Goal: Task Accomplishment & Management: Use online tool/utility

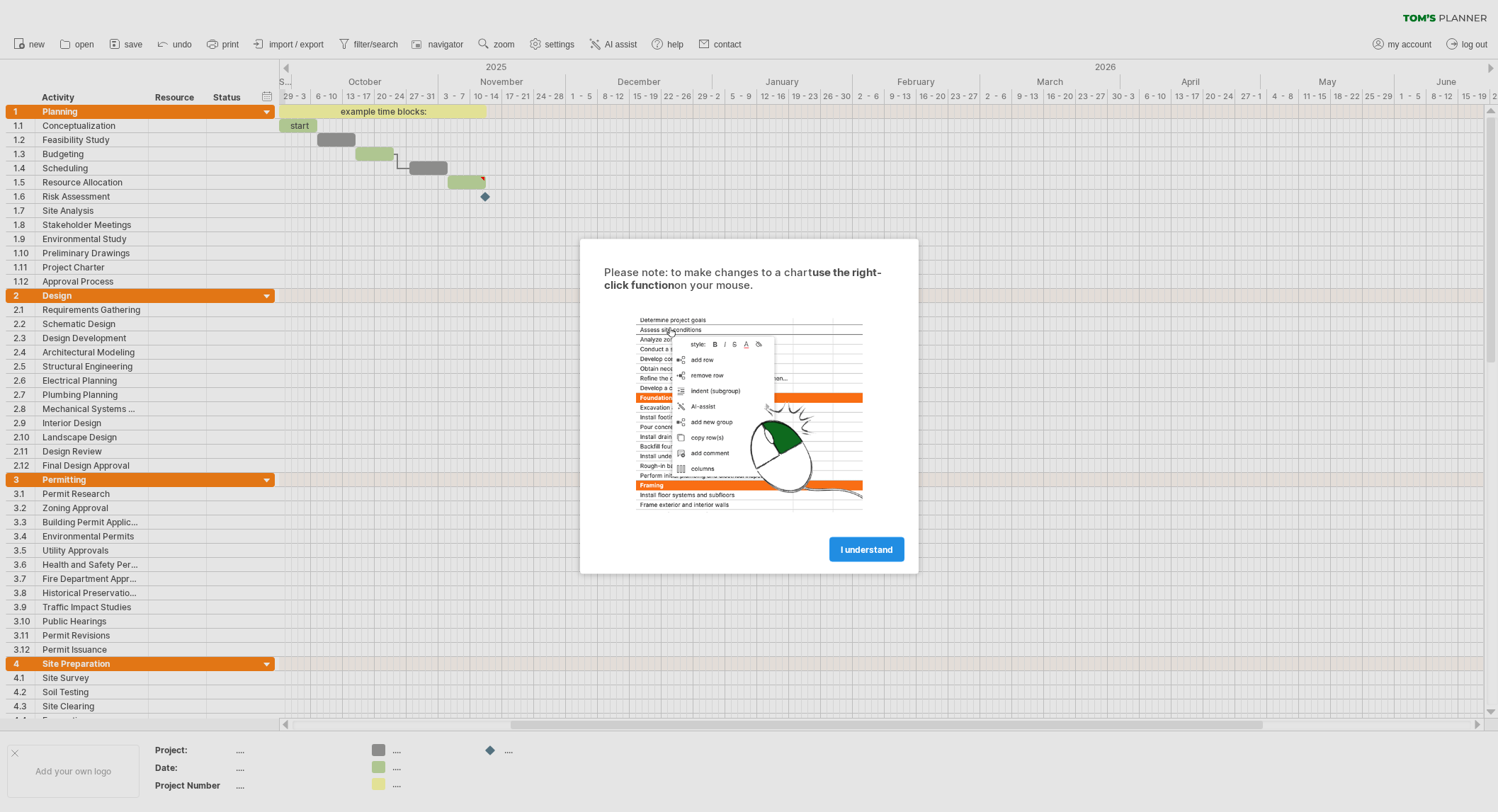
click at [839, 547] on link "I understand" at bounding box center [867, 549] width 75 height 25
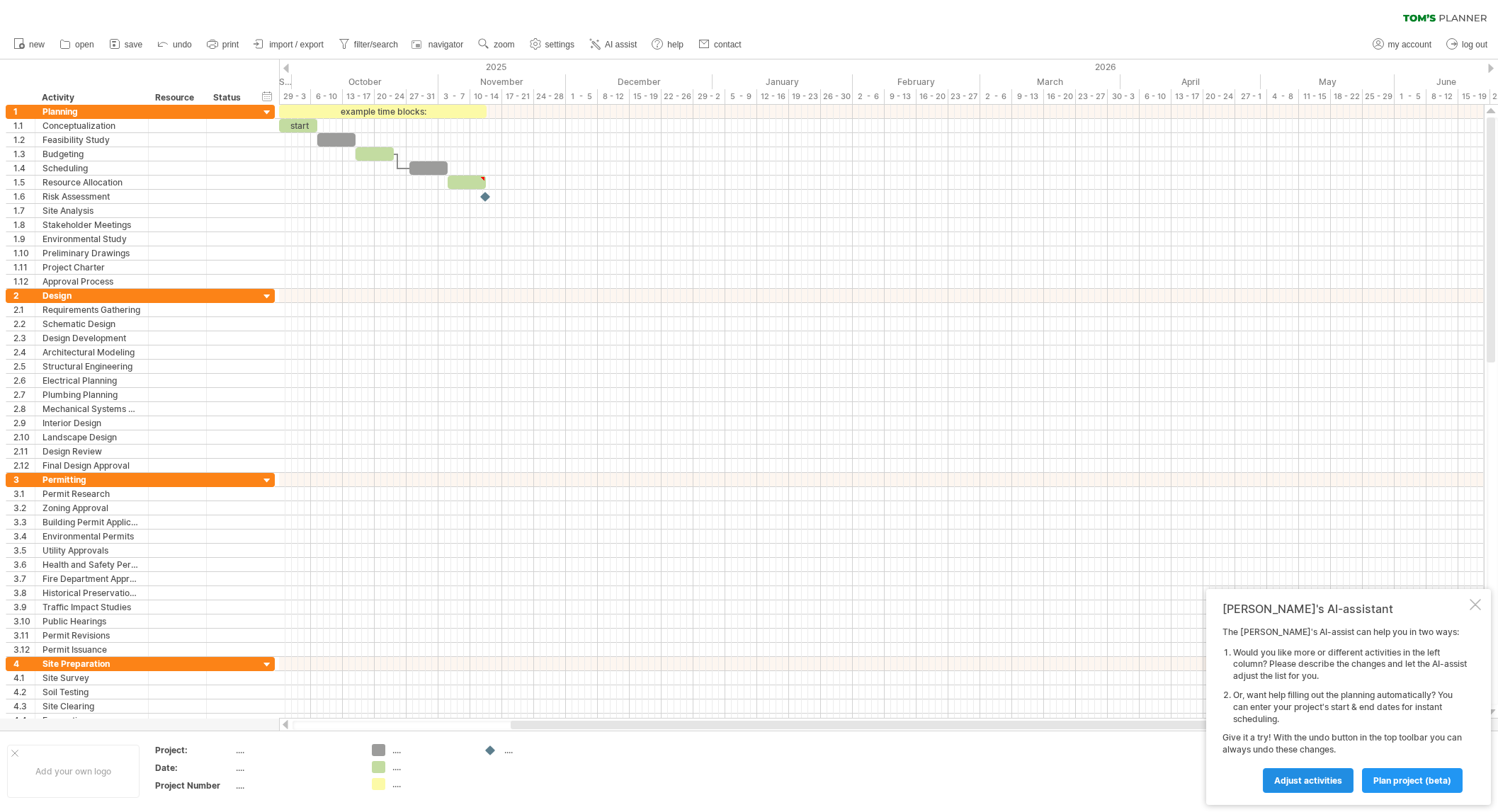
click at [1290, 782] on span "Adjust activities" at bounding box center [1308, 780] width 68 height 10
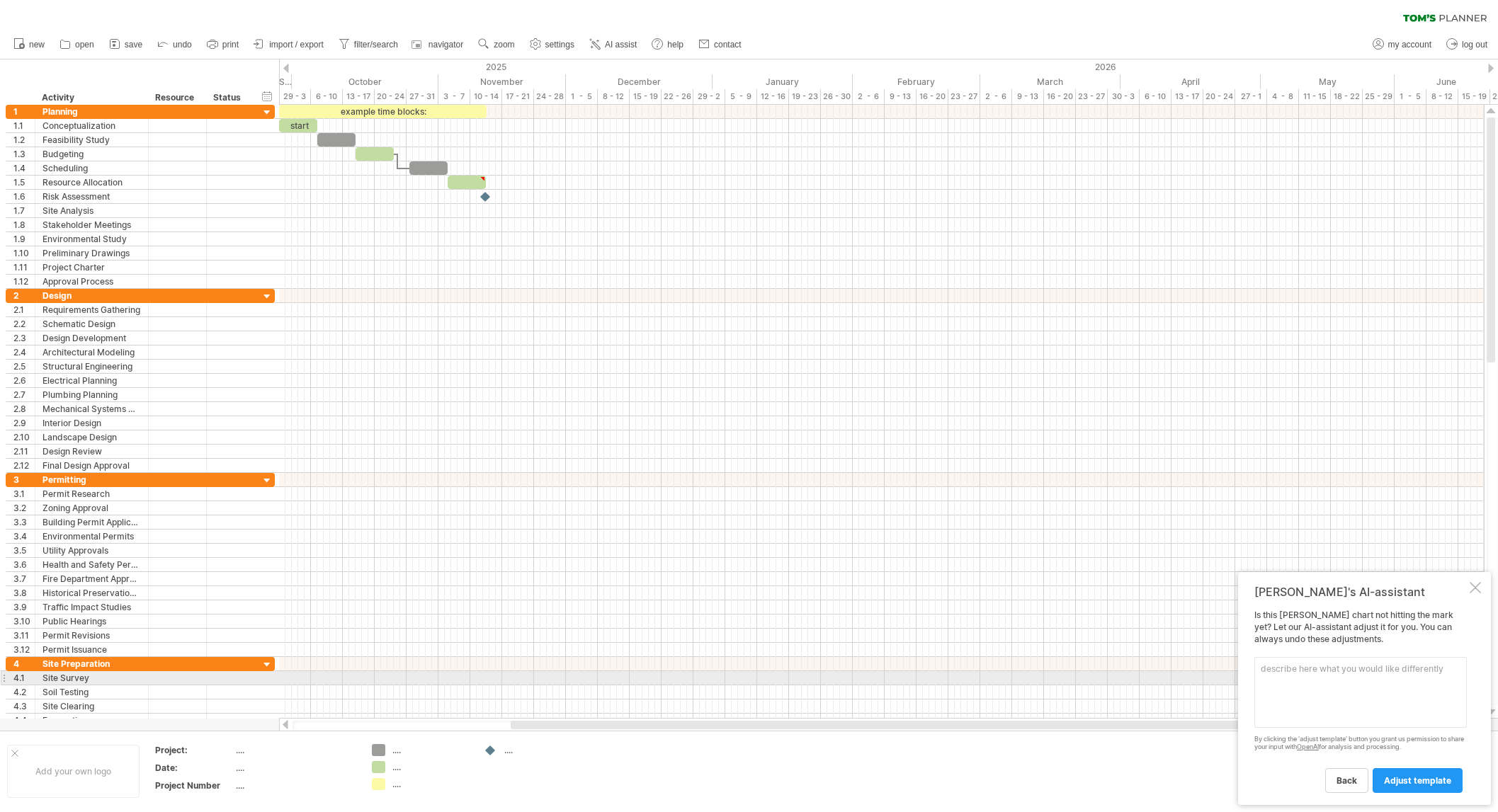
click at [1274, 680] on textarea at bounding box center [1360, 692] width 212 height 71
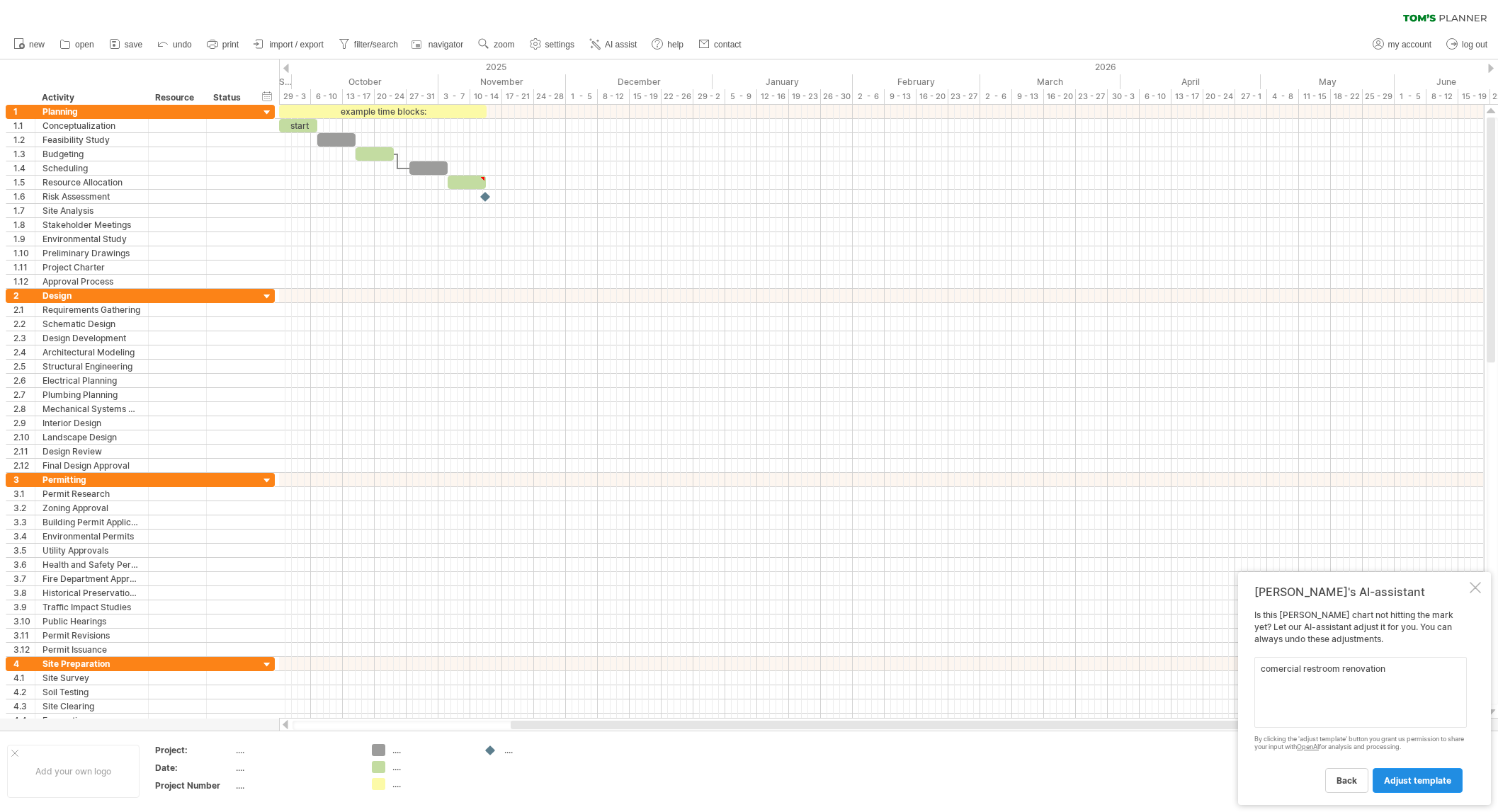
type textarea "comercial restroom renovation"
click at [1413, 780] on span "adjust template" at bounding box center [1417, 780] width 67 height 10
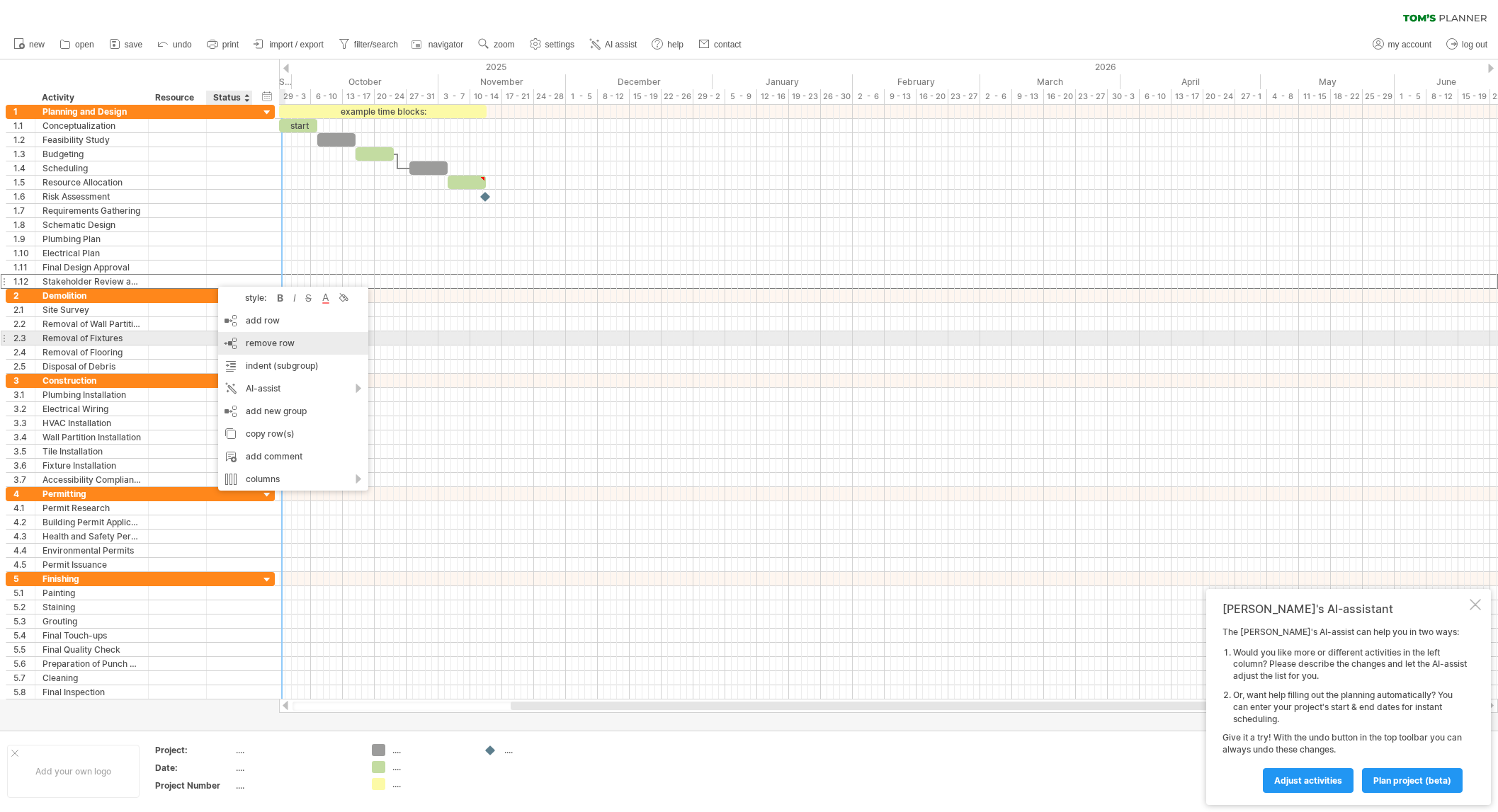
click at [265, 344] on span "remove row" at bounding box center [270, 342] width 49 height 10
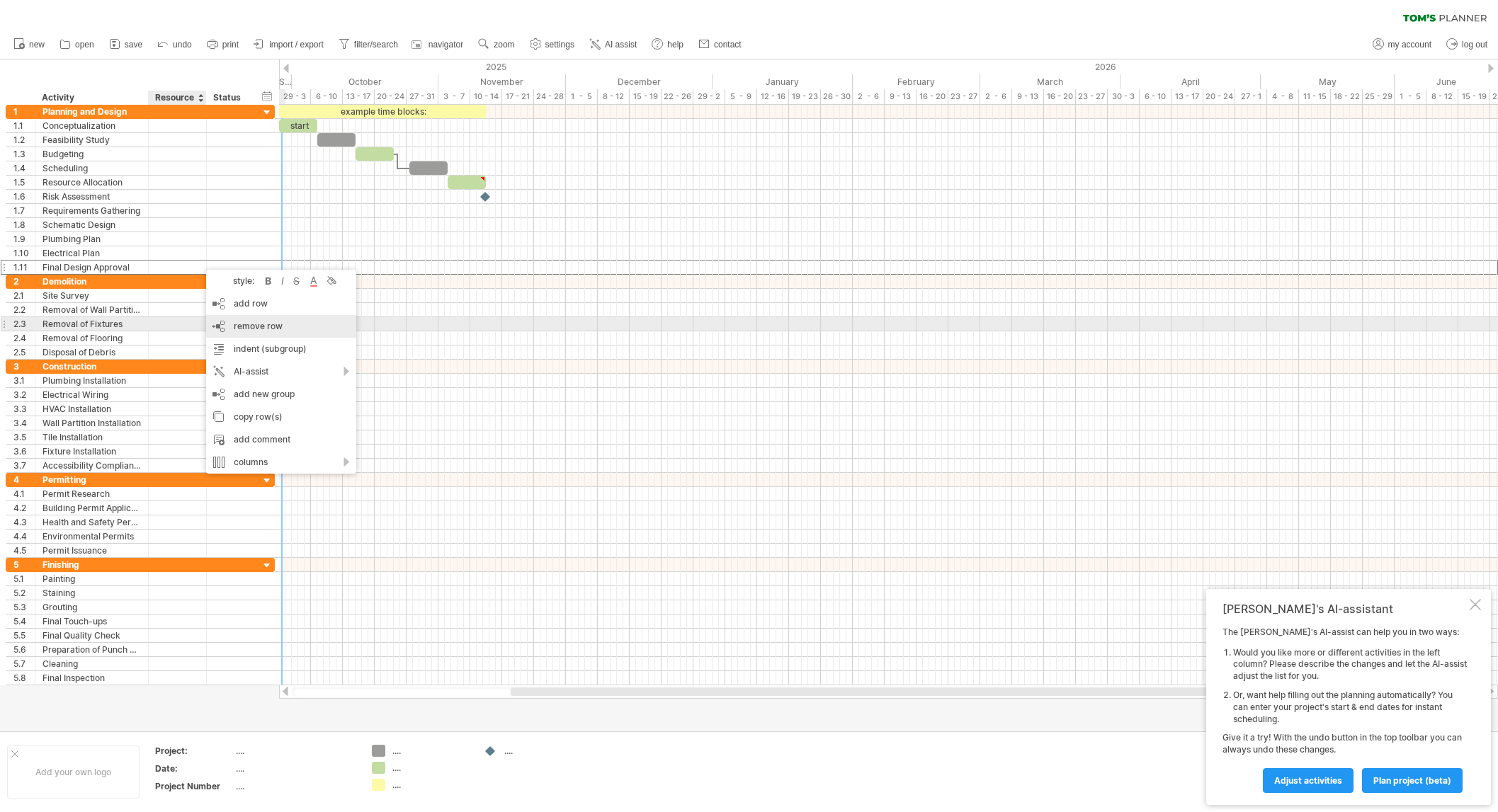
click at [253, 326] on span "remove row" at bounding box center [258, 326] width 49 height 10
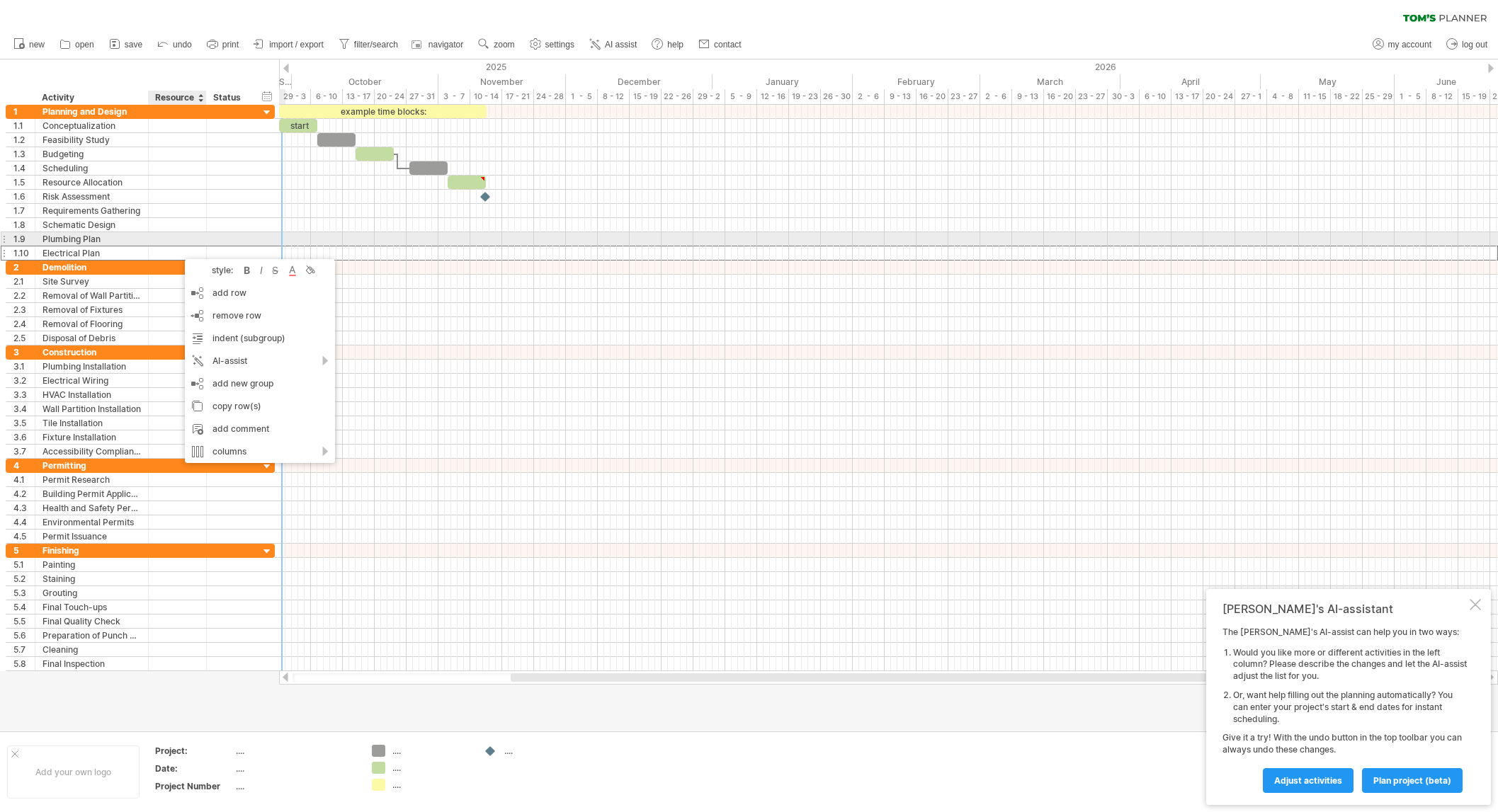
click at [168, 237] on div at bounding box center [177, 238] width 44 height 13
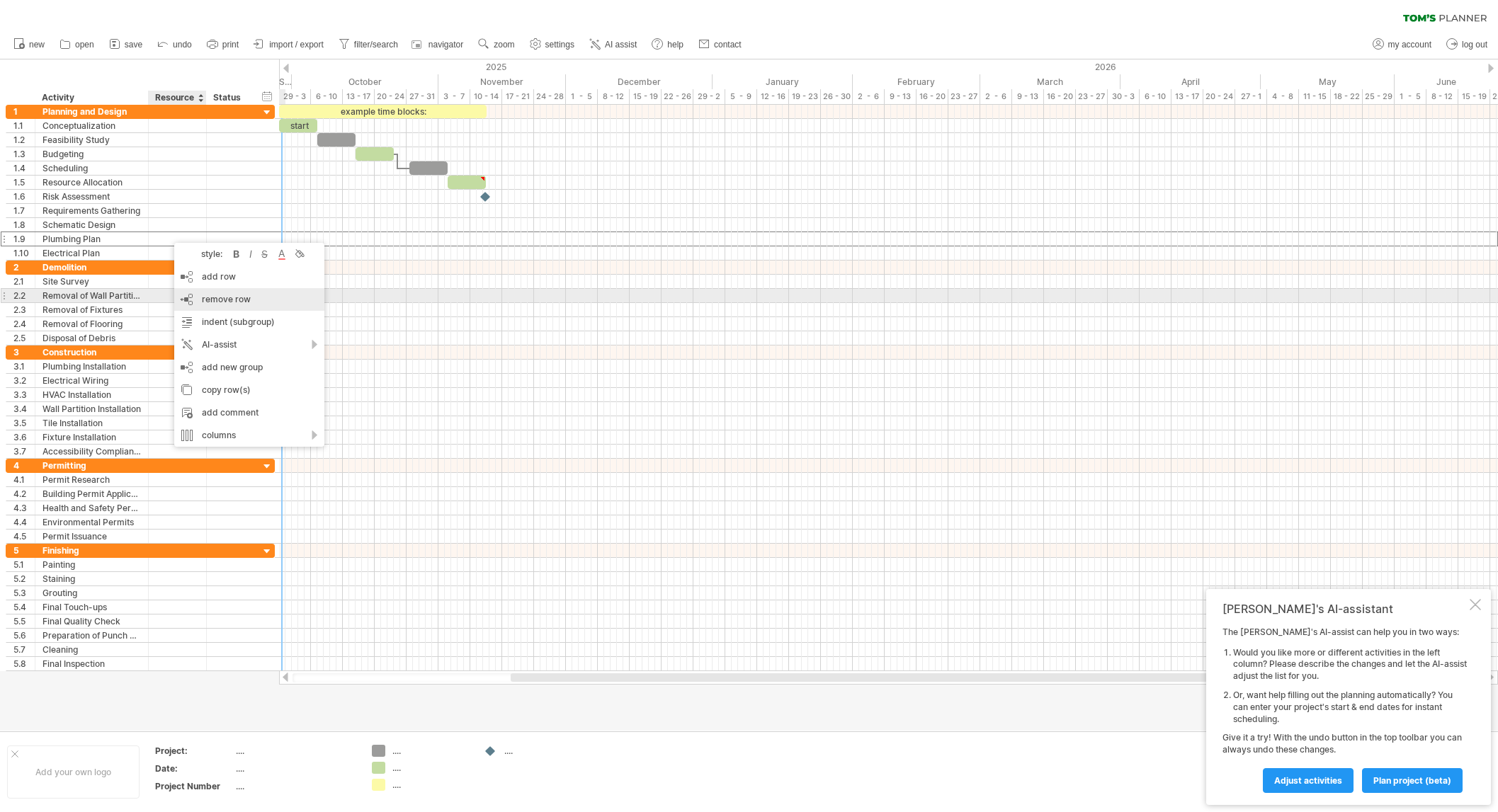
click at [203, 298] on span "remove row" at bounding box center [227, 299] width 49 height 10
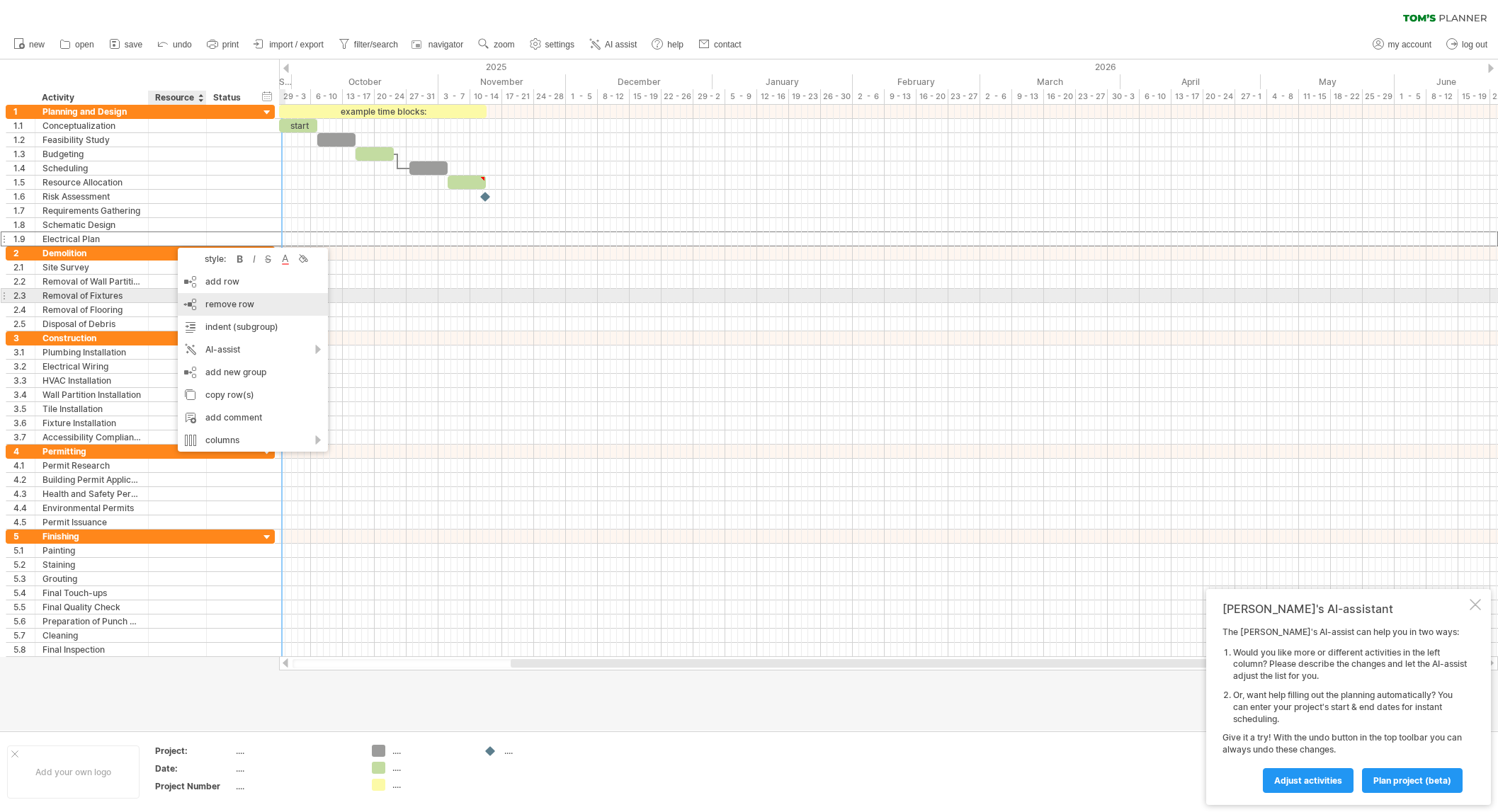
click at [228, 299] on div "remove row remove selected rows" at bounding box center [253, 304] width 151 height 23
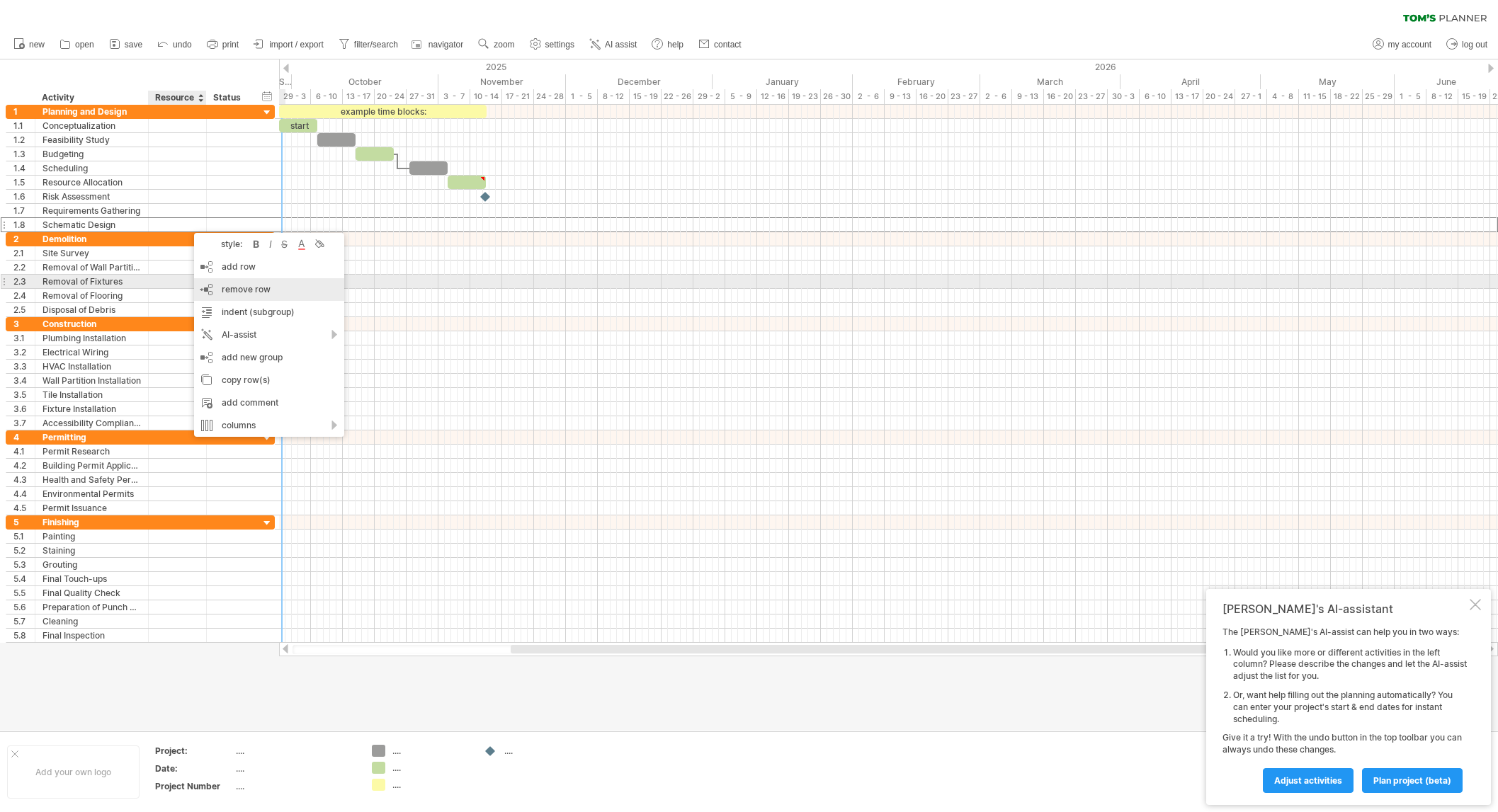
click at [237, 286] on span "remove row" at bounding box center [246, 289] width 49 height 10
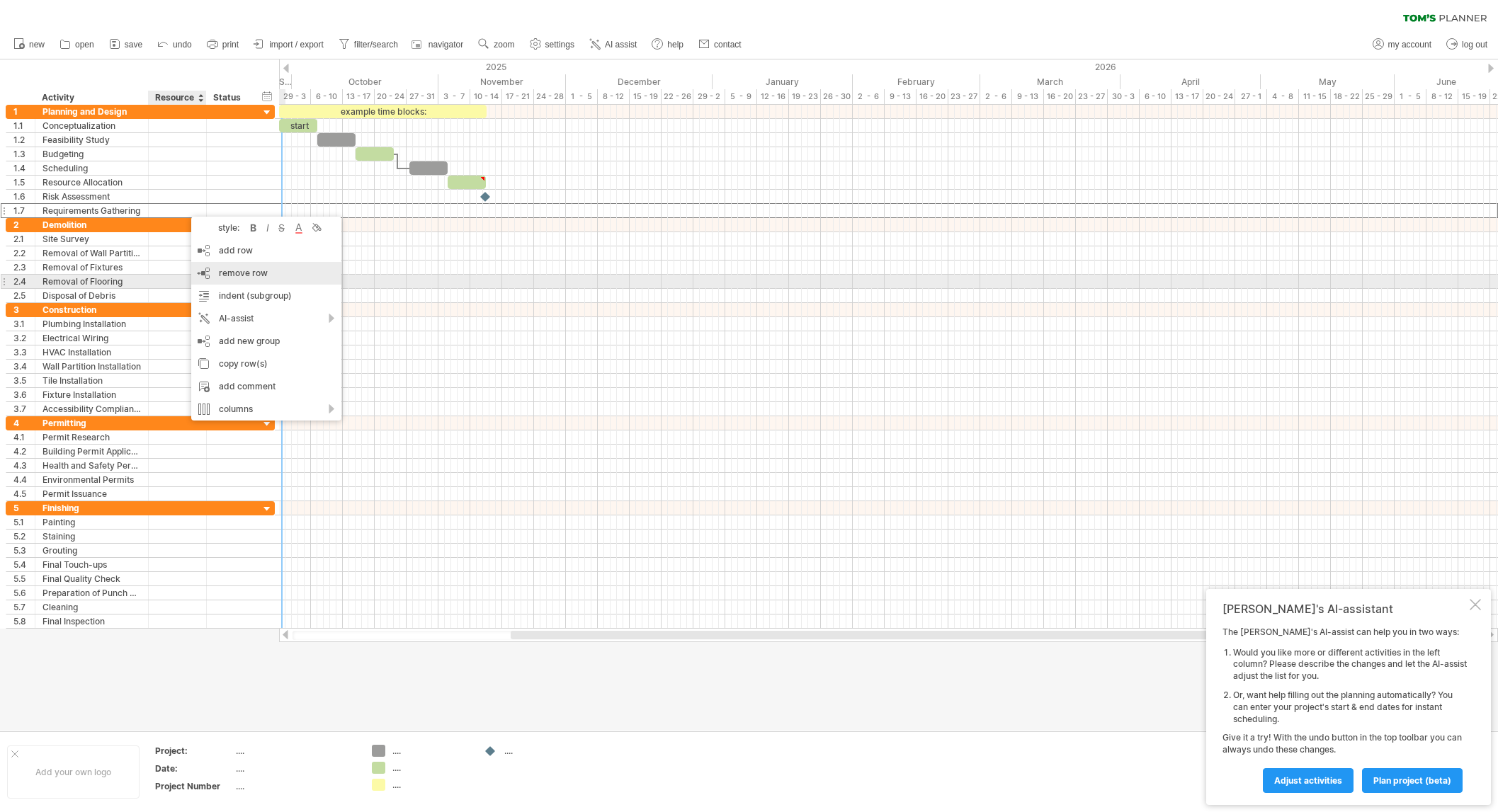
click at [226, 277] on span "remove row" at bounding box center [243, 273] width 49 height 10
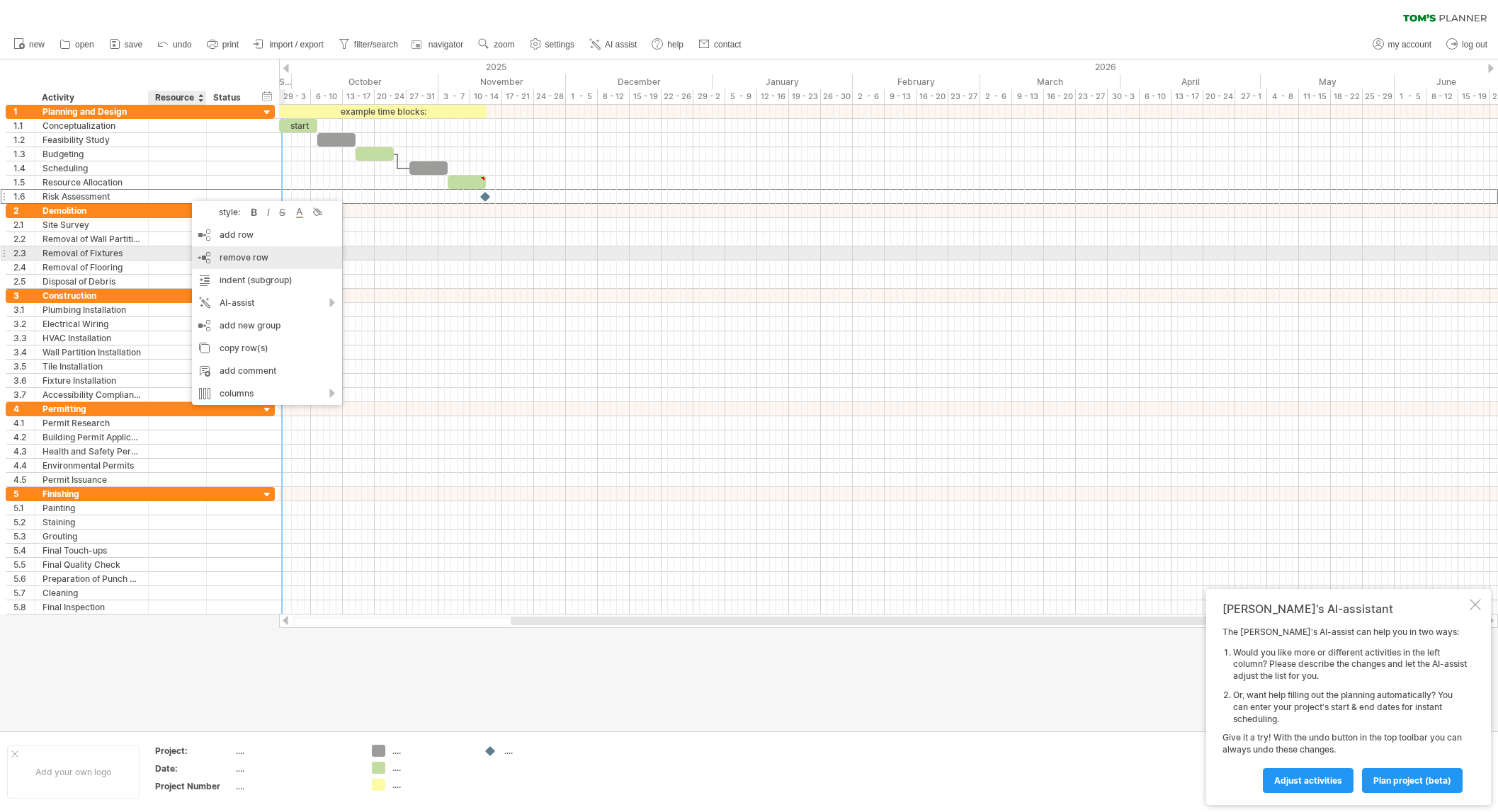
click at [234, 257] on span "remove row" at bounding box center [244, 257] width 49 height 10
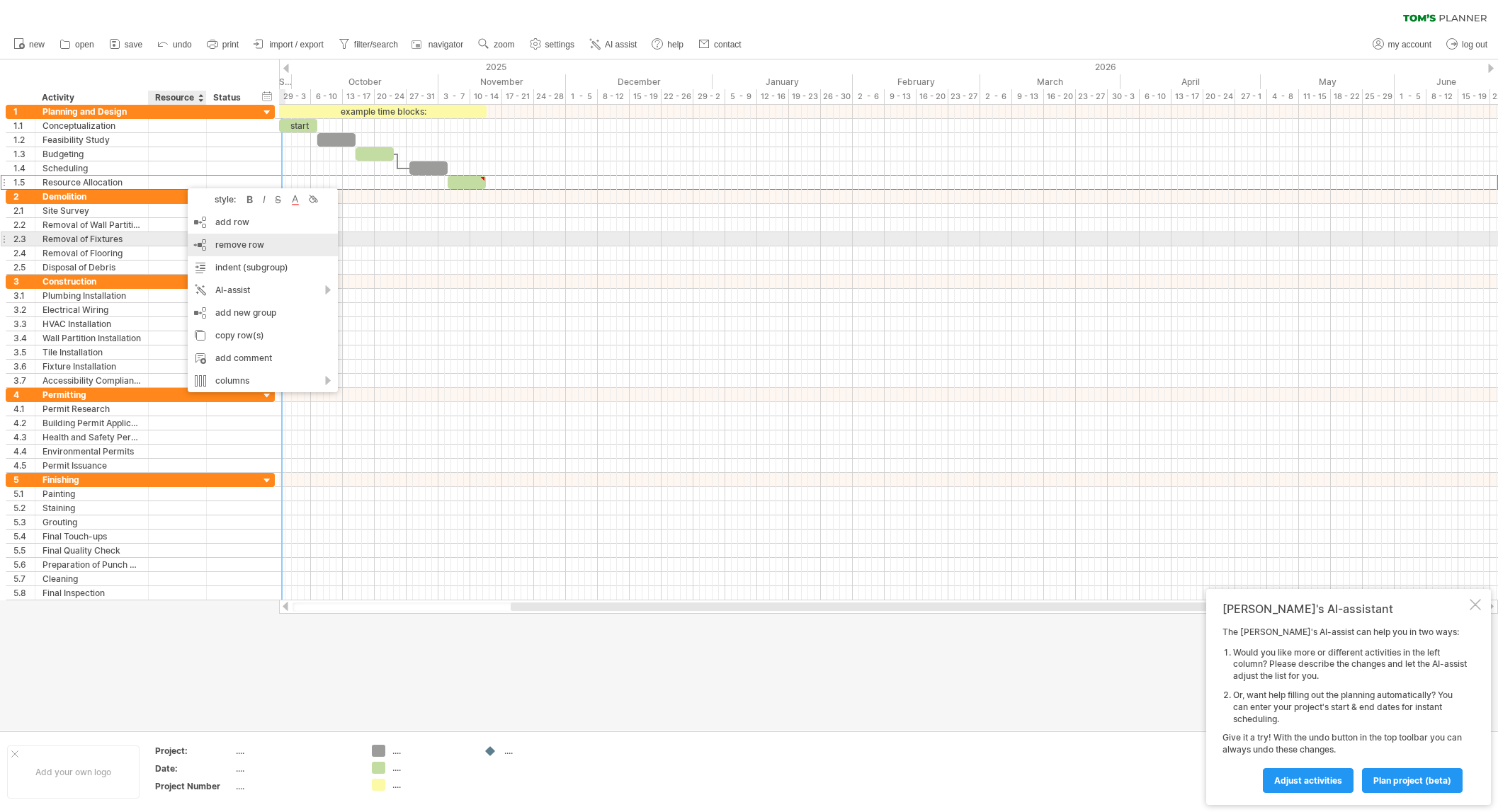
click at [235, 242] on span "remove row" at bounding box center [240, 244] width 49 height 10
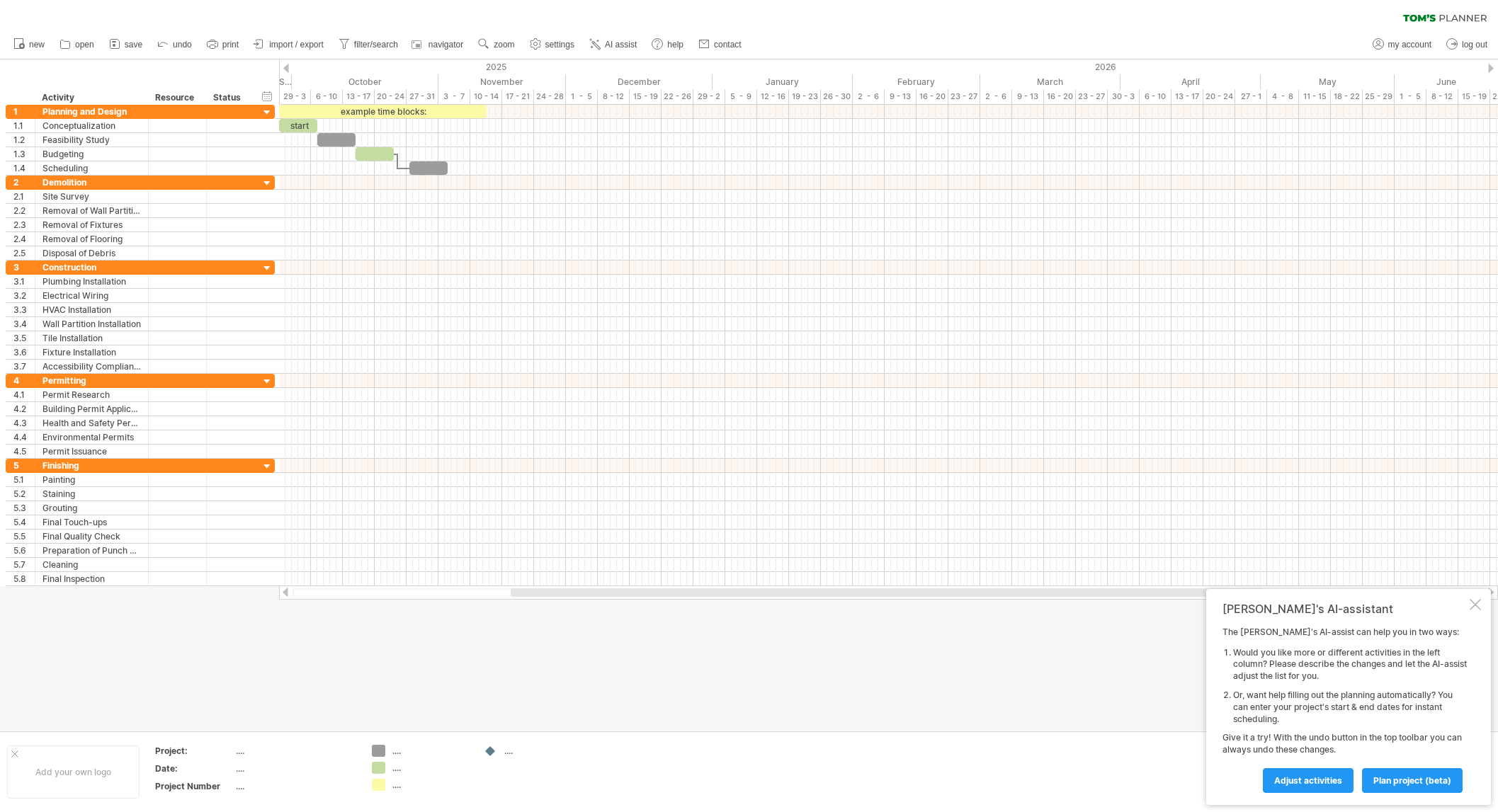
click at [284, 71] on div at bounding box center [286, 68] width 6 height 10
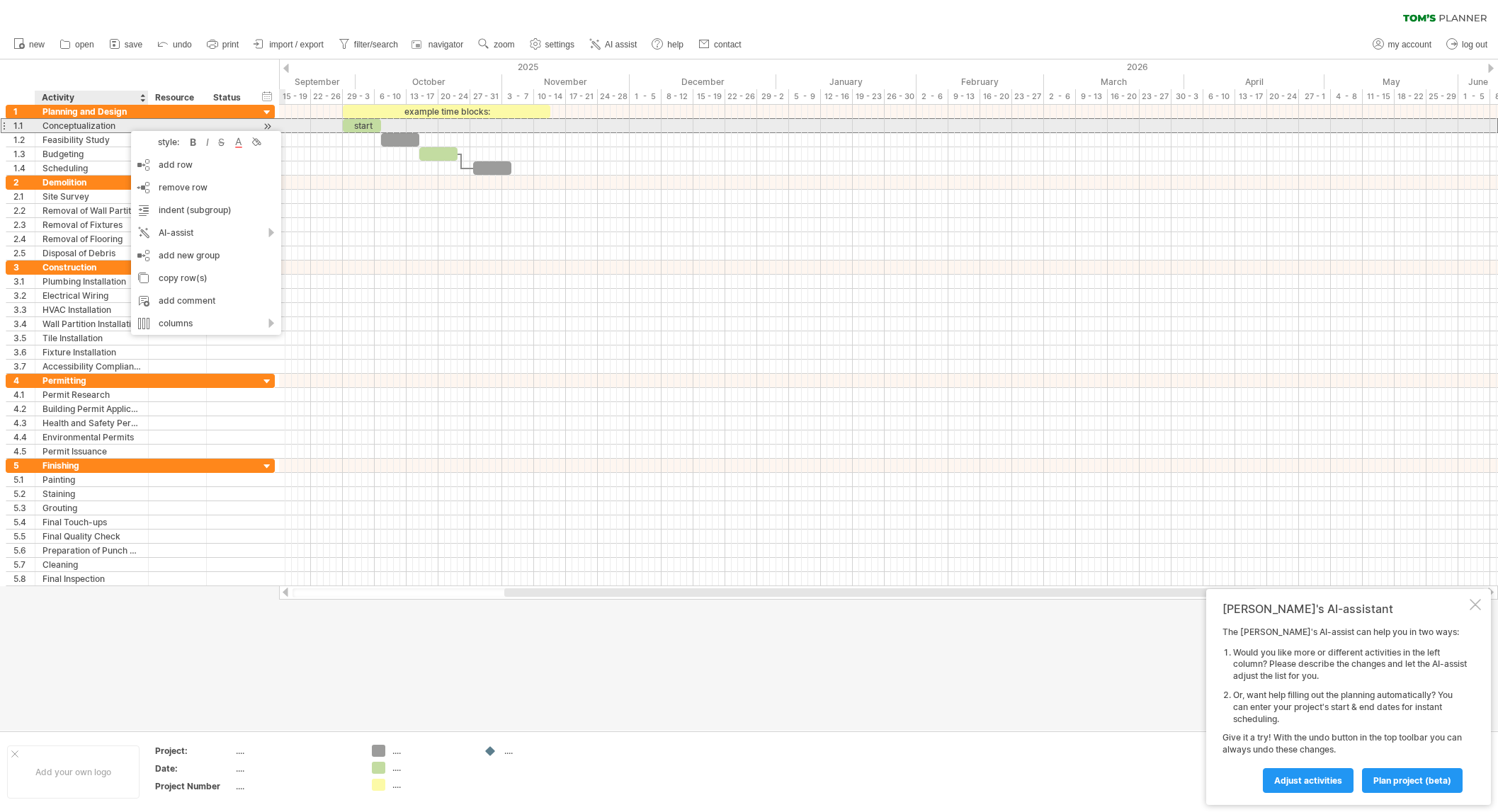
click at [124, 124] on div "Conceptualization" at bounding box center [92, 125] width 98 height 13
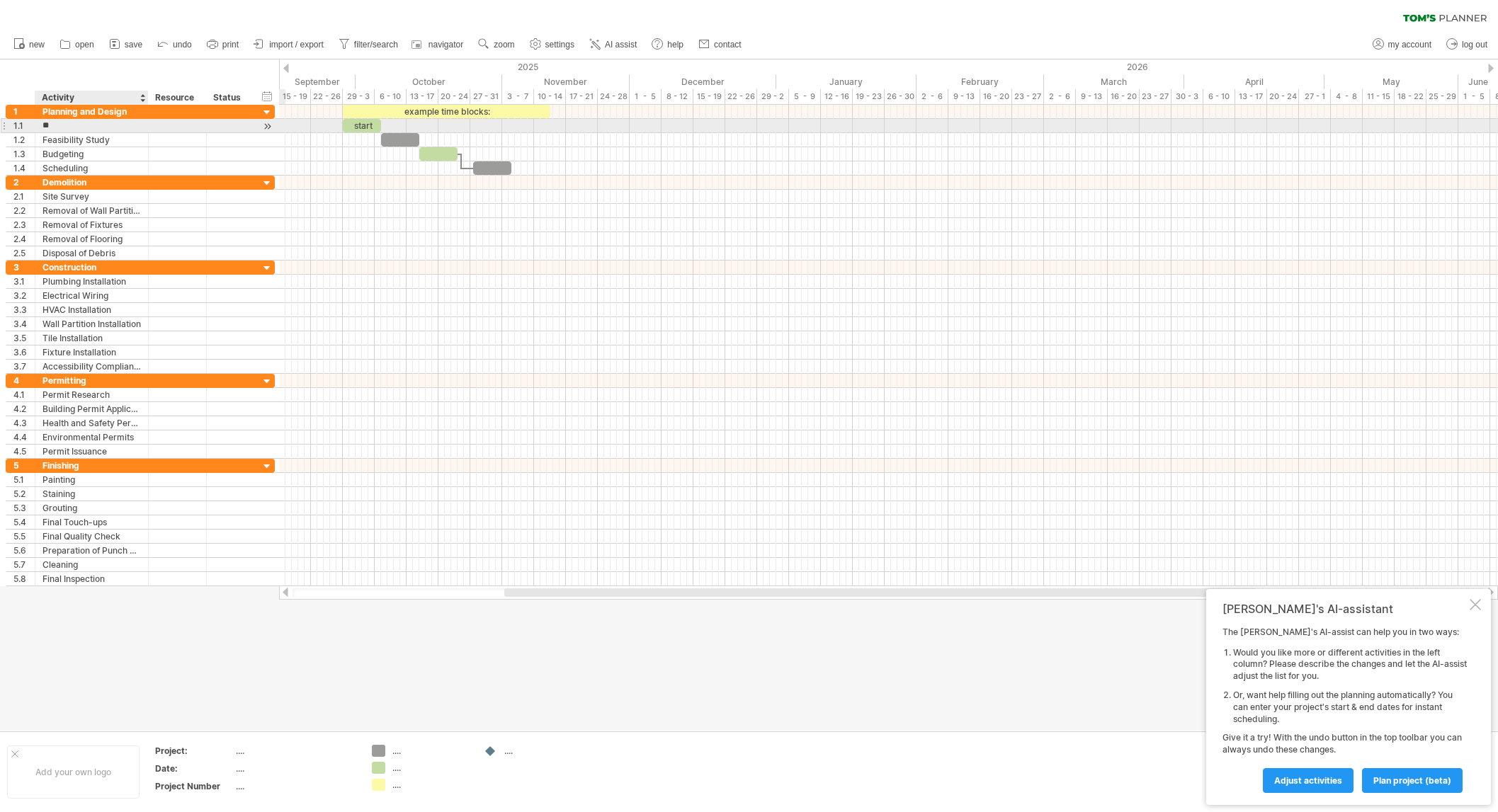
type input "*"
click at [120, 44] on icon at bounding box center [115, 44] width 14 height 14
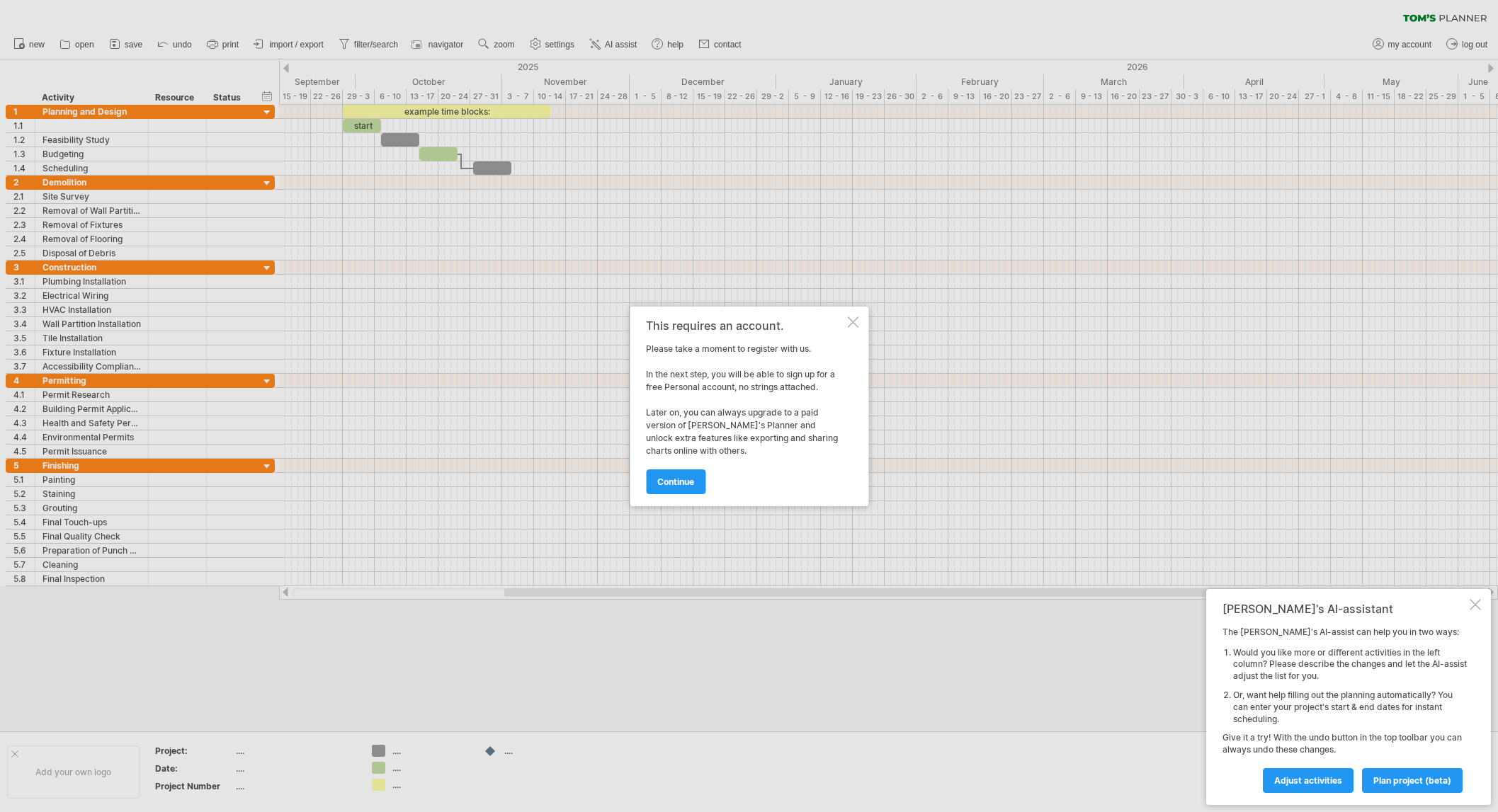
click at [851, 322] on div at bounding box center [852, 322] width 11 height 11
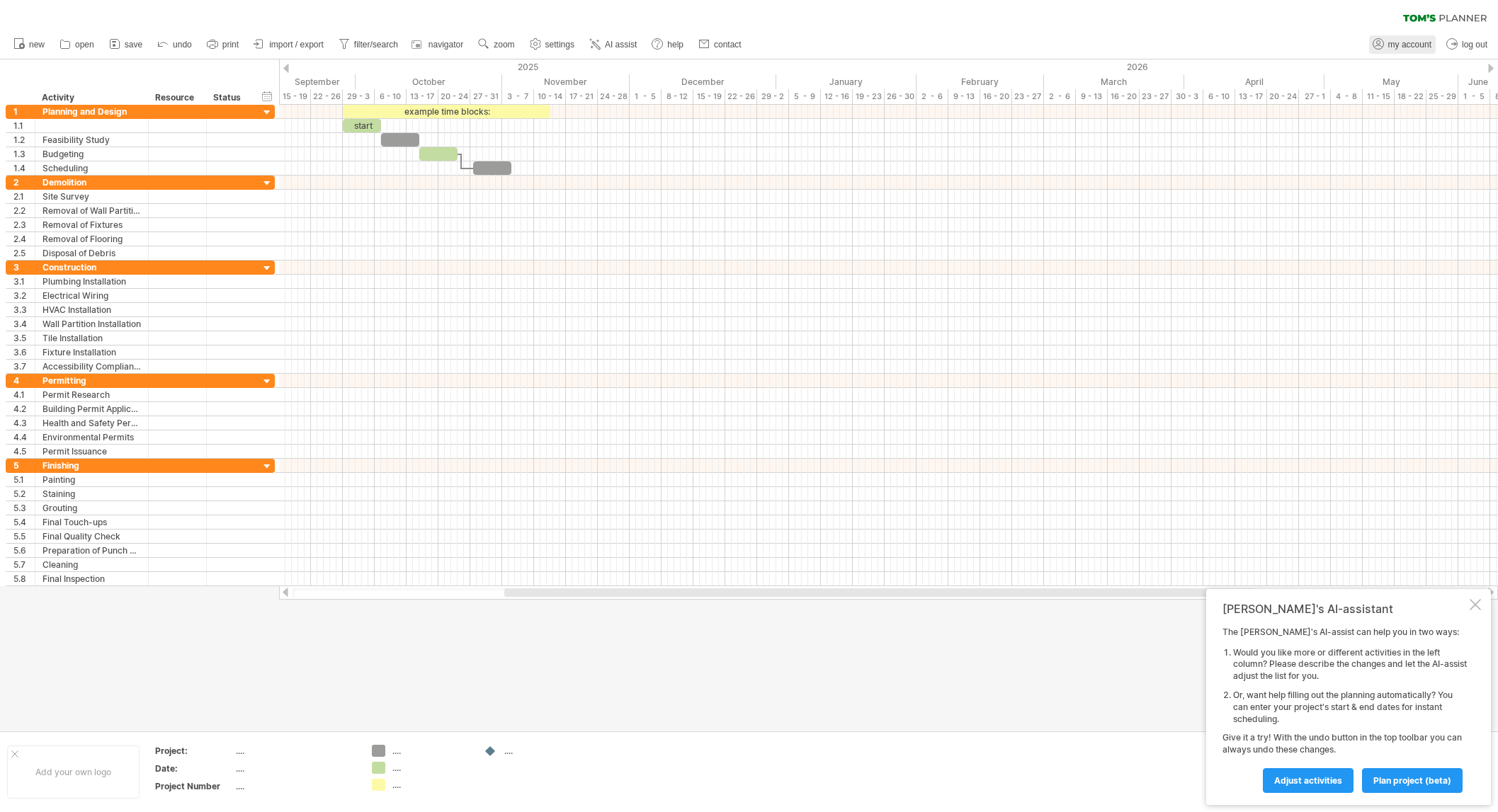
click at [1404, 45] on span "my account" at bounding box center [1409, 44] width 44 height 10
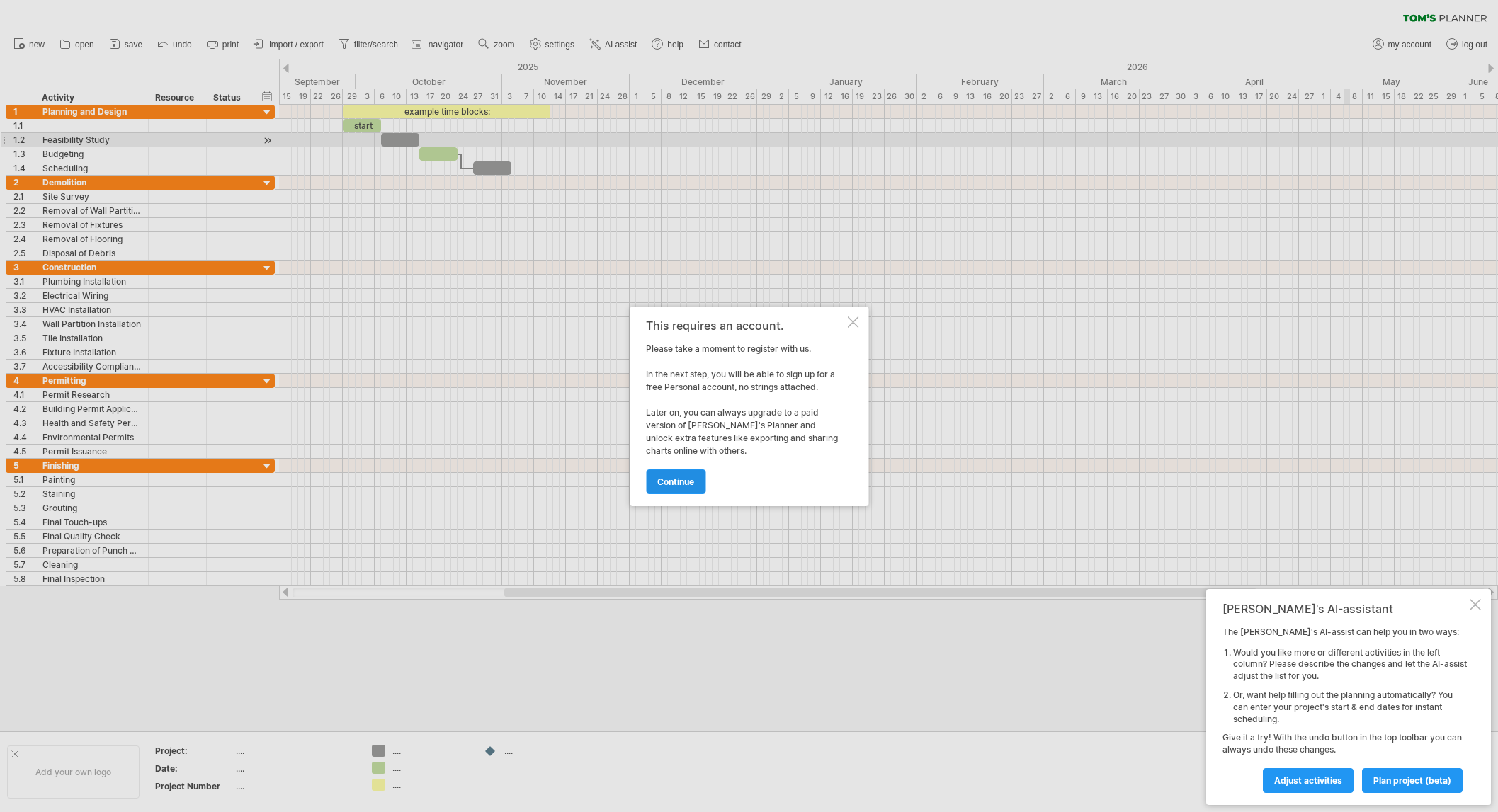
click at [684, 478] on span "continue" at bounding box center [676, 482] width 36 height 10
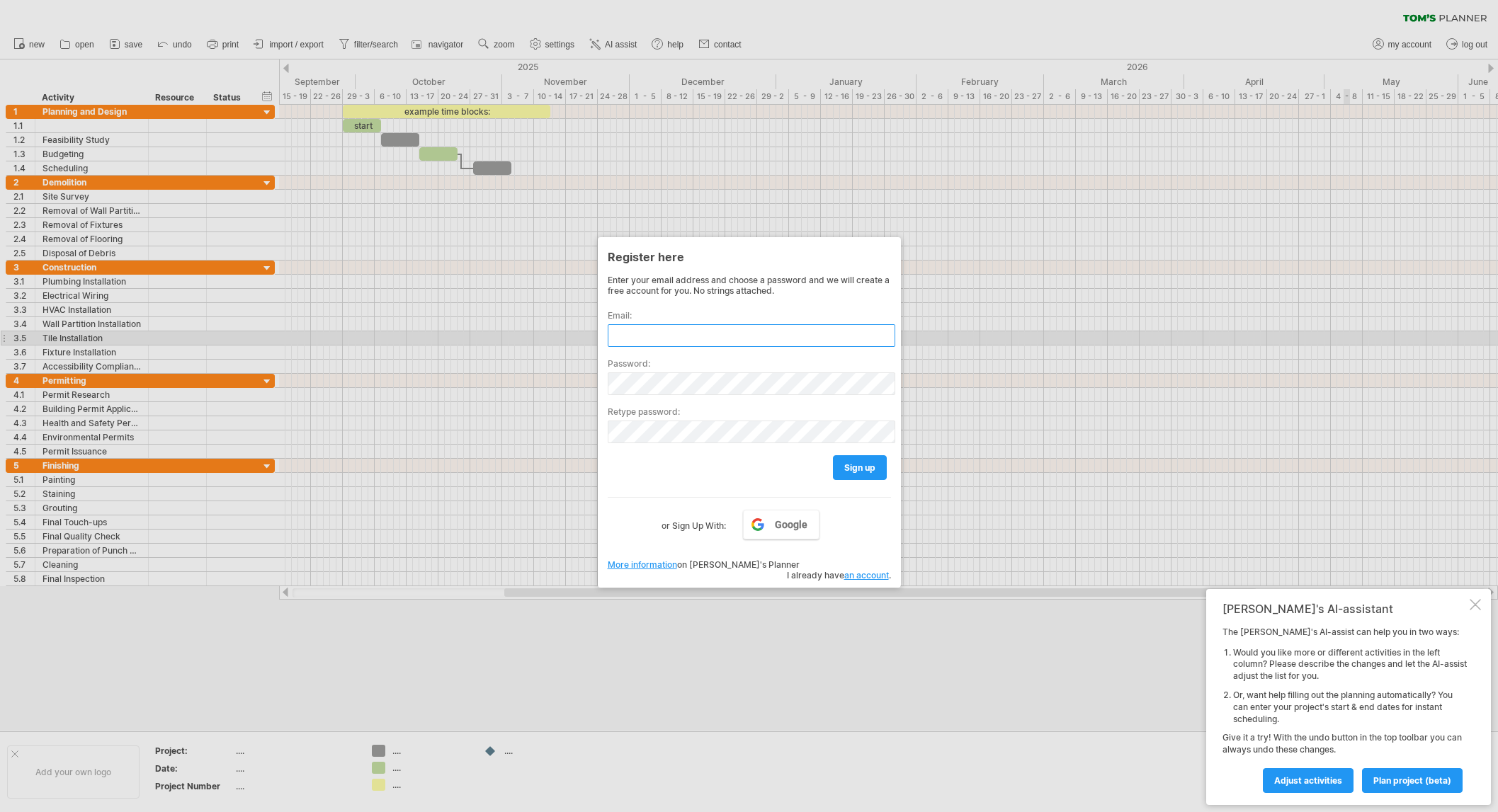
click at [642, 335] on input "text" at bounding box center [751, 335] width 288 height 23
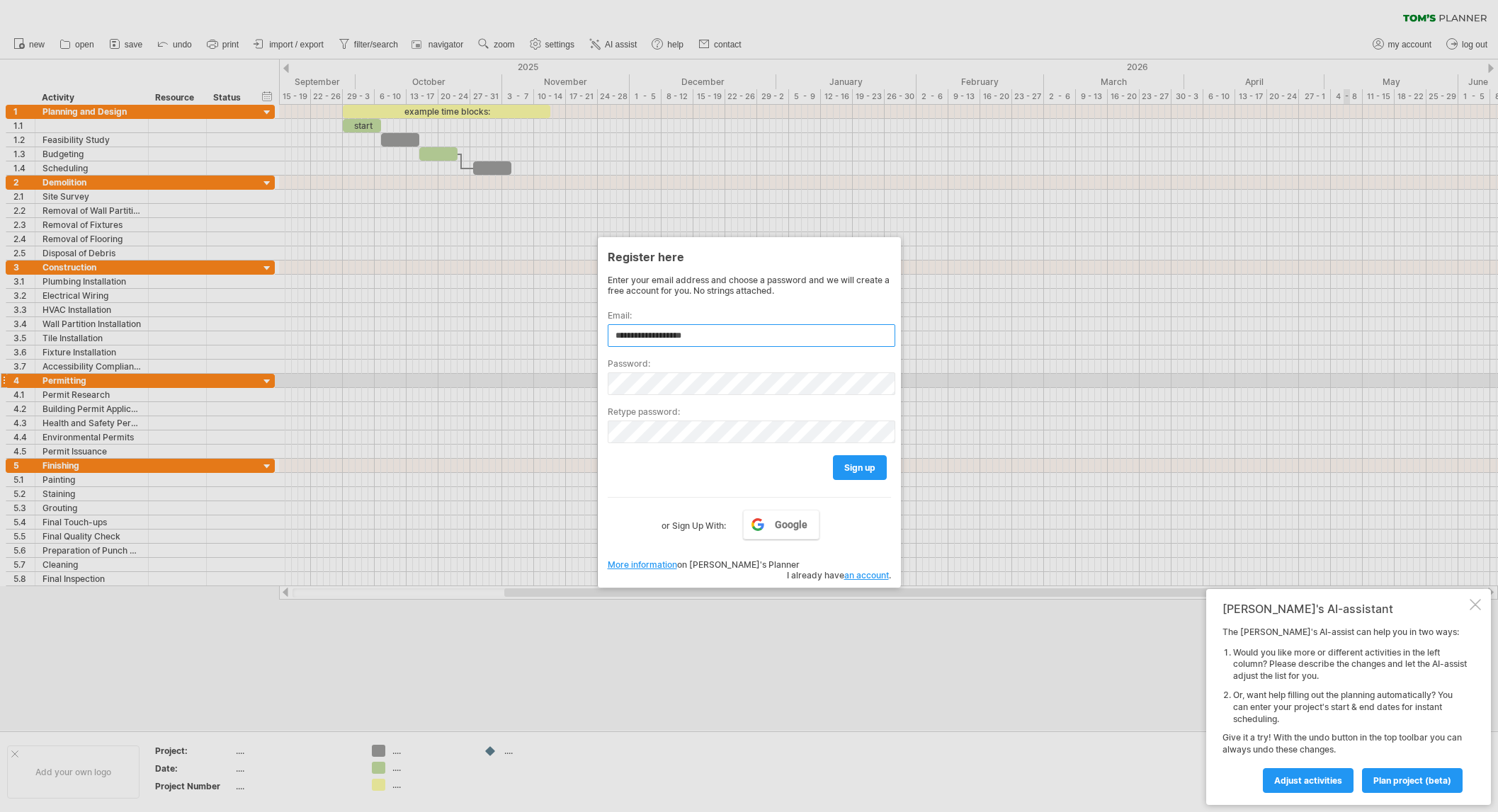
type input "**********"
click at [862, 465] on span "sign up" at bounding box center [860, 467] width 31 height 10
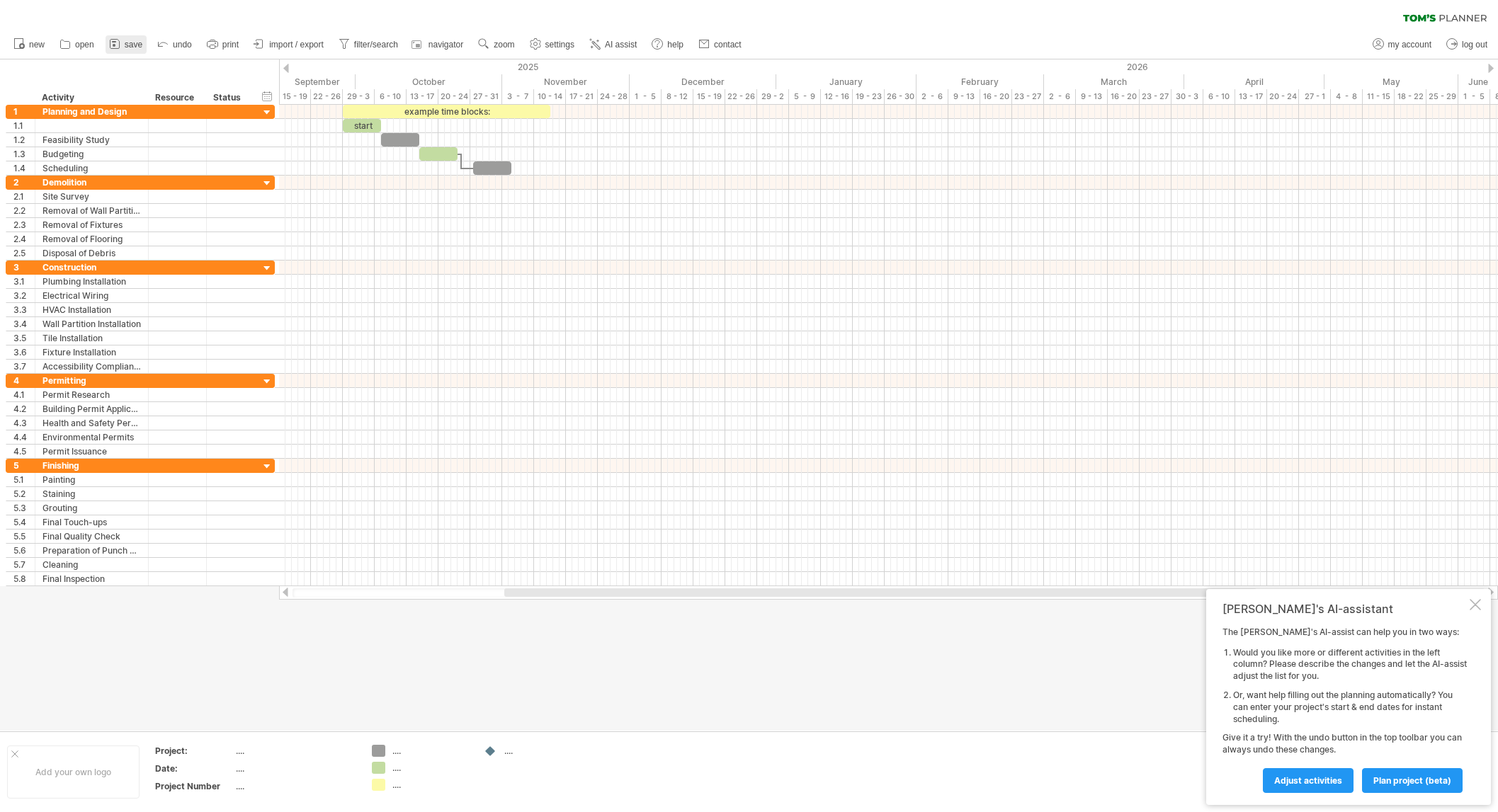
click at [129, 47] on span "save" at bounding box center [133, 44] width 17 height 10
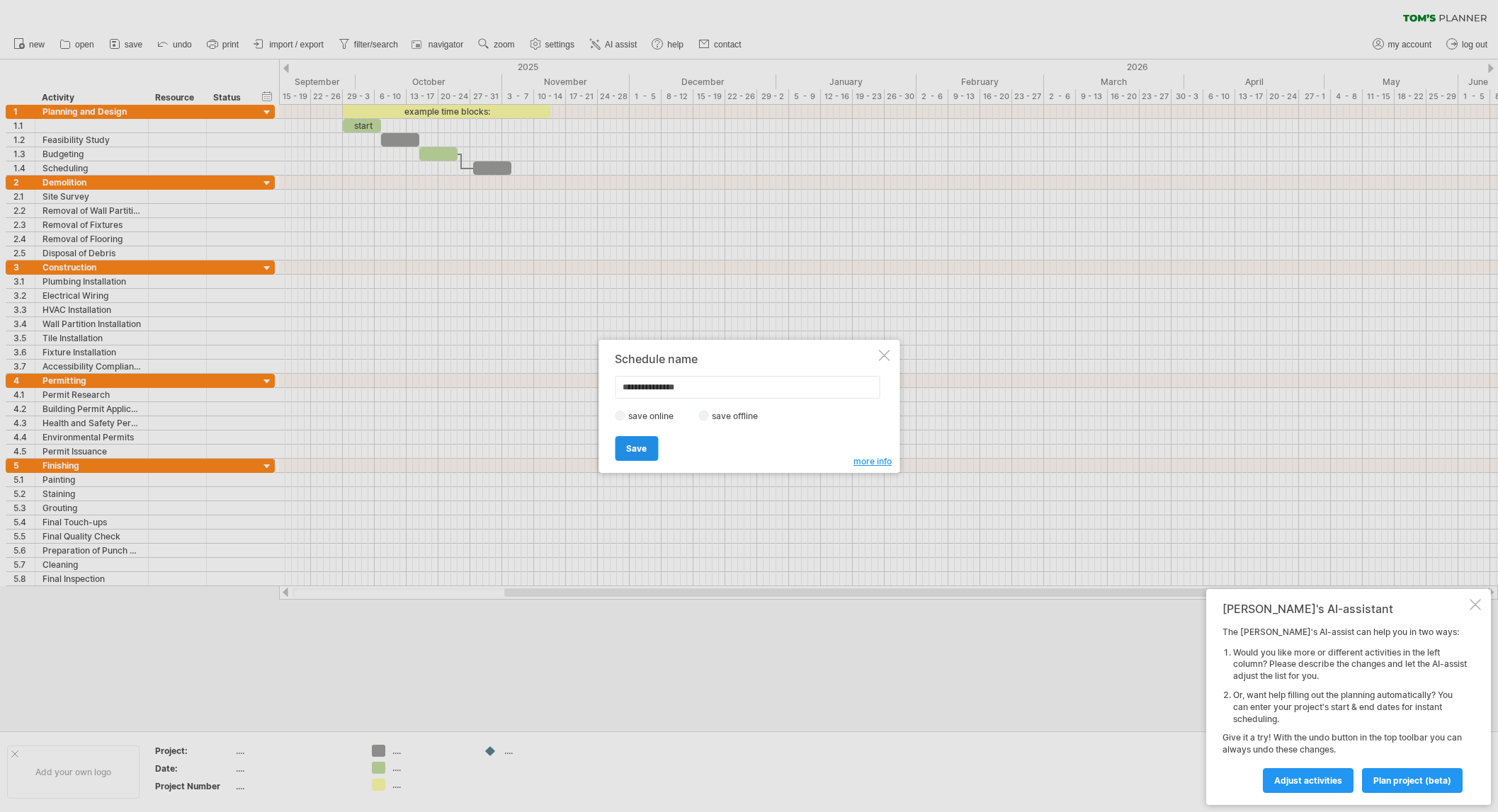
type input "**********"
click at [629, 449] on span "Save" at bounding box center [636, 448] width 21 height 10
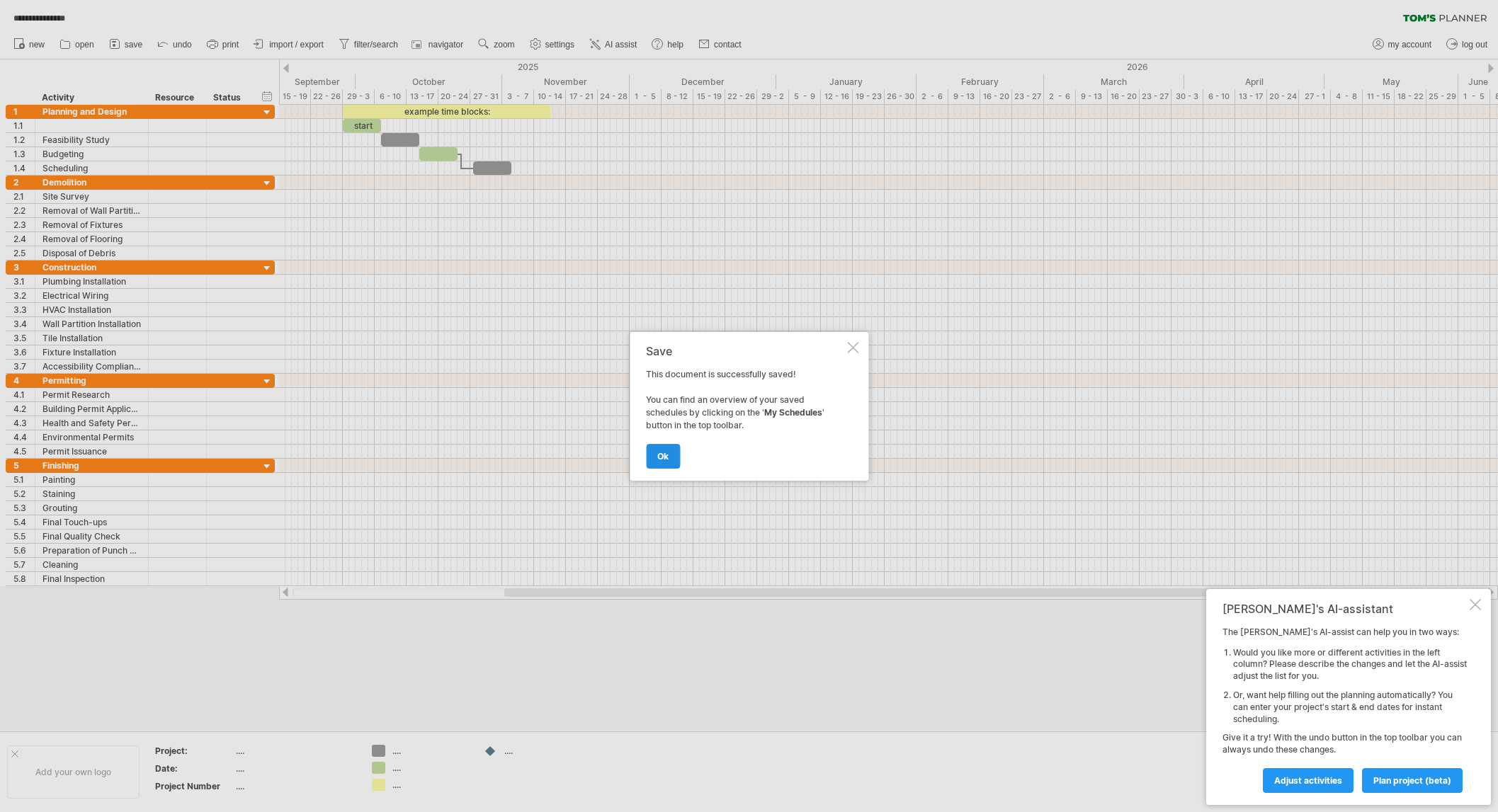
click at [665, 461] on link "ok" at bounding box center [662, 456] width 34 height 25
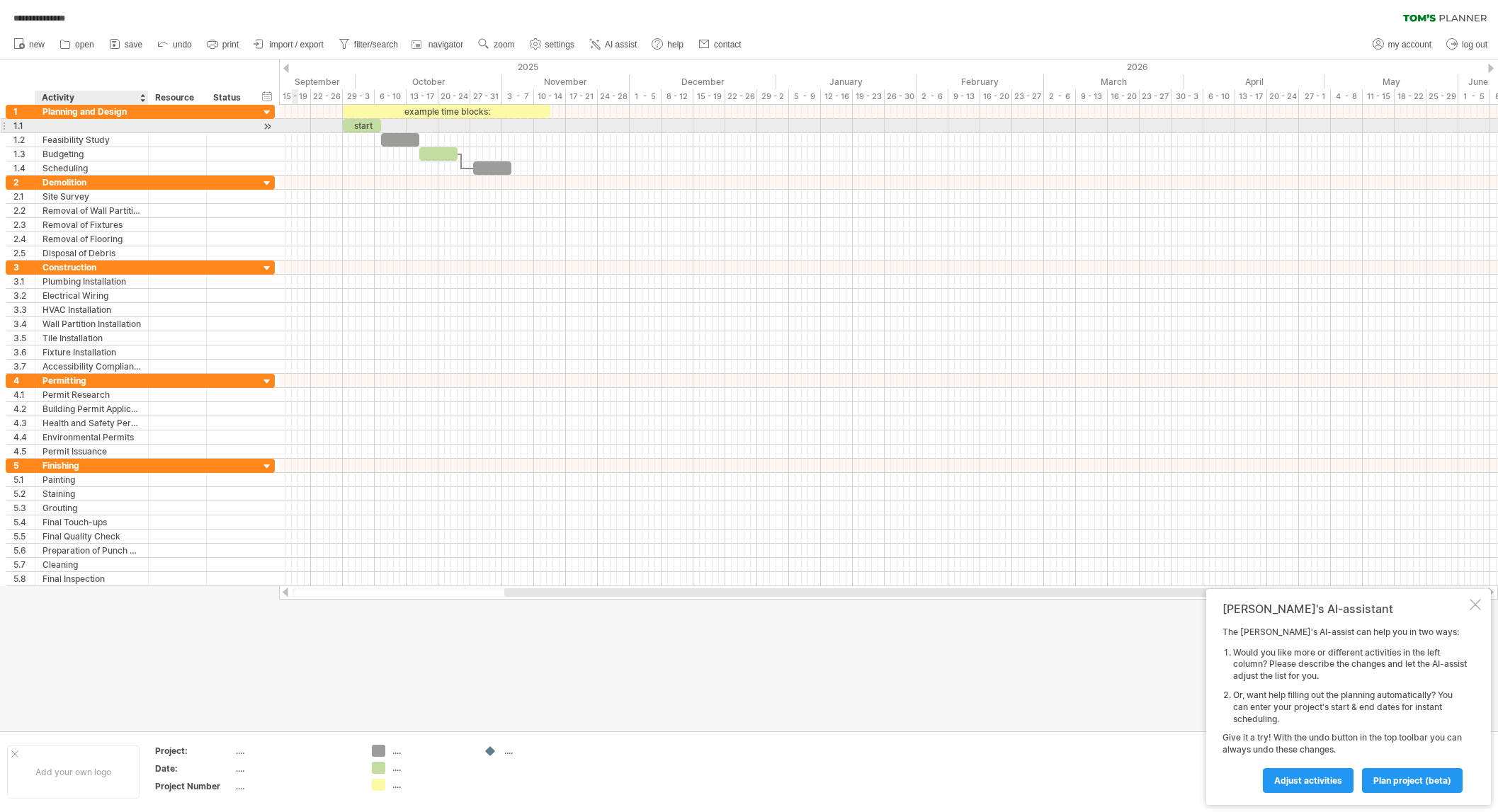
click at [57, 122] on div at bounding box center [92, 125] width 98 height 13
click at [124, 44] on span "save" at bounding box center [133, 44] width 17 height 10
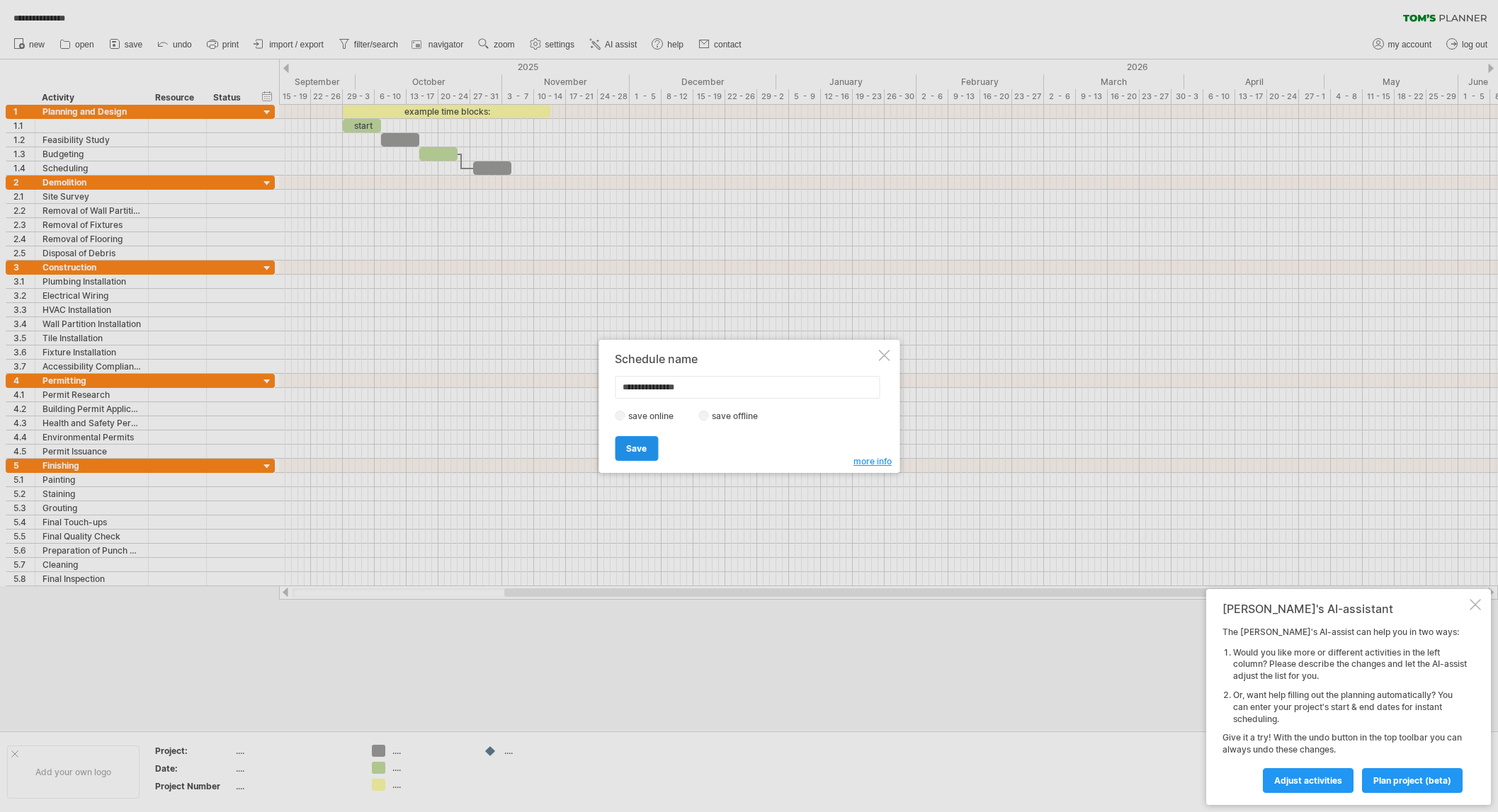
click at [631, 446] on span "Save" at bounding box center [636, 448] width 21 height 10
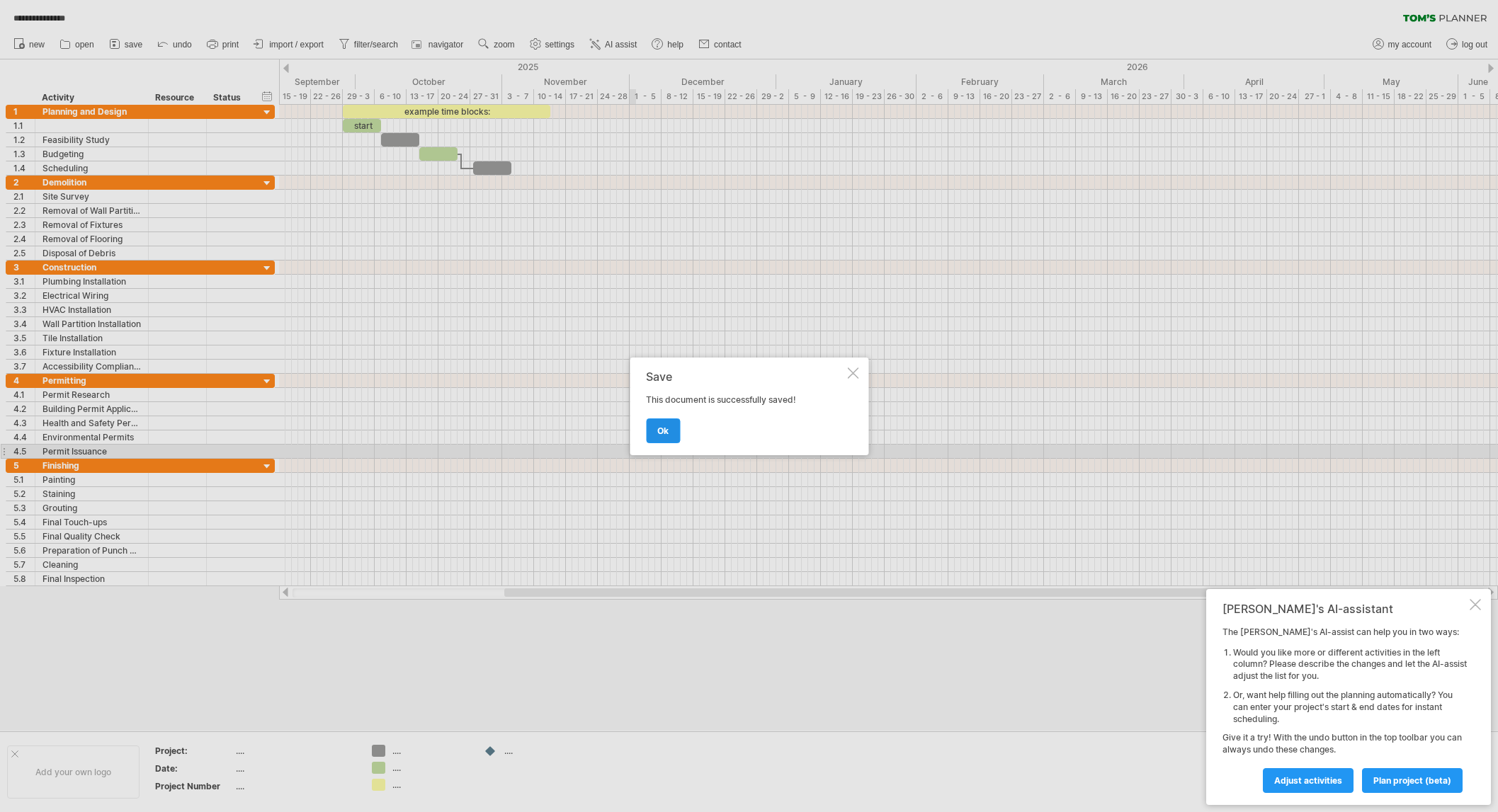
click at [655, 429] on link "ok" at bounding box center [662, 430] width 34 height 25
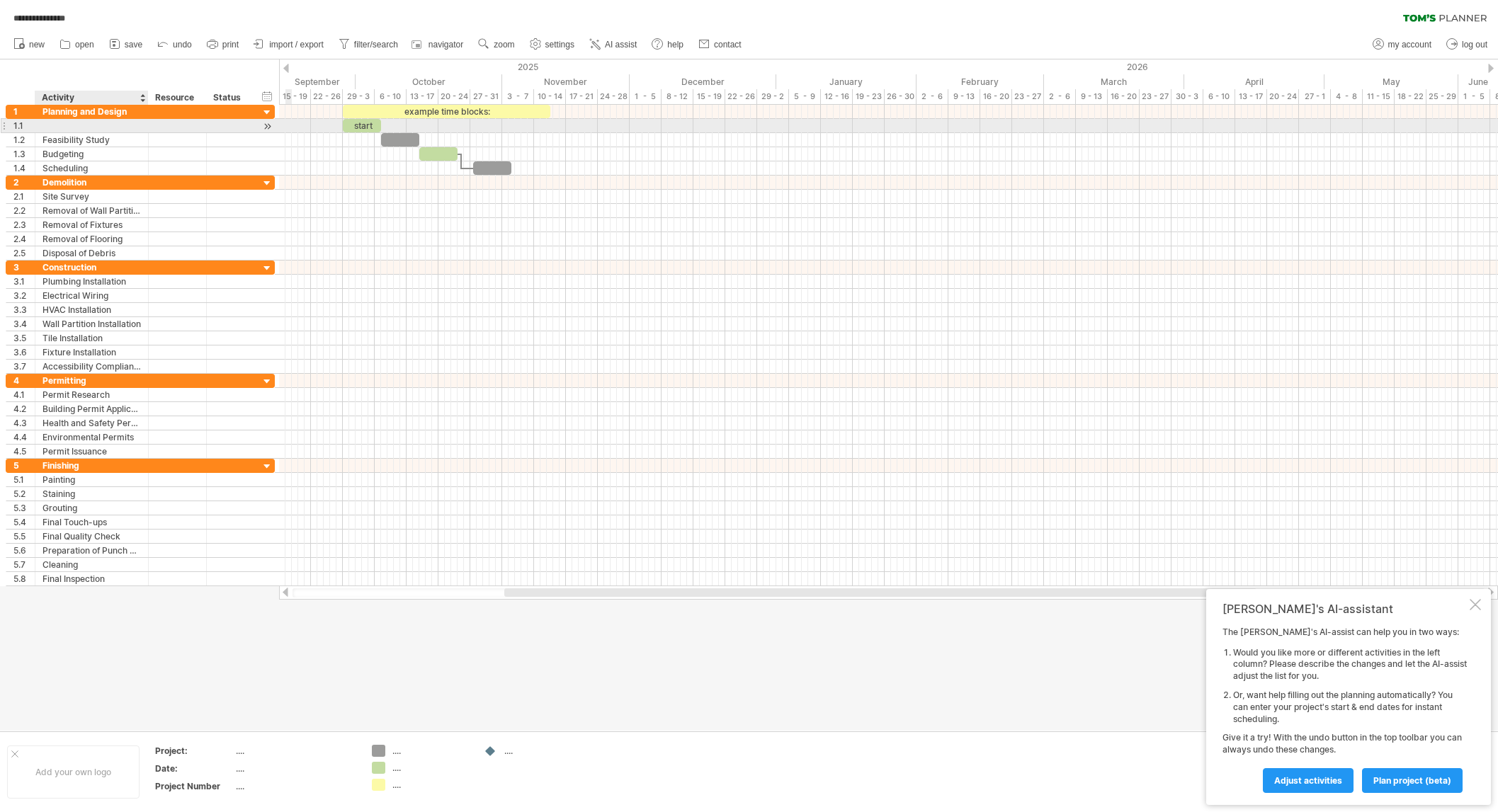
click at [65, 124] on div at bounding box center [92, 125] width 98 height 13
type input "*"
click at [181, 45] on span "undo" at bounding box center [182, 44] width 19 height 10
click at [288, 66] on div at bounding box center [286, 68] width 6 height 10
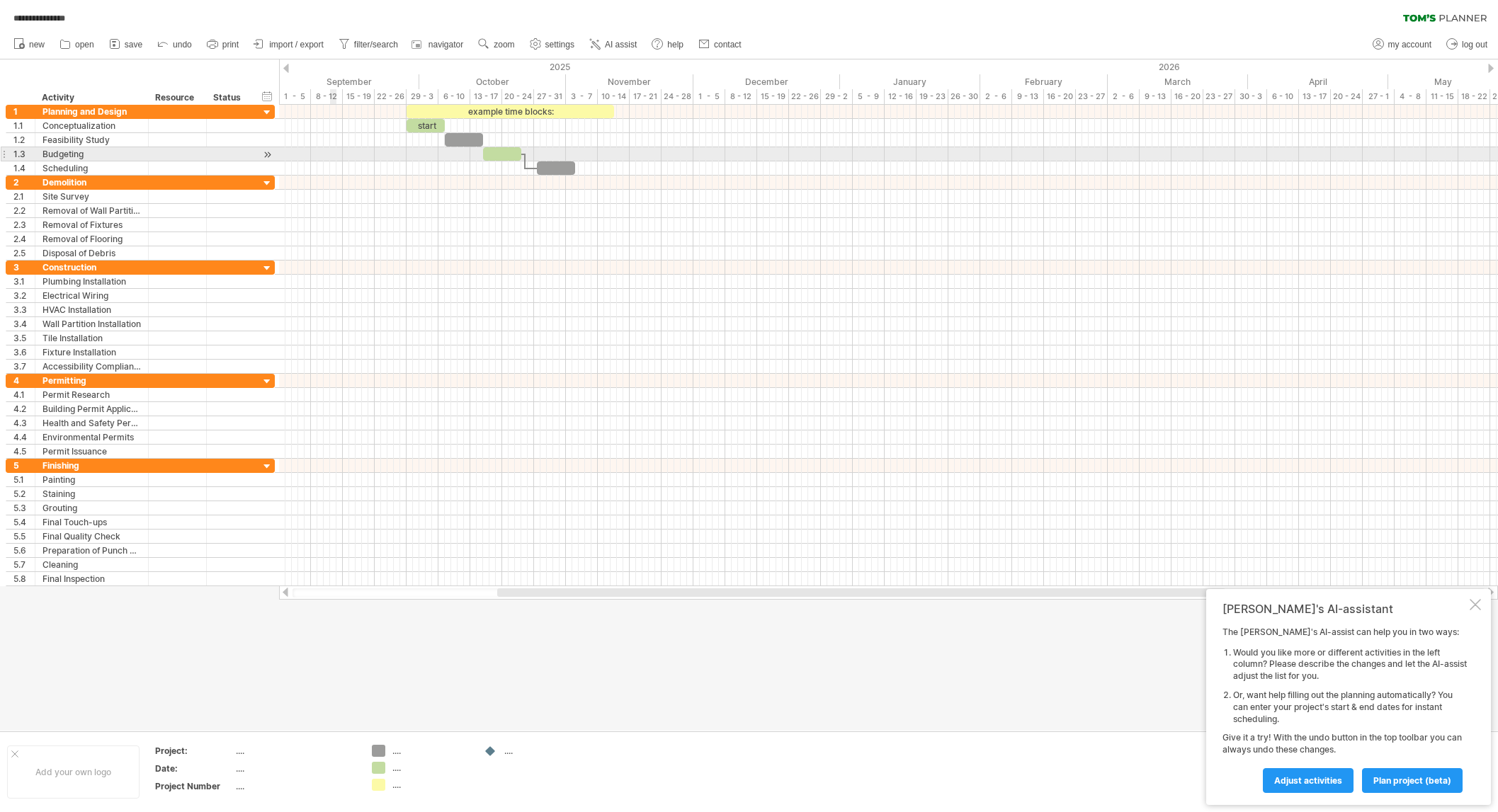
click at [332, 153] on div at bounding box center [888, 154] width 1219 height 14
click at [333, 156] on div at bounding box center [888, 154] width 1219 height 14
click at [272, 157] on div at bounding box center [267, 154] width 13 height 15
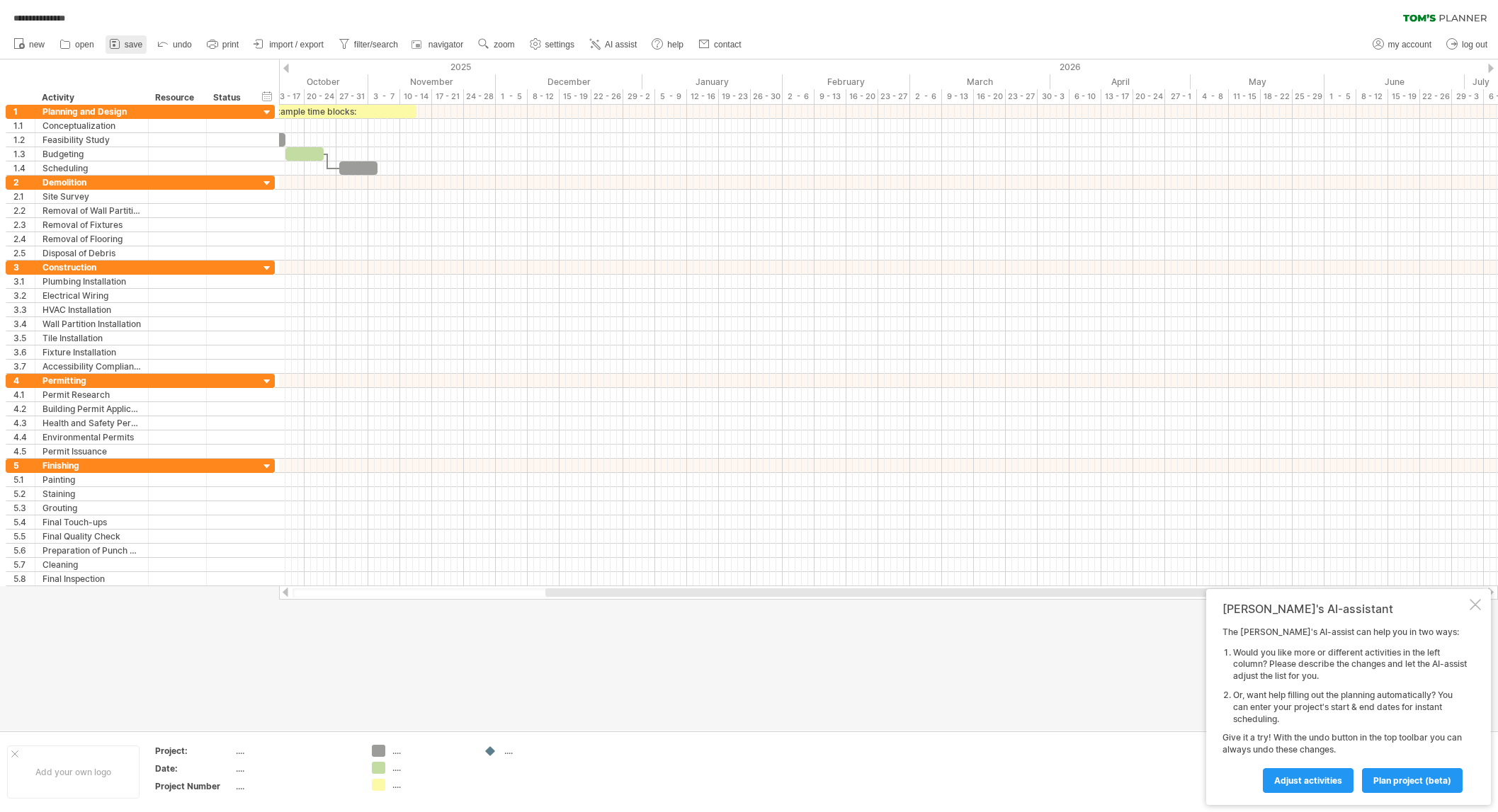
click at [112, 42] on rect at bounding box center [113, 42] width 4 height 2
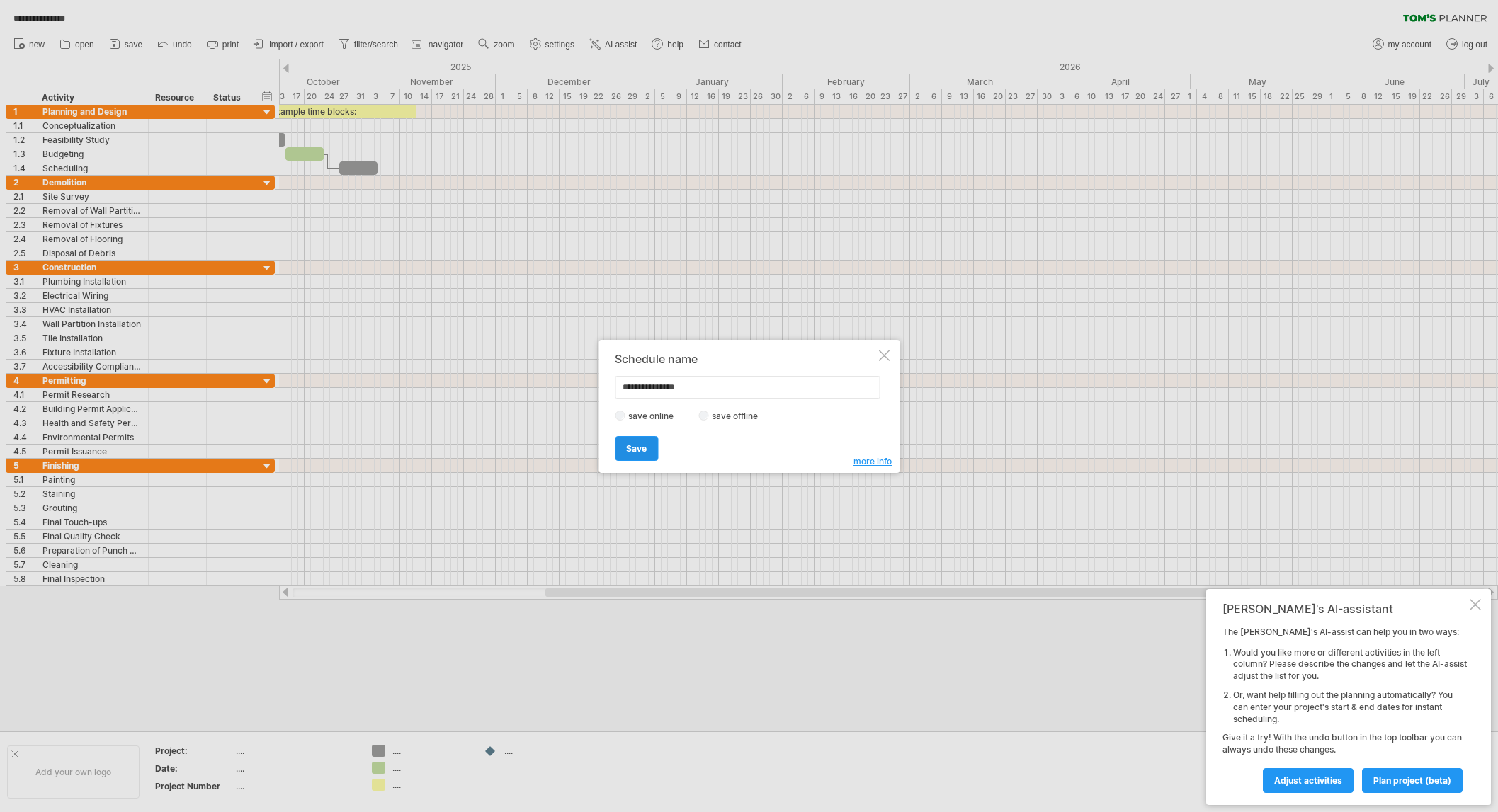
click at [631, 447] on span "Save" at bounding box center [636, 448] width 21 height 10
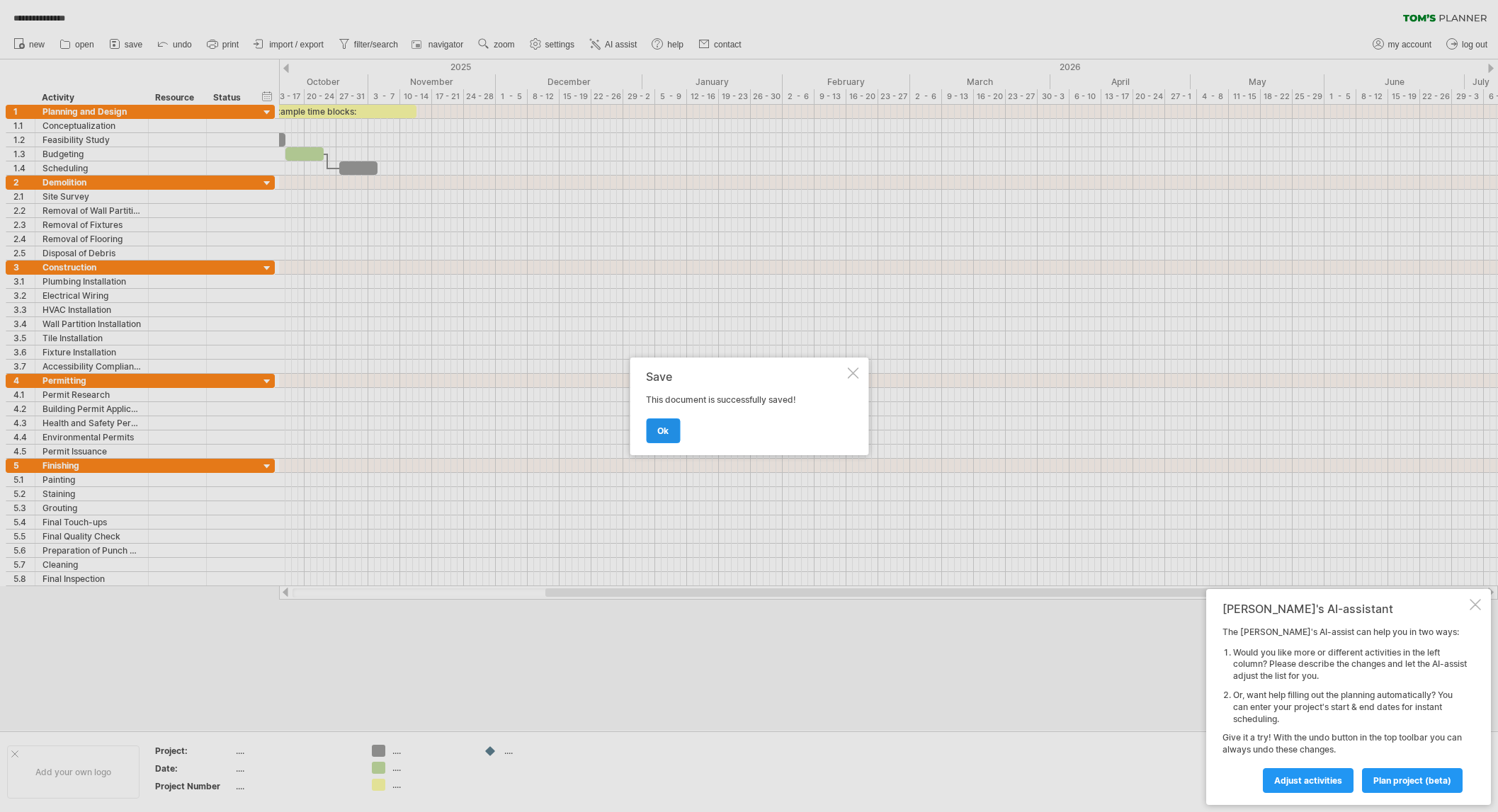
click at [653, 428] on link "ok" at bounding box center [662, 430] width 34 height 25
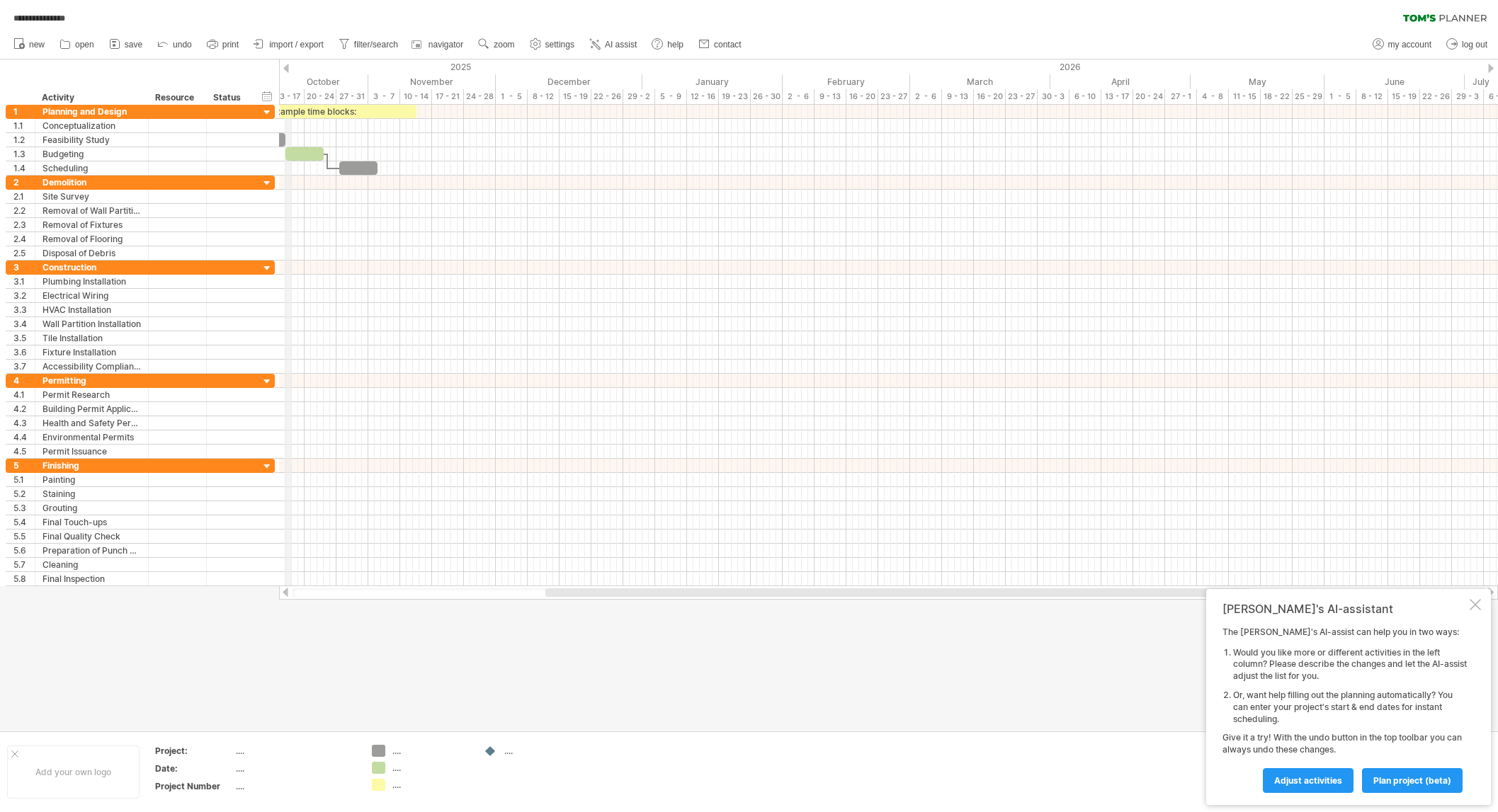
click at [286, 69] on div at bounding box center [286, 68] width 6 height 10
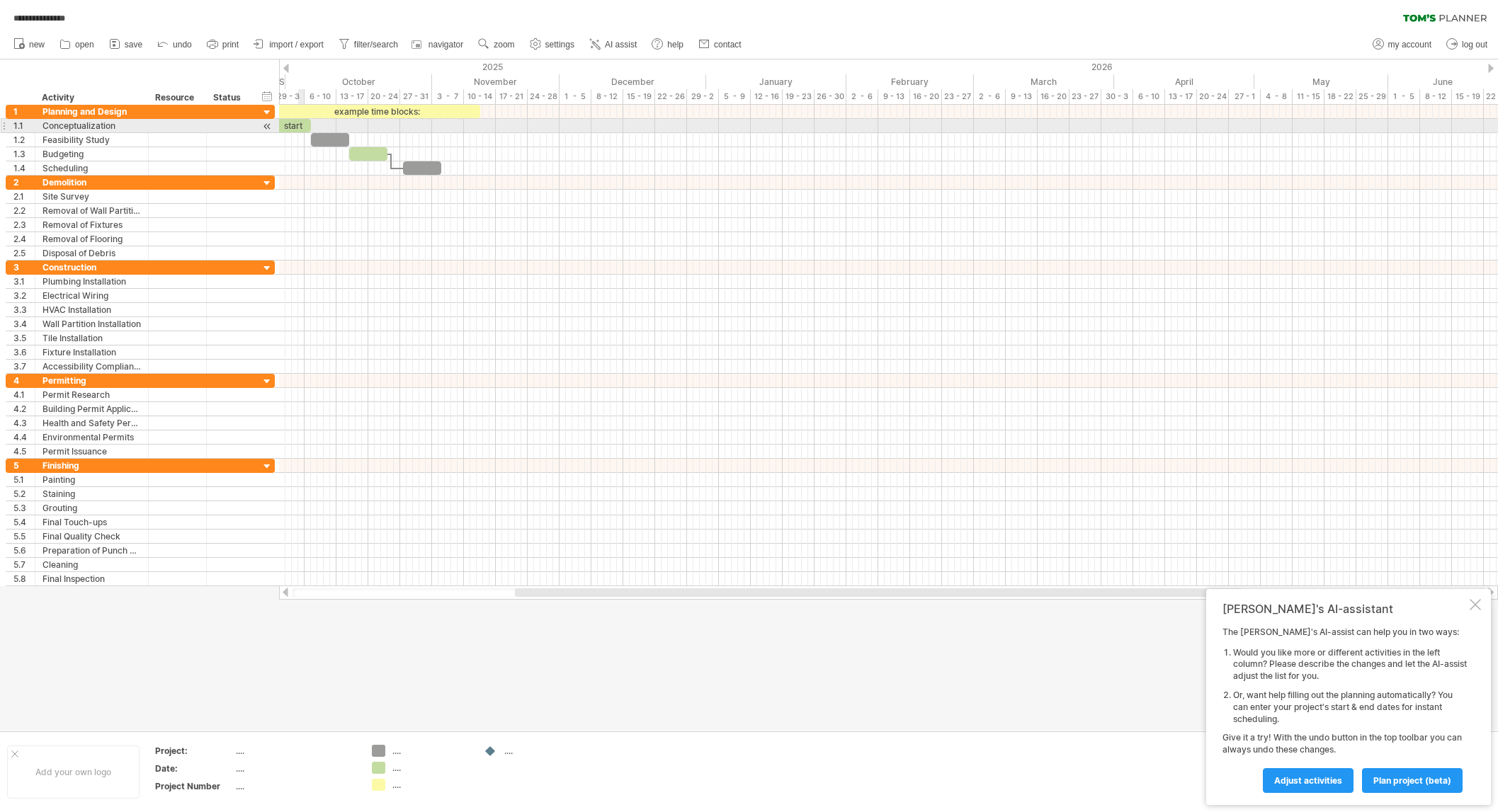
click at [299, 127] on div "start" at bounding box center [292, 125] width 38 height 13
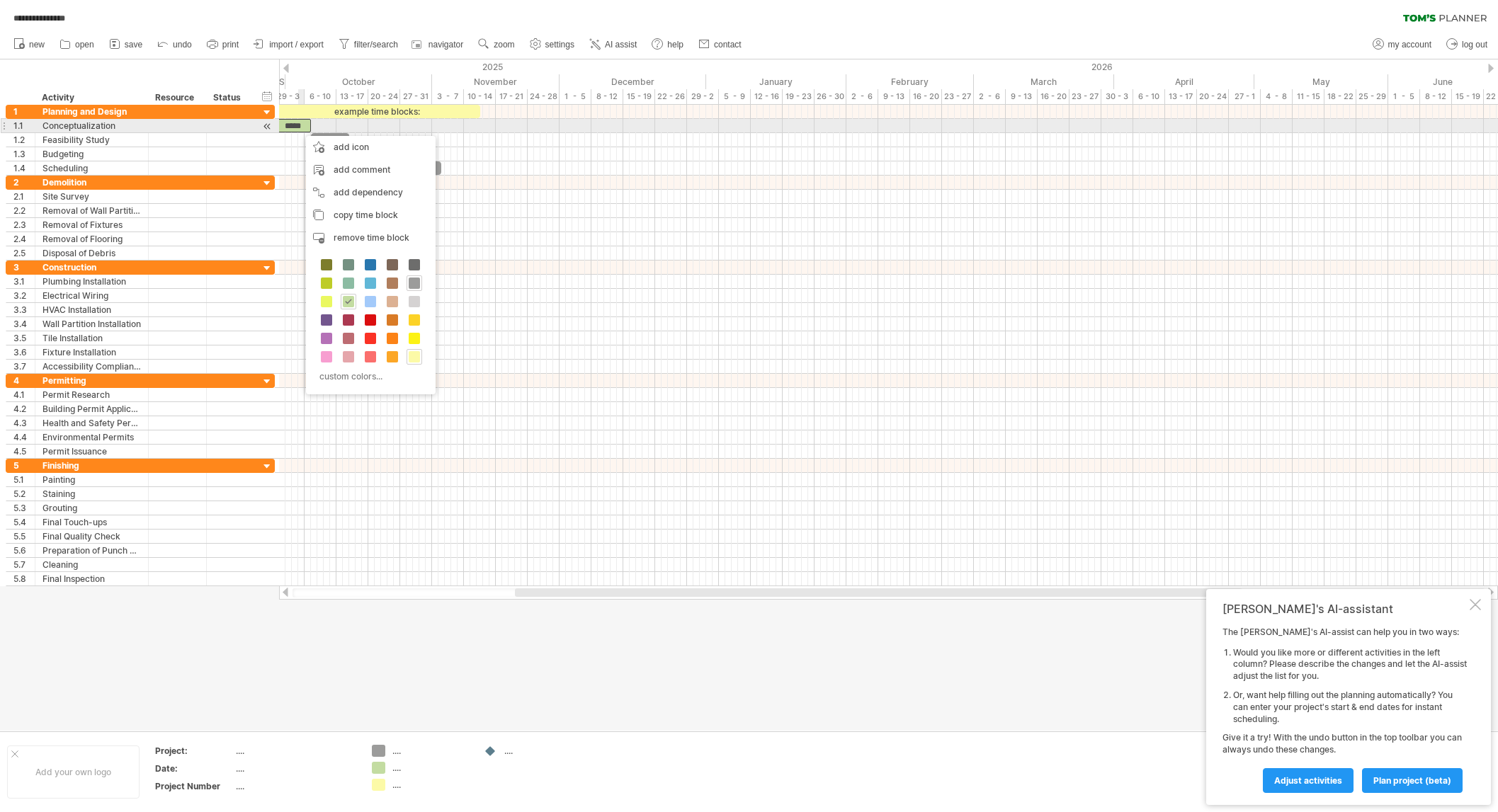
click at [299, 128] on div "*****" at bounding box center [292, 125] width 38 height 13
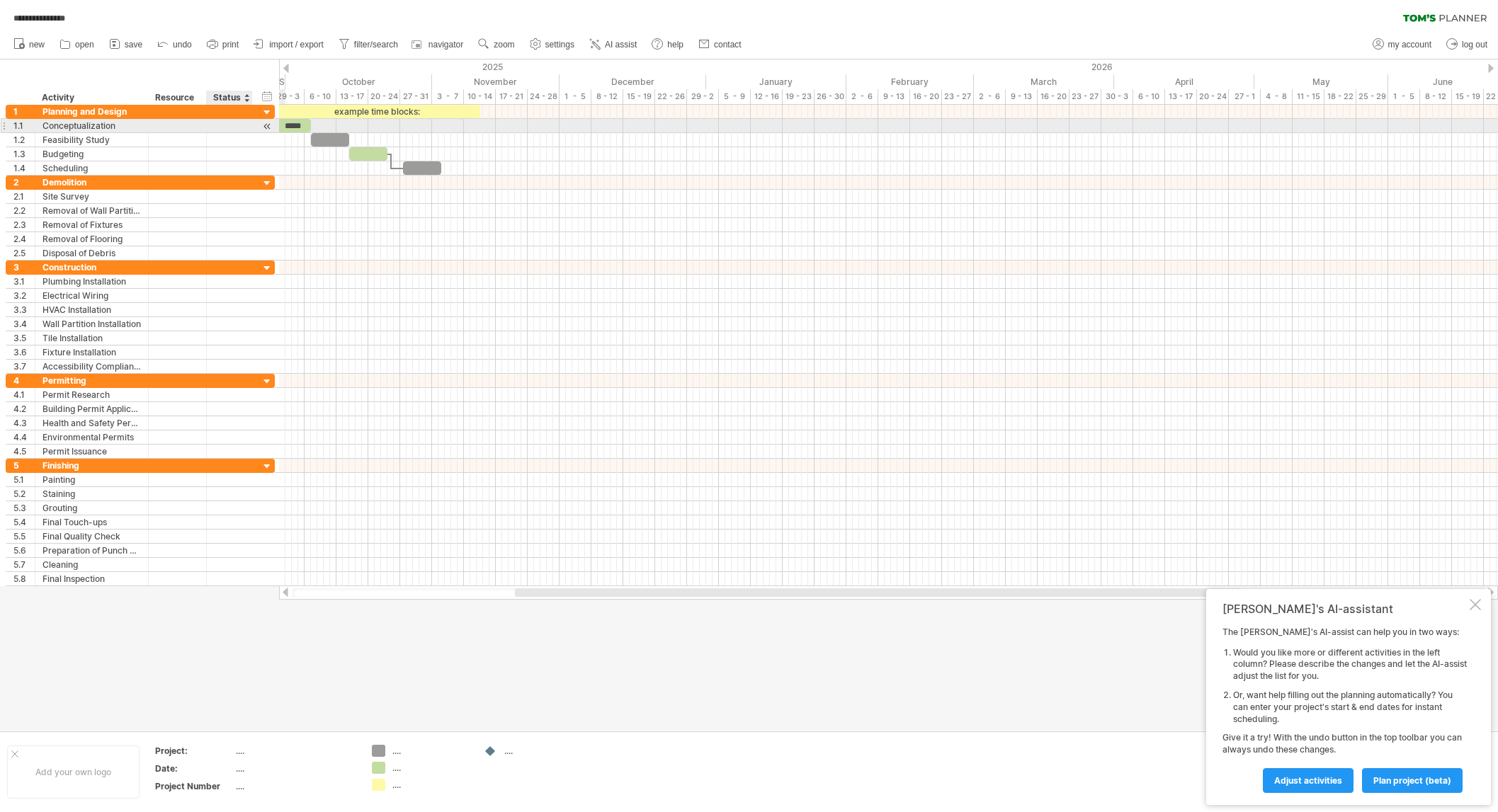
click at [259, 127] on div "**********" at bounding box center [140, 126] width 269 height 14
click at [264, 126] on div at bounding box center [267, 126] width 13 height 15
click at [285, 70] on div at bounding box center [286, 68] width 6 height 10
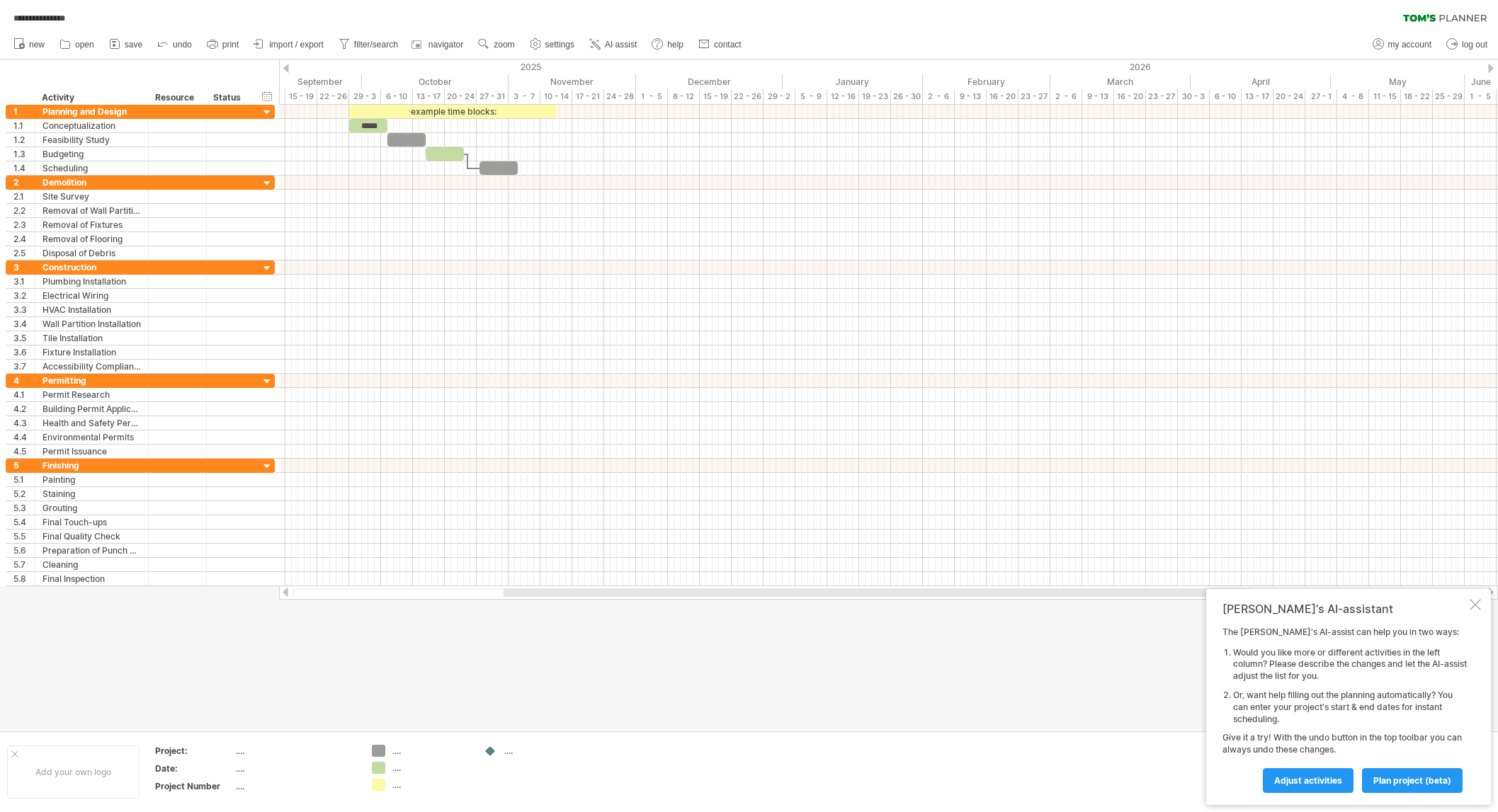
click at [285, 70] on div at bounding box center [286, 68] width 6 height 10
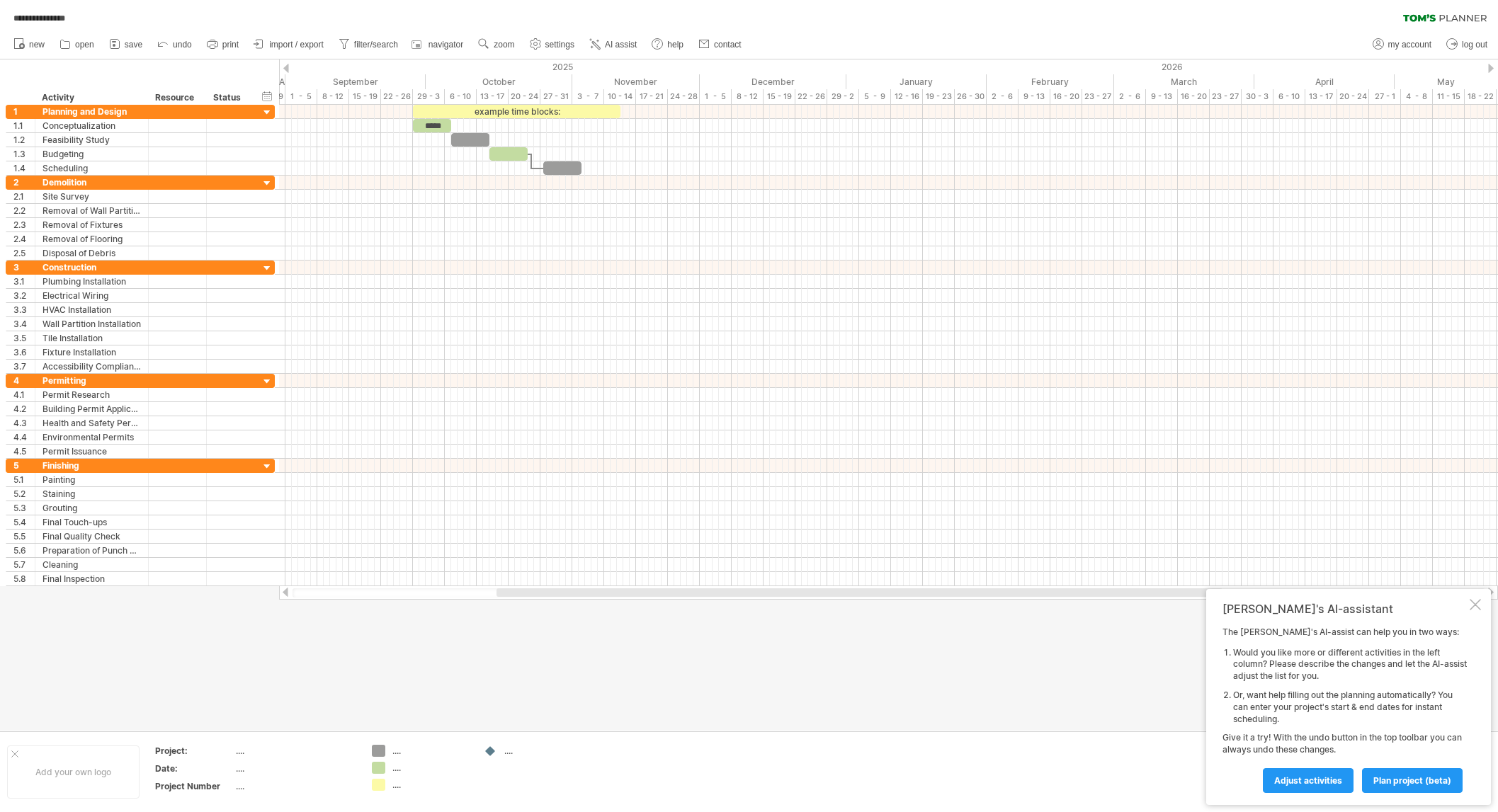
click at [1490, 71] on div at bounding box center [1490, 68] width 6 height 10
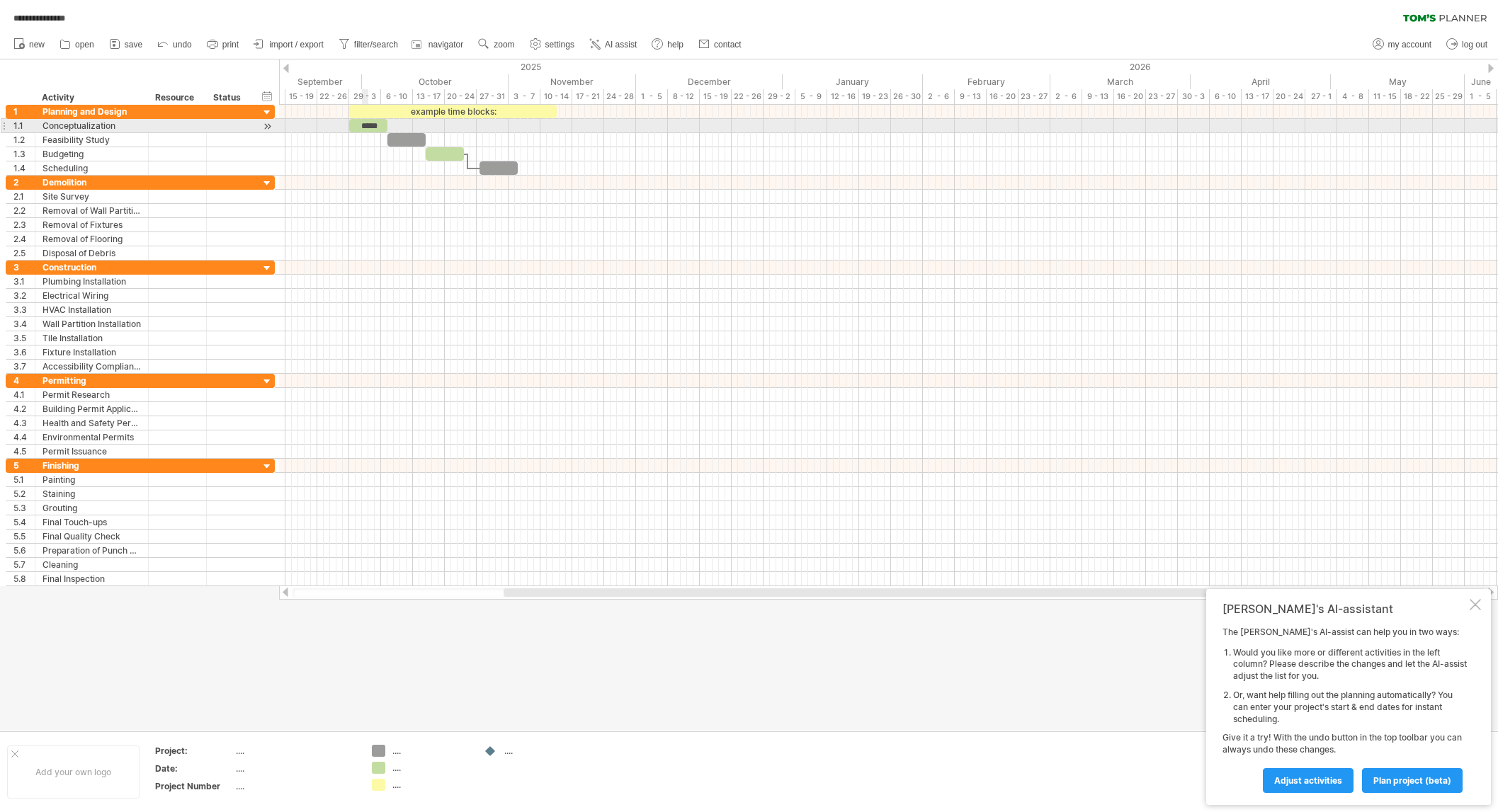
click at [363, 125] on div "*****" at bounding box center [368, 125] width 38 height 13
click at [360, 97] on div "29 - 3" at bounding box center [365, 97] width 32 height 15
click at [365, 123] on div "*****" at bounding box center [368, 125] width 38 height 13
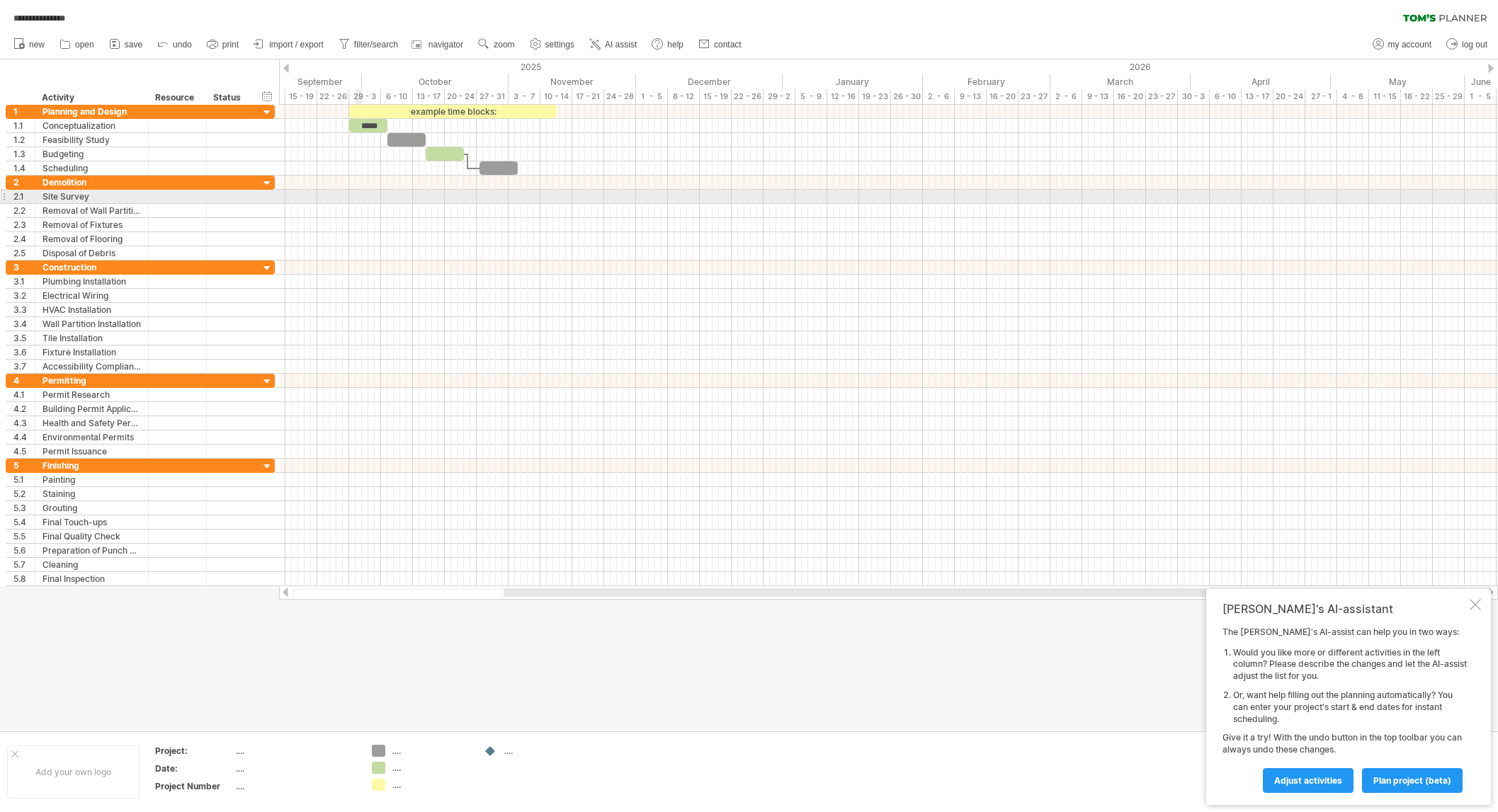
click at [360, 193] on div at bounding box center [888, 197] width 1219 height 14
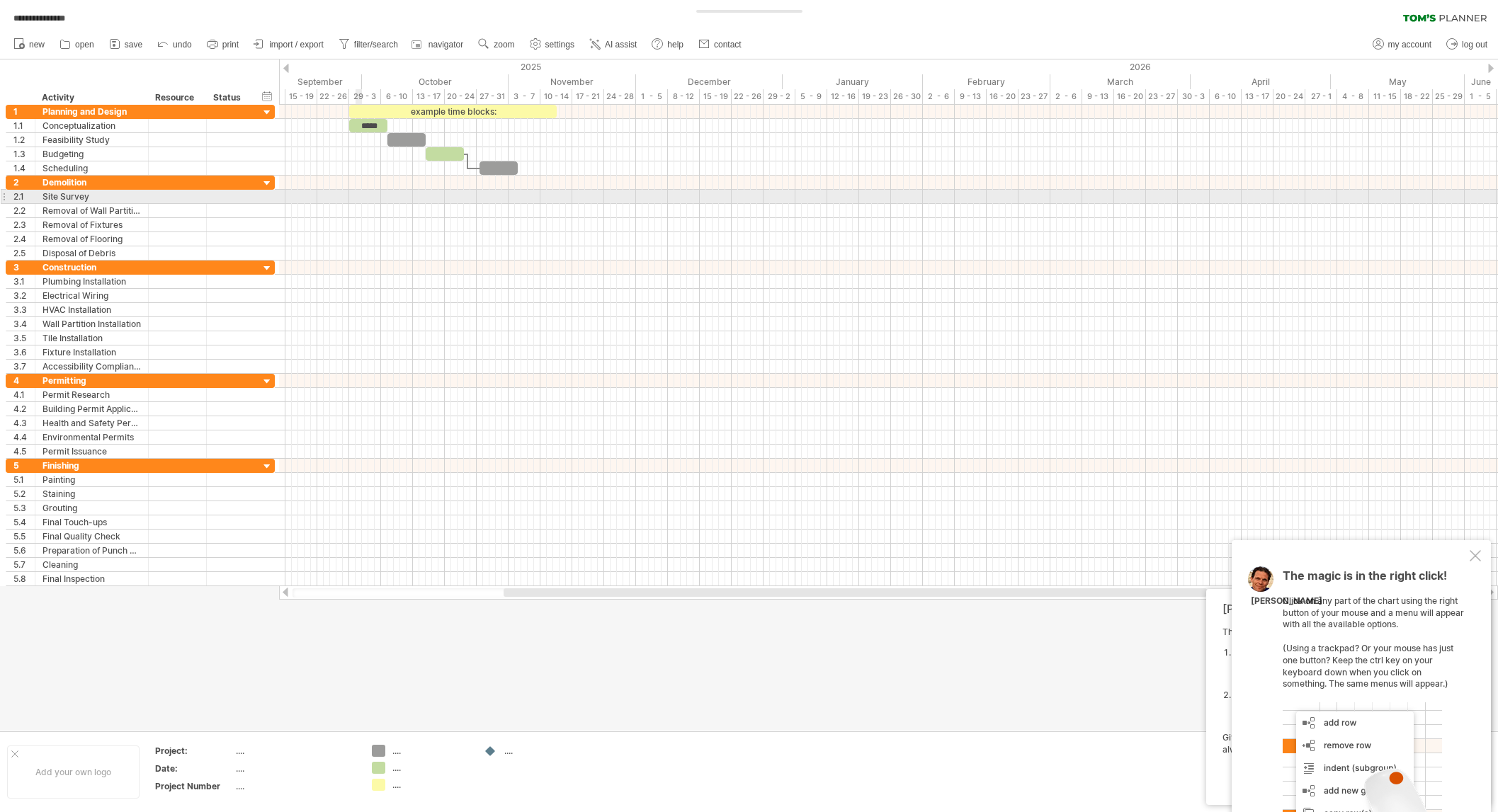
click at [360, 193] on div at bounding box center [888, 197] width 1219 height 14
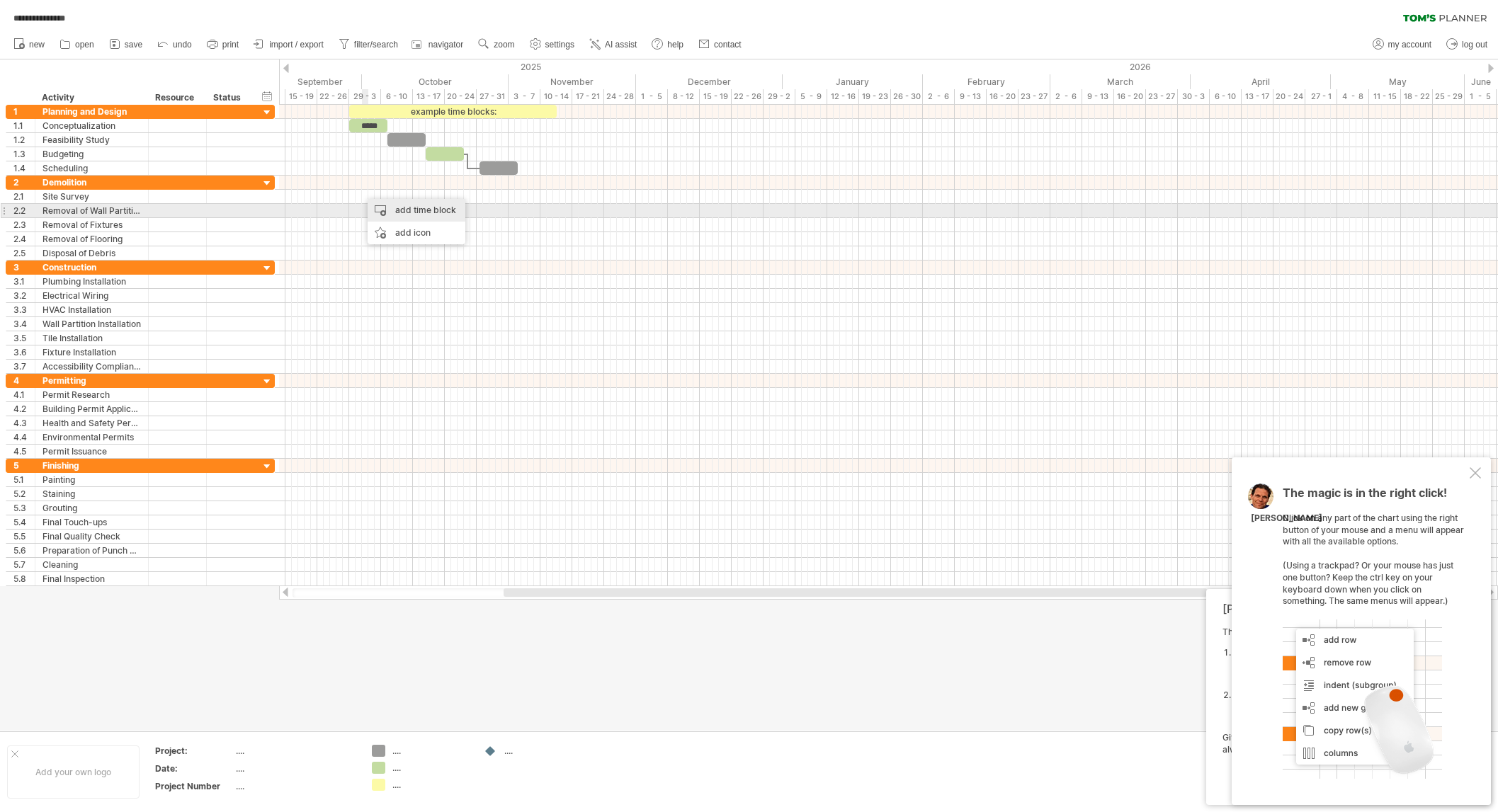
click at [394, 210] on div "add time block" at bounding box center [416, 210] width 97 height 23
click at [394, 209] on div "add time block" at bounding box center [416, 210] width 97 height 23
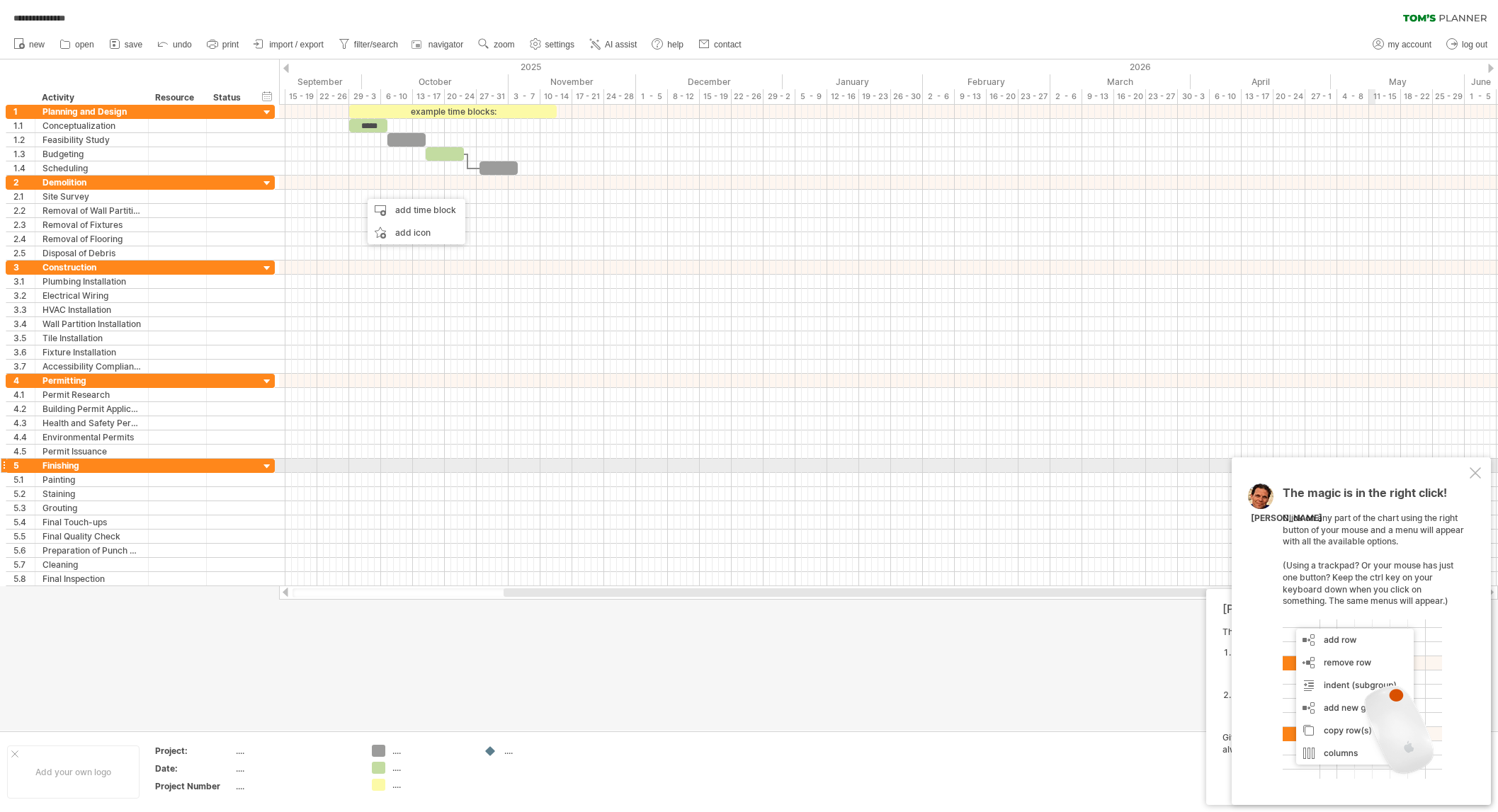
click at [1475, 470] on div at bounding box center [1475, 473] width 11 height 11
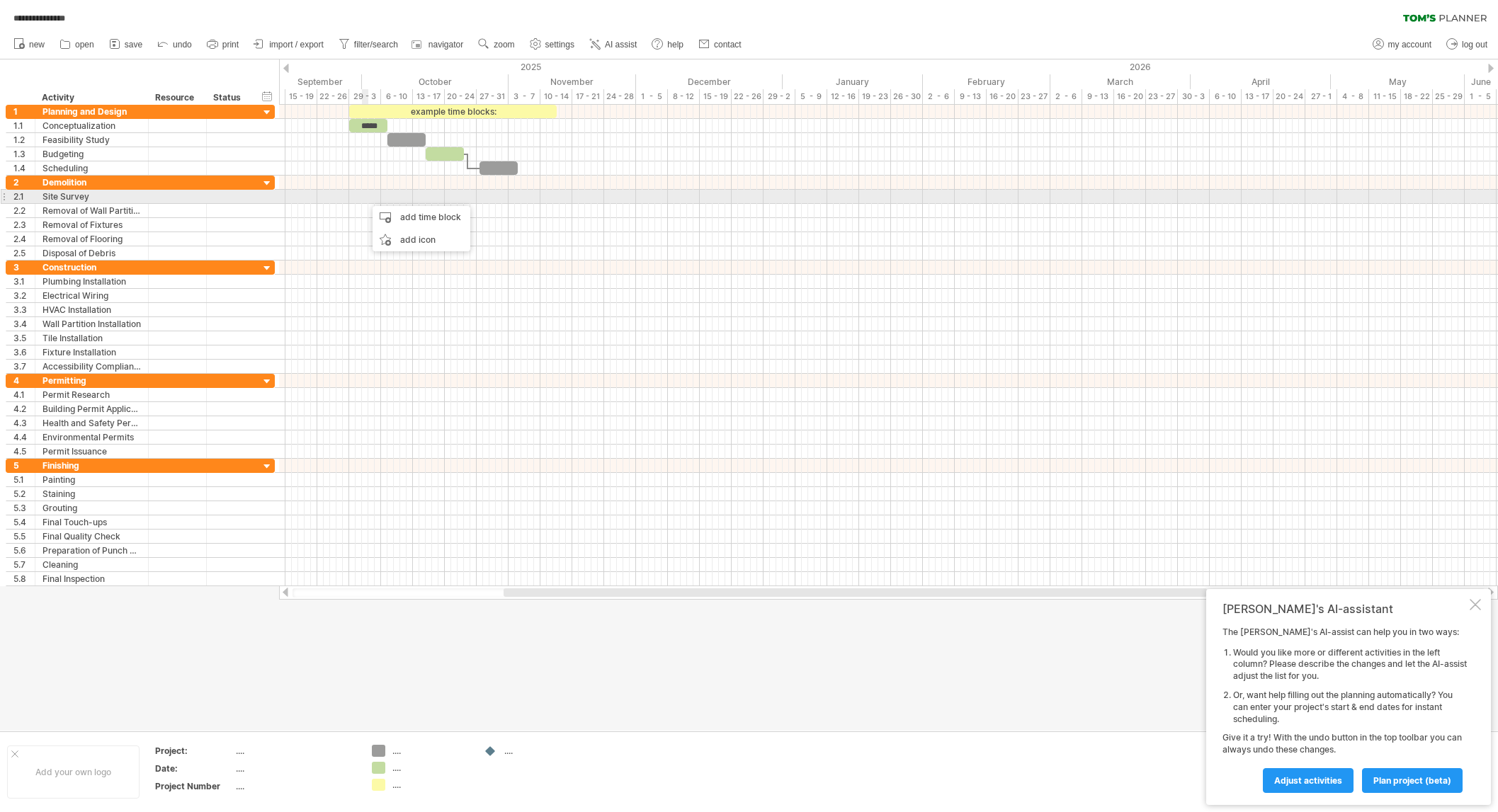
click at [364, 198] on div at bounding box center [888, 197] width 1219 height 14
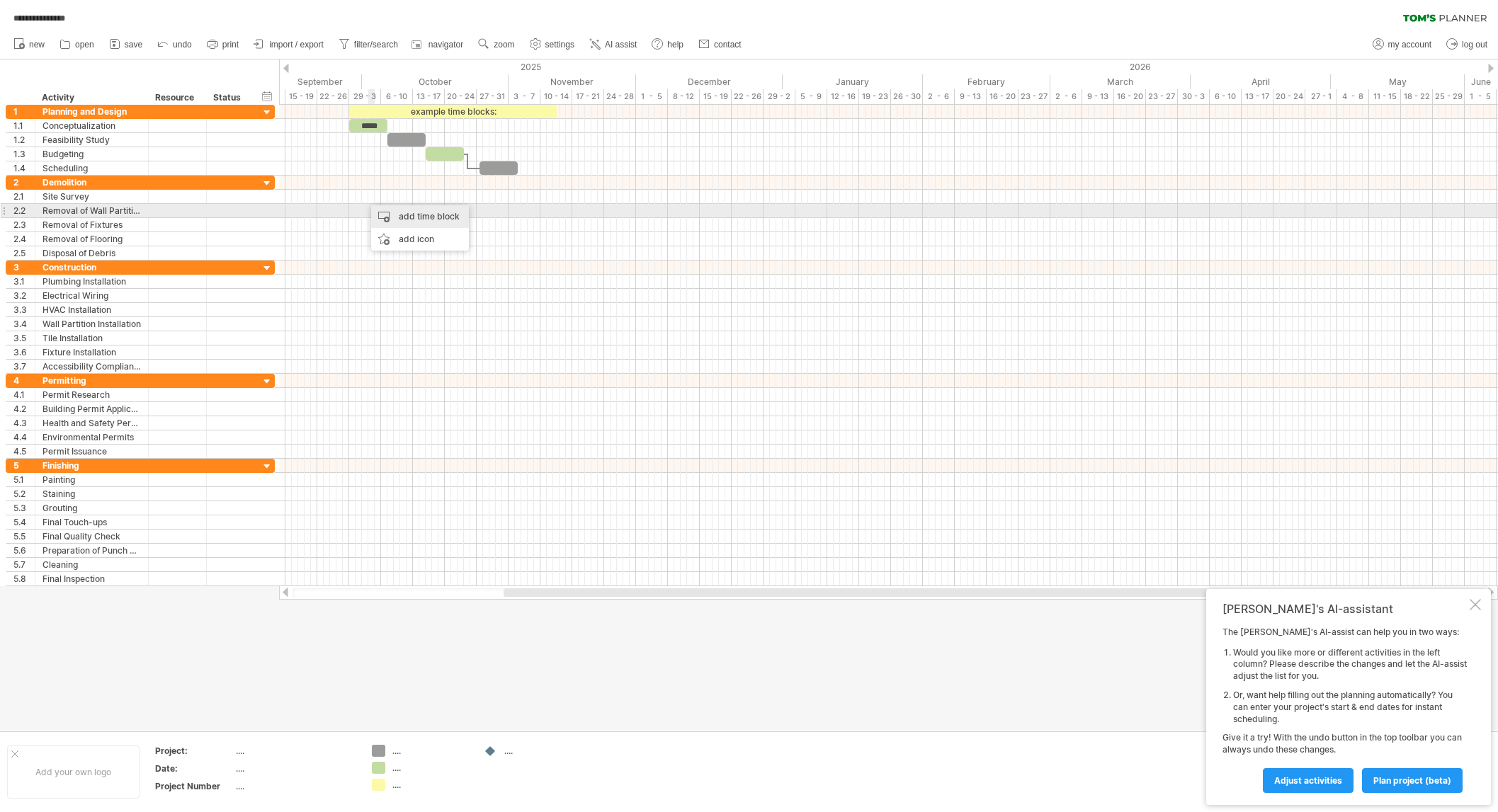
click at [395, 216] on div "add time block" at bounding box center [419, 216] width 97 height 23
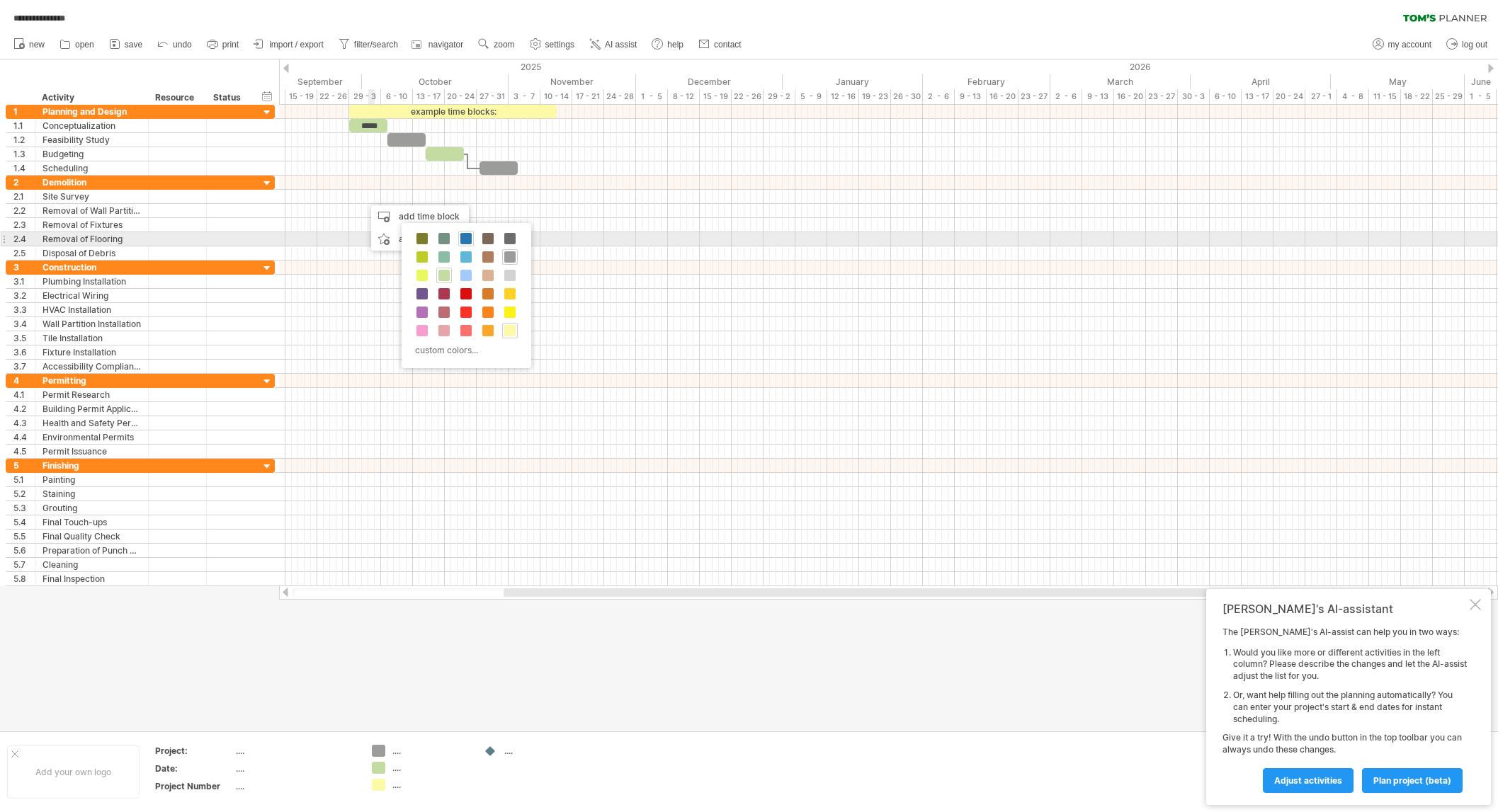
click at [468, 237] on span at bounding box center [466, 238] width 11 height 11
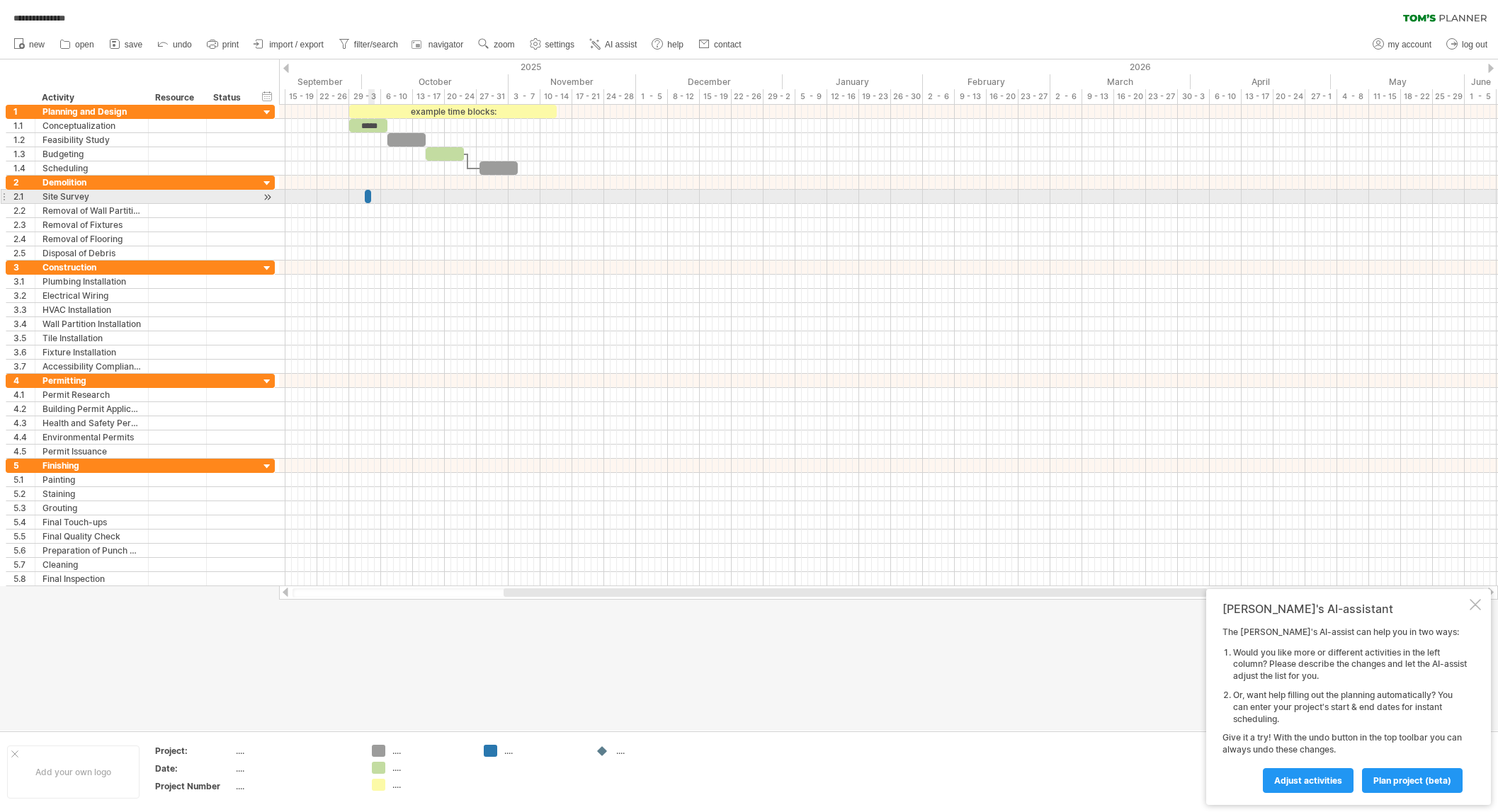
click at [371, 196] on span at bounding box center [371, 196] width 6 height 13
click at [370, 197] on span at bounding box center [371, 196] width 6 height 13
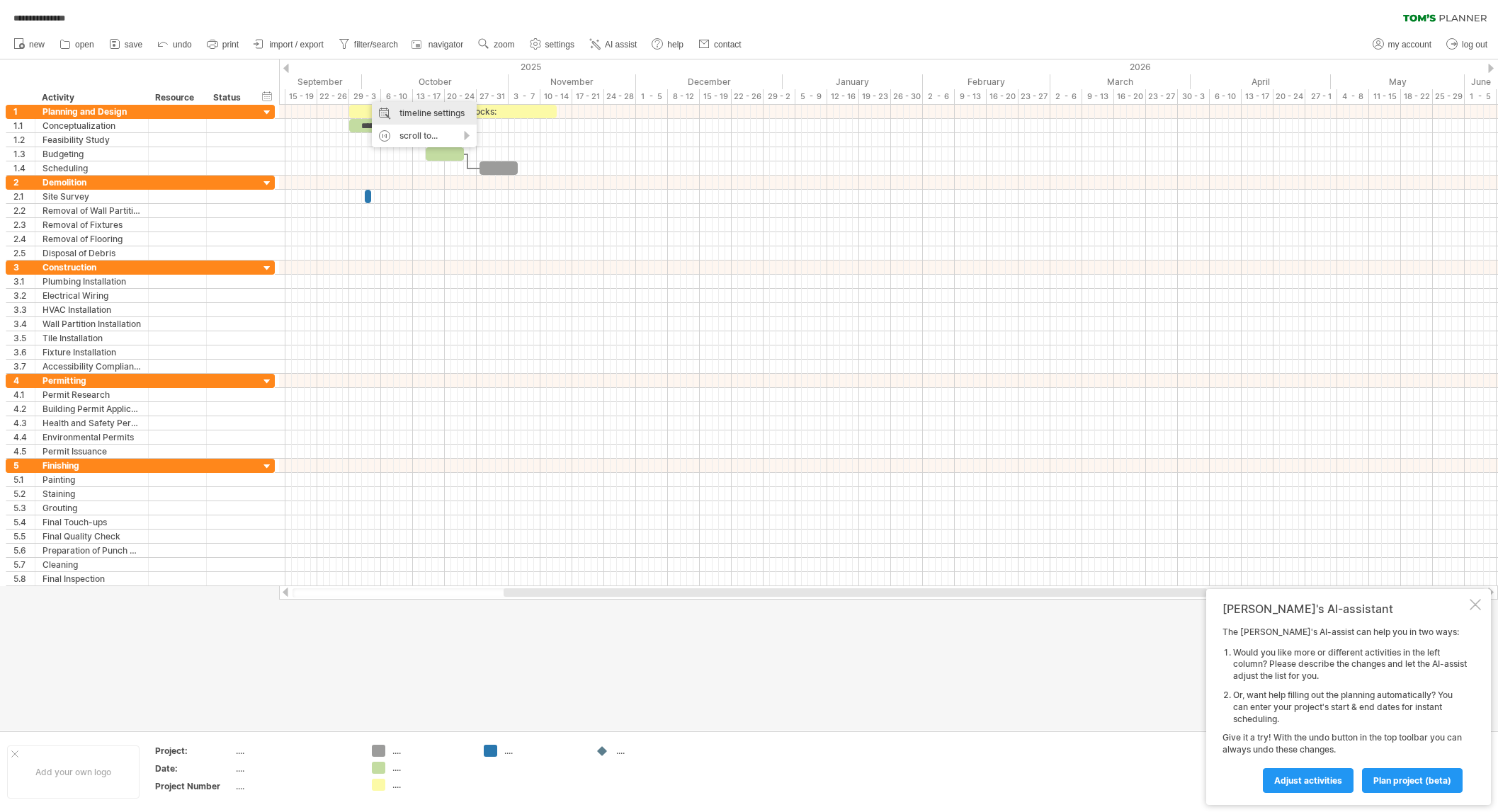
click at [398, 103] on div "timeline settings" at bounding box center [424, 113] width 105 height 23
select select "*"
select select "**"
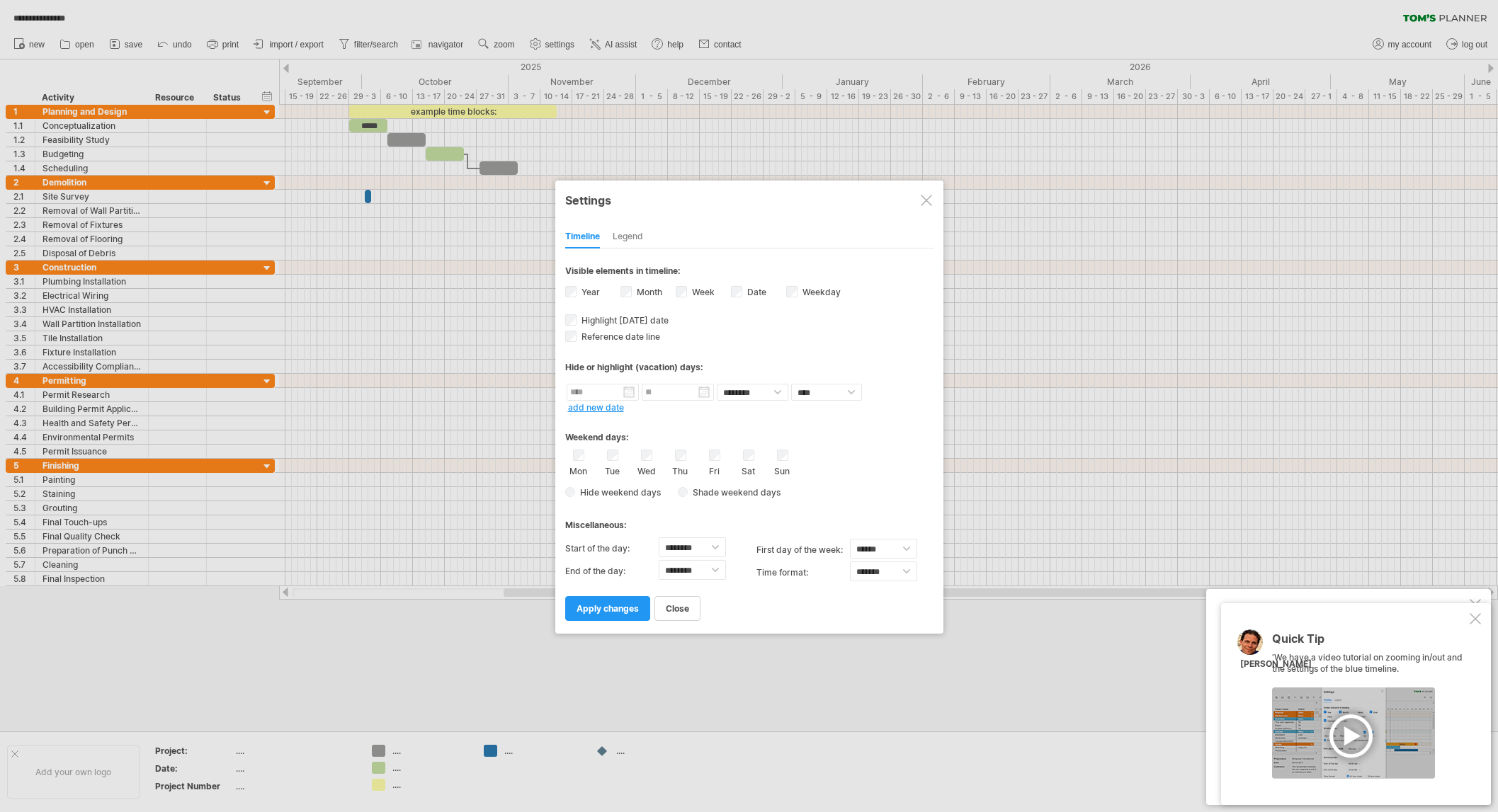
click at [925, 200] on div at bounding box center [926, 200] width 11 height 11
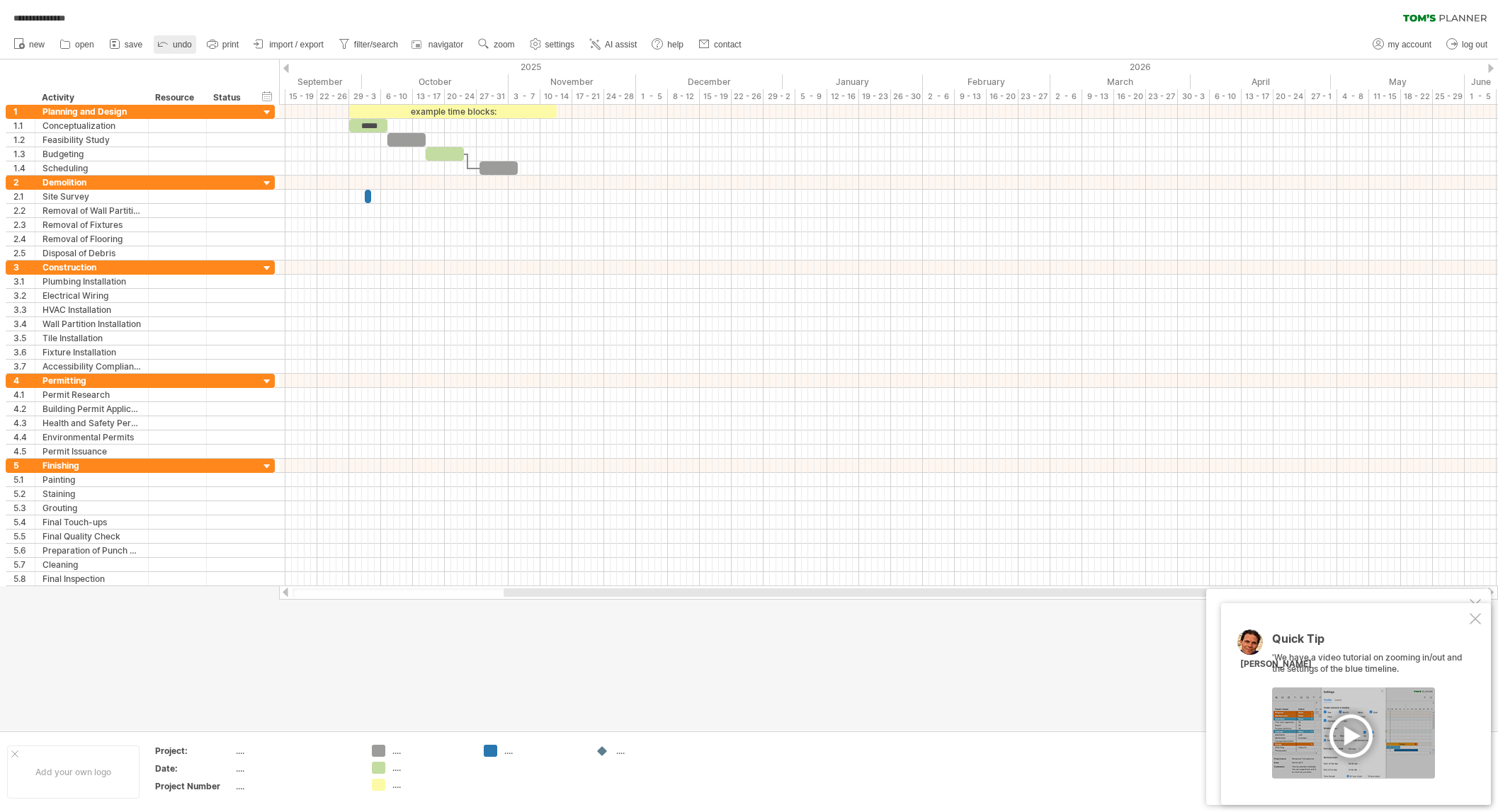
click at [177, 43] on span "undo" at bounding box center [182, 44] width 19 height 10
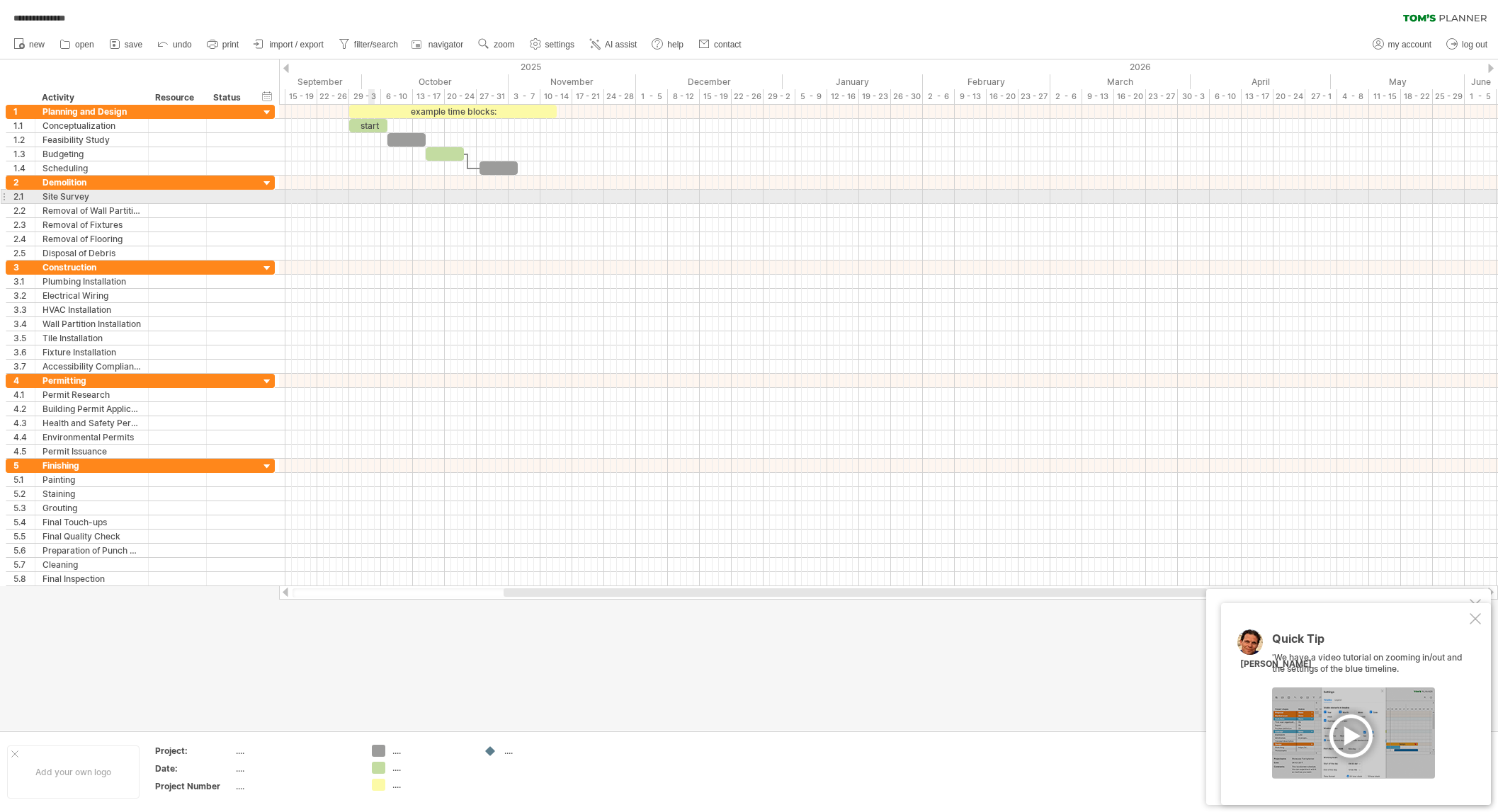
click at [371, 200] on div at bounding box center [888, 197] width 1219 height 14
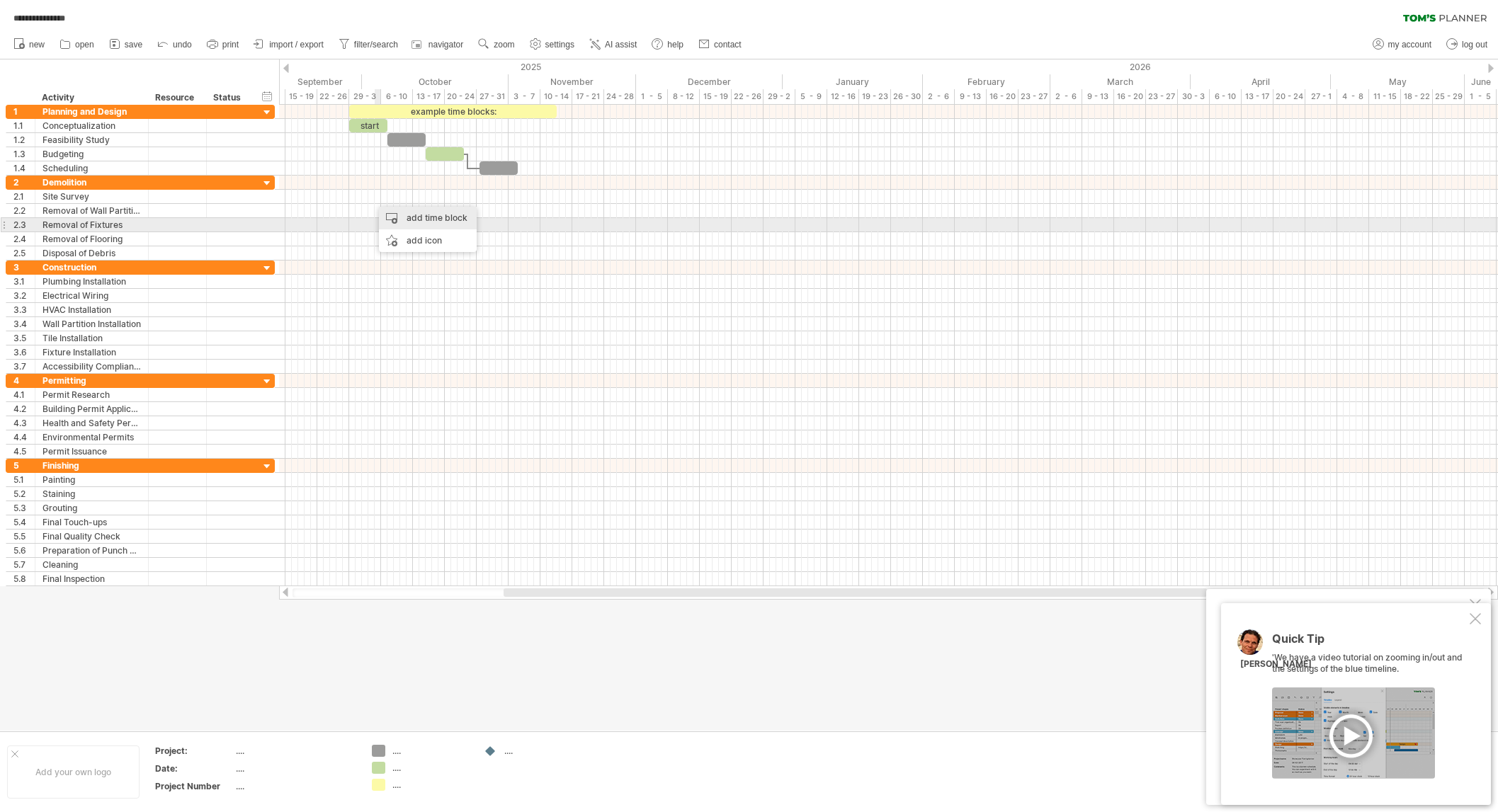
click at [408, 219] on div "add time block" at bounding box center [427, 218] width 97 height 23
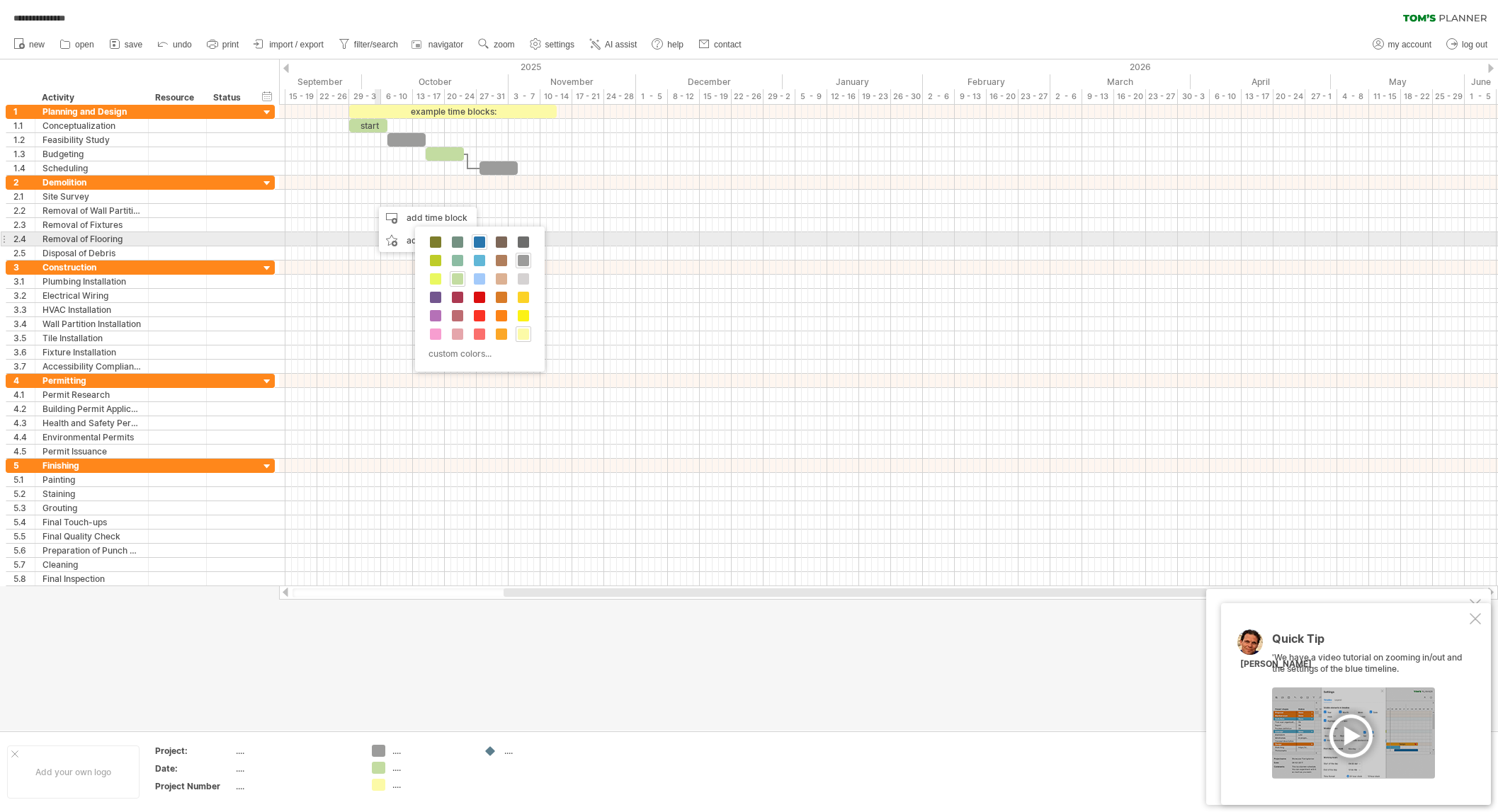
click at [479, 242] on span at bounding box center [479, 242] width 11 height 11
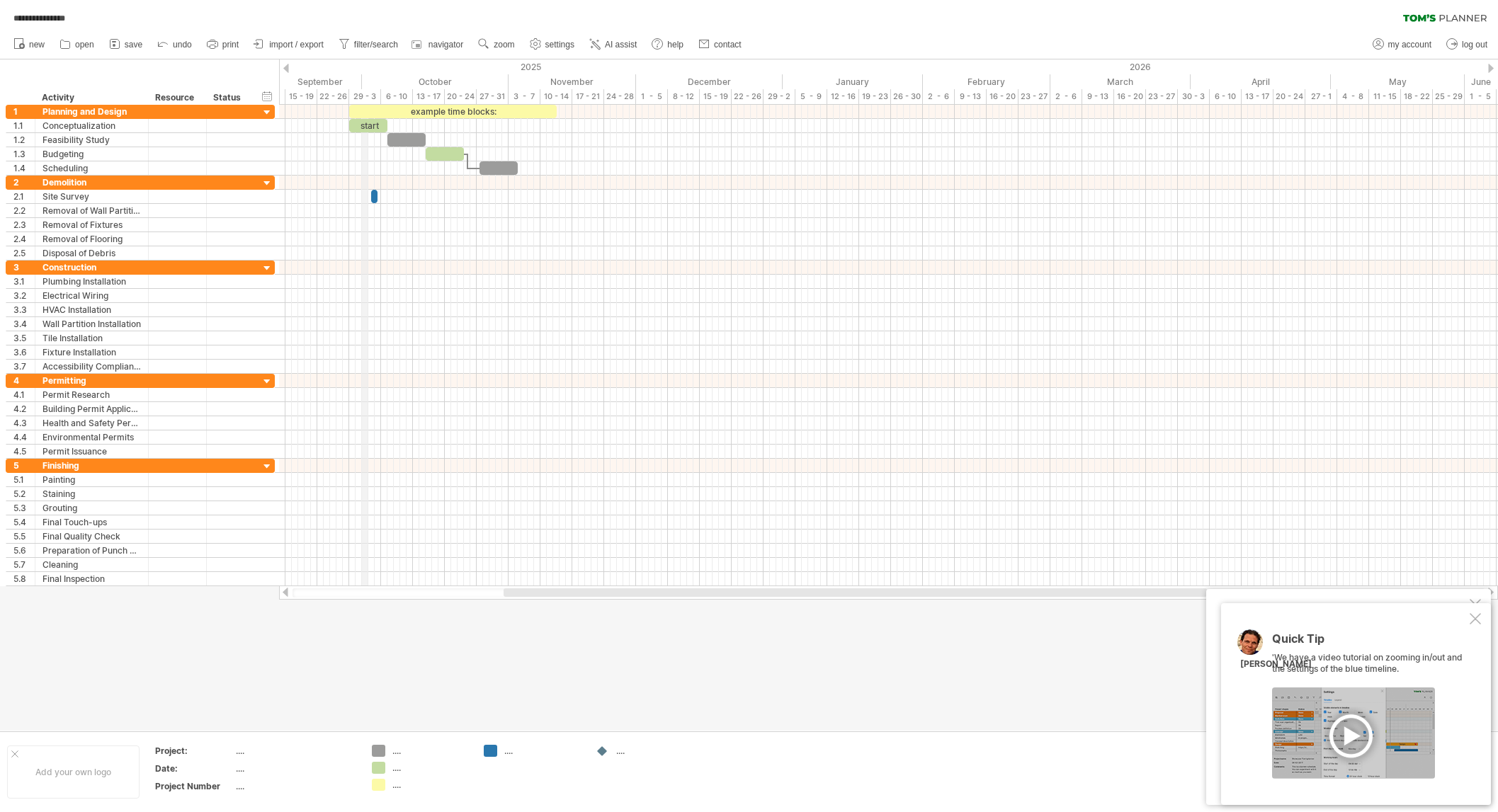
click at [368, 95] on div "29 - 3" at bounding box center [365, 97] width 32 height 15
click at [411, 110] on div "timeline settings" at bounding box center [428, 112] width 105 height 23
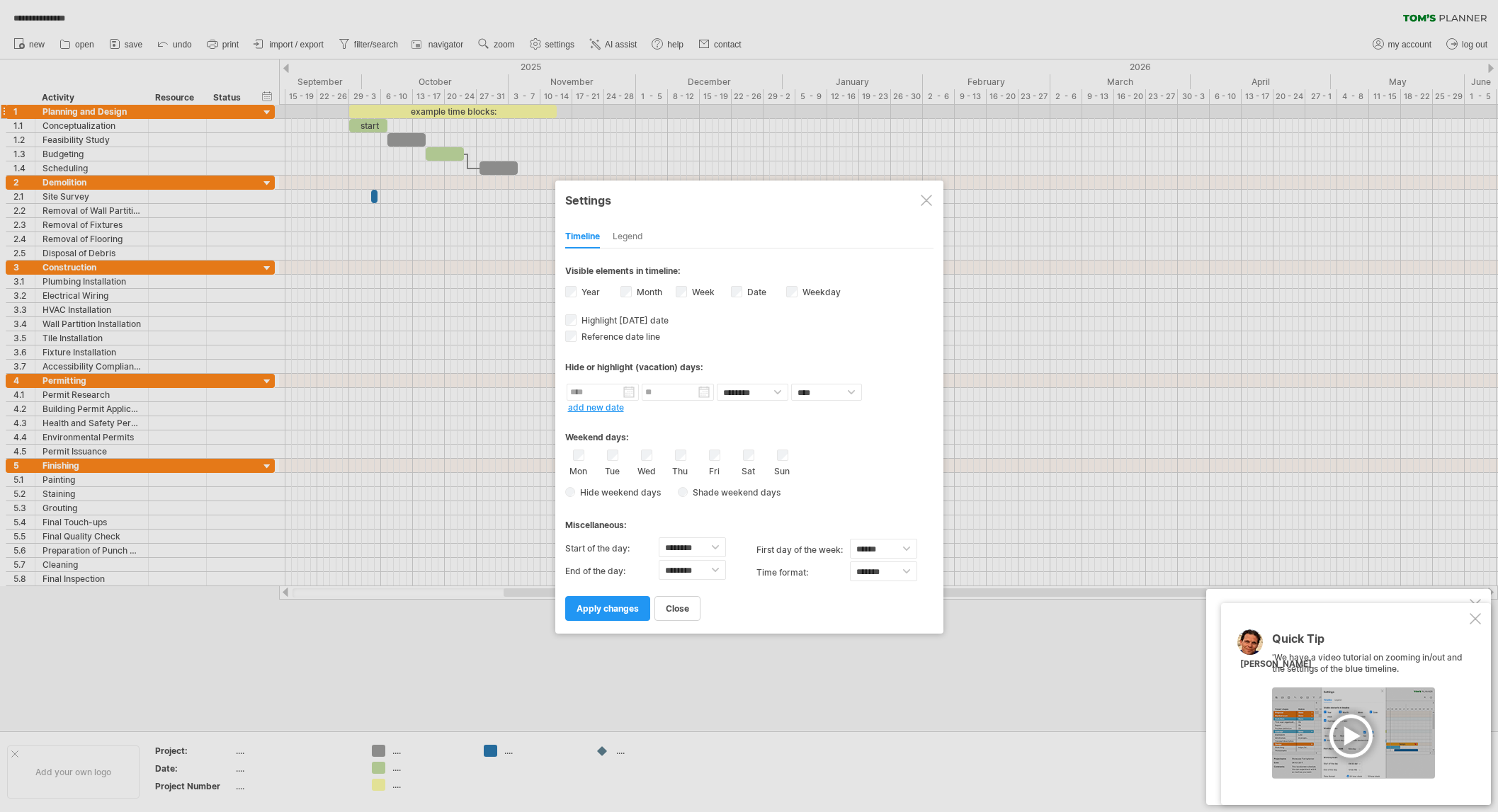
click at [927, 197] on div at bounding box center [926, 200] width 11 height 11
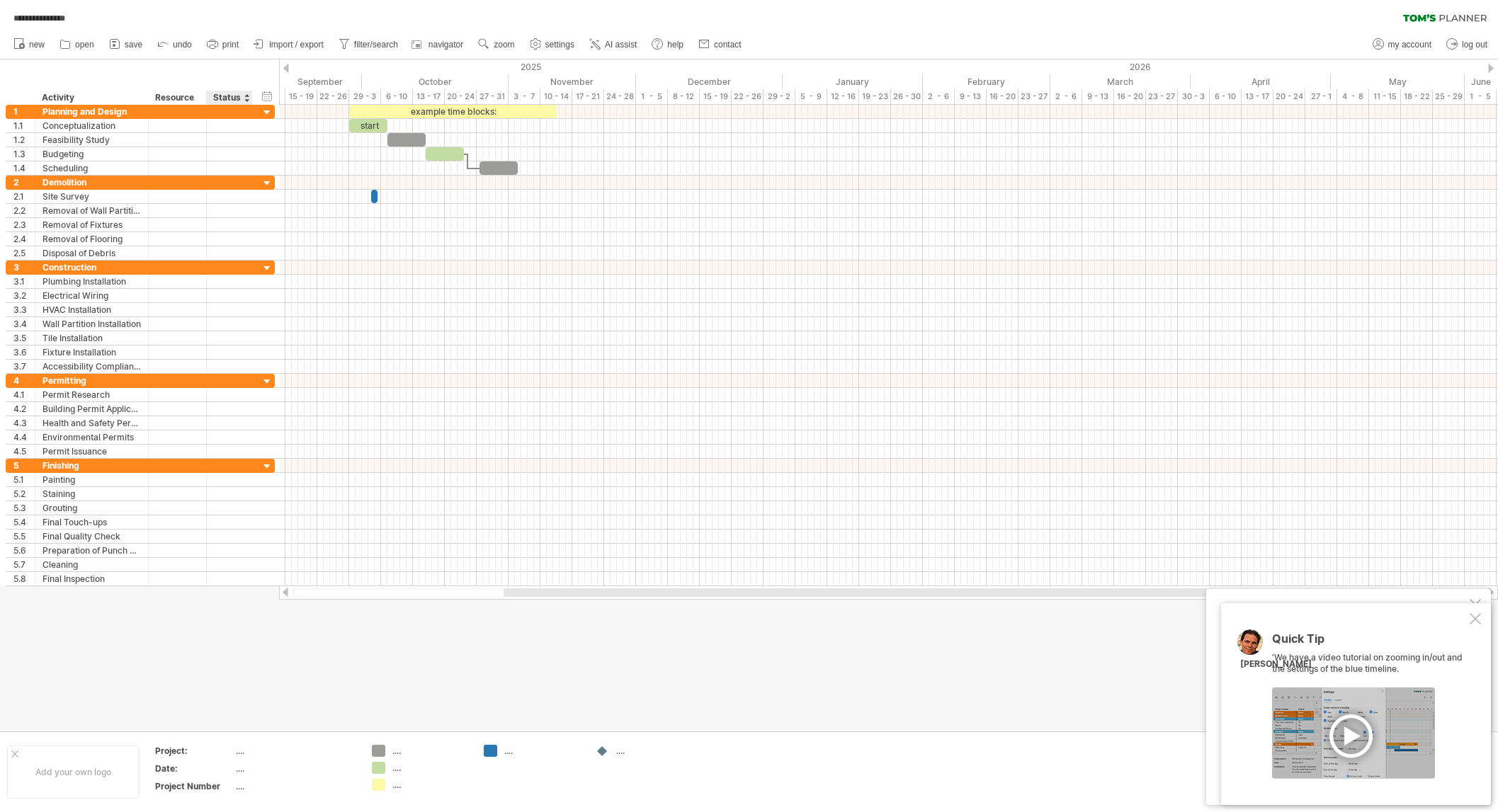
click at [242, 755] on div "...." at bounding box center [295, 751] width 119 height 12
type input "**********"
click at [227, 619] on div at bounding box center [749, 395] width 1498 height 672
click at [287, 155] on div at bounding box center [888, 154] width 1219 height 14
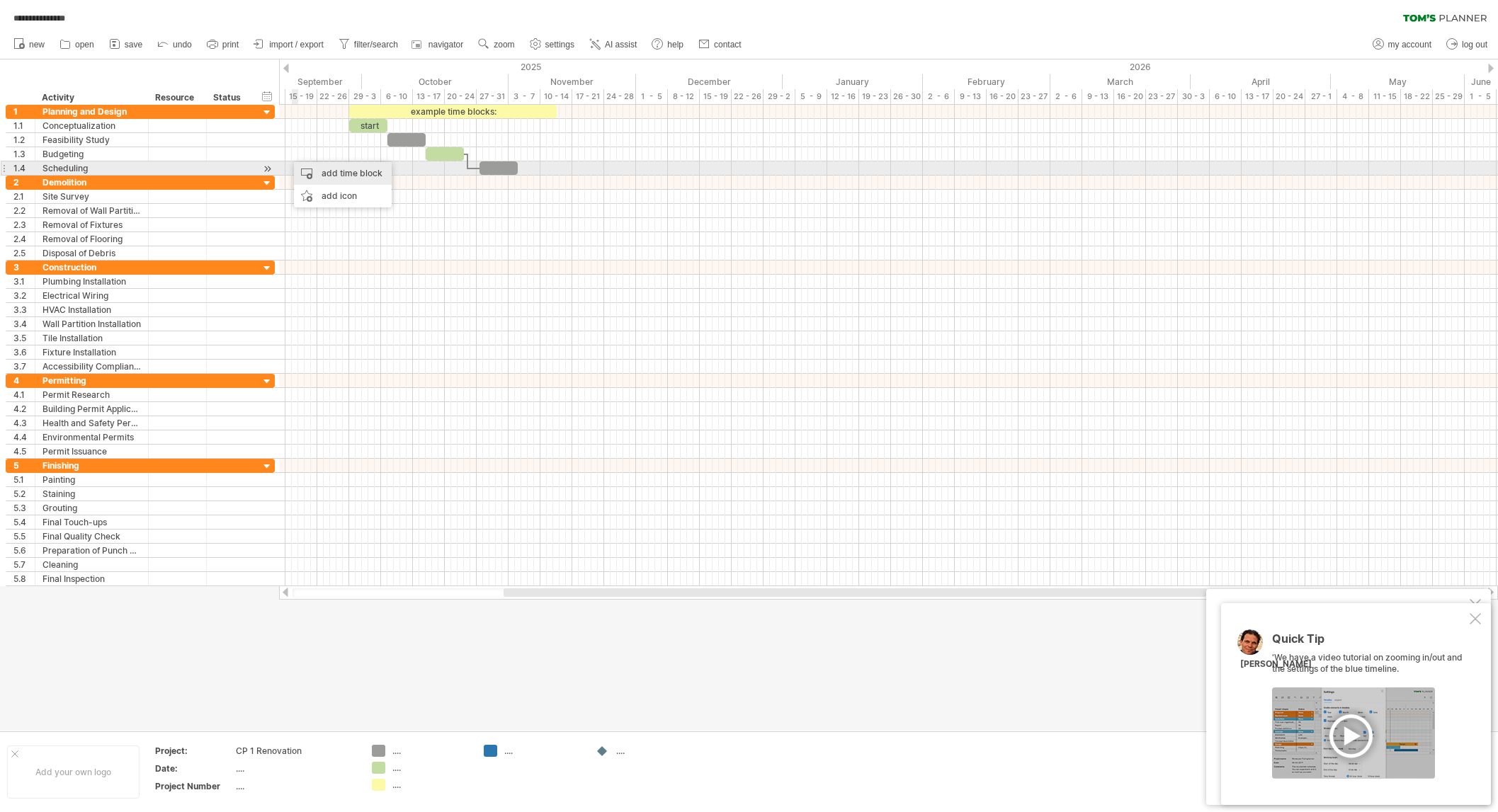
click at [304, 170] on div "add time block" at bounding box center [342, 173] width 97 height 23
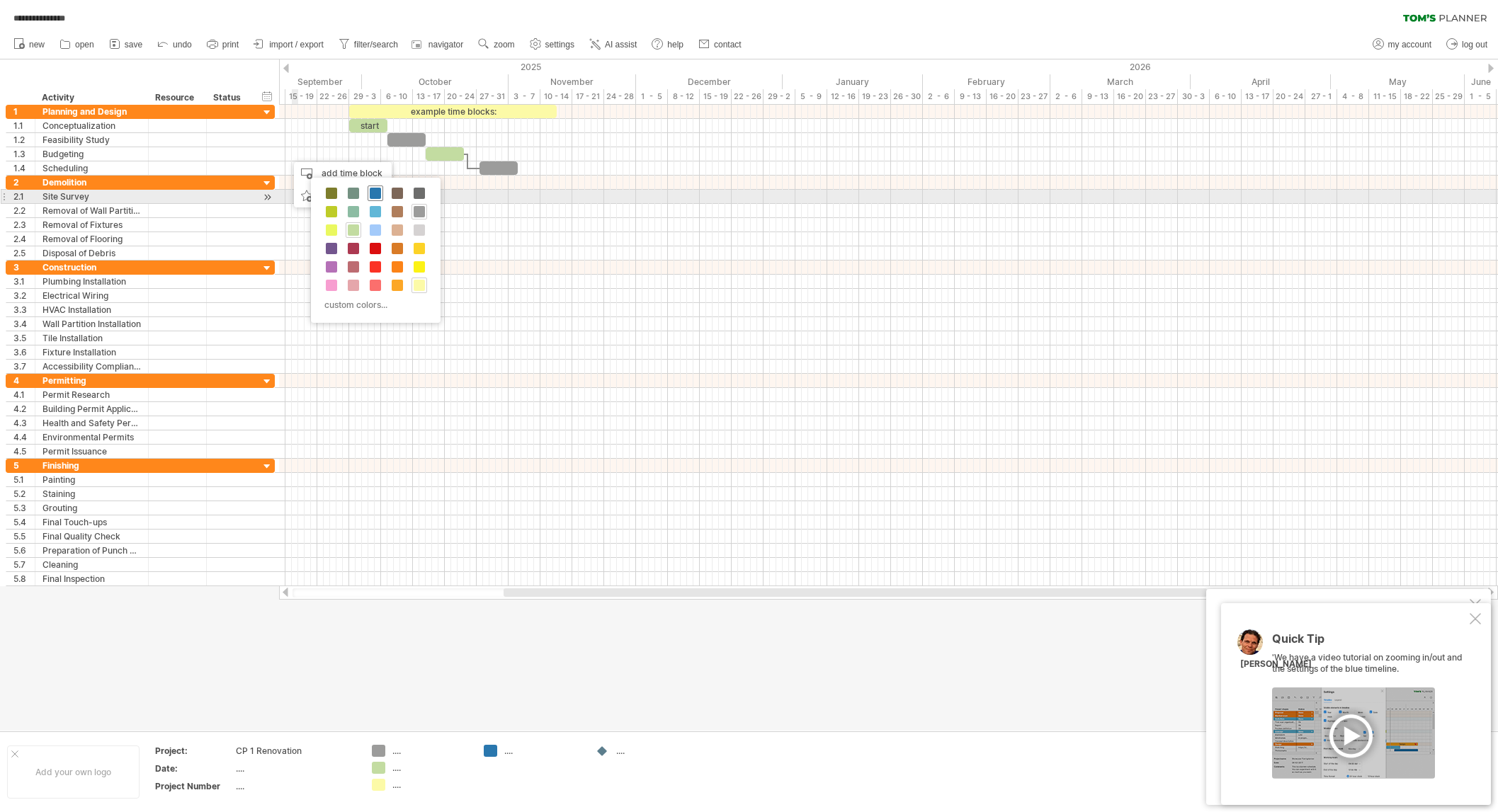
click at [372, 194] on span at bounding box center [375, 193] width 11 height 11
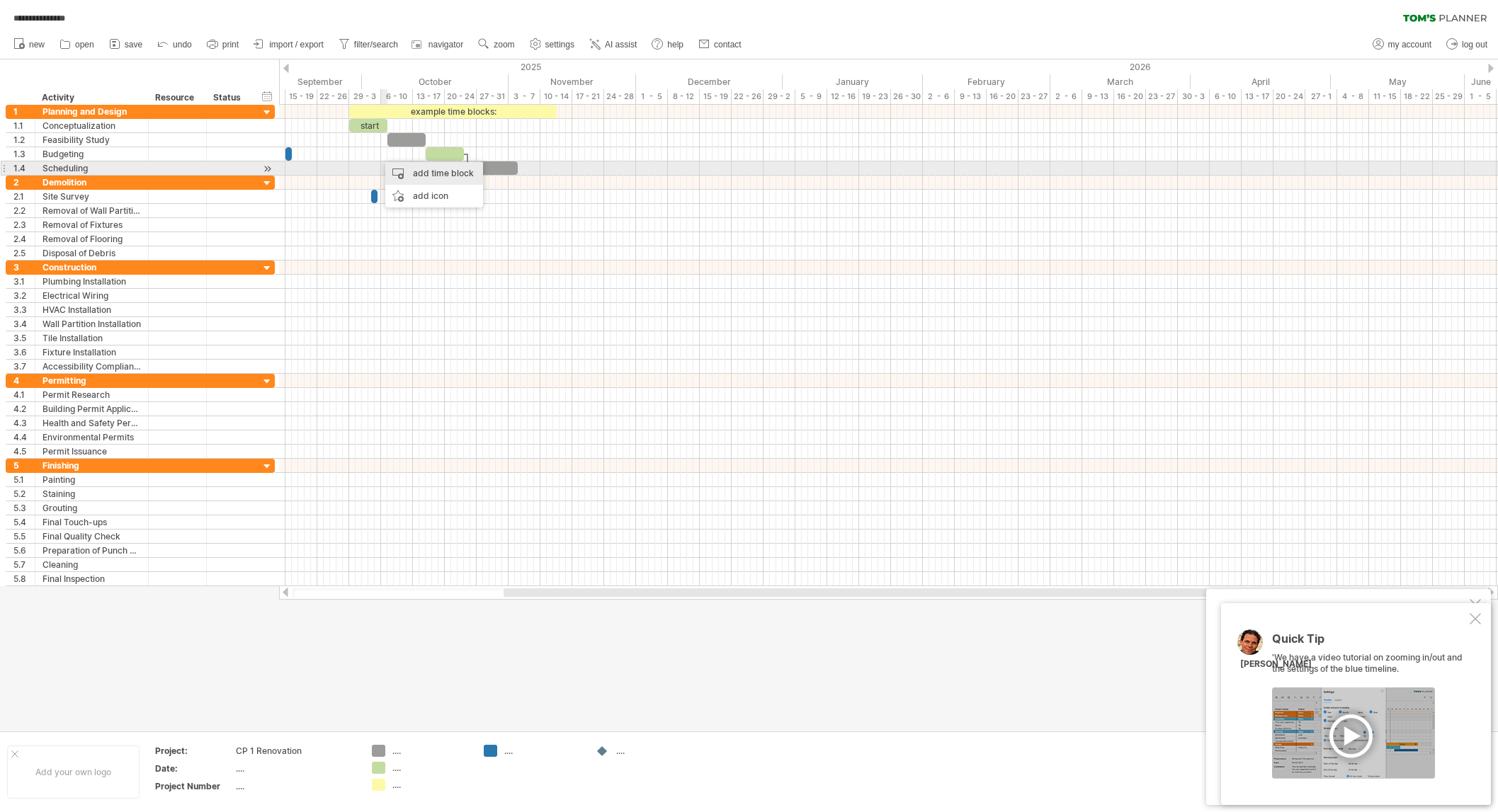
click at [398, 171] on div "add time block" at bounding box center [433, 173] width 97 height 23
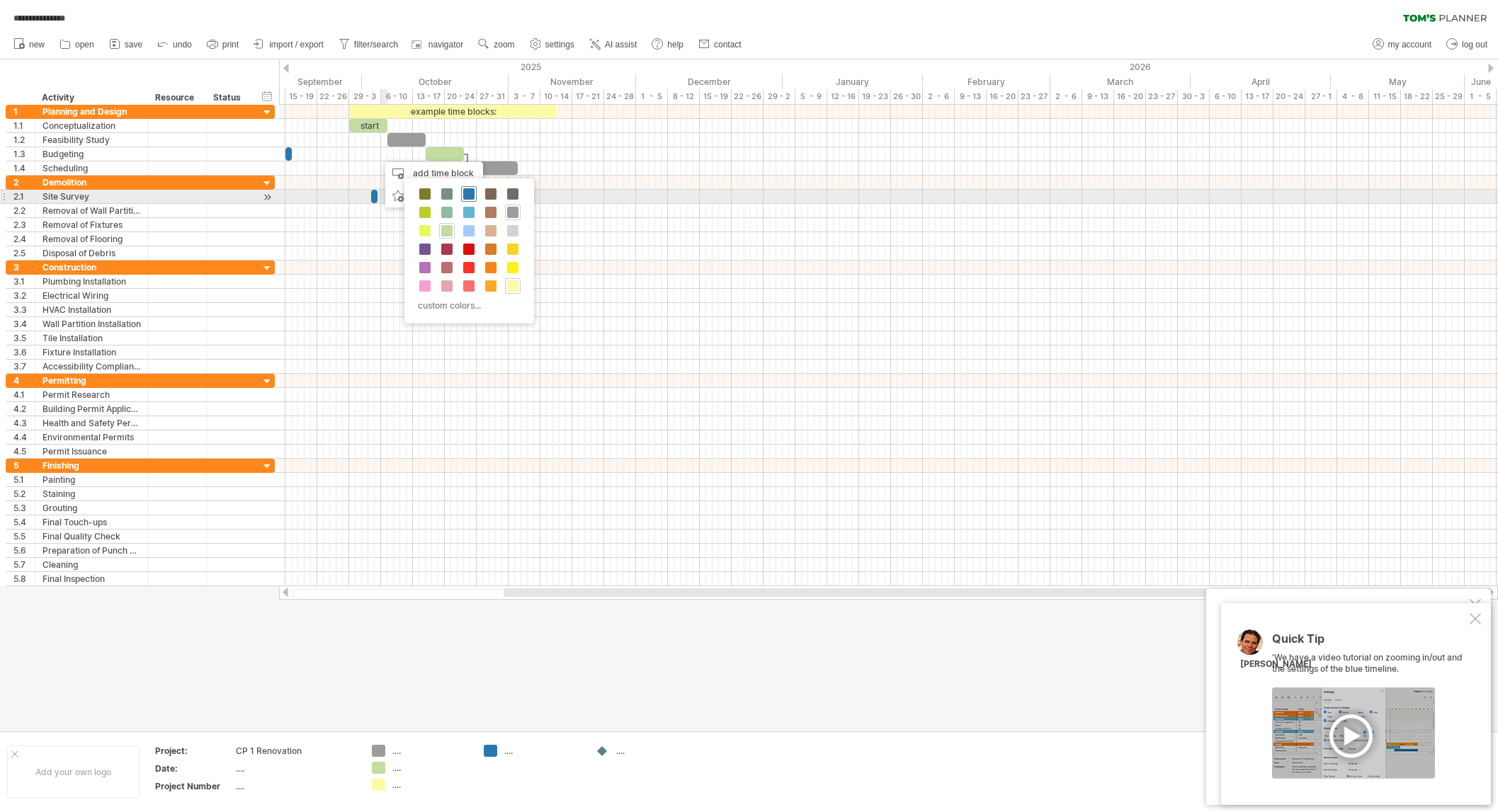
click at [461, 190] on div at bounding box center [469, 194] width 16 height 16
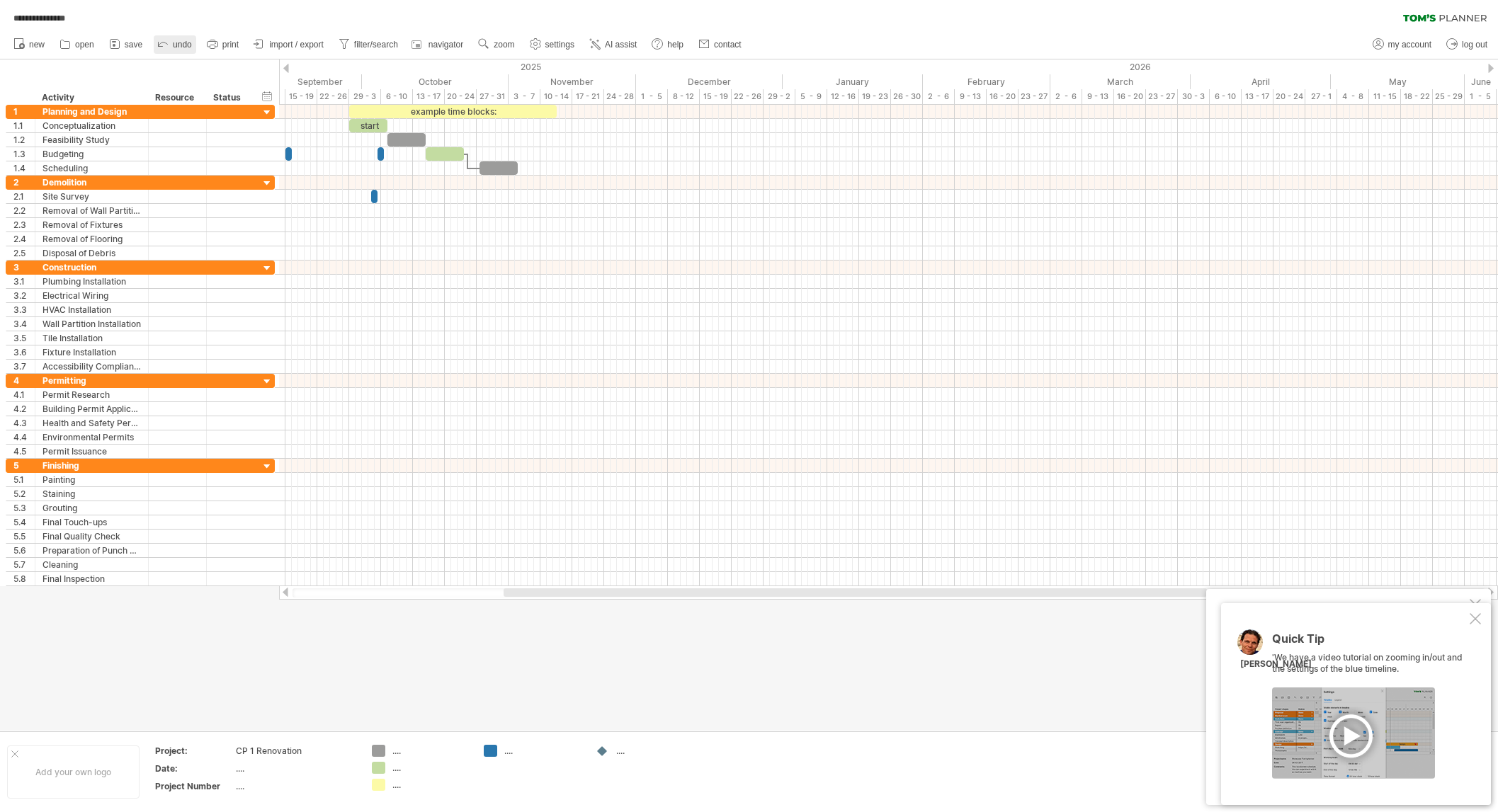
click at [185, 43] on span "undo" at bounding box center [182, 44] width 19 height 10
click at [1349, 734] on div at bounding box center [1354, 733] width 163 height 91
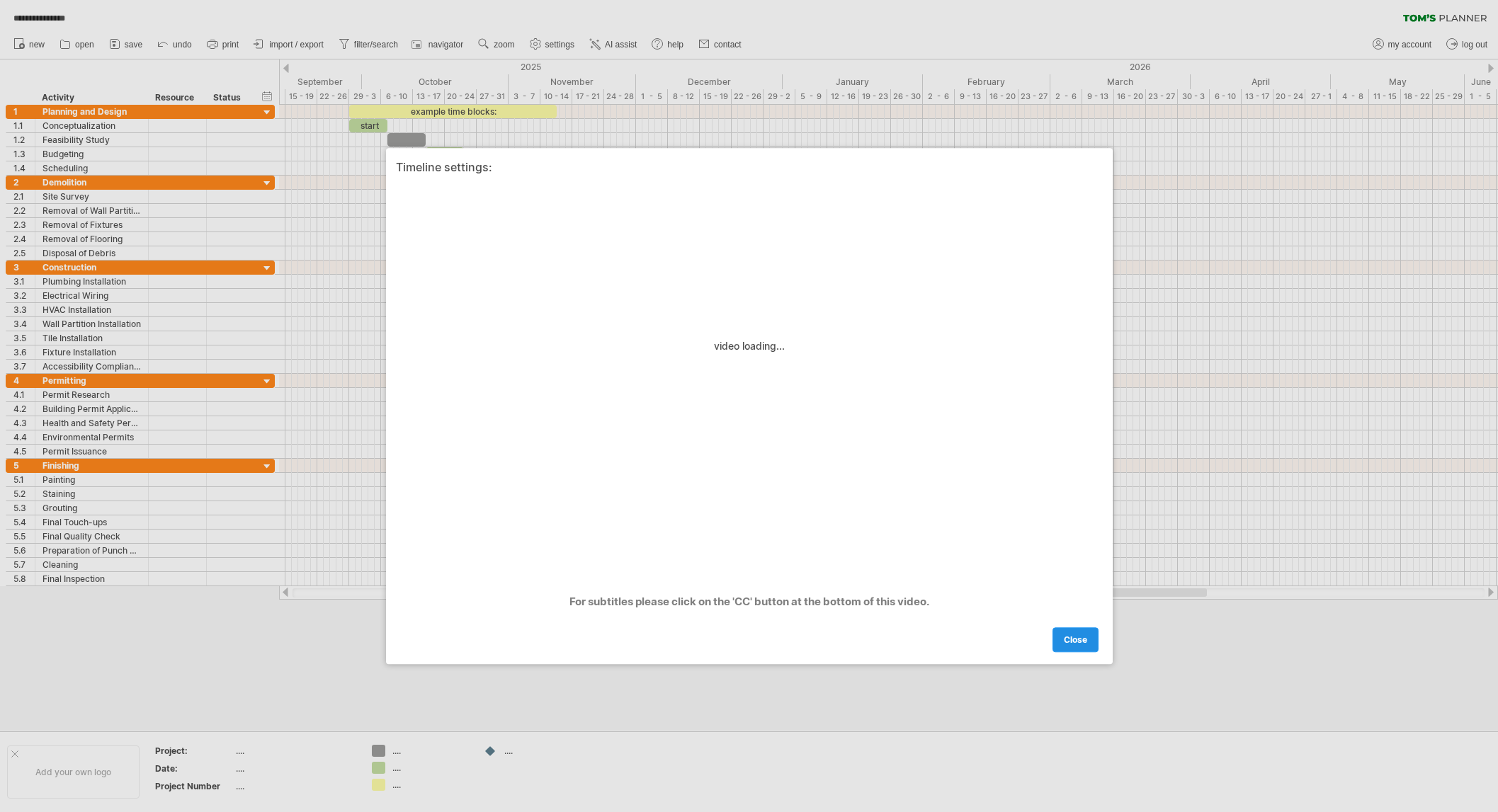
click at [1072, 646] on link "close" at bounding box center [1076, 639] width 46 height 25
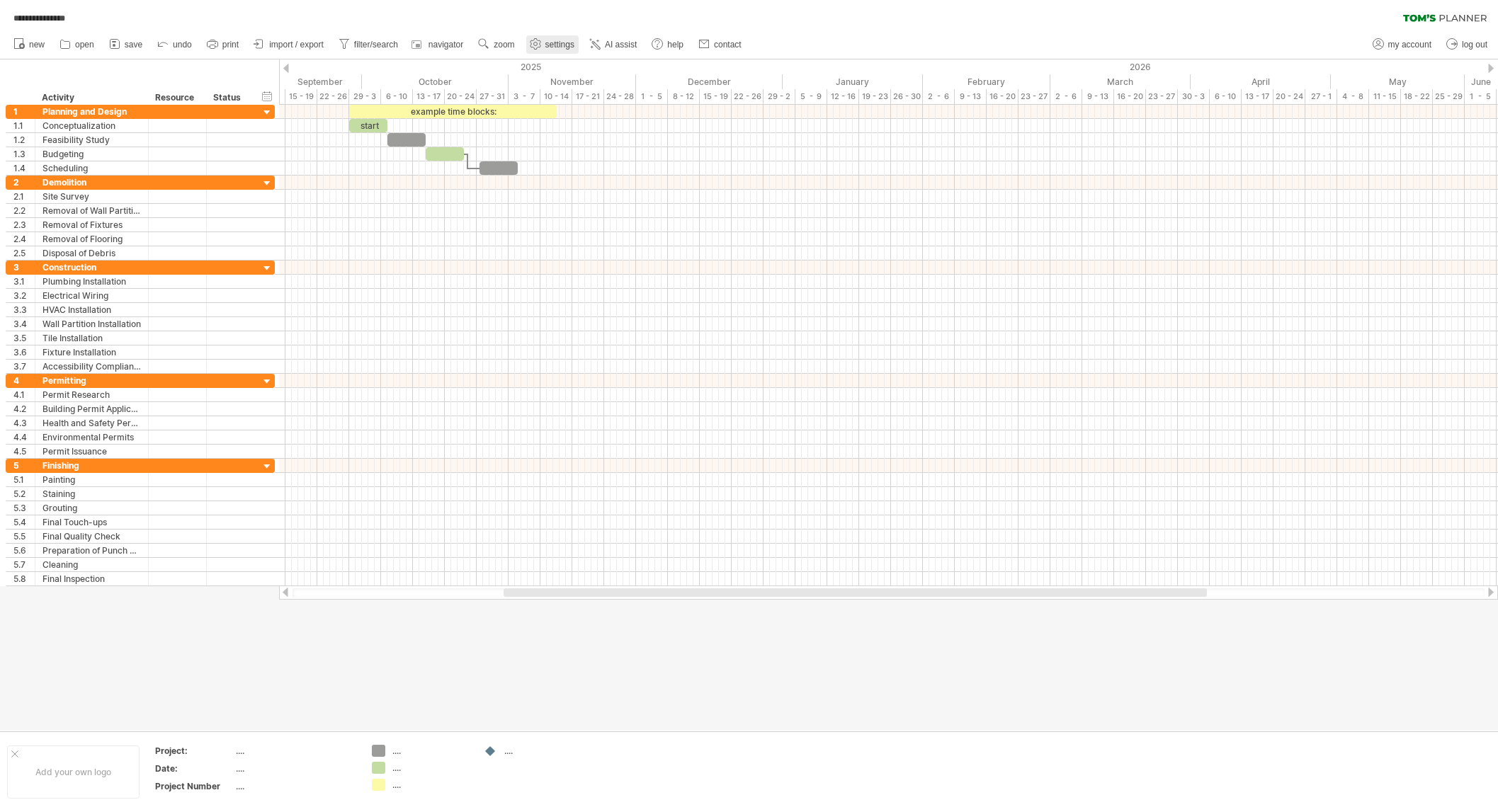
click at [560, 40] on span "settings" at bounding box center [559, 44] width 29 height 10
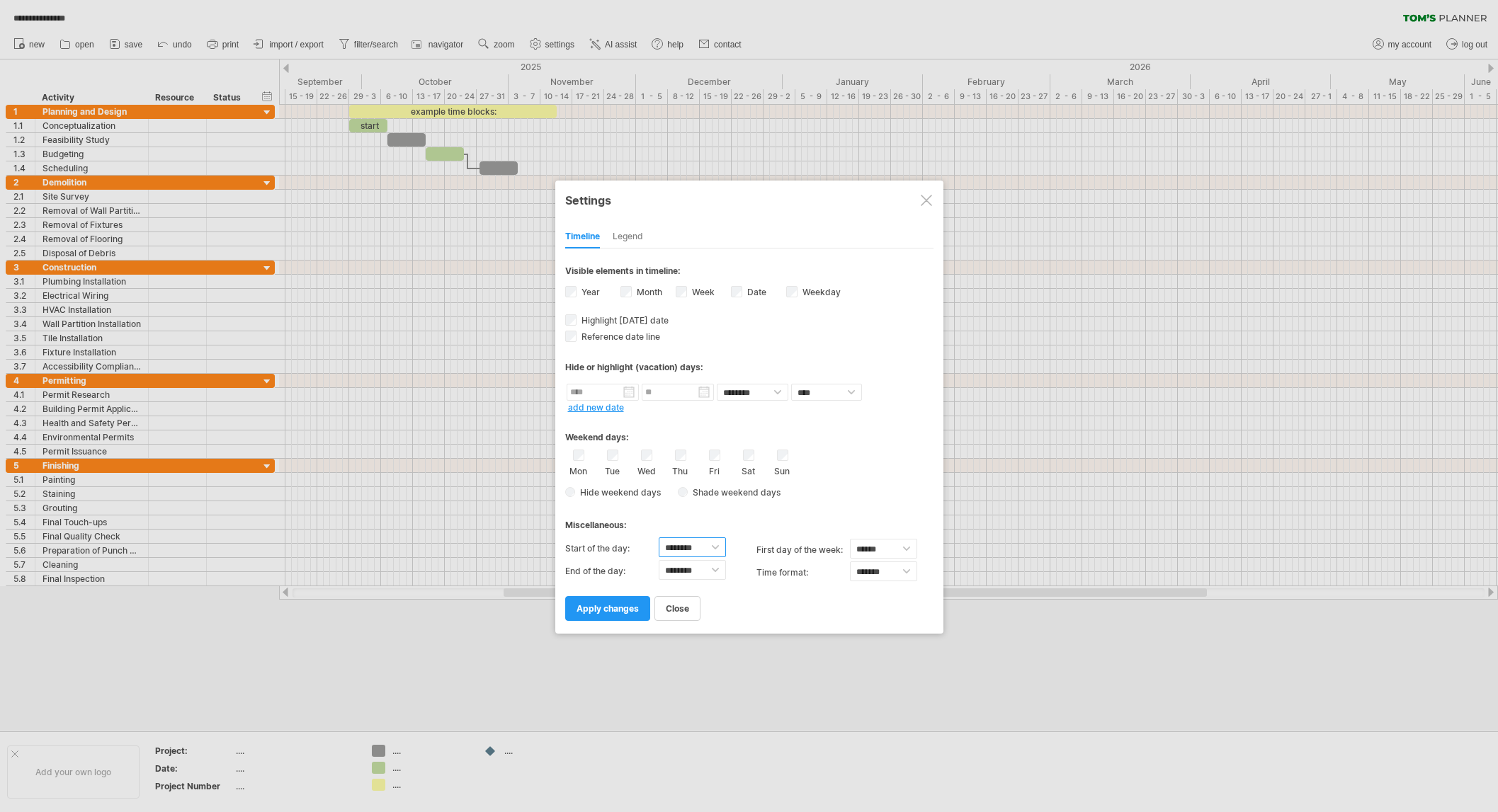
click at [704, 544] on select "******** ******** ******** ******** ******** ******** ******** ******** *******…" at bounding box center [692, 547] width 67 height 20
select select "*"
click at [658, 538] on select "******** ******** ******** ******** ******** ******** ******** ******** *******…" at bounding box center [692, 547] width 67 height 20
click at [715, 566] on select "******** ******** ******** ******** ******** ******** ******** ******** *******…" at bounding box center [692, 570] width 67 height 20
click at [714, 566] on select "******** ******** ******** ******** ******** ******** ******** ******** *******…" at bounding box center [692, 570] width 67 height 20
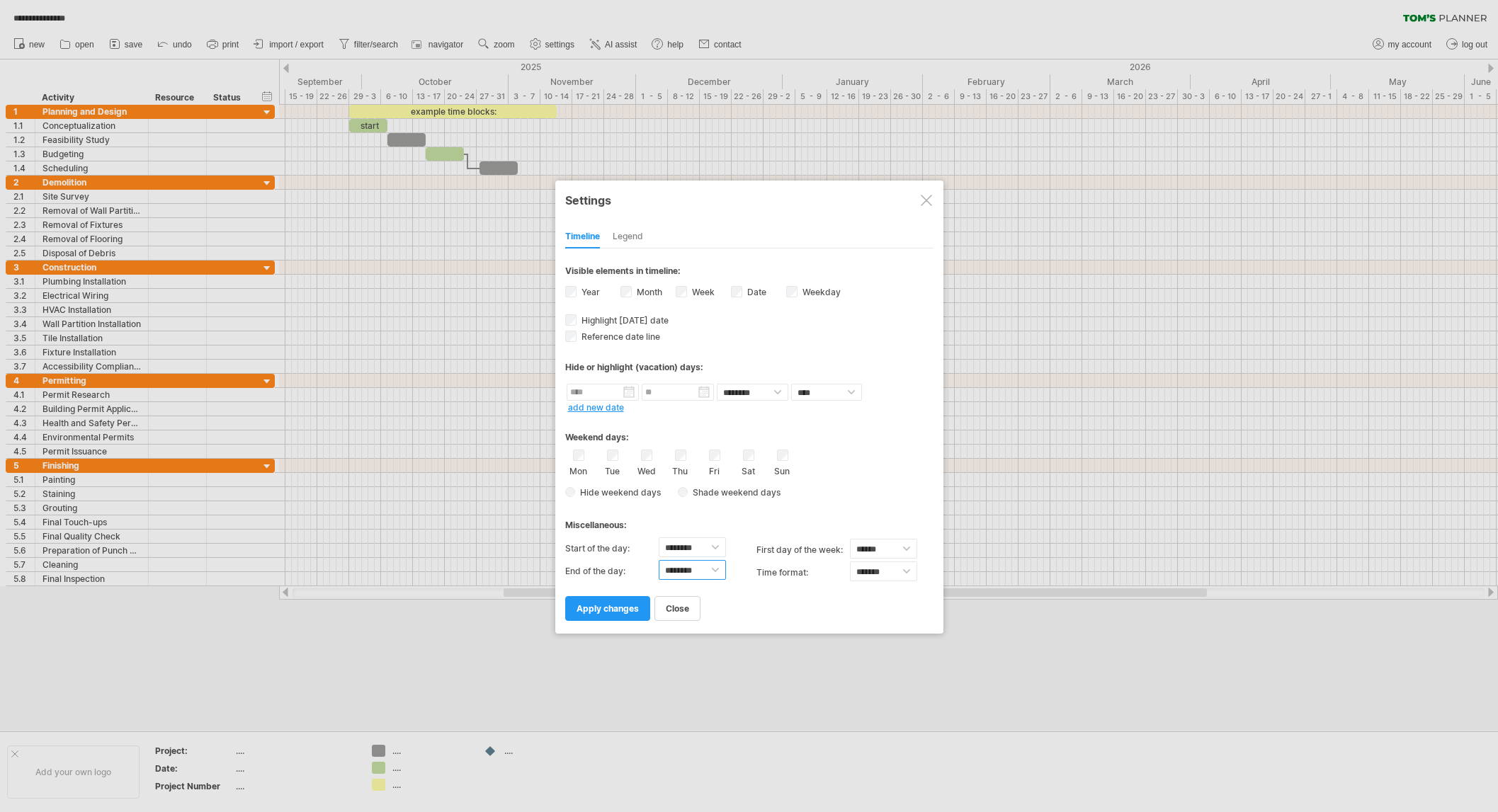
select select "**"
click at [658, 560] on select "******** ******** ******** ******** ******** ******** ******** ******** *******…" at bounding box center [692, 570] width 67 height 20
click at [627, 606] on span "apply changes" at bounding box center [608, 608] width 63 height 10
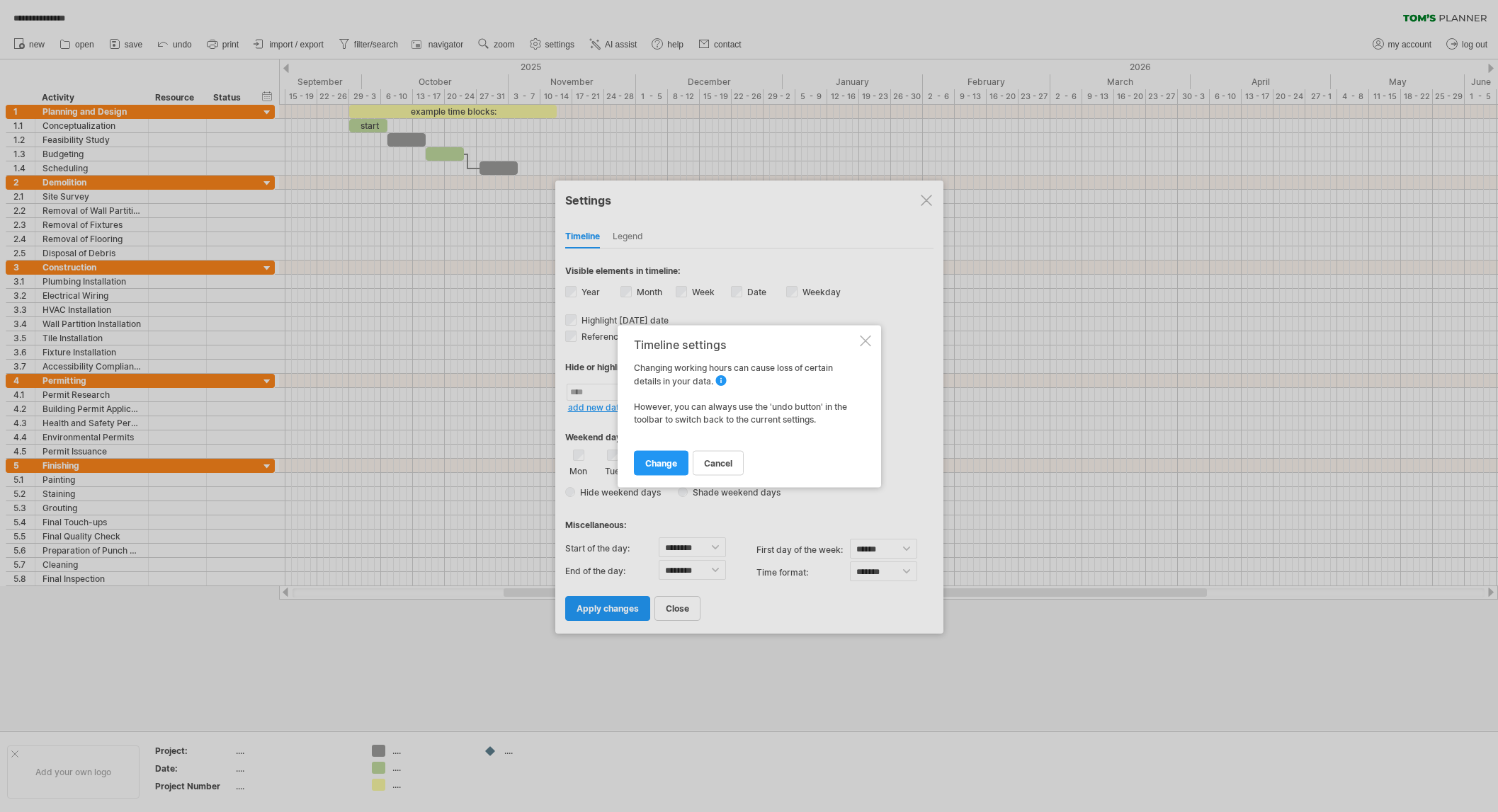
click at [865, 341] on div at bounding box center [865, 341] width 11 height 11
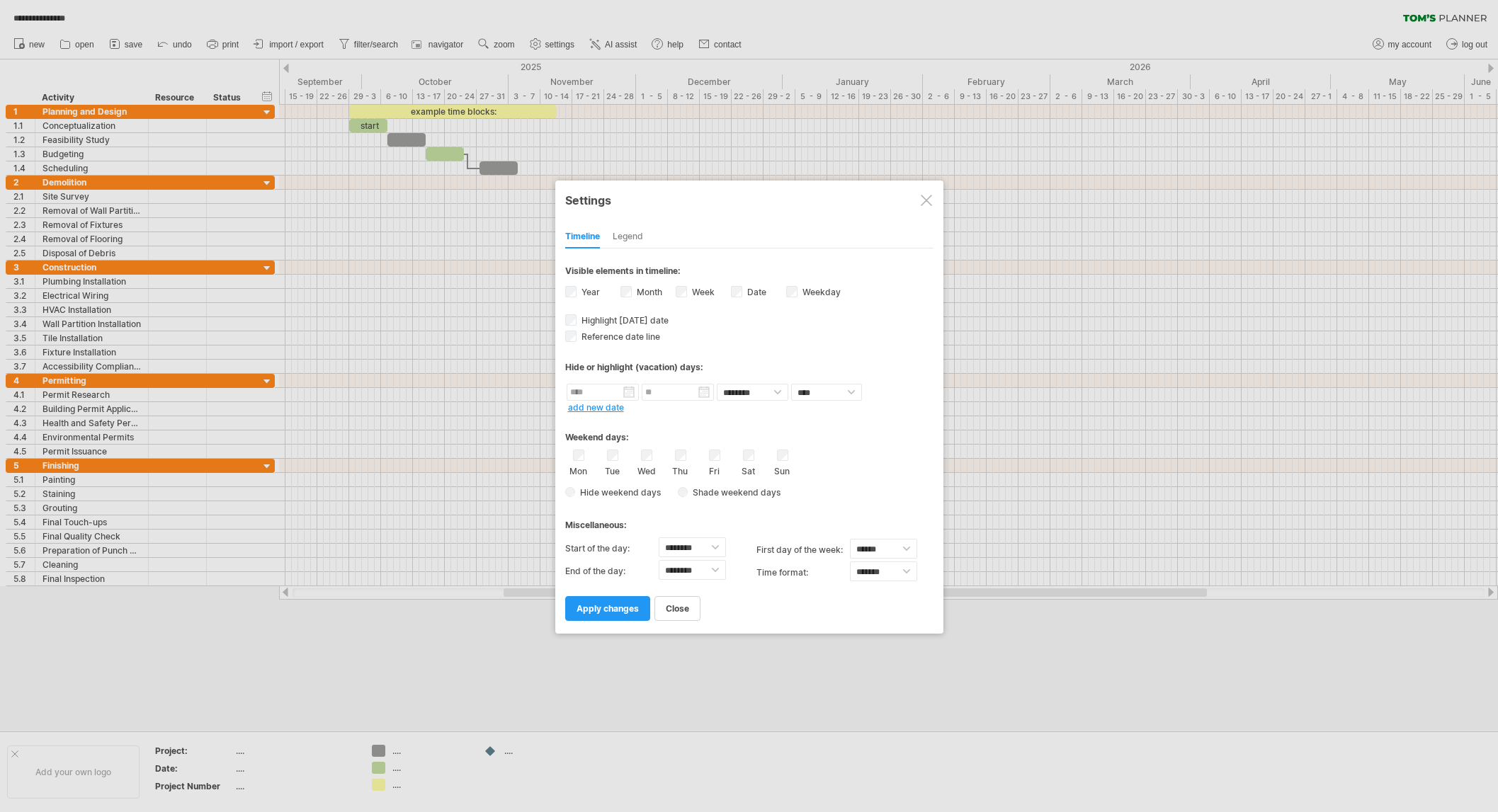
click at [180, 42] on div at bounding box center [749, 406] width 1498 height 812
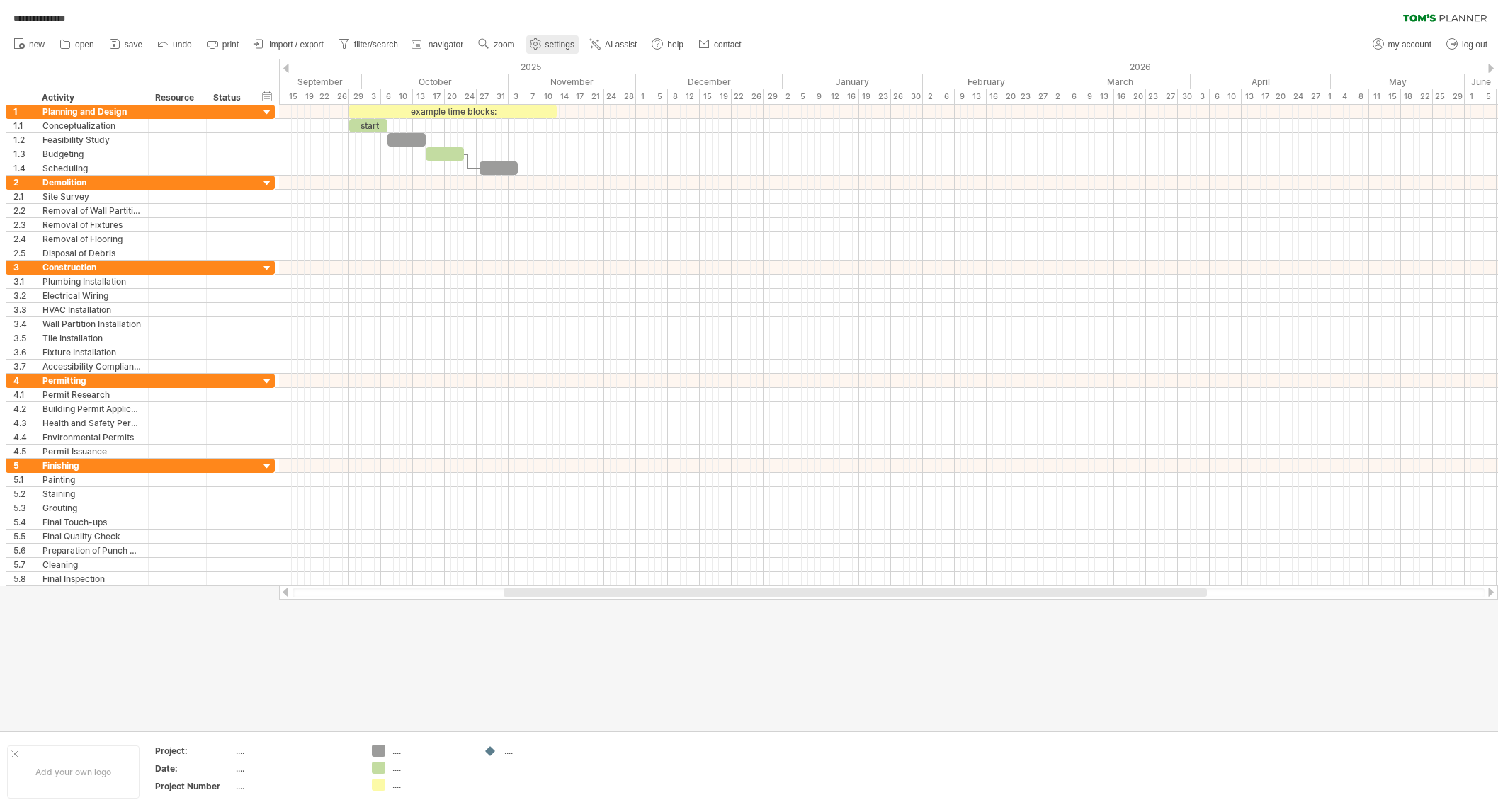
click at [545, 47] on link "settings" at bounding box center [552, 44] width 52 height 18
select select "*"
select select "**"
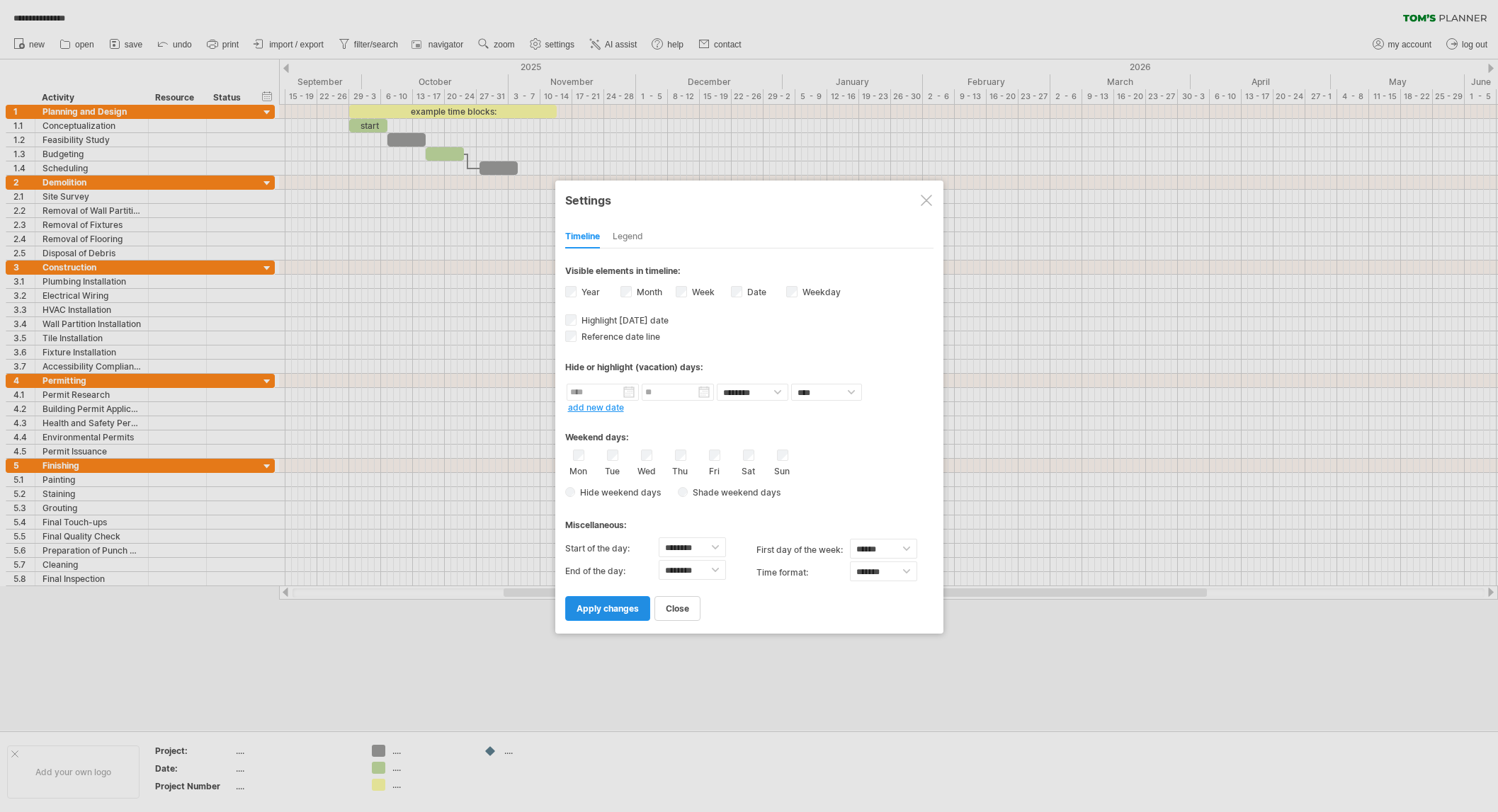
click at [604, 612] on link "apply changes" at bounding box center [607, 608] width 85 height 25
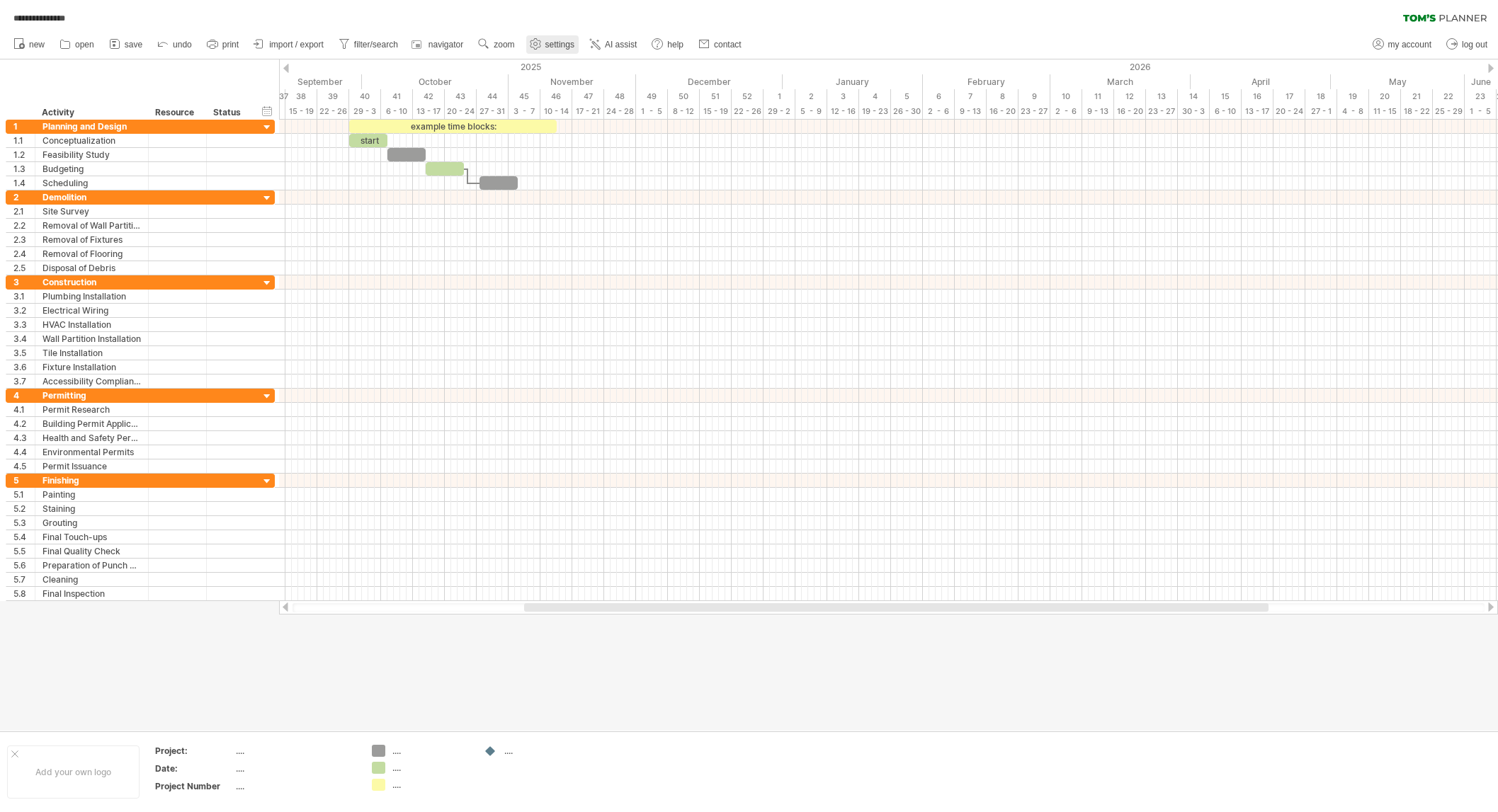
click at [546, 43] on span "settings" at bounding box center [559, 44] width 29 height 10
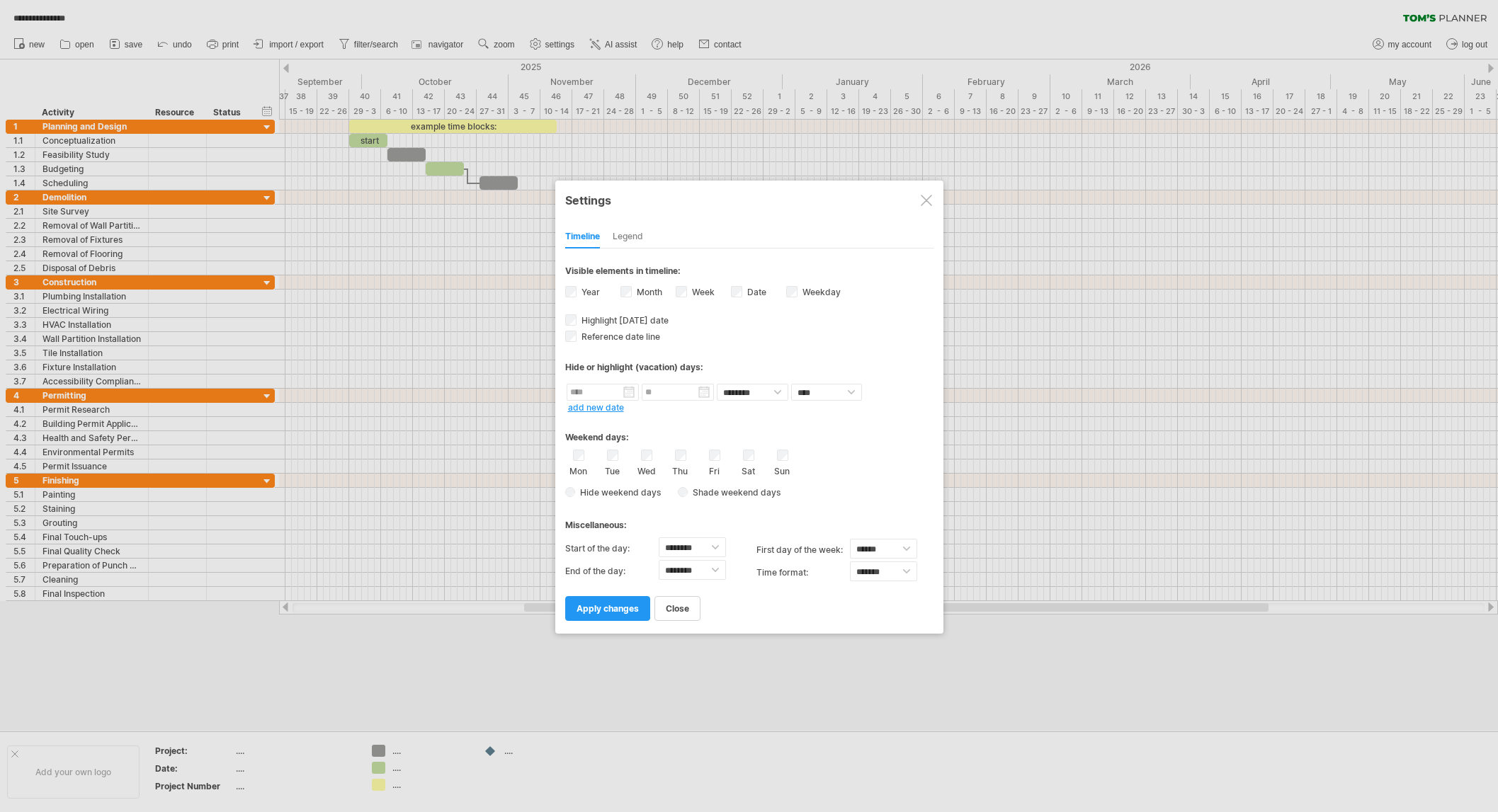
click at [588, 593] on div "close apply changes" at bounding box center [749, 603] width 368 height 36
click at [591, 600] on link "apply changes" at bounding box center [607, 608] width 85 height 25
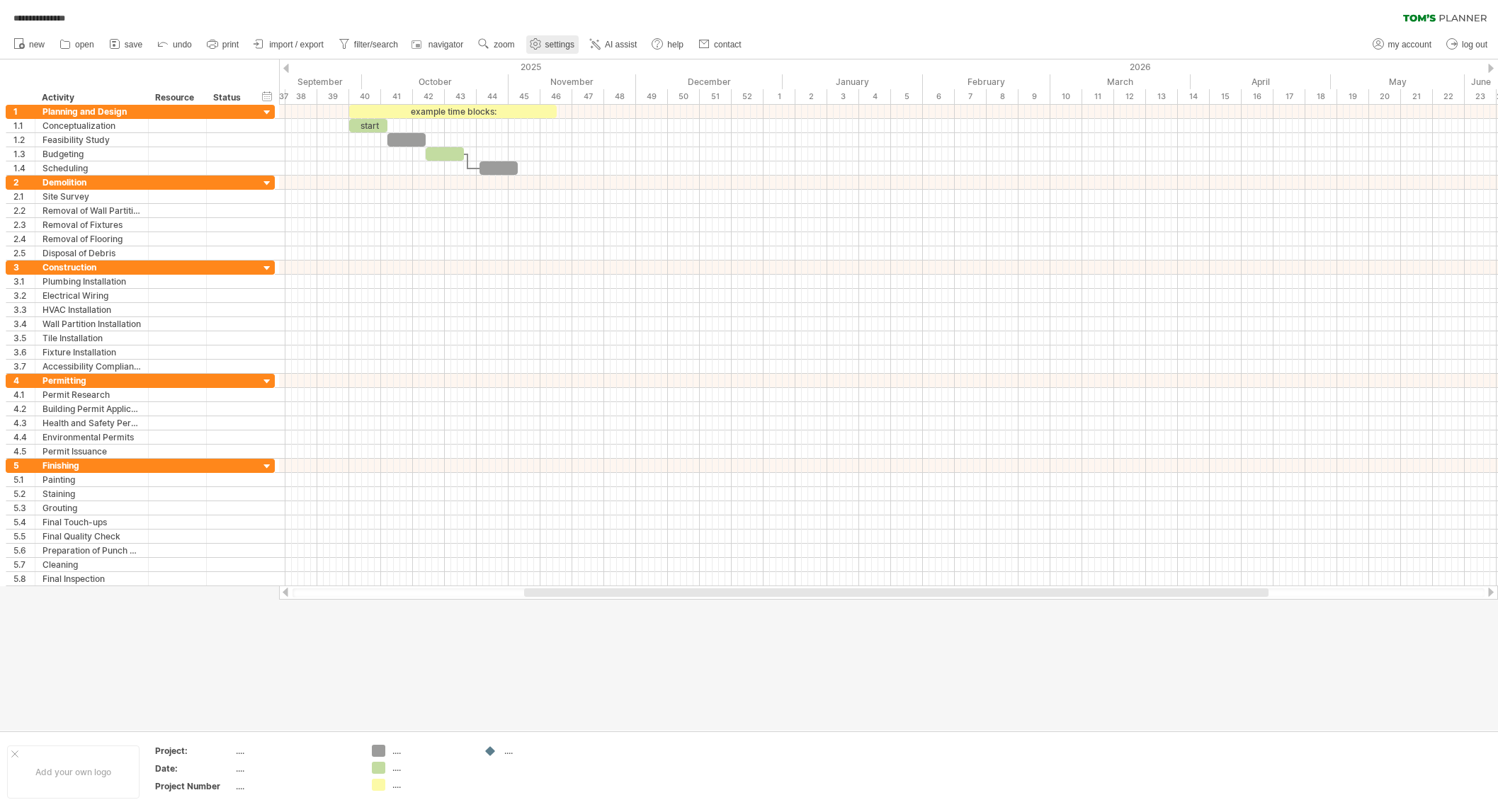
click at [551, 43] on span "settings" at bounding box center [559, 44] width 29 height 10
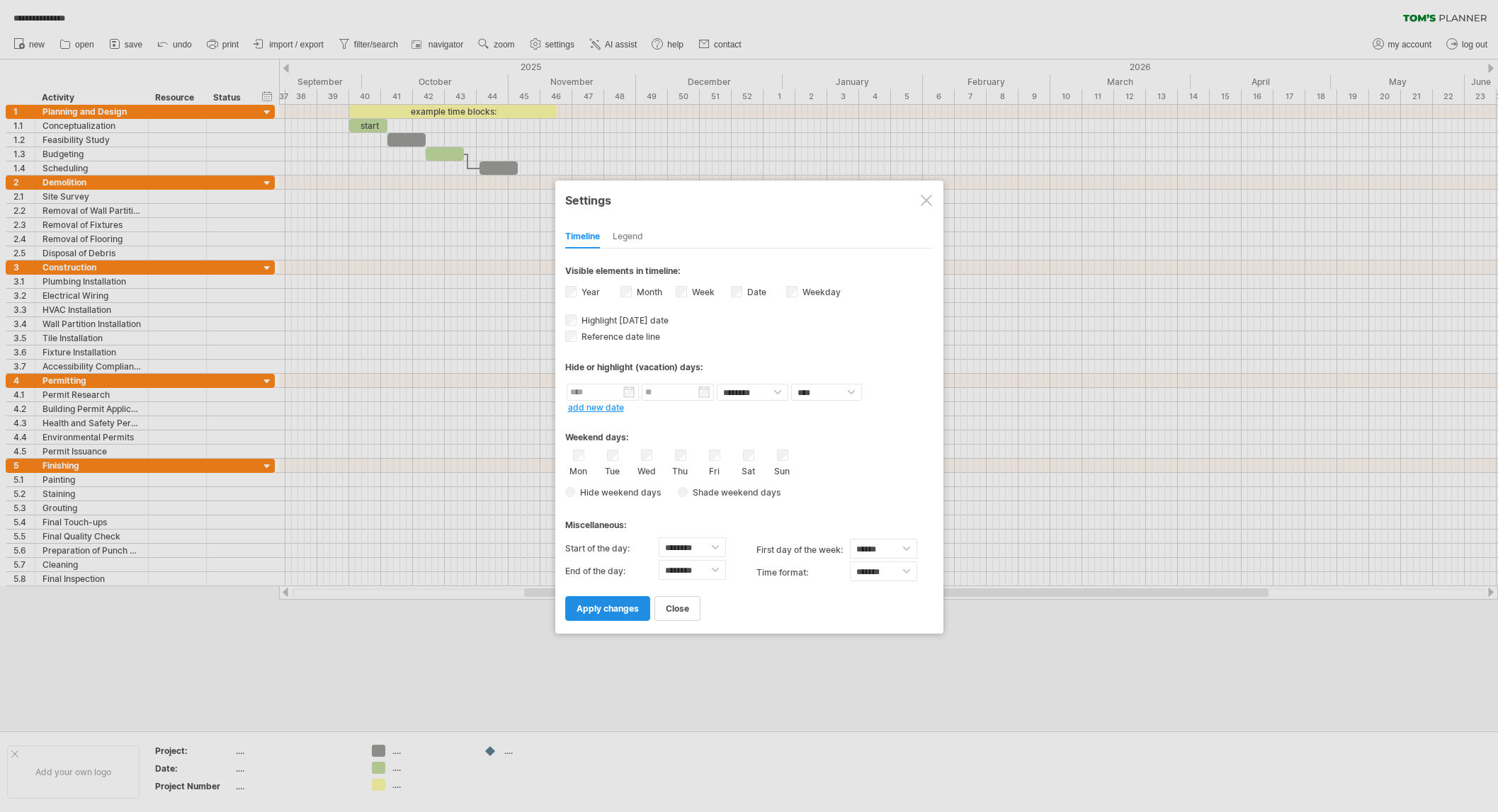
click at [625, 604] on span "apply changes" at bounding box center [608, 608] width 63 height 10
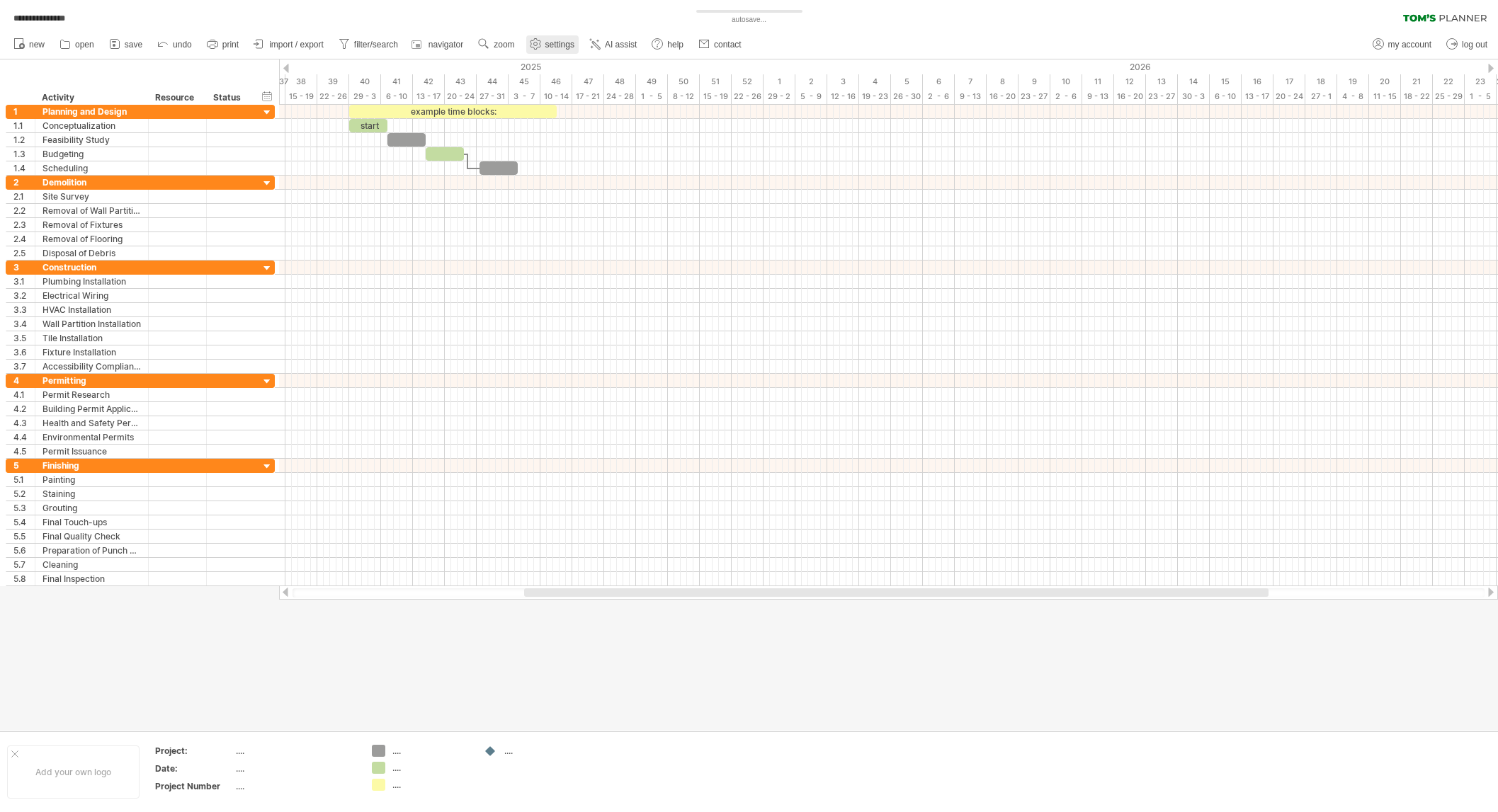
click at [557, 44] on span "settings" at bounding box center [559, 44] width 29 height 10
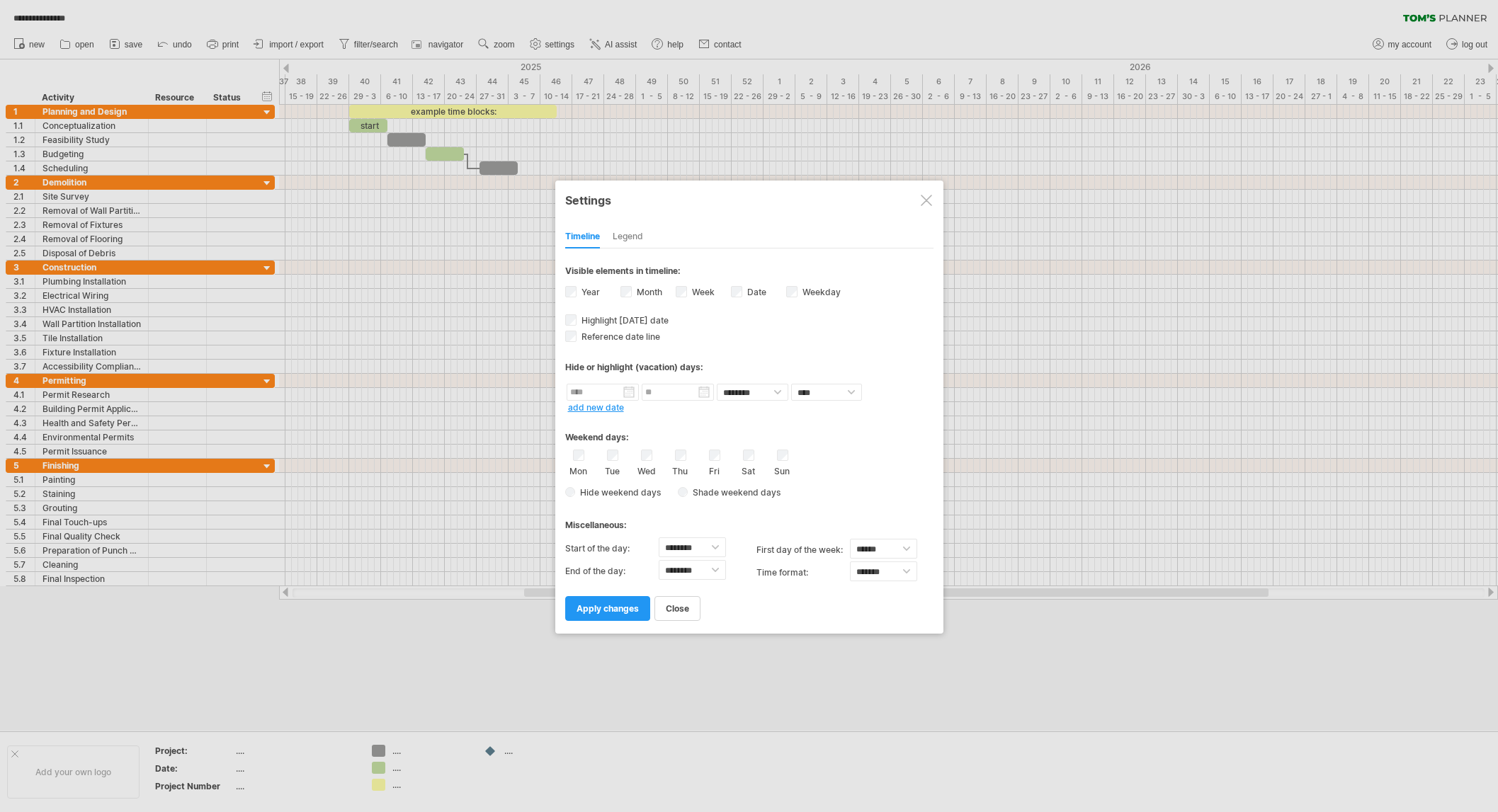
click at [796, 284] on div "Weekday visibility of weekday Currently there is not enough space horizontally …" at bounding box center [814, 294] width 55 height 19
click at [607, 604] on span "apply changes" at bounding box center [608, 608] width 63 height 10
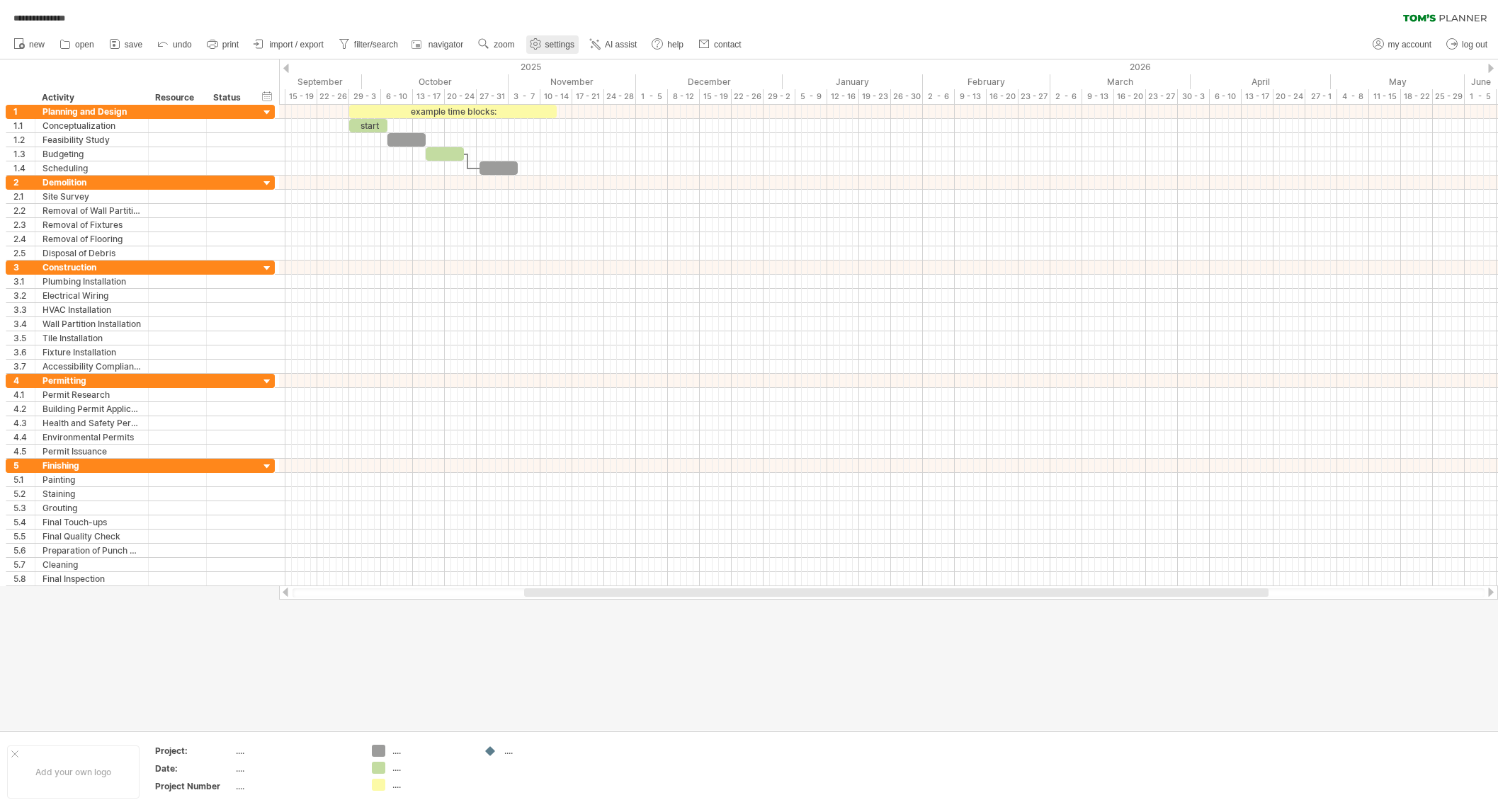
click at [566, 44] on span "settings" at bounding box center [559, 44] width 29 height 10
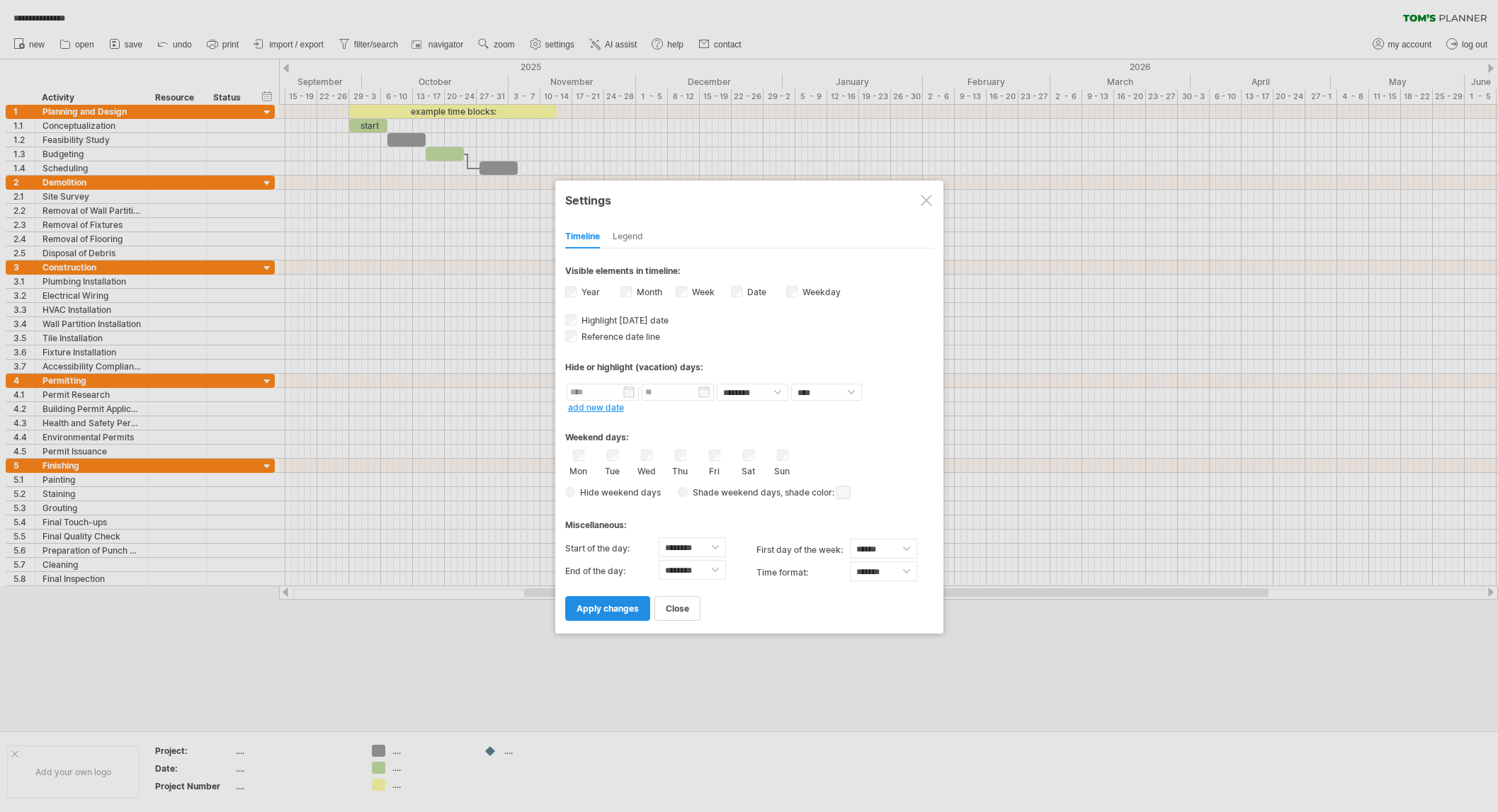
click at [587, 605] on span "apply changes" at bounding box center [608, 608] width 63 height 10
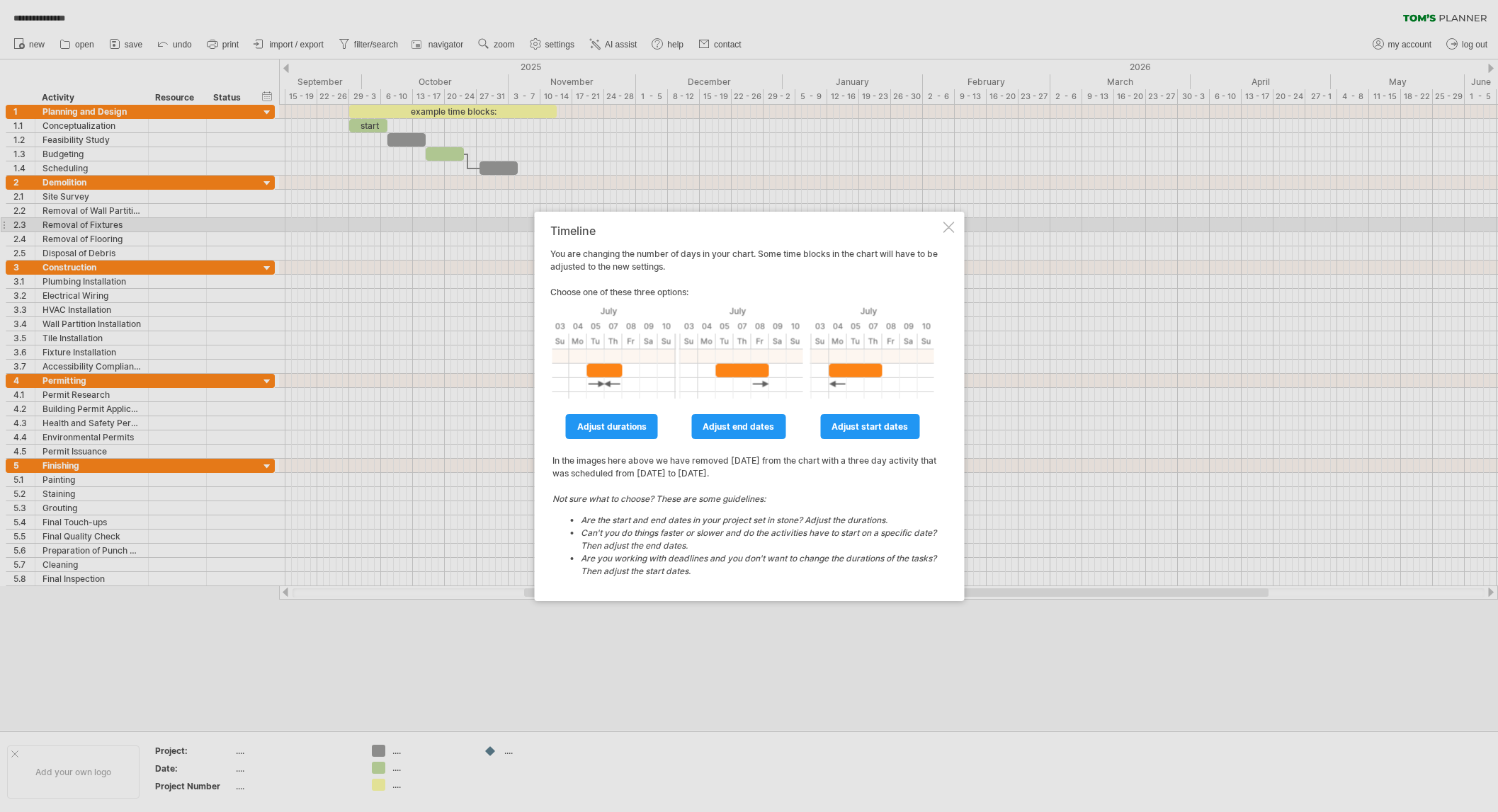
click at [952, 219] on div "Timeline You are changing the number of days in your chart. Some time blocks in…" at bounding box center [749, 406] width 430 height 390
click at [951, 223] on div at bounding box center [948, 227] width 11 height 11
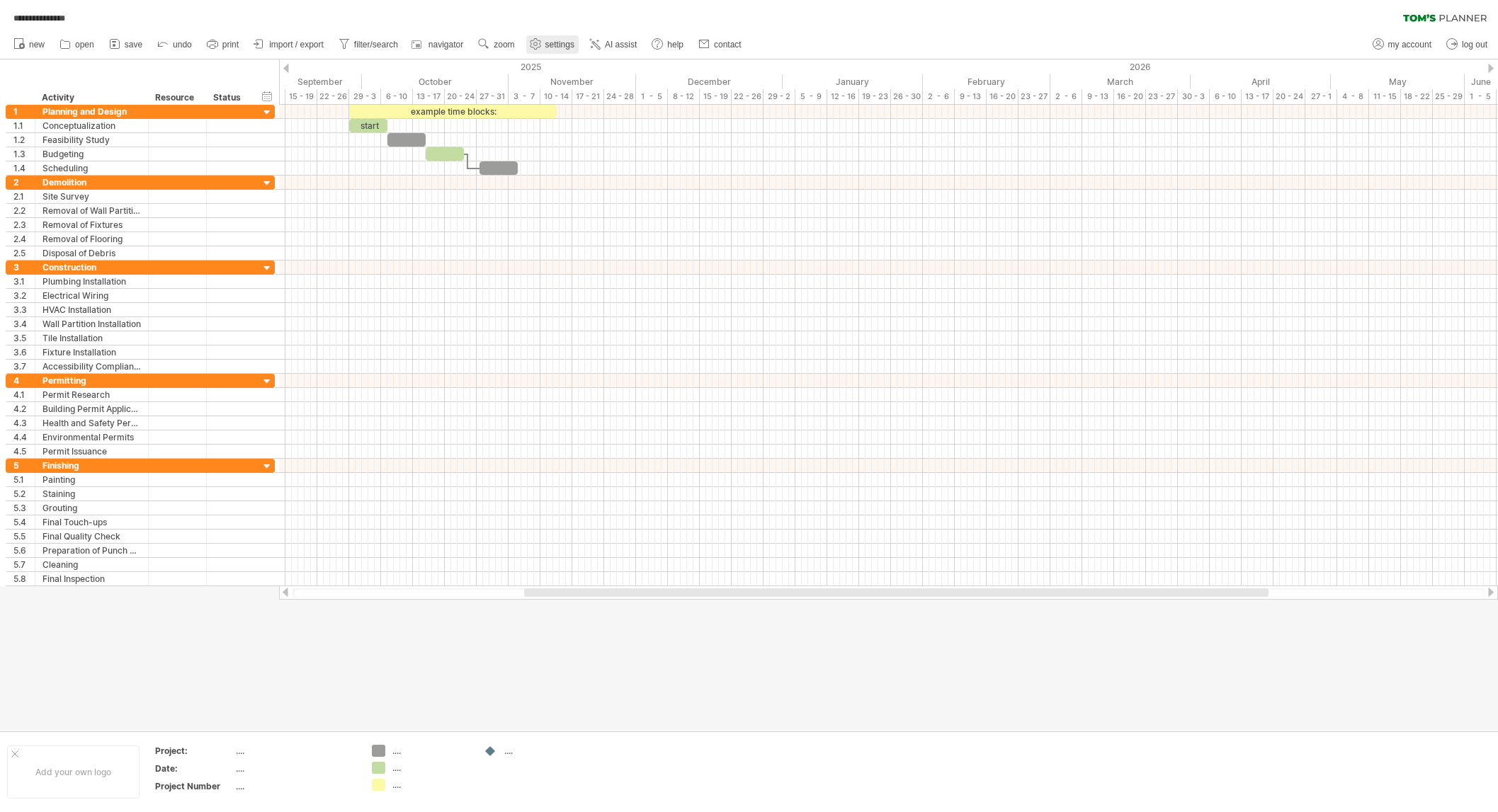
click at [550, 44] on span "settings" at bounding box center [559, 44] width 29 height 10
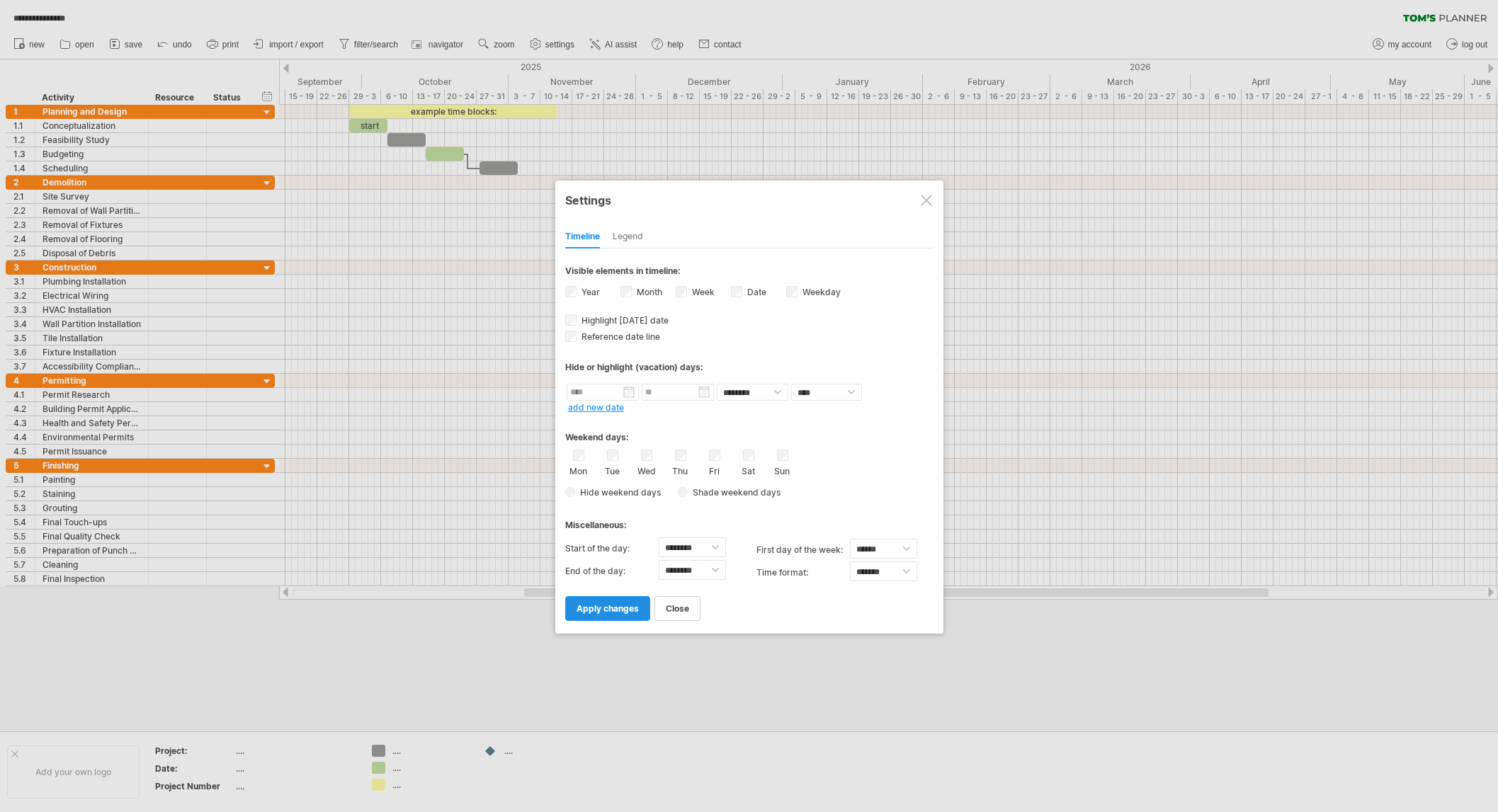
click at [606, 607] on span "apply changes" at bounding box center [608, 608] width 63 height 10
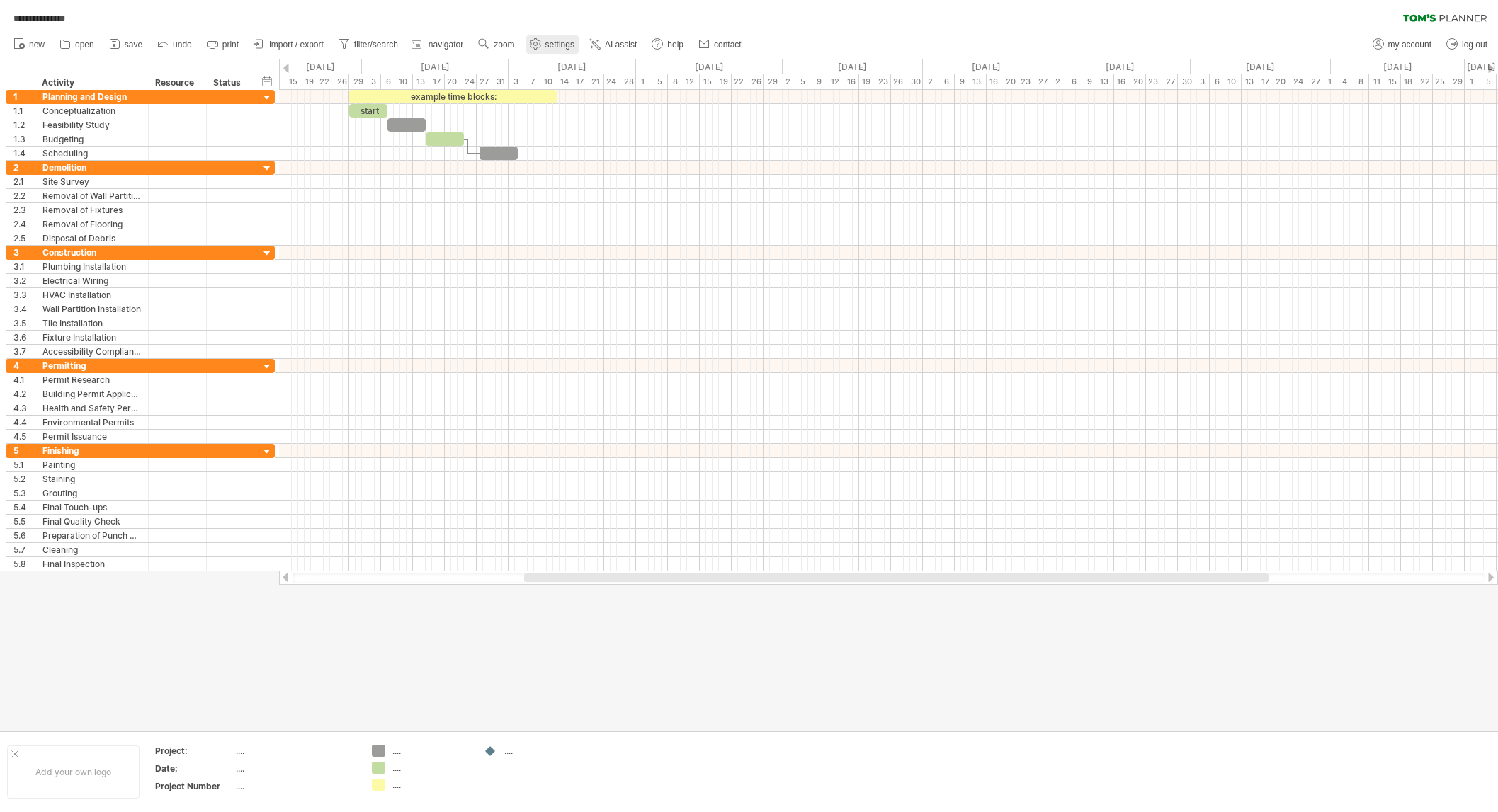
click at [554, 38] on link "settings" at bounding box center [552, 44] width 52 height 18
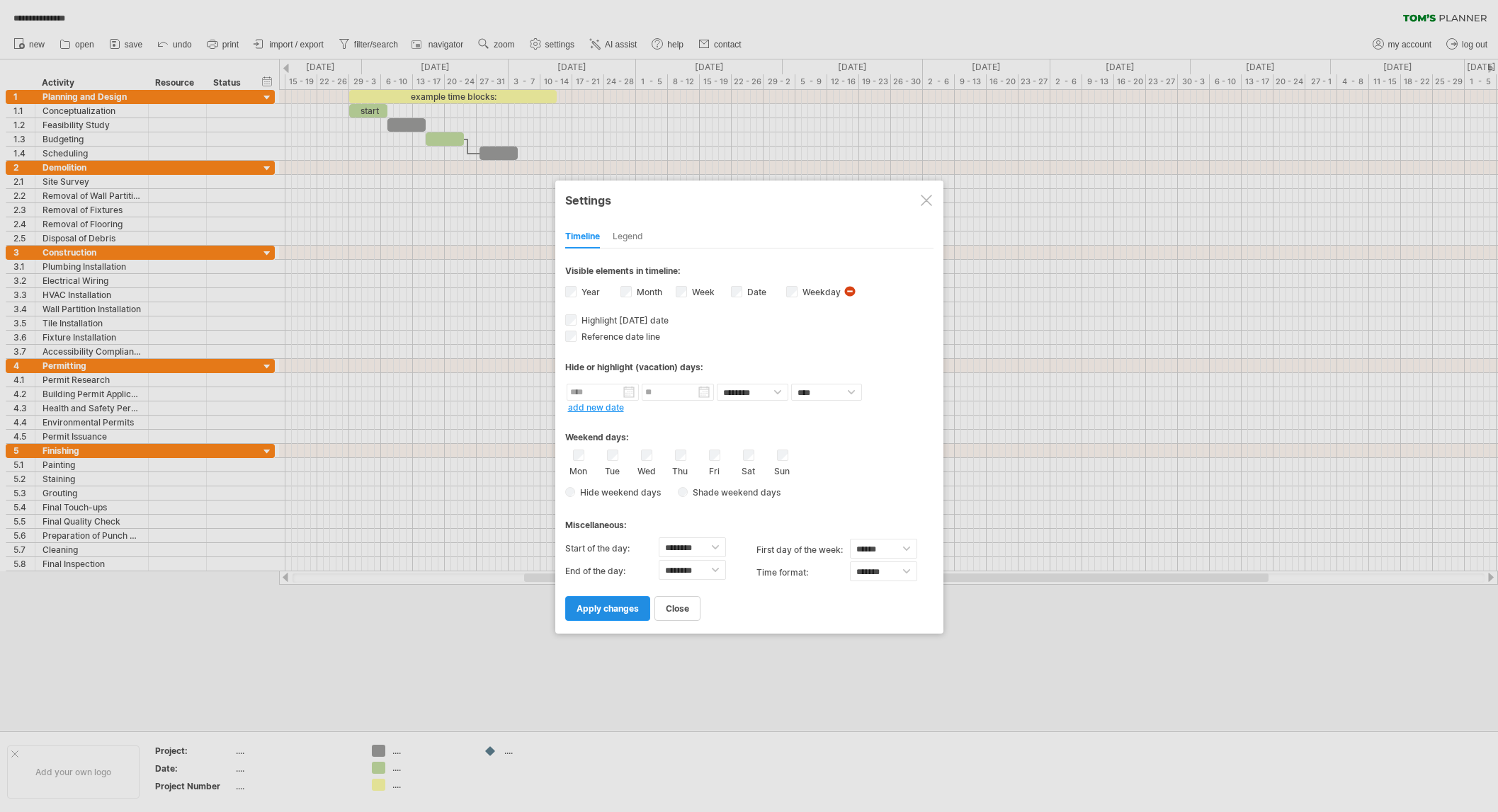
click at [591, 600] on link "apply changes" at bounding box center [607, 608] width 85 height 25
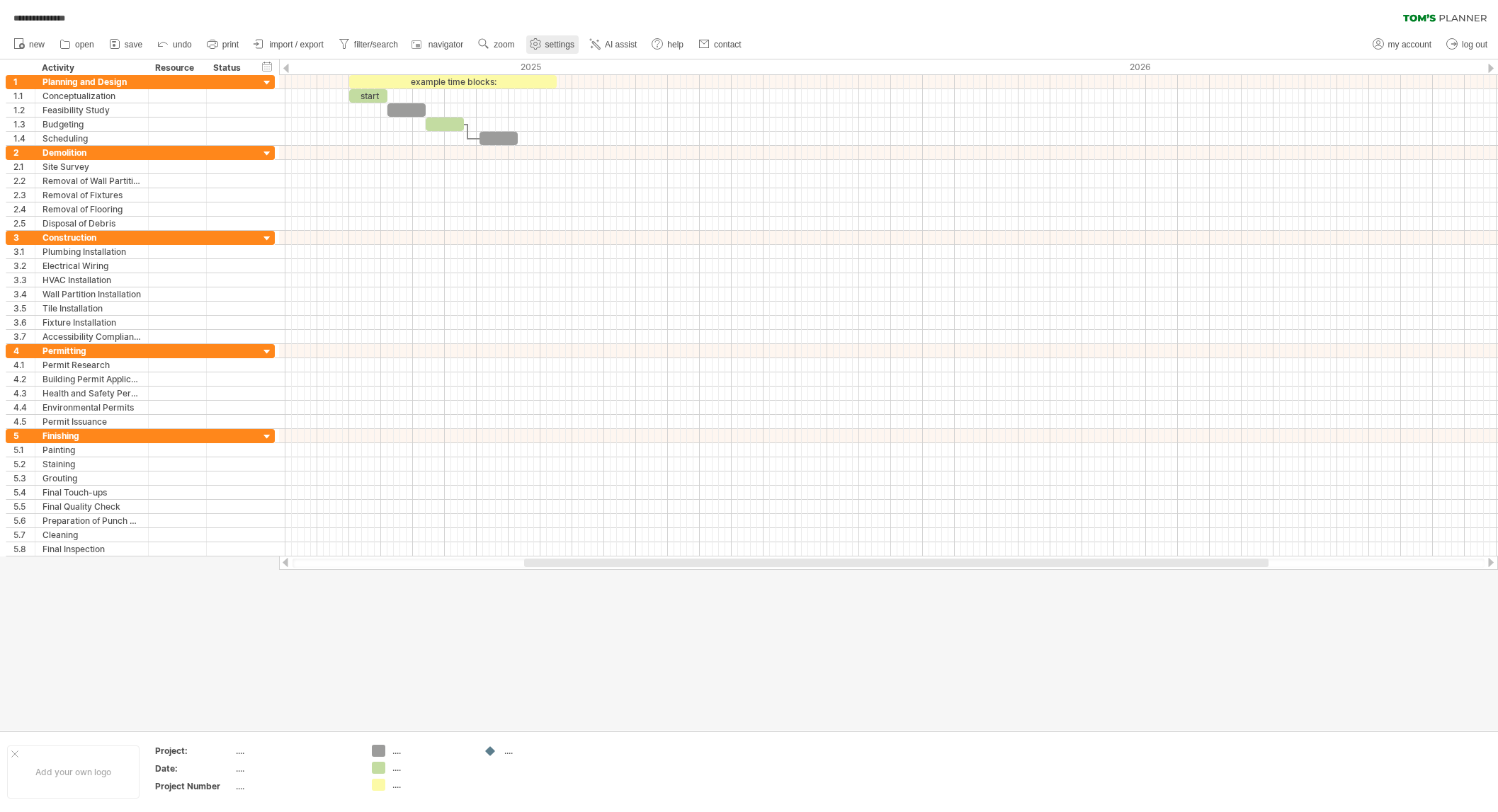
click at [559, 42] on span "settings" at bounding box center [559, 44] width 29 height 10
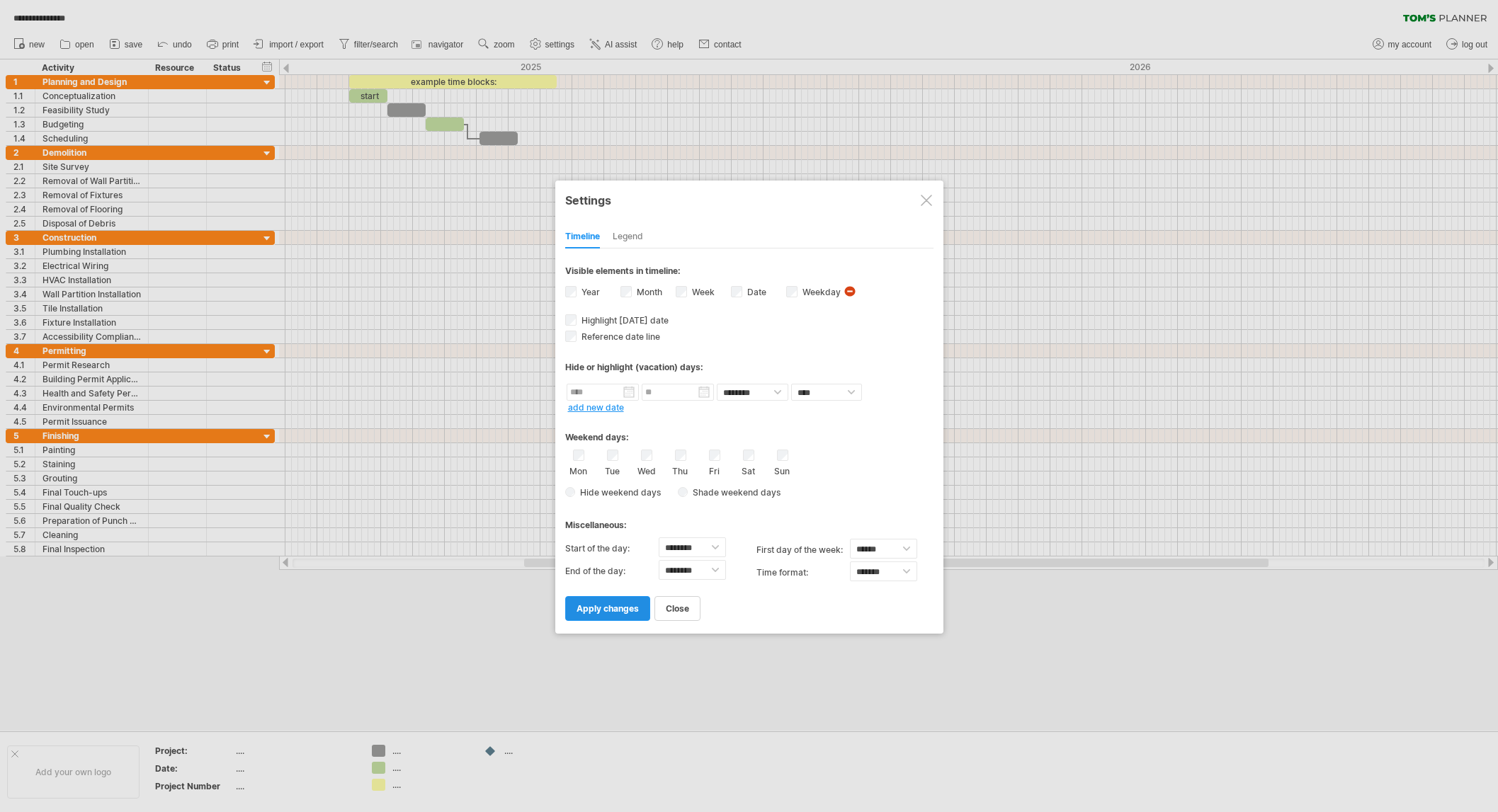
click at [585, 608] on span "apply changes" at bounding box center [608, 608] width 63 height 10
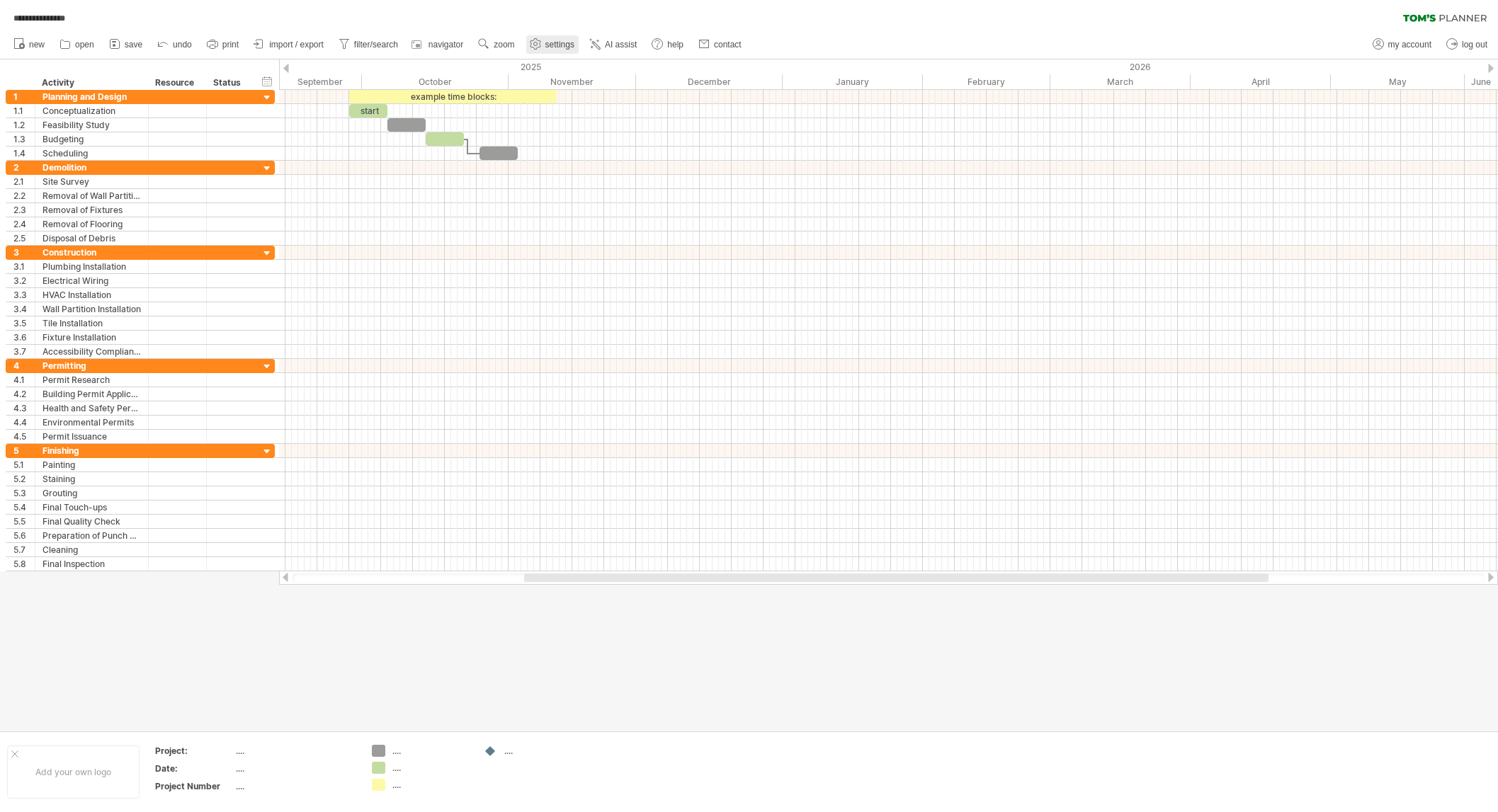
click at [552, 47] on span "settings" at bounding box center [559, 44] width 29 height 10
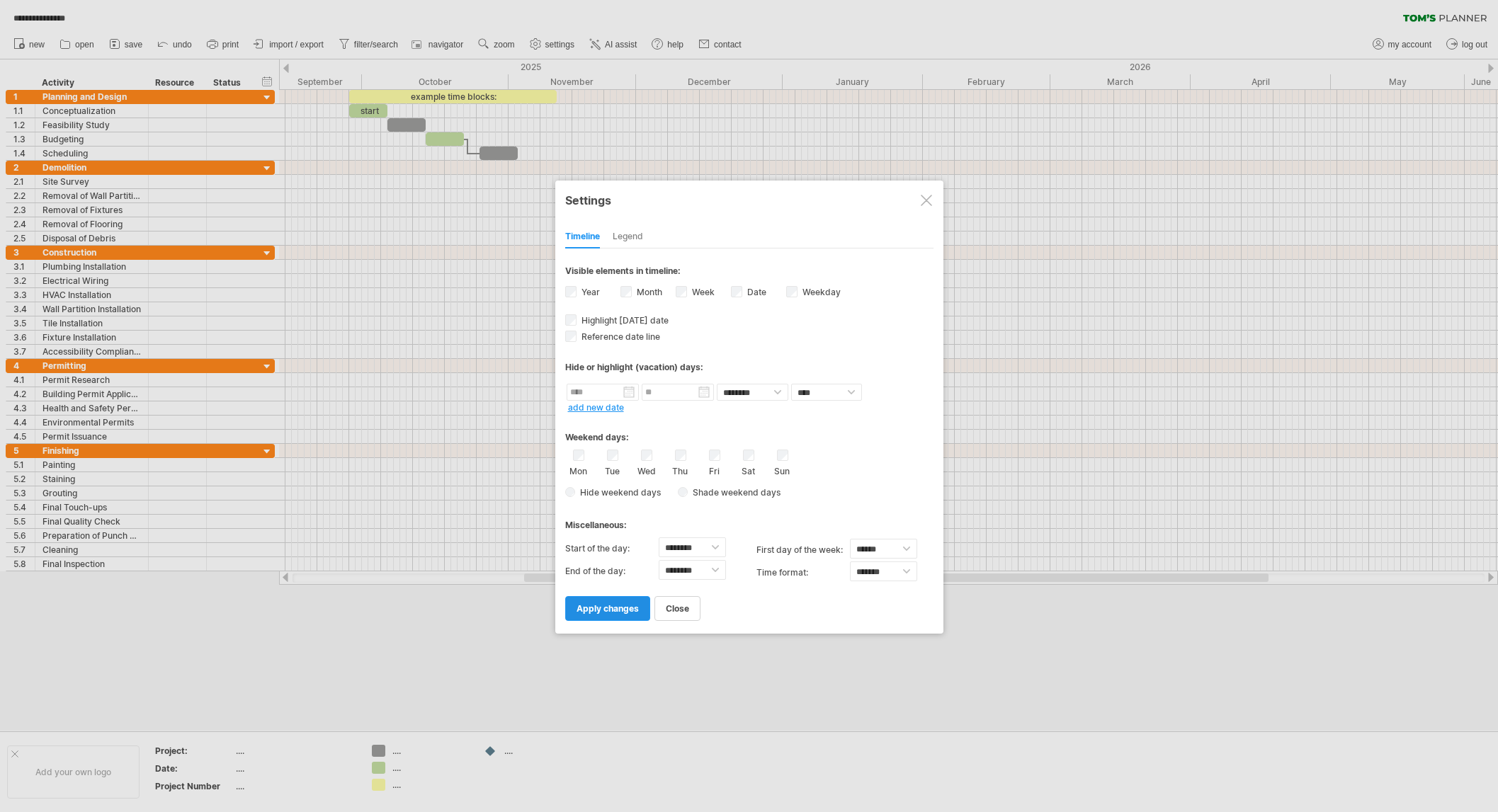
click at [627, 604] on span "apply changes" at bounding box center [608, 608] width 63 height 10
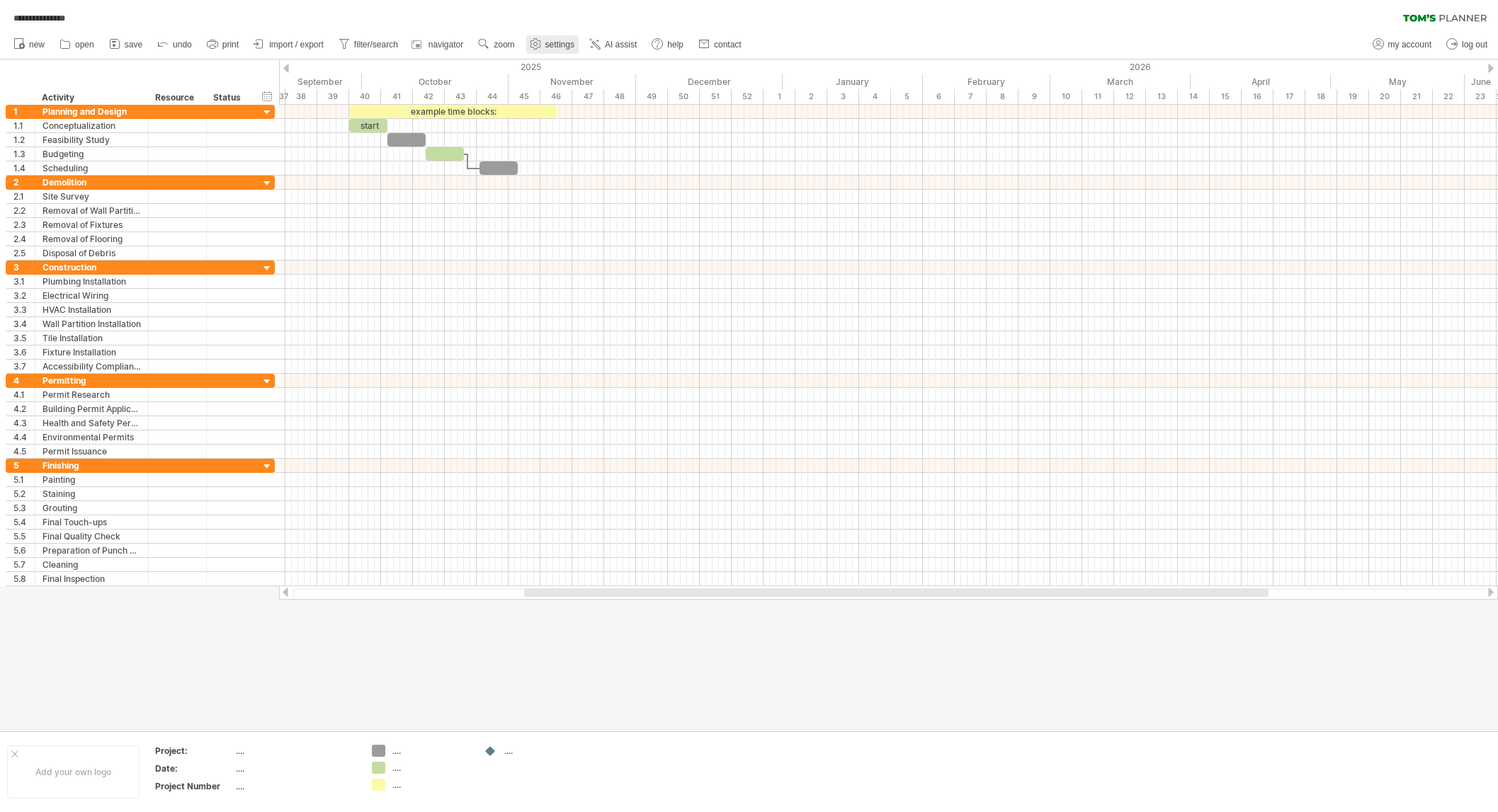
click at [562, 44] on span "settings" at bounding box center [559, 44] width 29 height 10
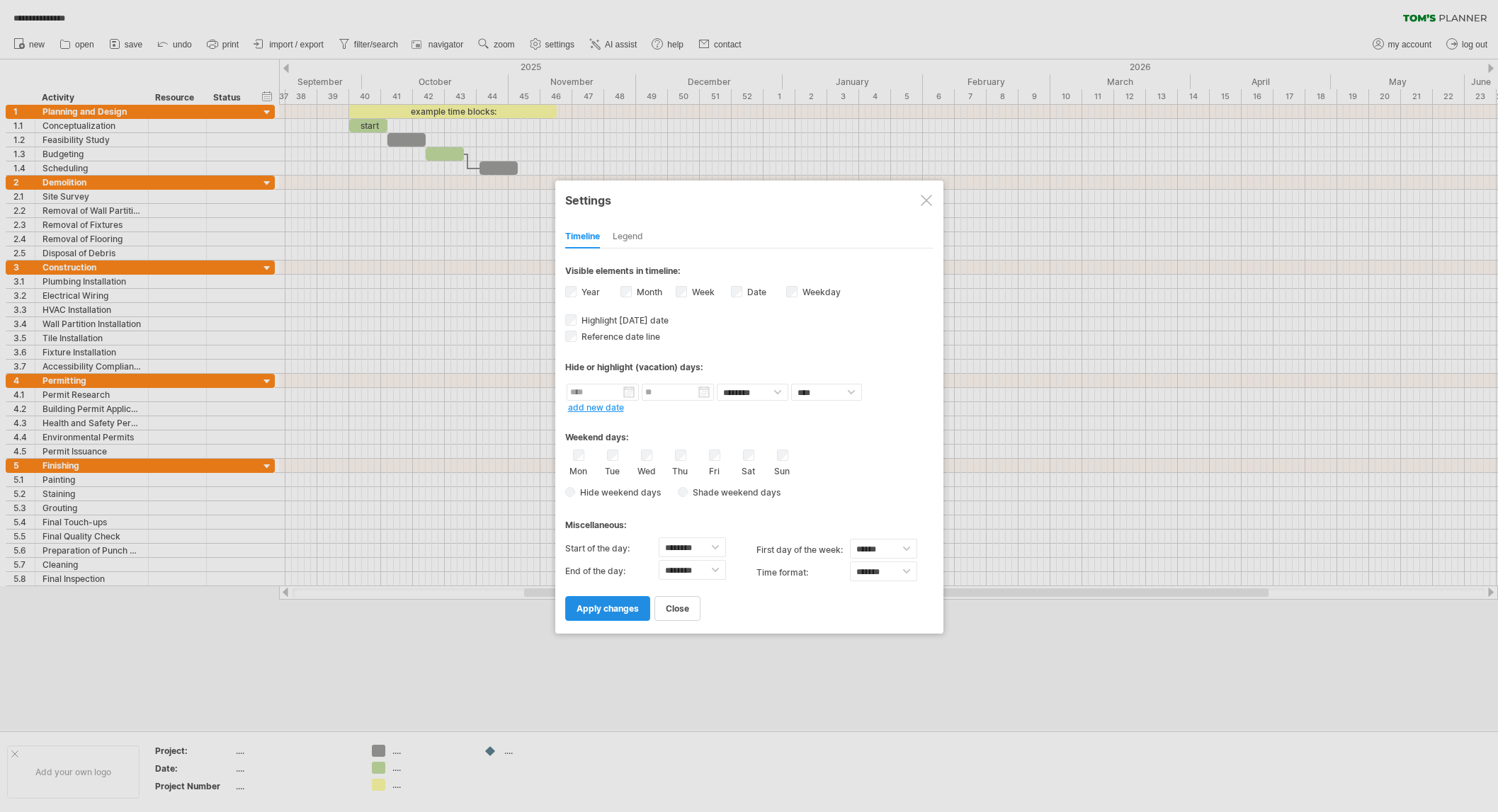
click at [591, 604] on span "apply changes" at bounding box center [608, 608] width 63 height 10
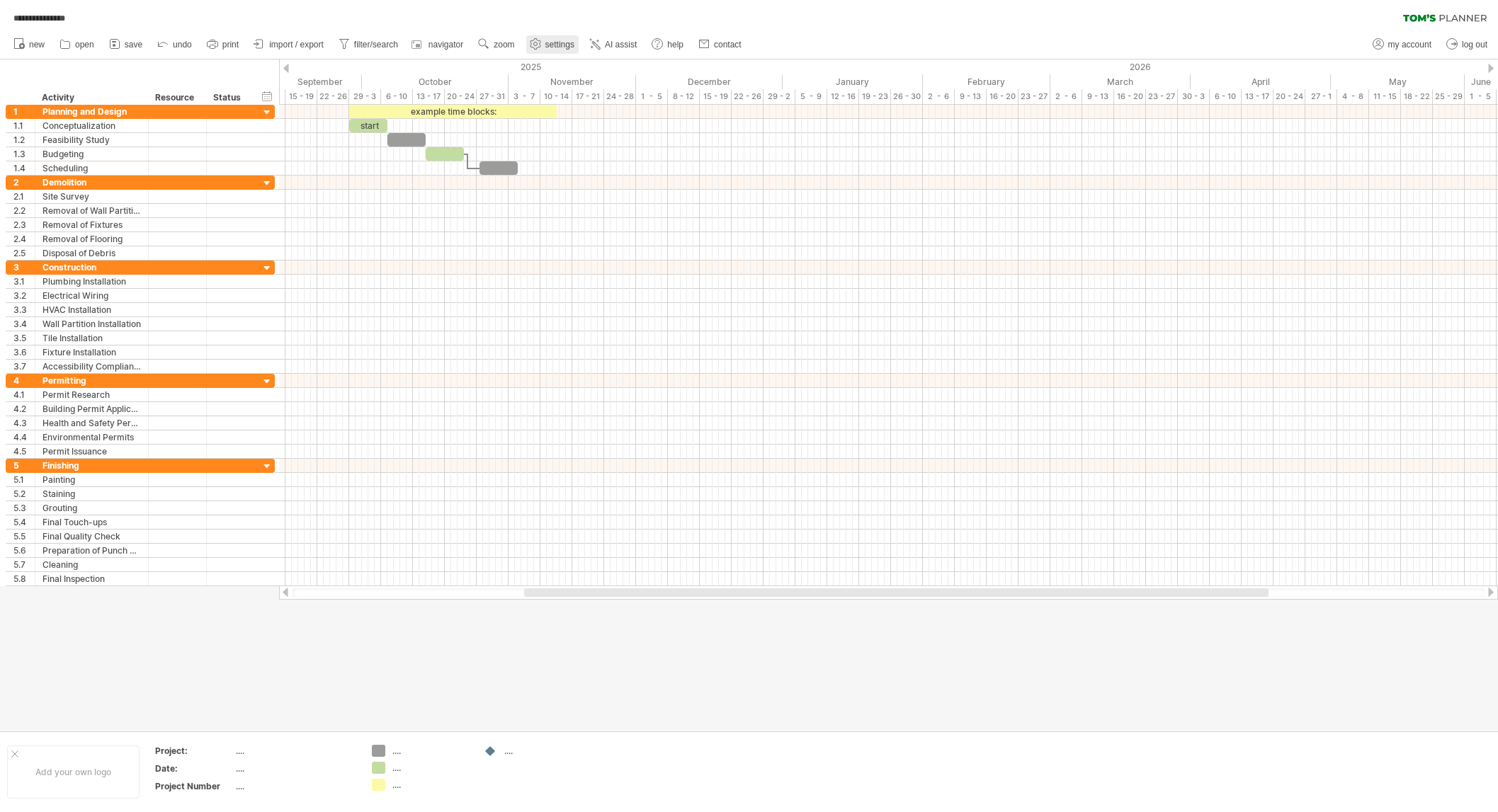
click at [546, 46] on span "settings" at bounding box center [559, 44] width 29 height 10
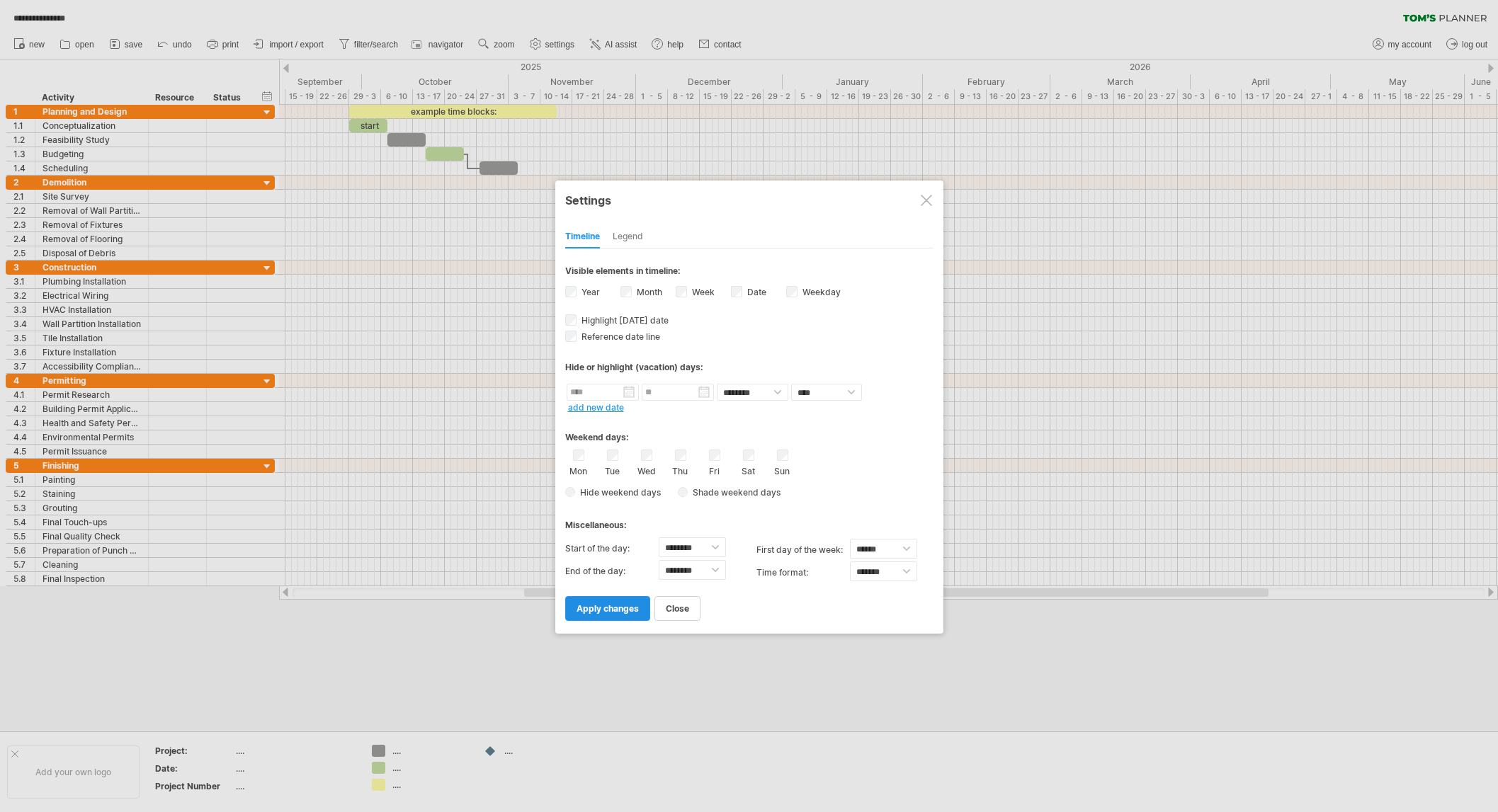
click at [605, 604] on span "apply changes" at bounding box center [608, 608] width 63 height 10
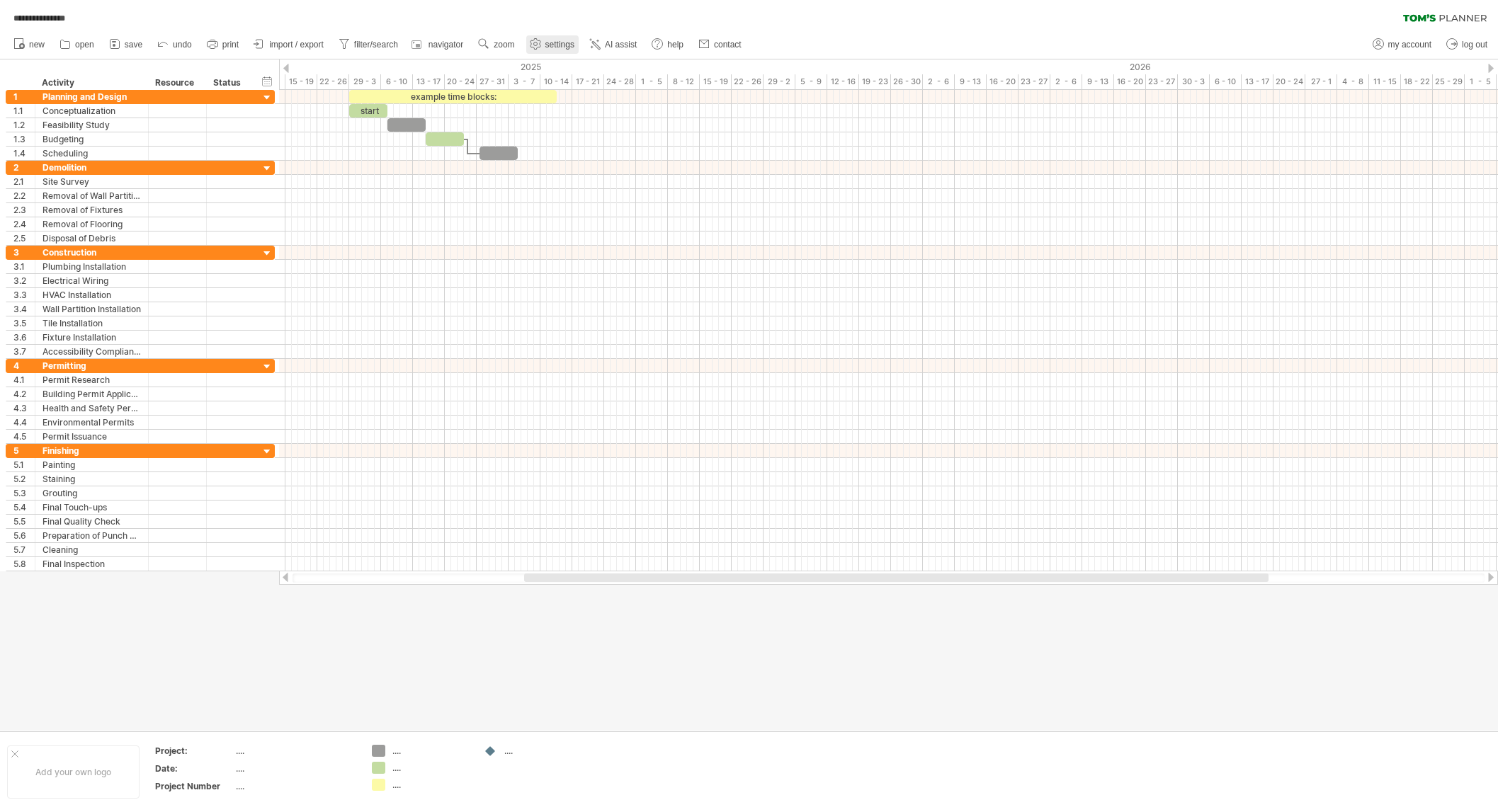
click at [545, 45] on link "settings" at bounding box center [552, 44] width 52 height 18
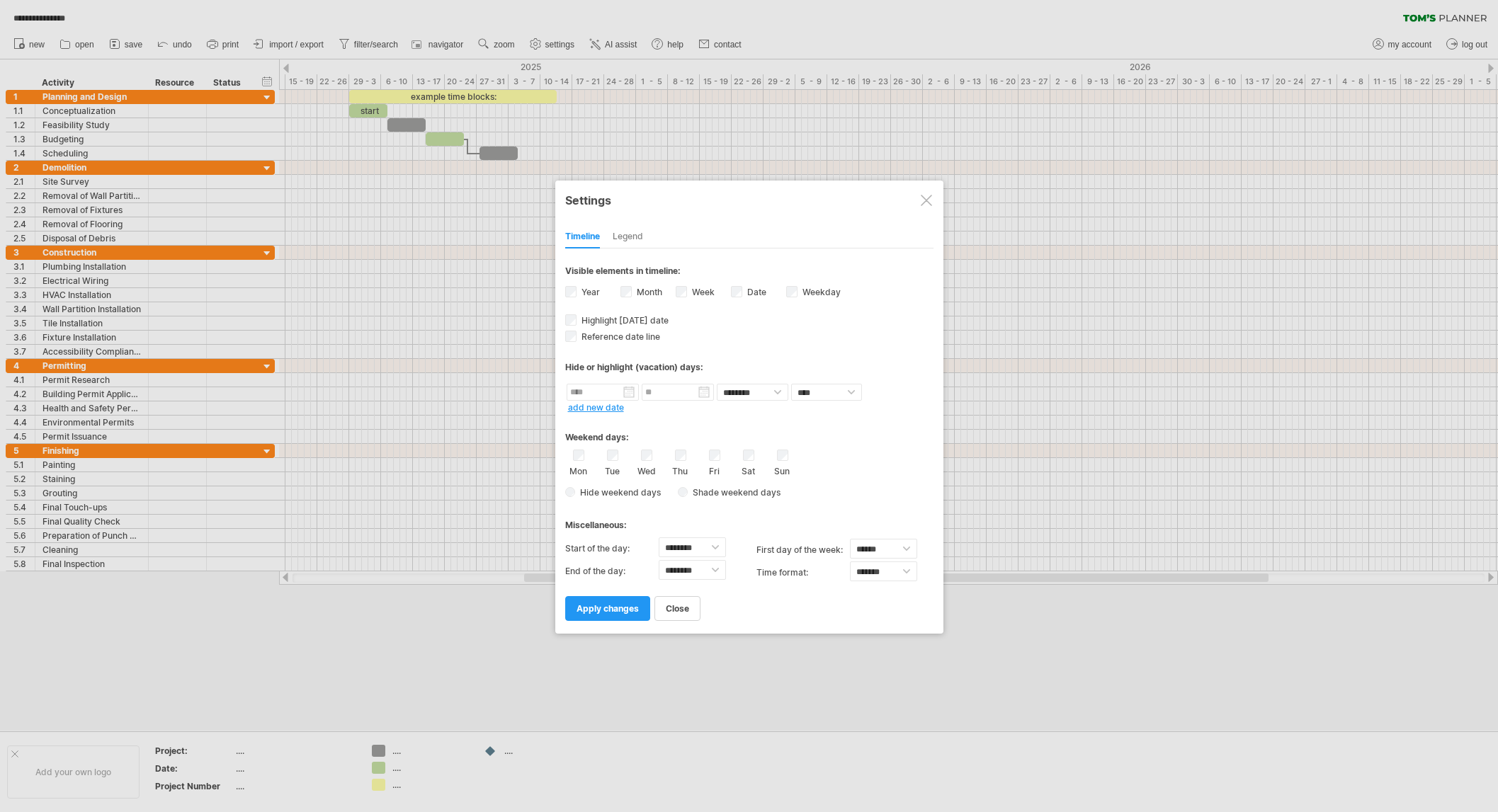
click at [690, 293] on label "Week visibility of weeknumbers Currently there is not enough space horizontally…" at bounding box center [702, 292] width 25 height 10
click at [585, 606] on span "apply changes" at bounding box center [608, 608] width 63 height 10
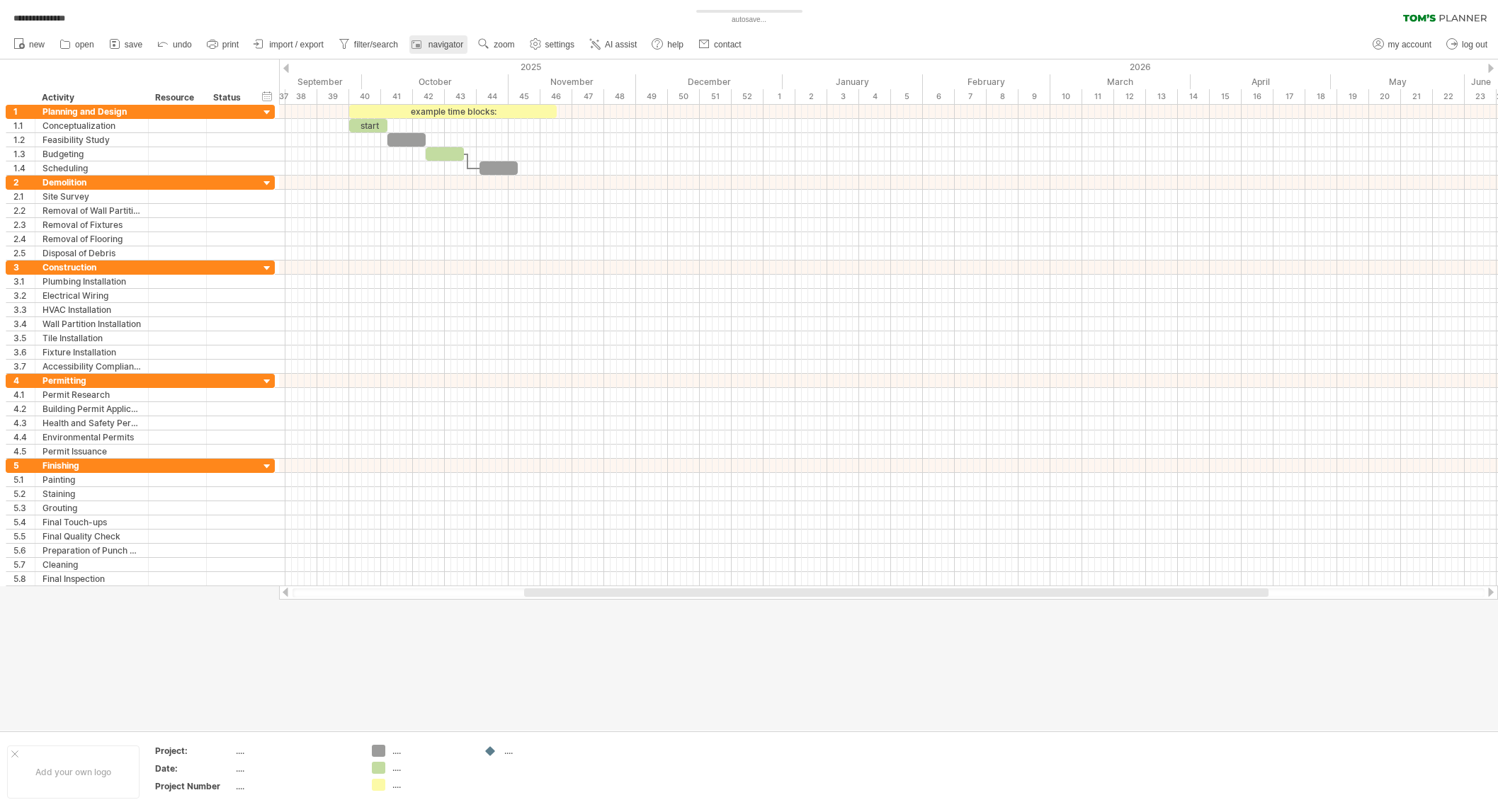
click at [438, 43] on span "navigator" at bounding box center [446, 44] width 35 height 10
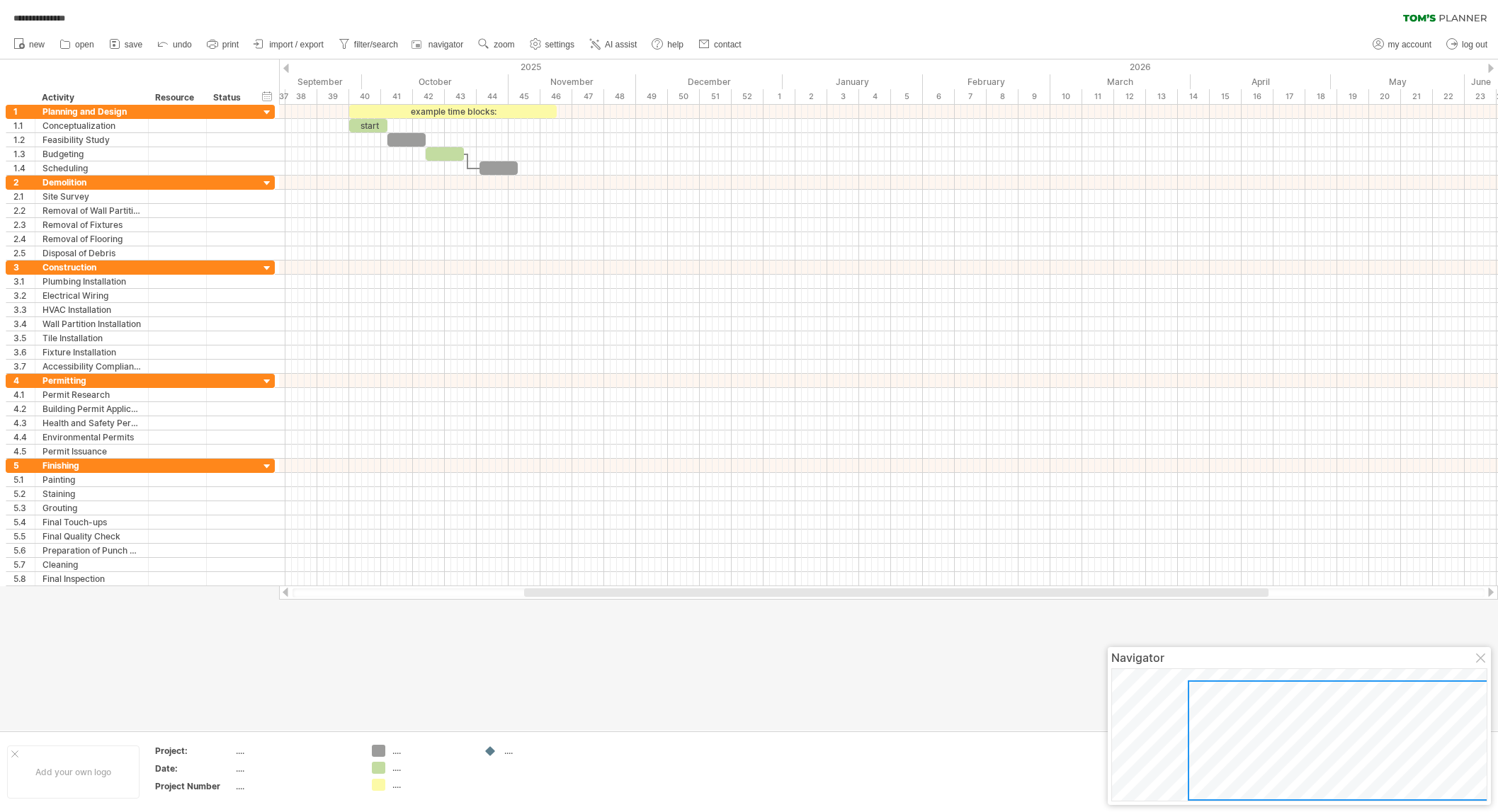
click at [1482, 658] on div at bounding box center [1481, 659] width 11 height 11
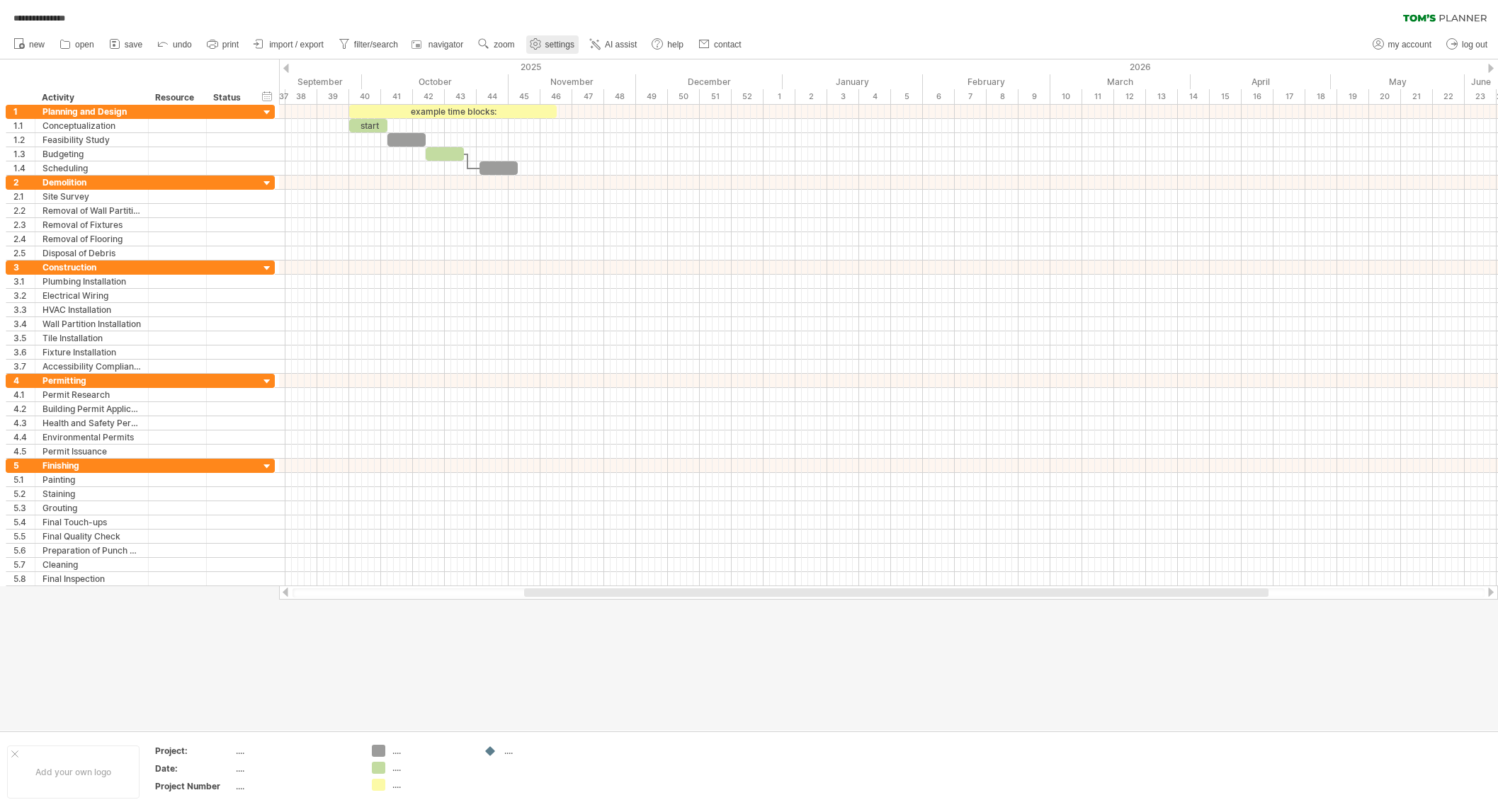
click at [564, 42] on span "settings" at bounding box center [559, 44] width 29 height 10
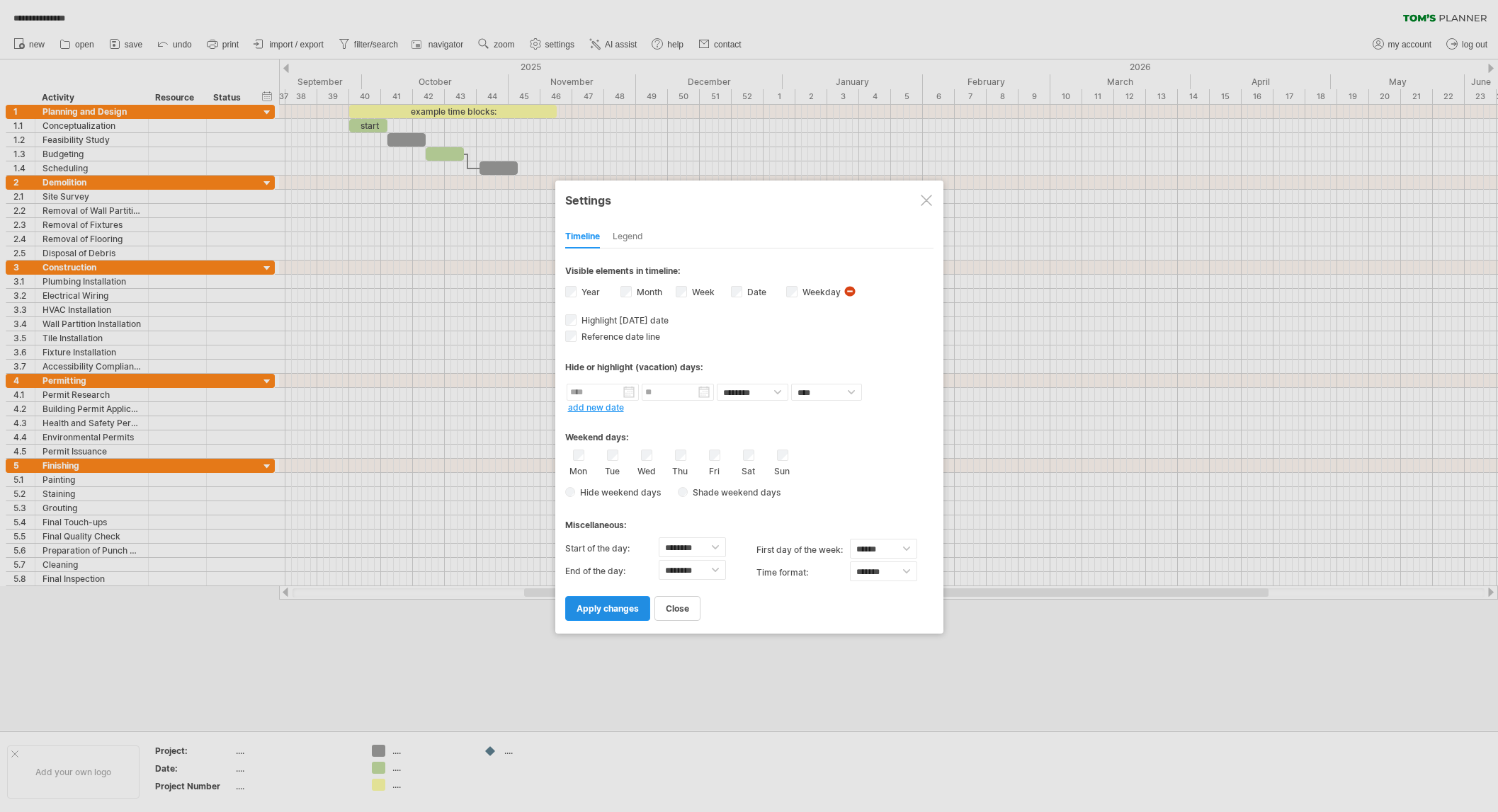
click at [620, 606] on span "apply changes" at bounding box center [608, 608] width 63 height 10
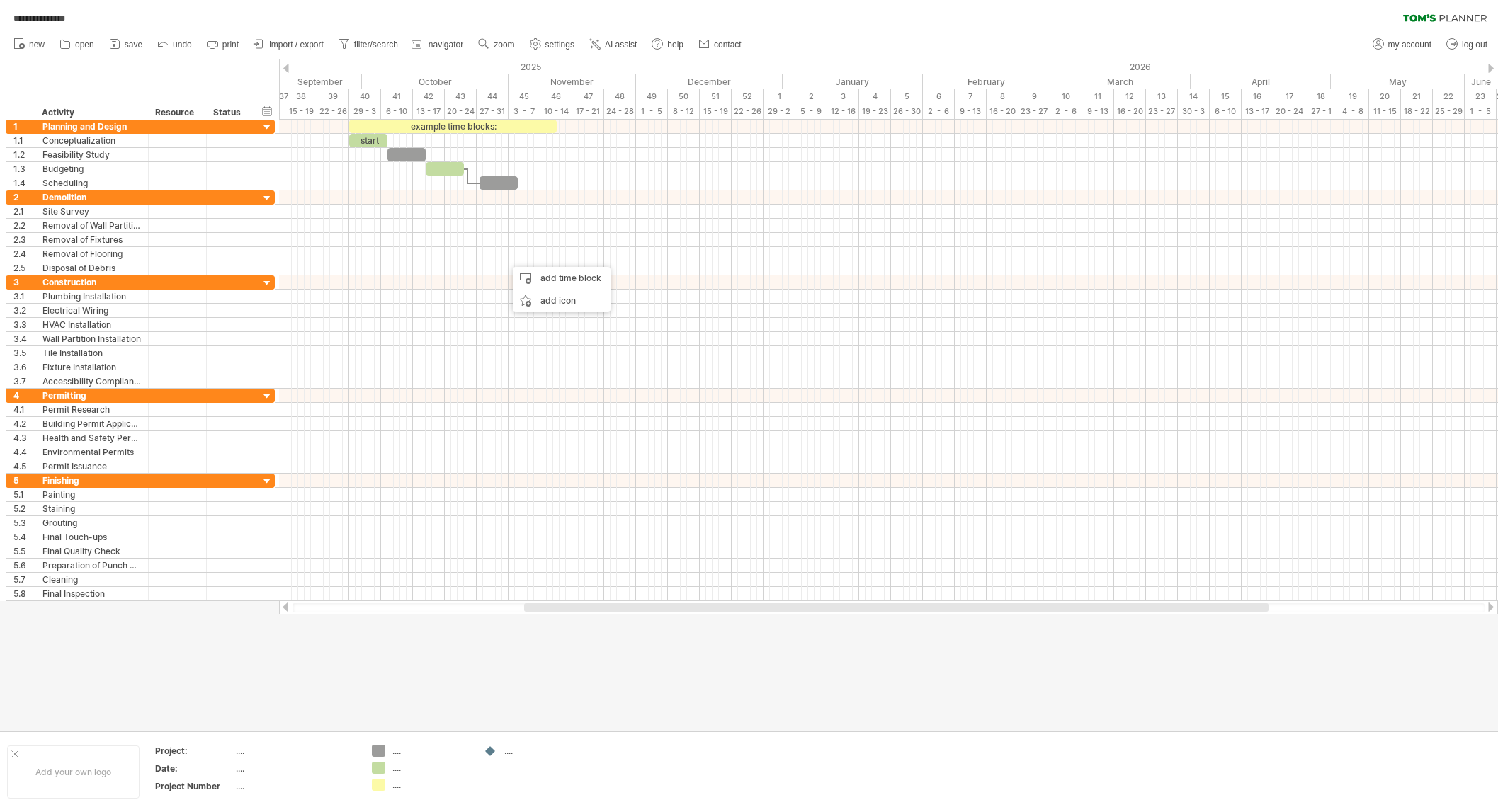
click at [284, 70] on div at bounding box center [286, 68] width 6 height 10
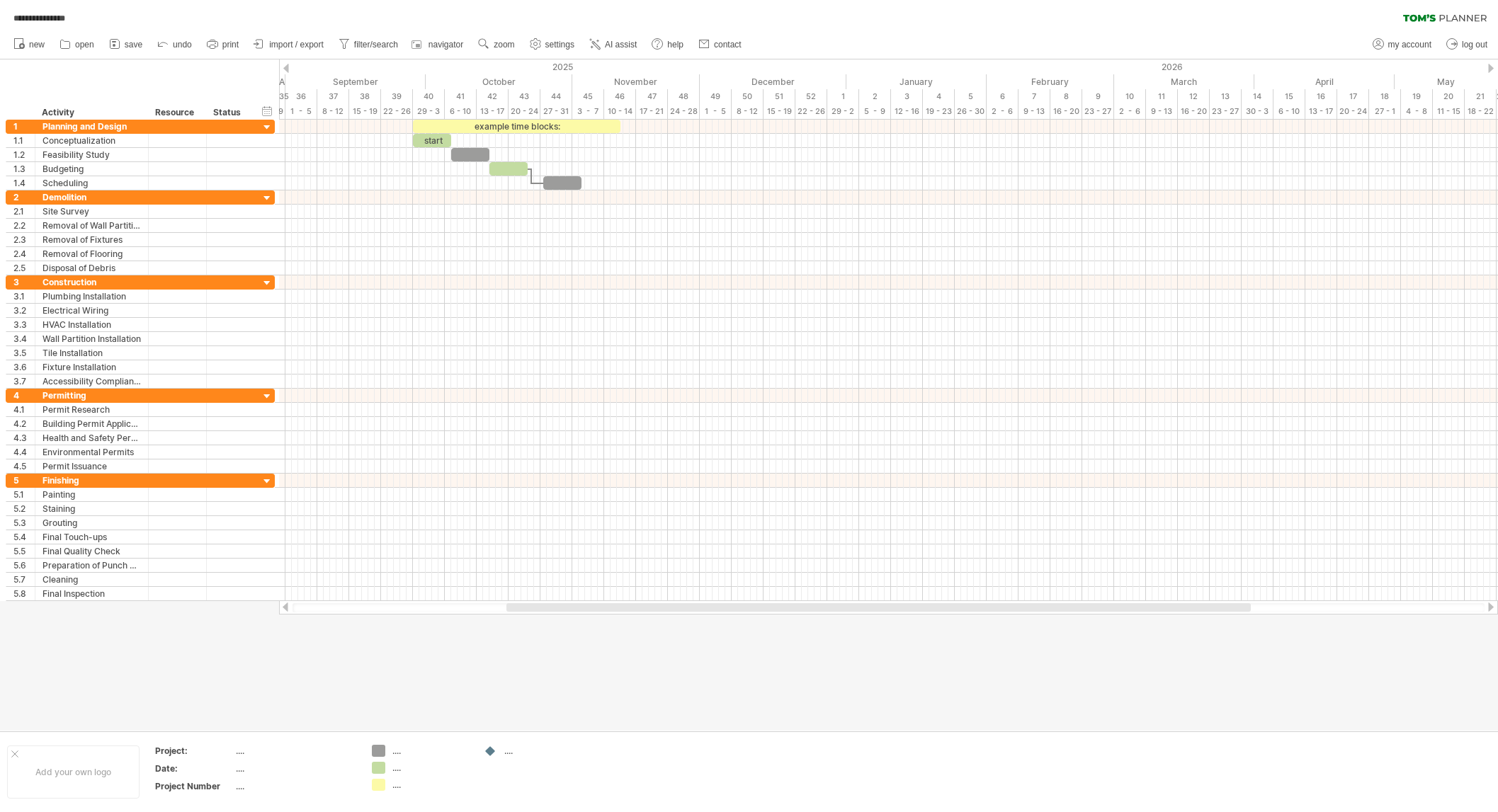
click at [284, 70] on div at bounding box center [286, 68] width 6 height 10
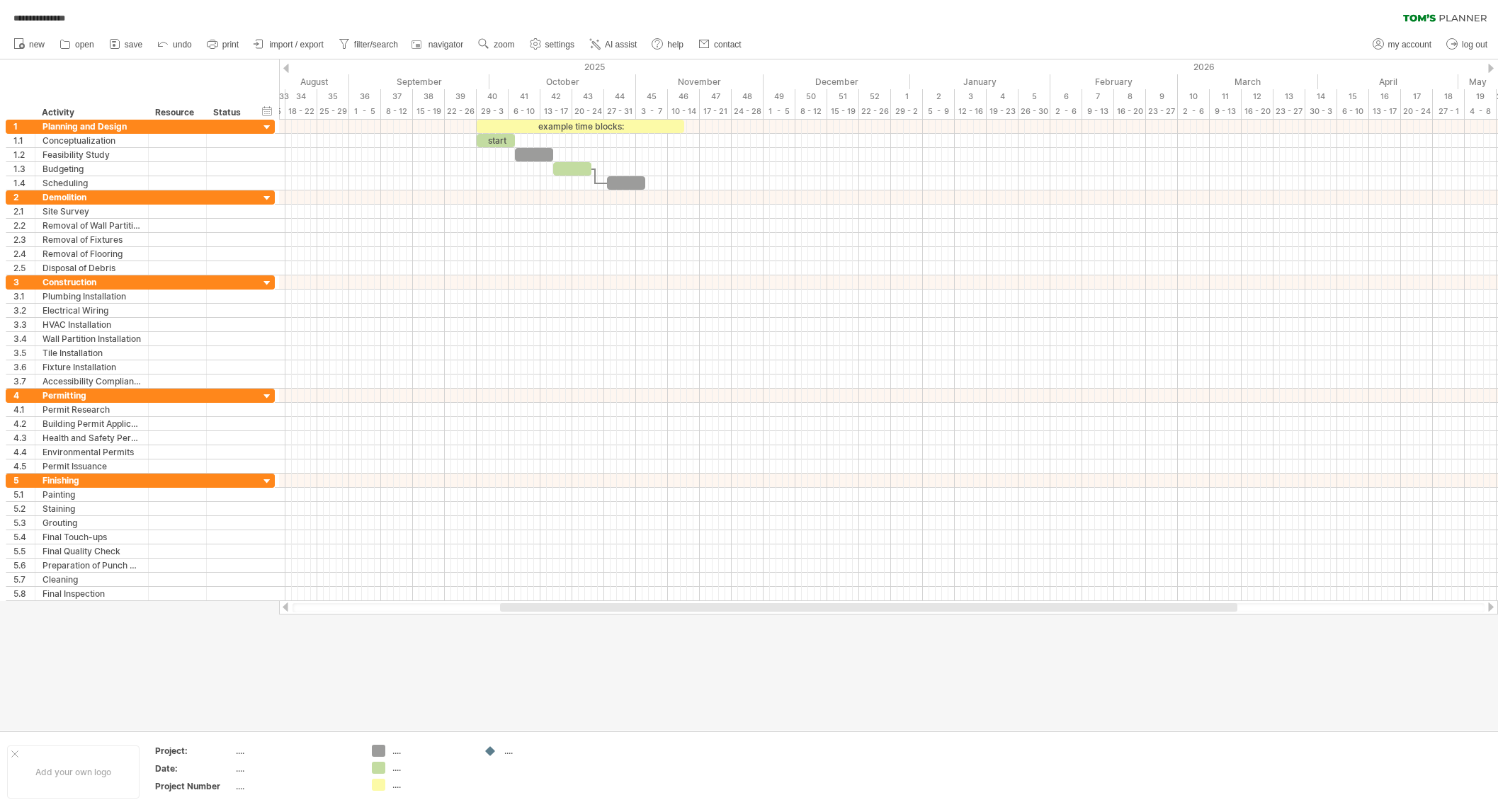
click at [284, 70] on div at bounding box center [286, 68] width 6 height 10
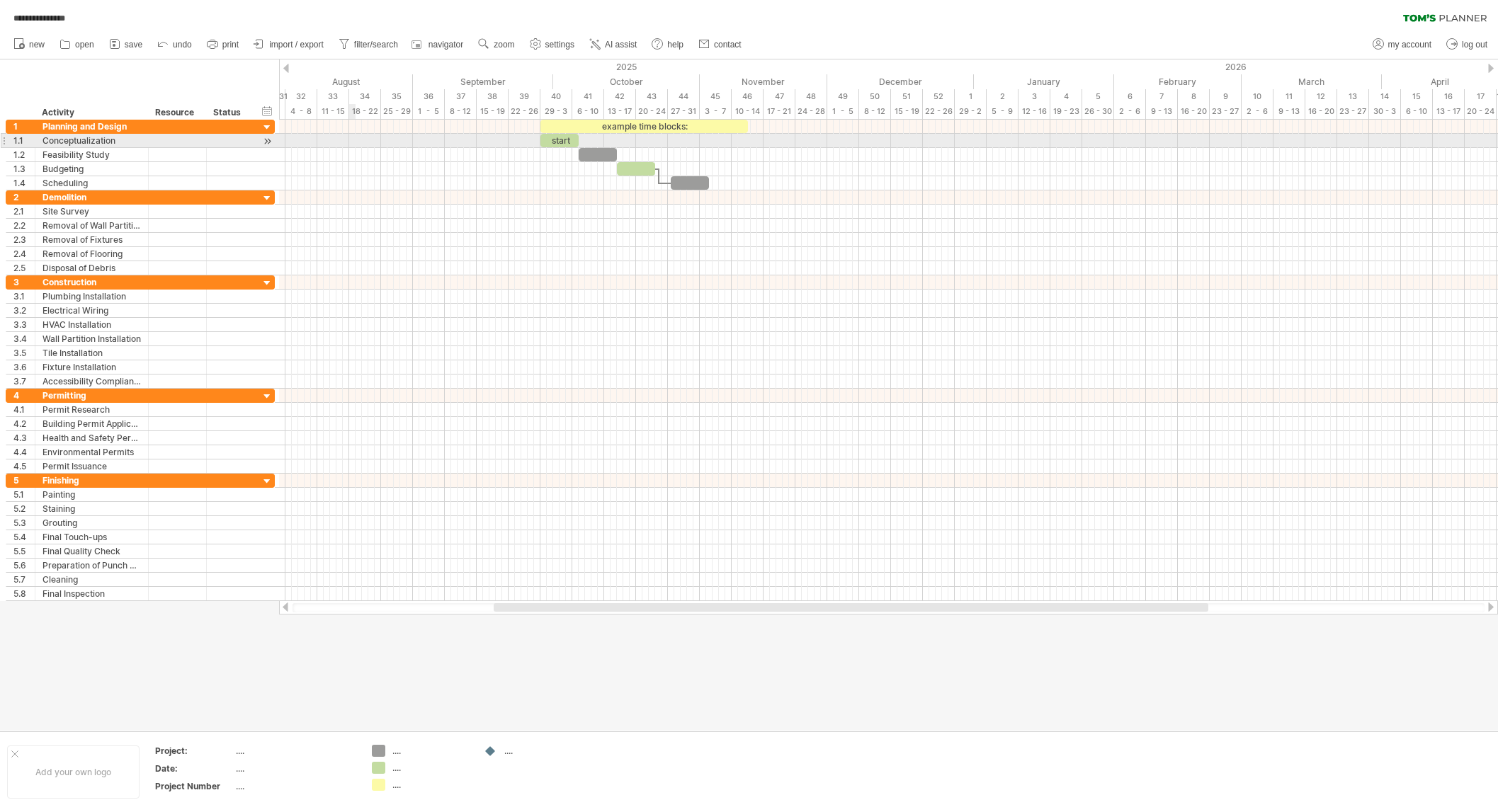
click at [355, 142] on div at bounding box center [888, 141] width 1219 height 14
click at [1489, 67] on div at bounding box center [1490, 68] width 6 height 10
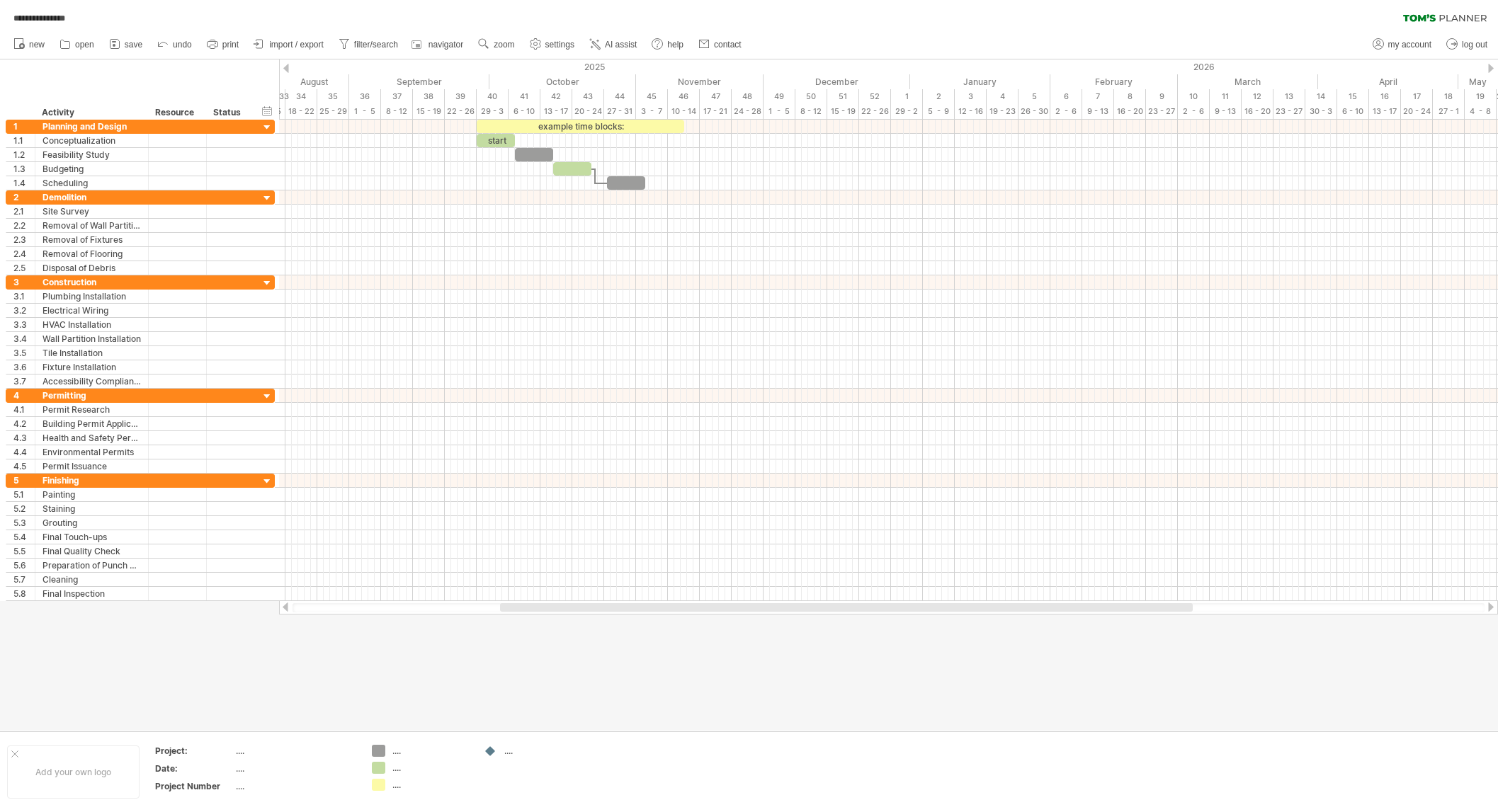
click at [1489, 67] on div at bounding box center [1490, 68] width 6 height 10
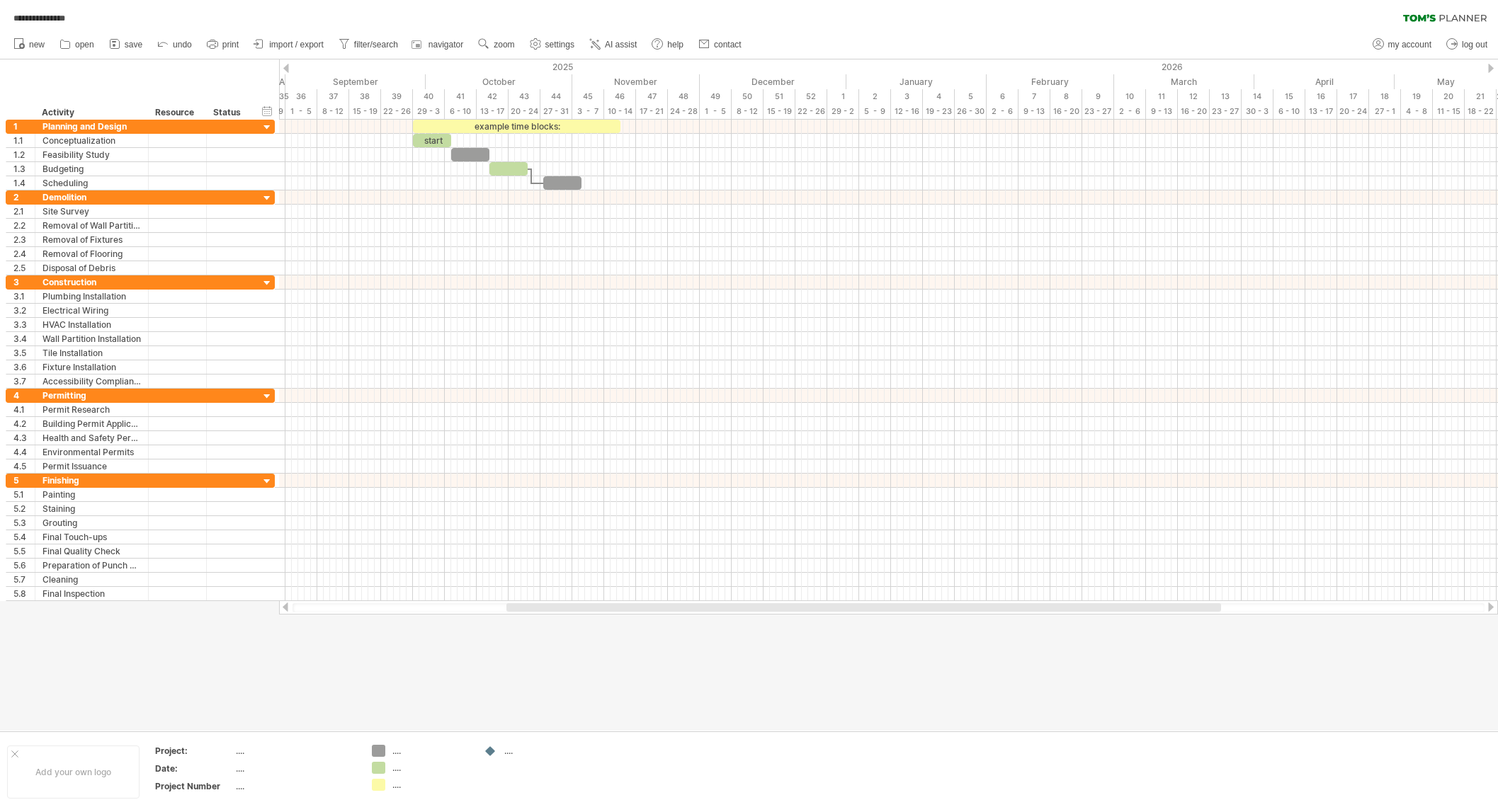
click at [1489, 67] on div at bounding box center [1490, 68] width 6 height 10
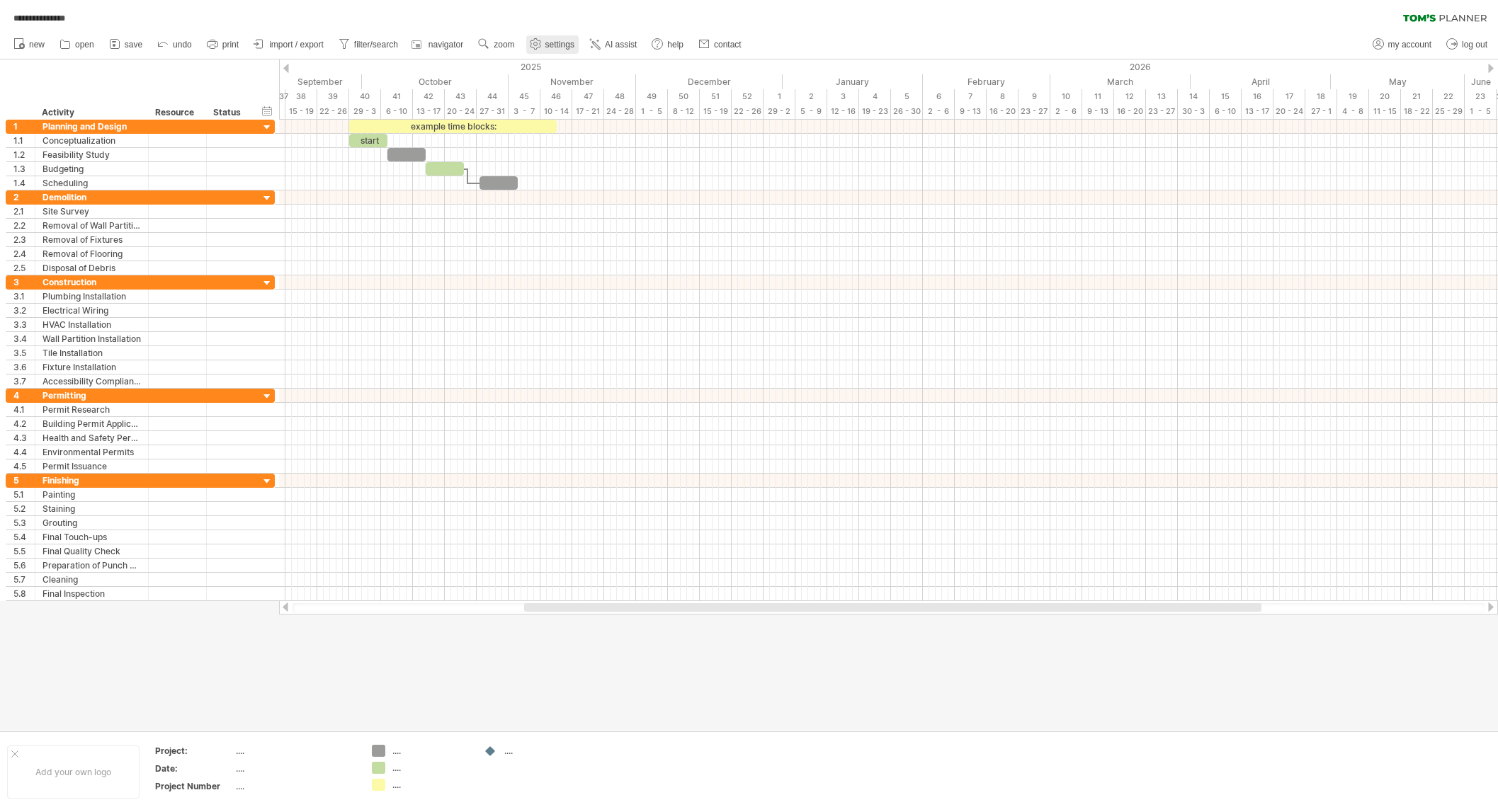
click at [555, 35] on ul "new open" at bounding box center [376, 45] width 741 height 30
click at [555, 43] on span "settings" at bounding box center [559, 44] width 29 height 10
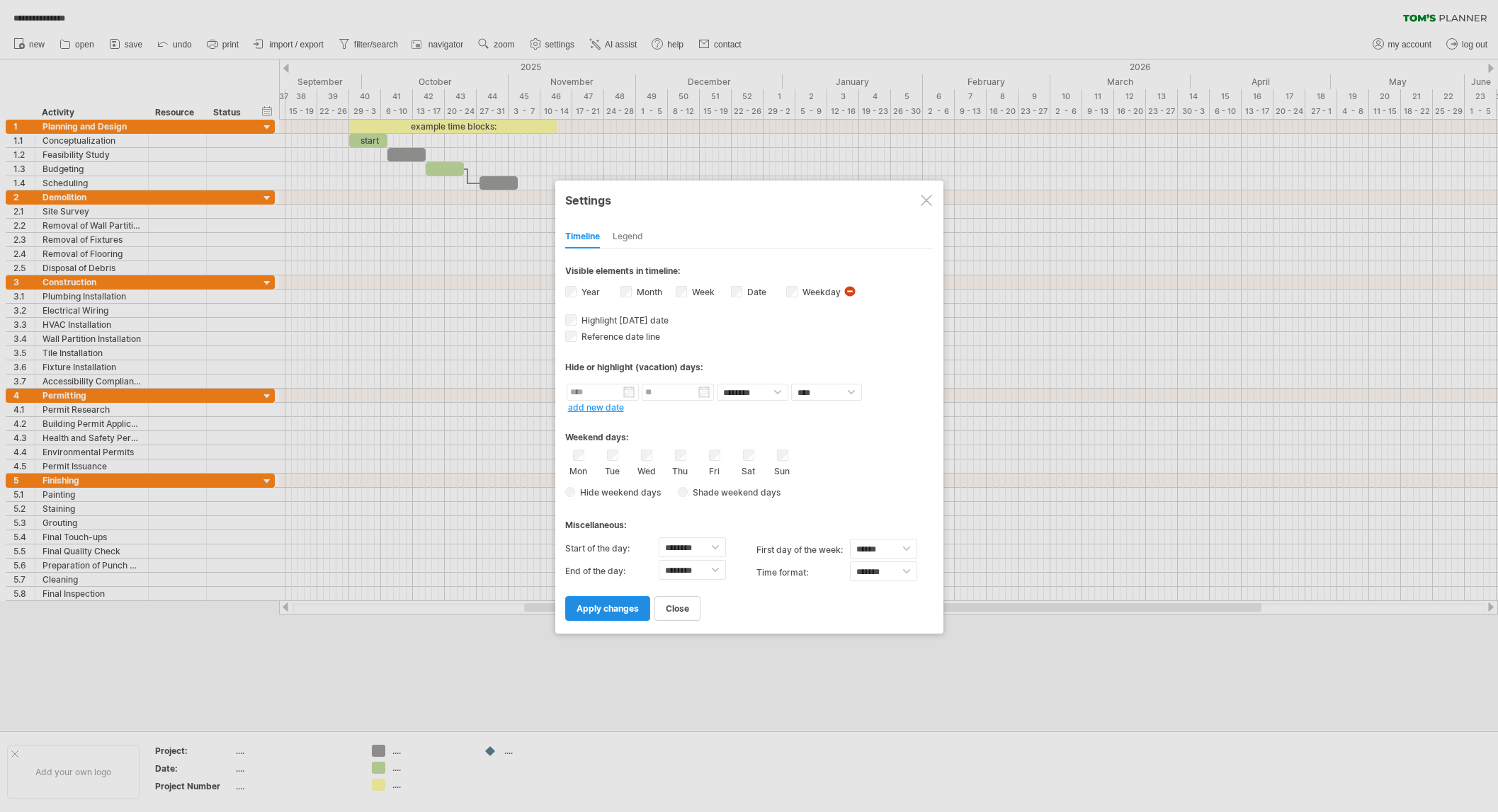
click at [592, 604] on span "apply changes" at bounding box center [608, 608] width 63 height 10
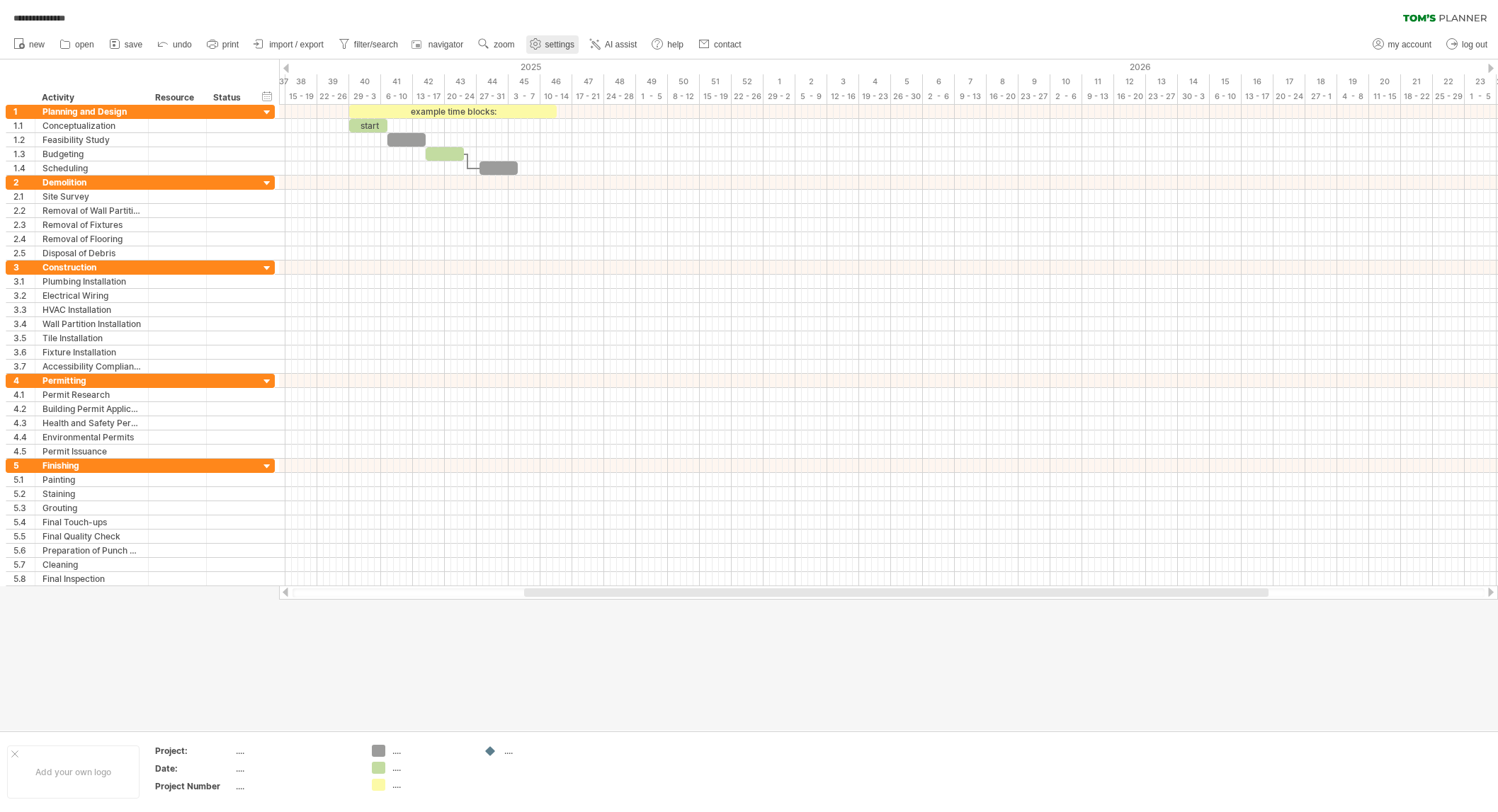
click at [555, 46] on span "settings" at bounding box center [559, 44] width 29 height 10
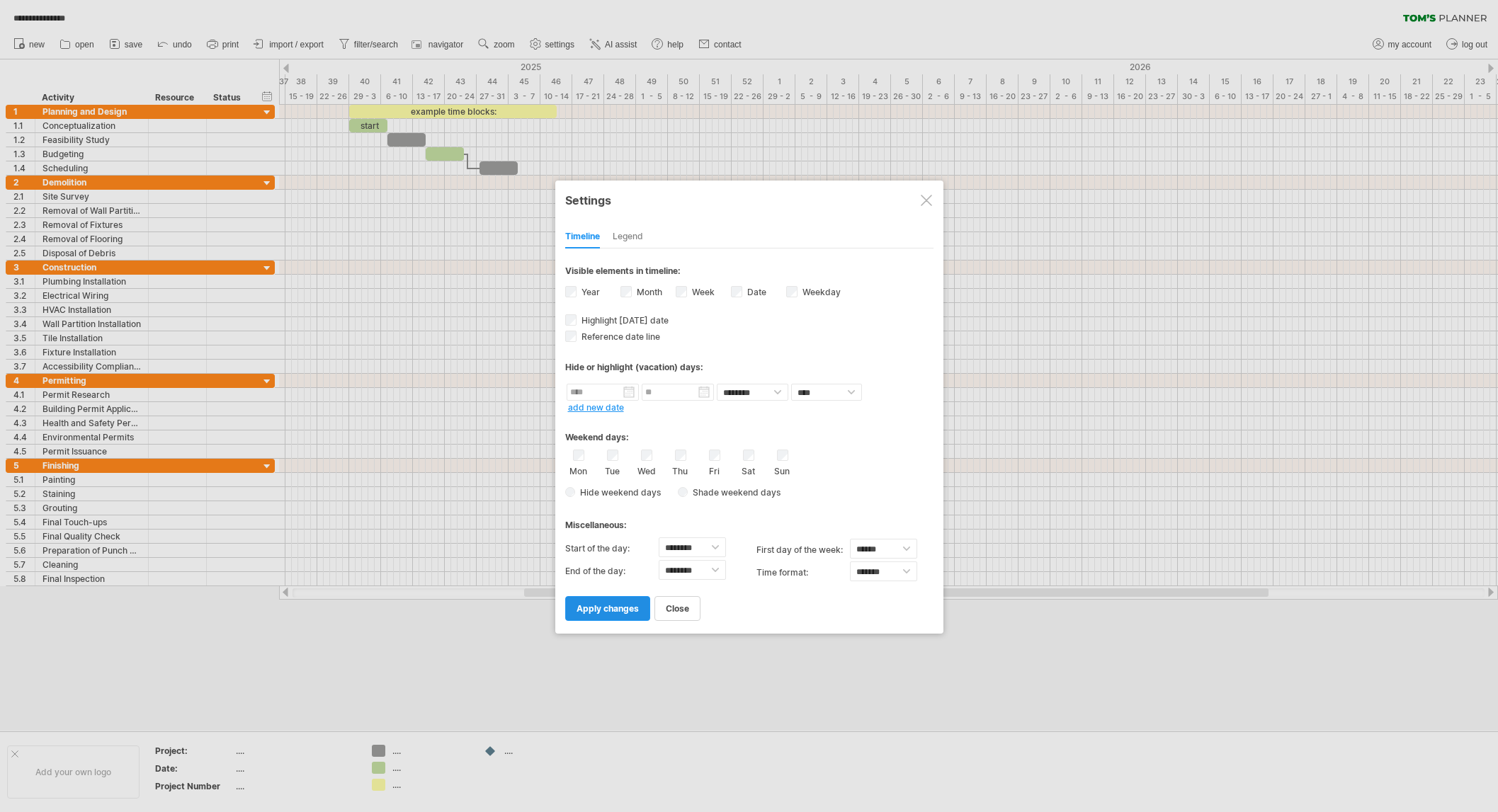
click at [619, 605] on span "apply changes" at bounding box center [608, 608] width 63 height 10
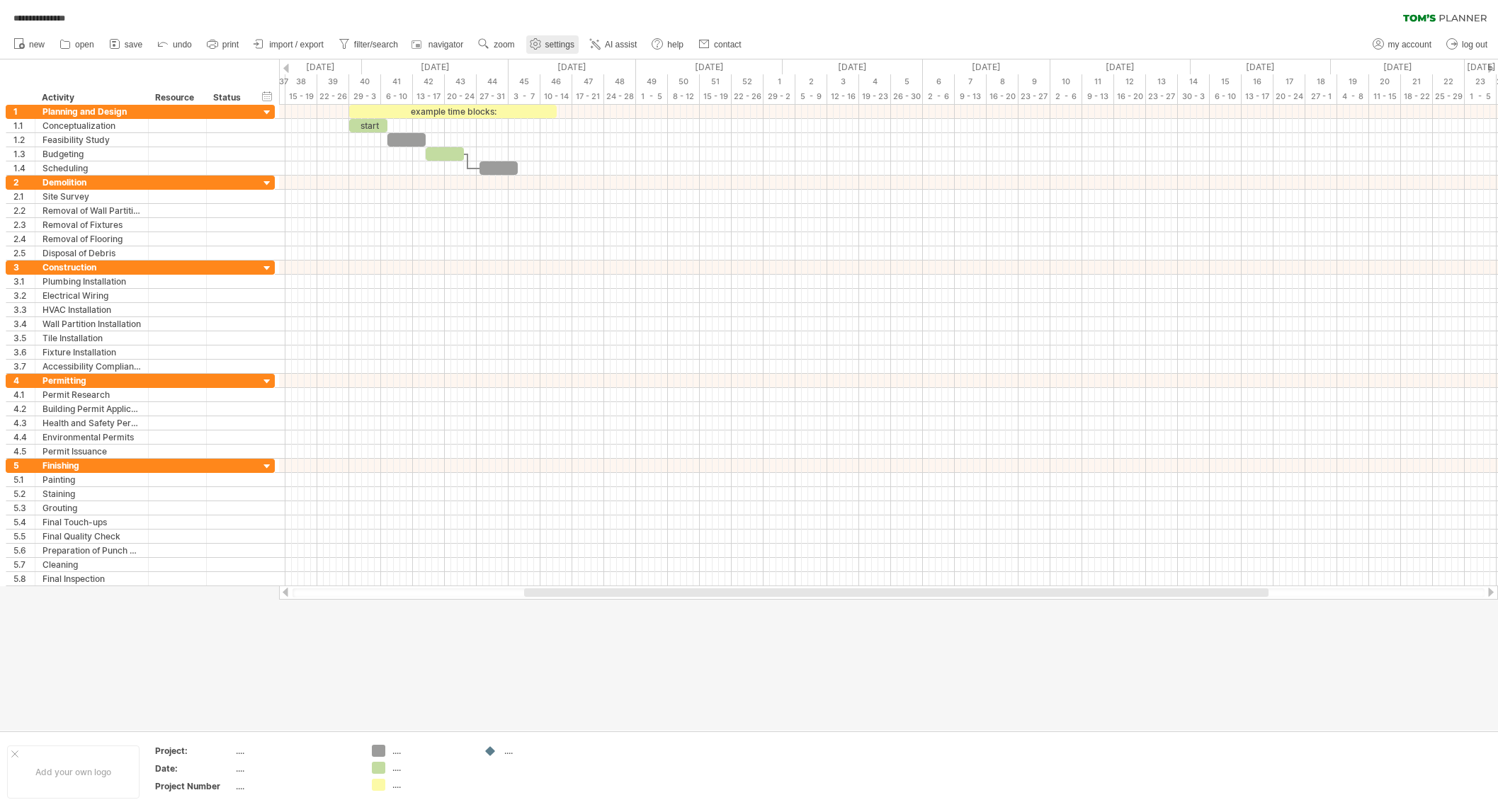
click at [570, 44] on span "settings" at bounding box center [559, 44] width 29 height 10
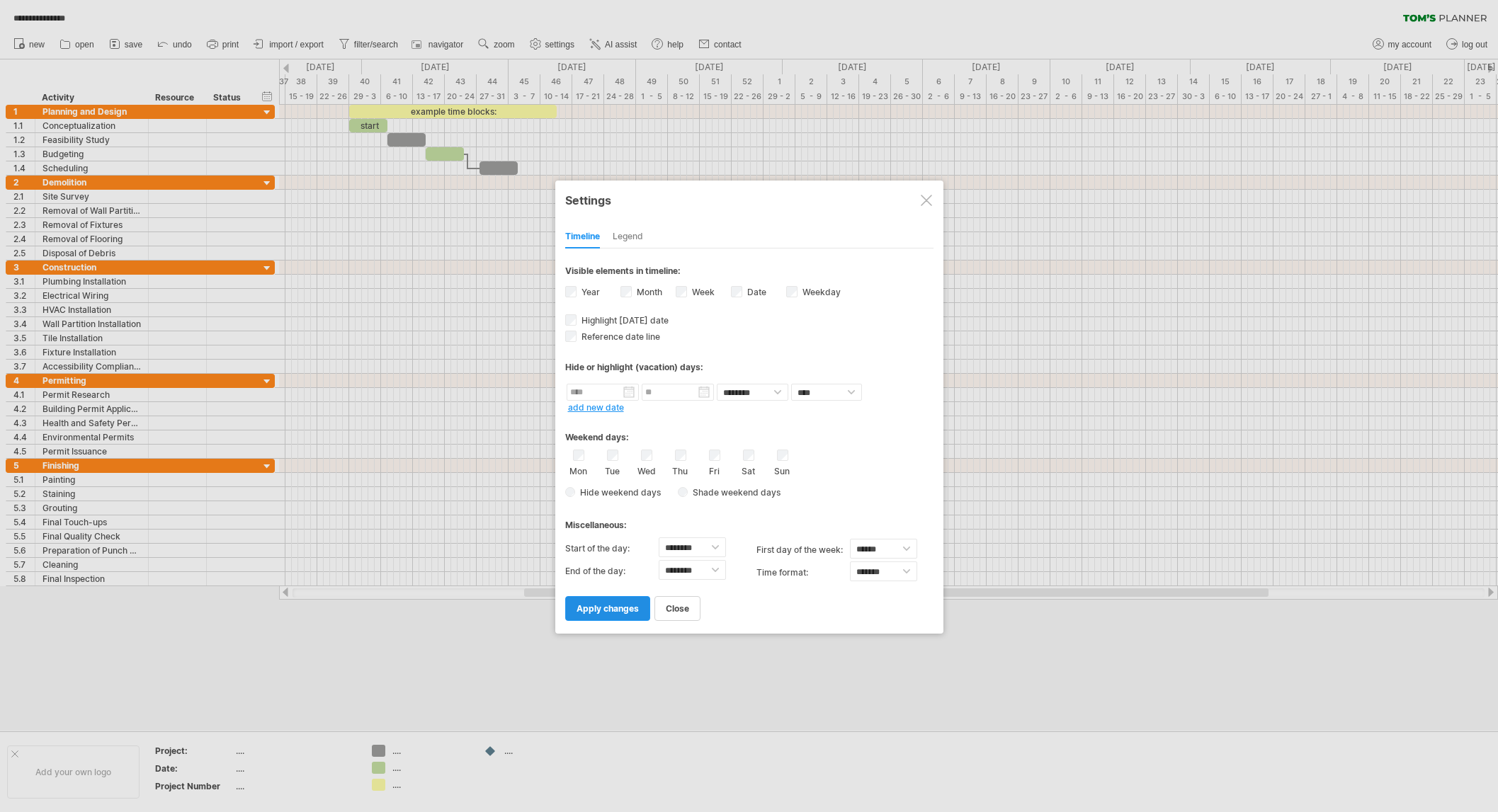
click at [603, 612] on link "apply changes" at bounding box center [607, 608] width 85 height 25
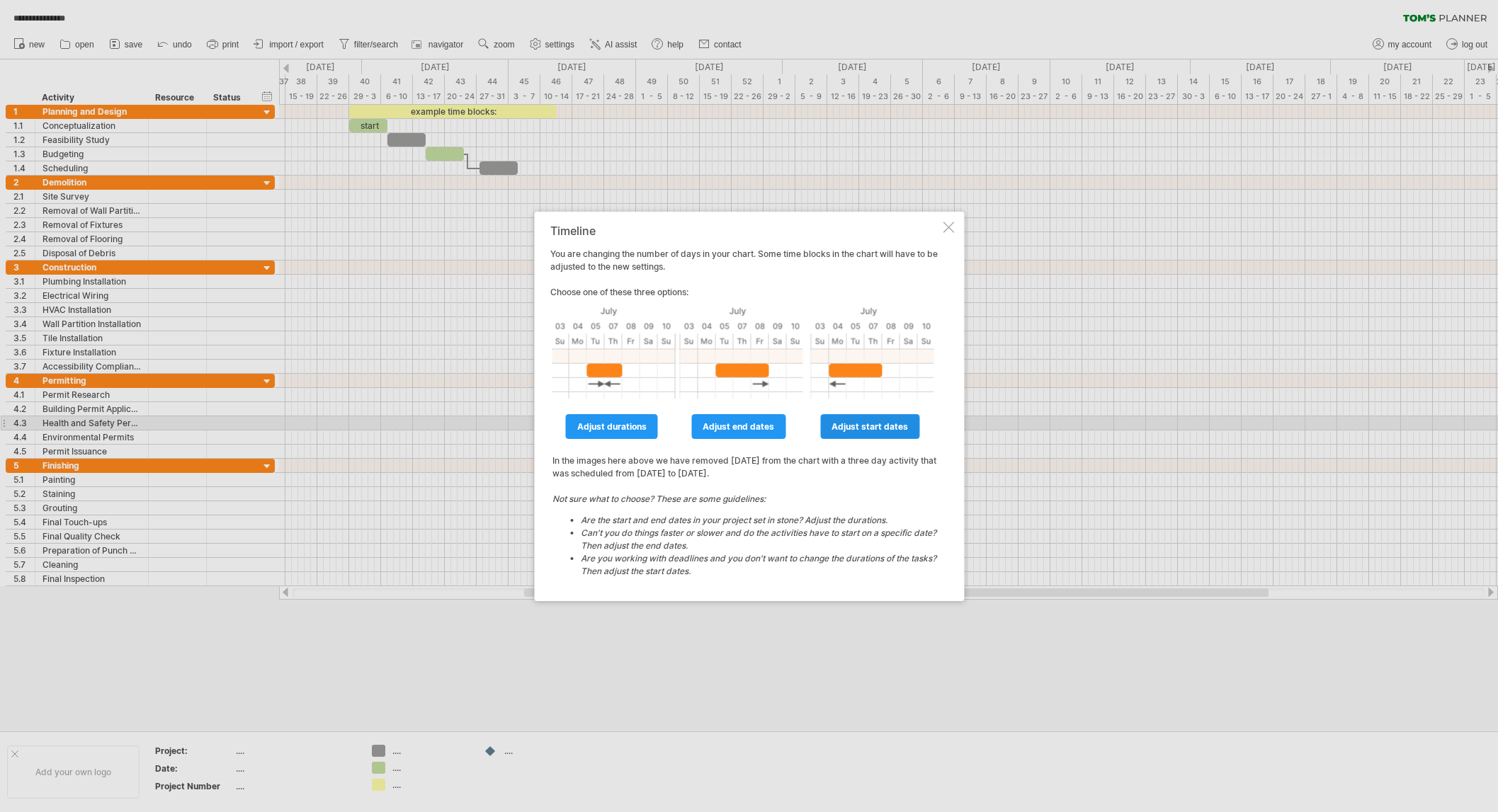
click at [847, 426] on span "adjust start dates" at bounding box center [870, 426] width 77 height 10
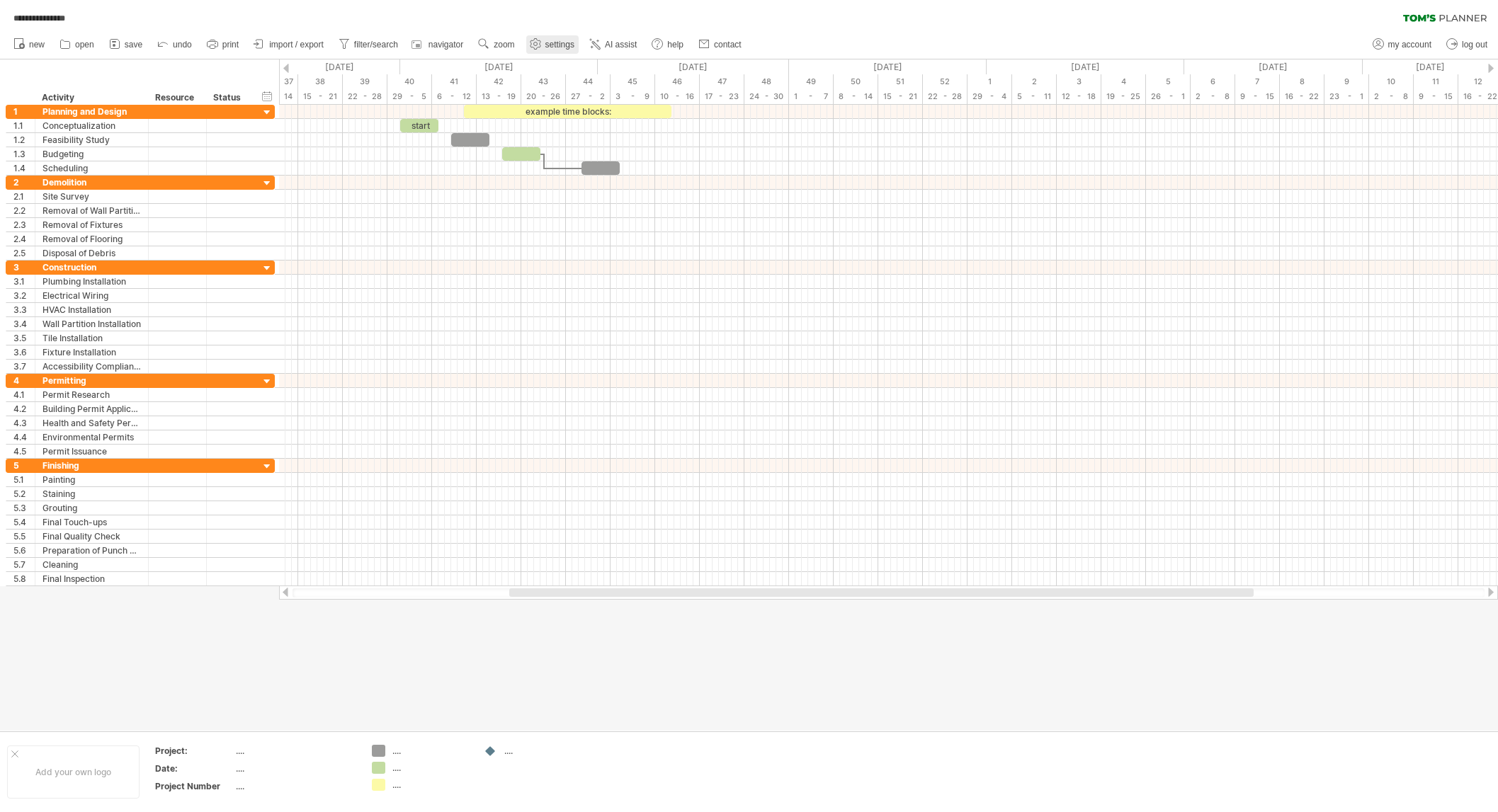
click at [558, 40] on span "settings" at bounding box center [559, 44] width 29 height 10
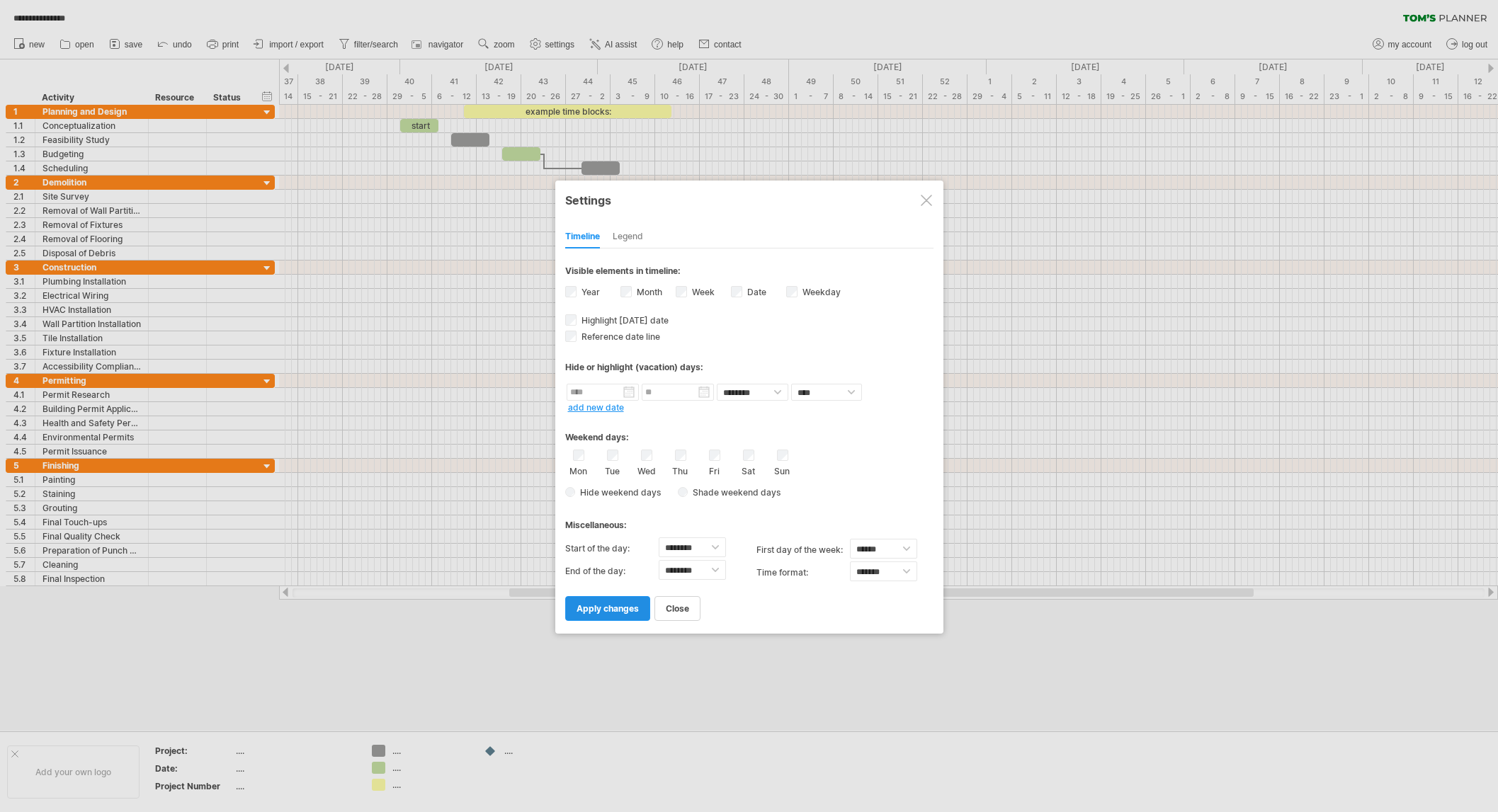
click at [619, 604] on span "apply changes" at bounding box center [608, 608] width 63 height 10
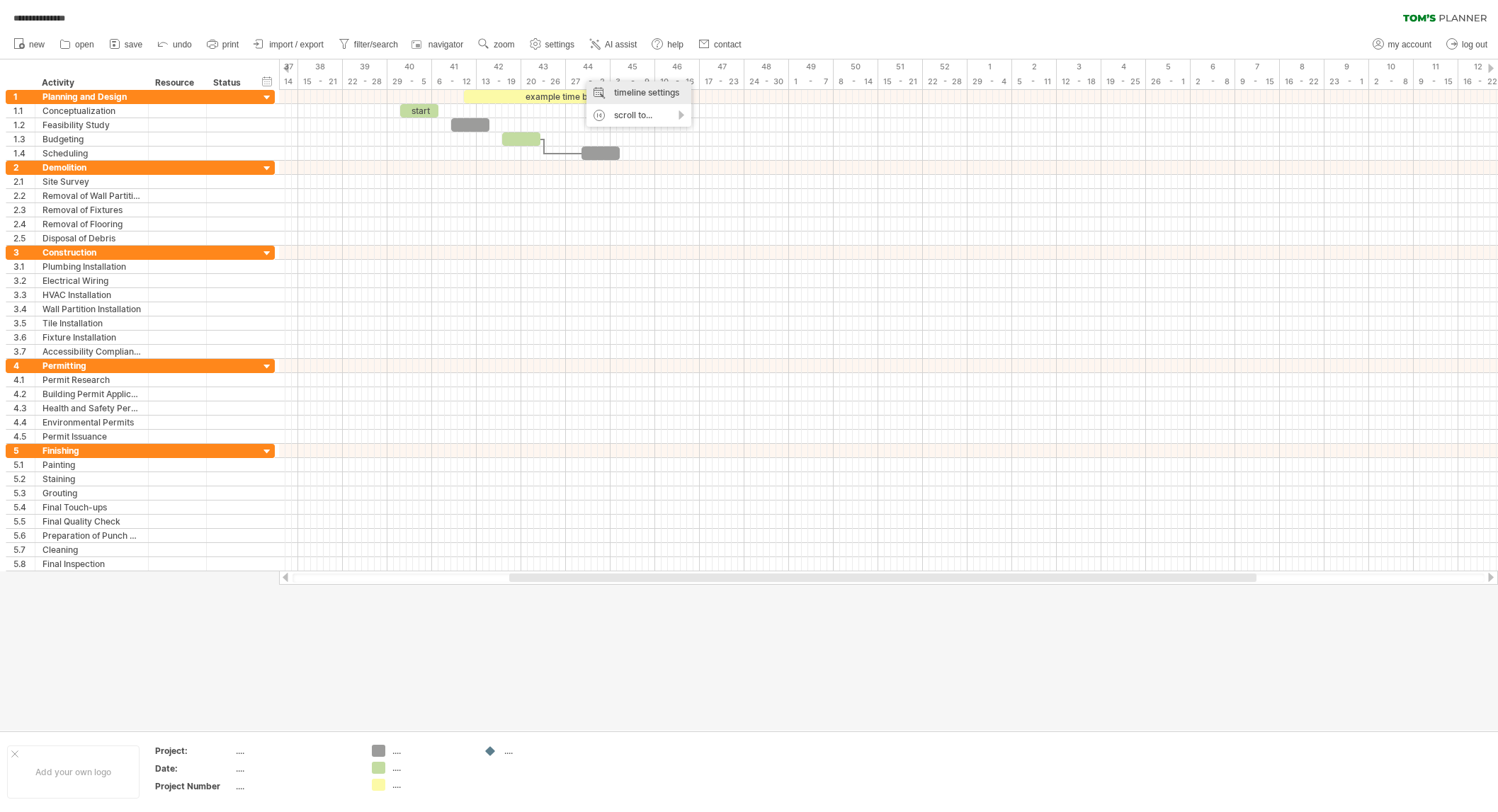
click at [622, 88] on div "timeline settings" at bounding box center [638, 93] width 105 height 23
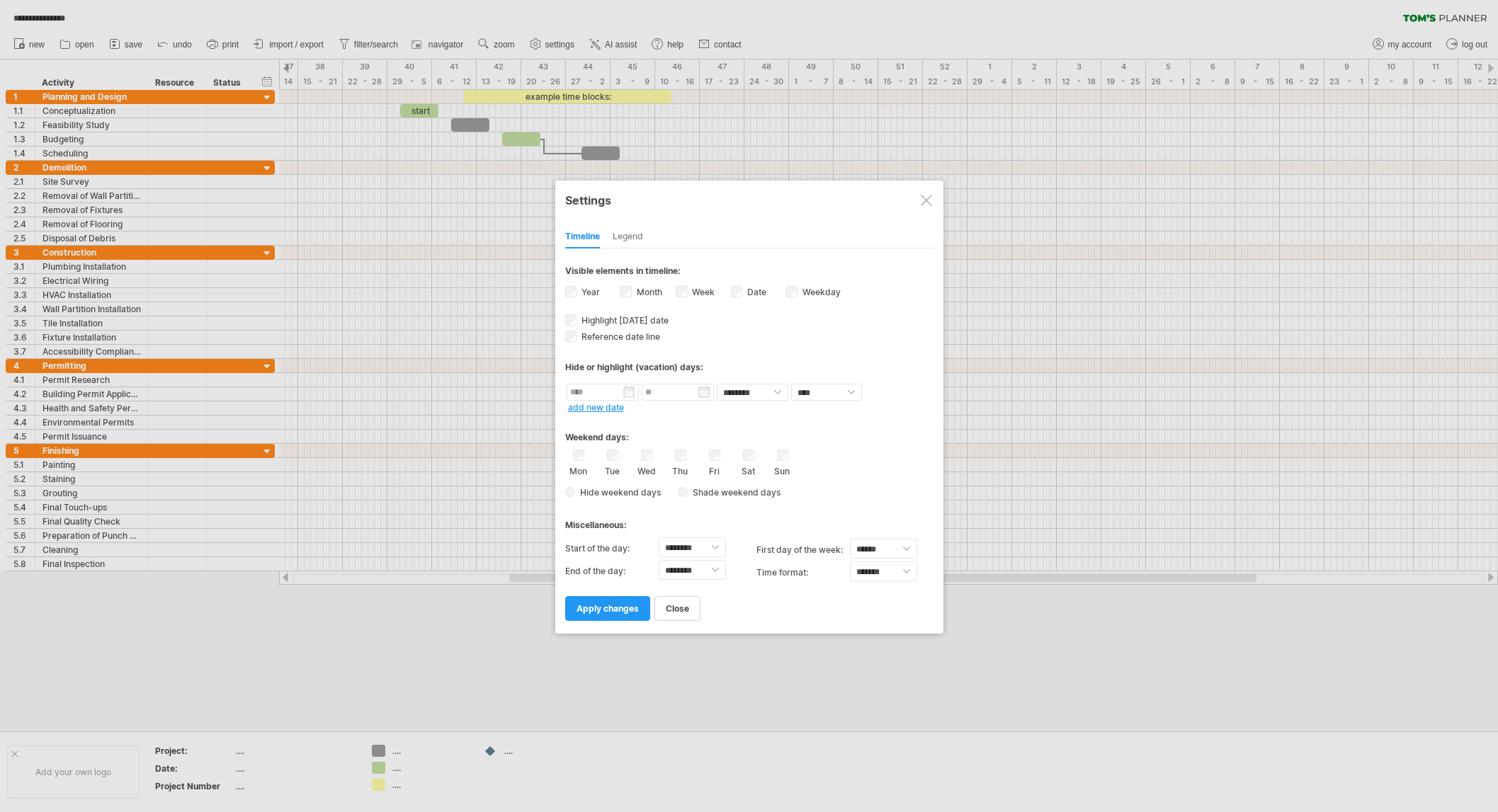
drag, startPoint x: 591, startPoint y: 608, endPoint x: 565, endPoint y: 605, distance: 26.2
click at [589, 609] on span "apply changes" at bounding box center [608, 608] width 63 height 10
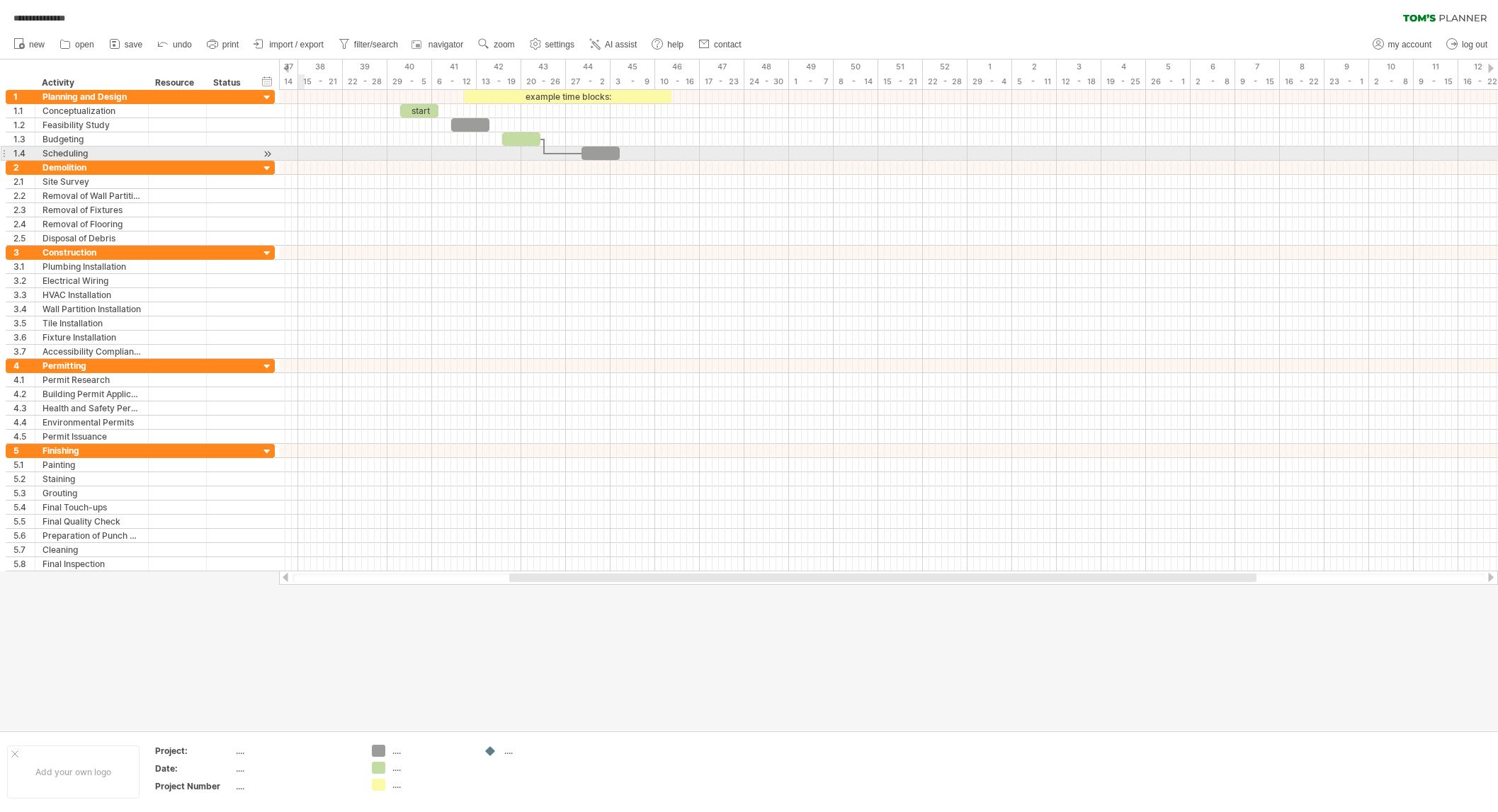
click at [301, 154] on div at bounding box center [888, 154] width 1219 height 14
click at [302, 154] on div at bounding box center [888, 154] width 1219 height 14
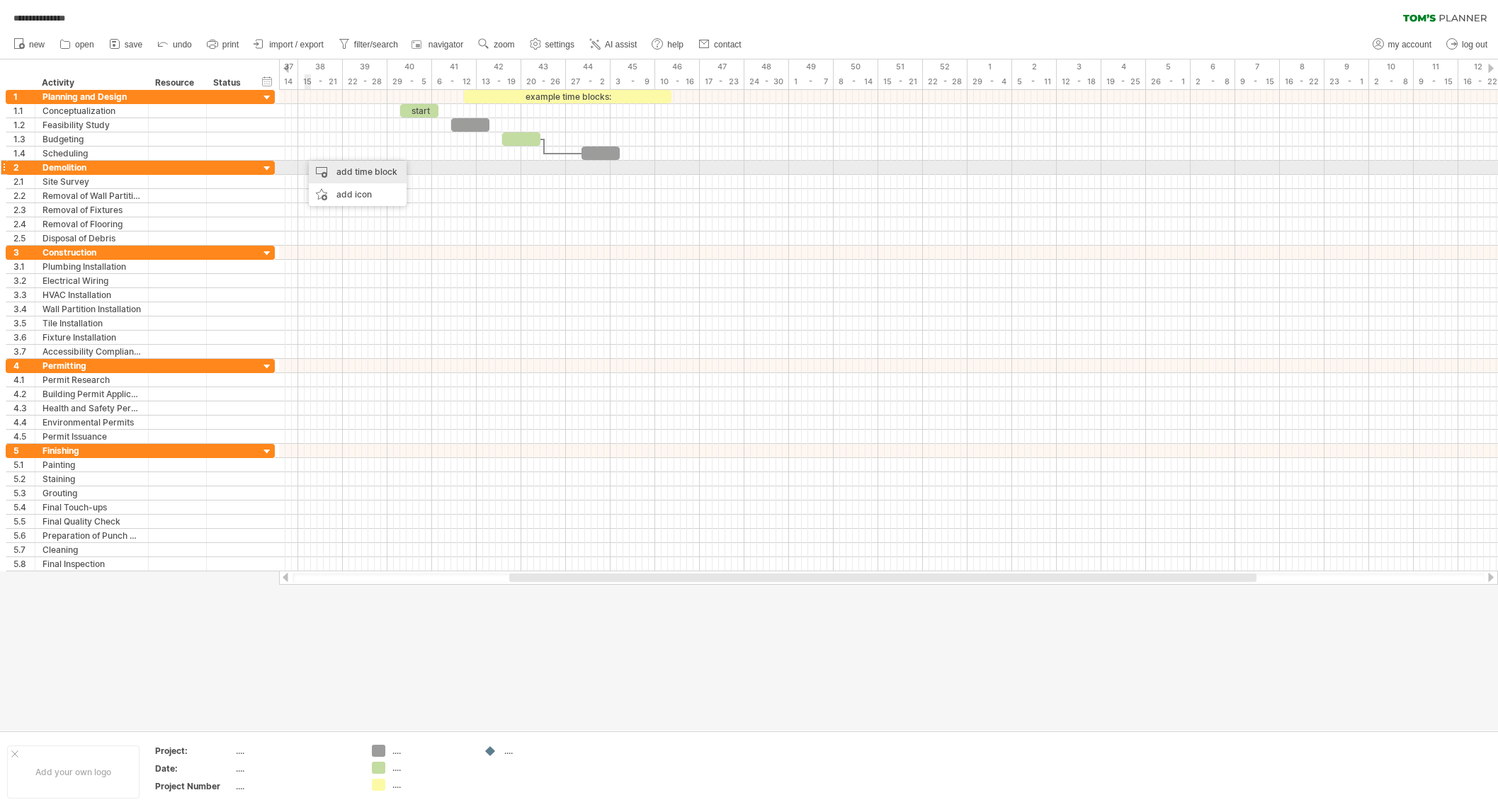
click at [320, 170] on div "add time block" at bounding box center [357, 172] width 97 height 23
click at [321, 170] on div "add time block" at bounding box center [357, 172] width 97 height 23
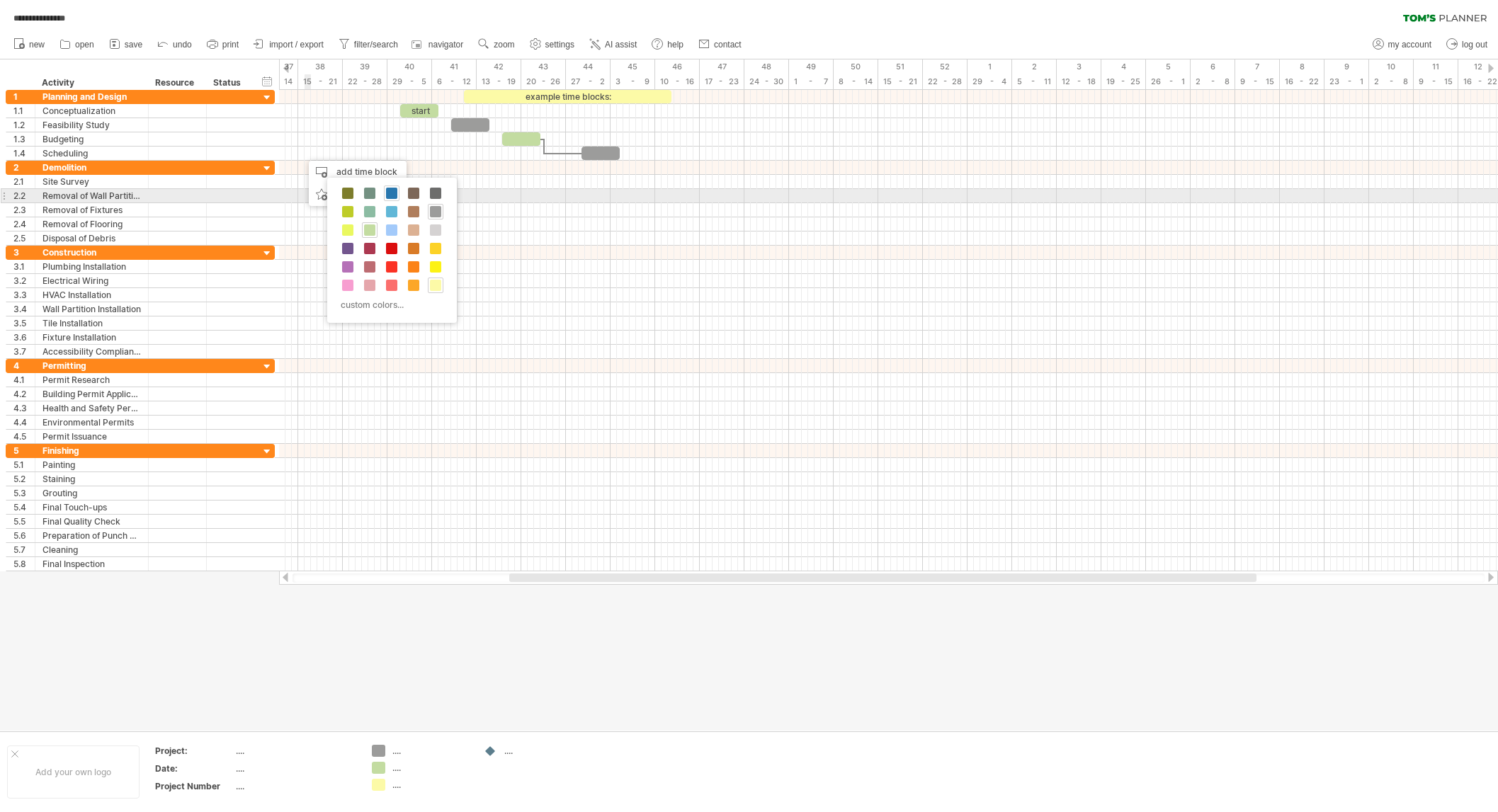
click at [391, 190] on span at bounding box center [391, 193] width 11 height 11
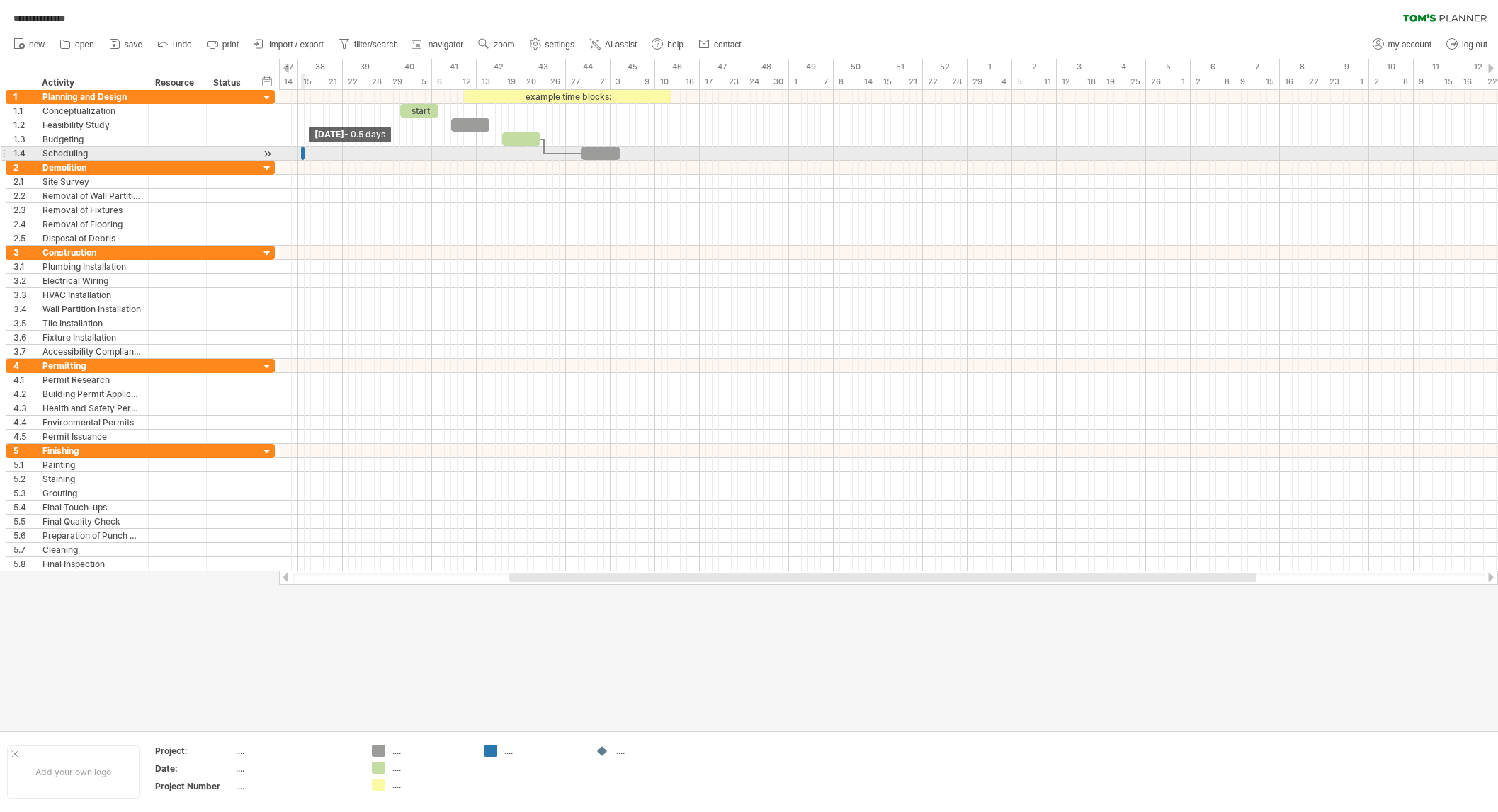
drag, startPoint x: 306, startPoint y: 154, endPoint x: 293, endPoint y: 154, distance: 13.0
click at [293, 154] on div "example time blocks: start [DATE] - 0.5 days [DATE]" at bounding box center [888, 331] width 1219 height 482
click at [293, 153] on div at bounding box center [888, 154] width 1219 height 14
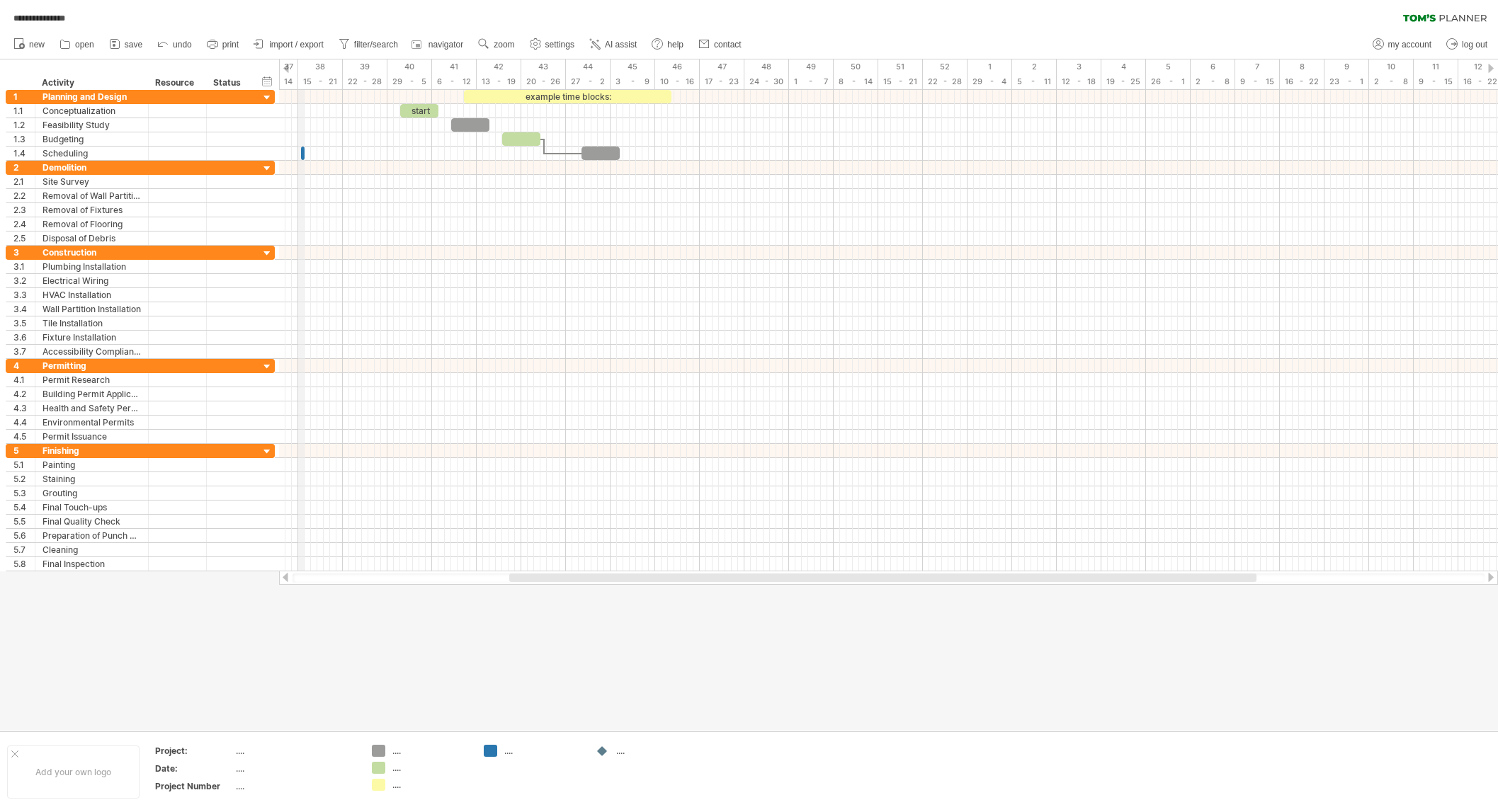
click at [299, 79] on div "15 - 21" at bounding box center [320, 82] width 44 height 15
click at [311, 94] on div "timeline settings" at bounding box center [361, 97] width 105 height 23
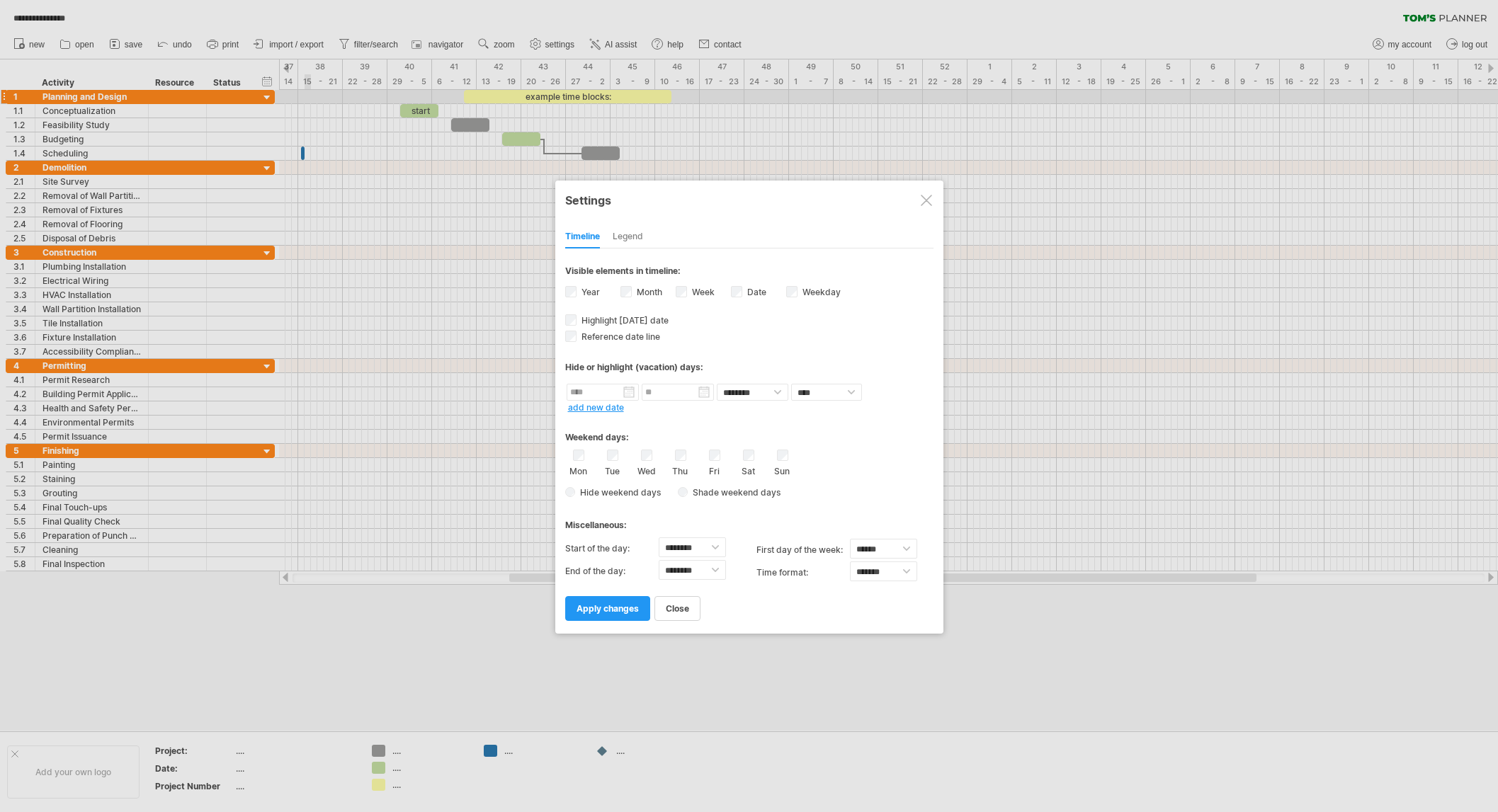
drag, startPoint x: 318, startPoint y: 206, endPoint x: 361, endPoint y: 180, distance: 50.2
click at [319, 206] on div at bounding box center [749, 406] width 1498 height 812
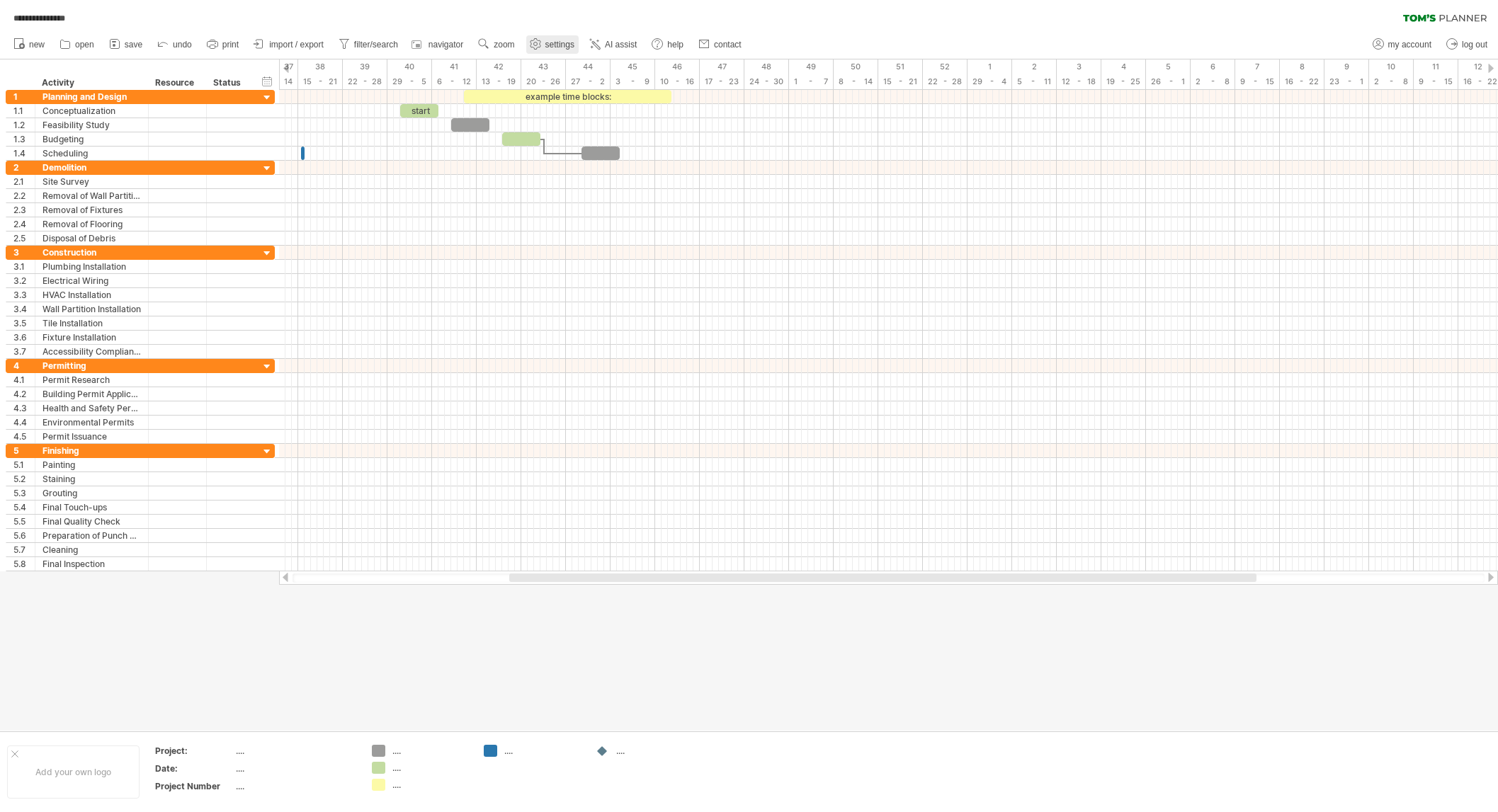
click at [546, 40] on span "settings" at bounding box center [559, 44] width 29 height 10
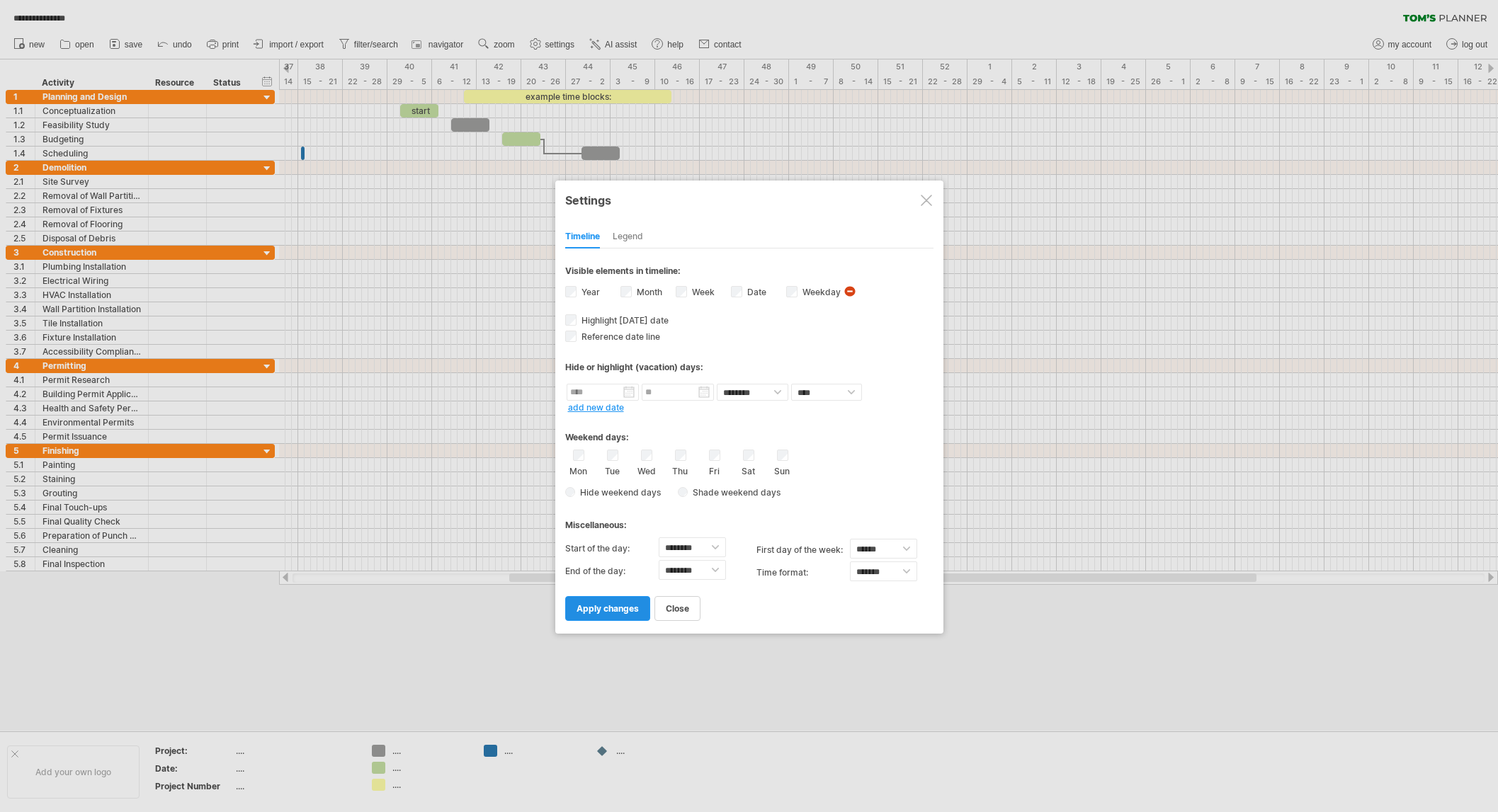
click at [624, 605] on span "apply changes" at bounding box center [608, 608] width 63 height 10
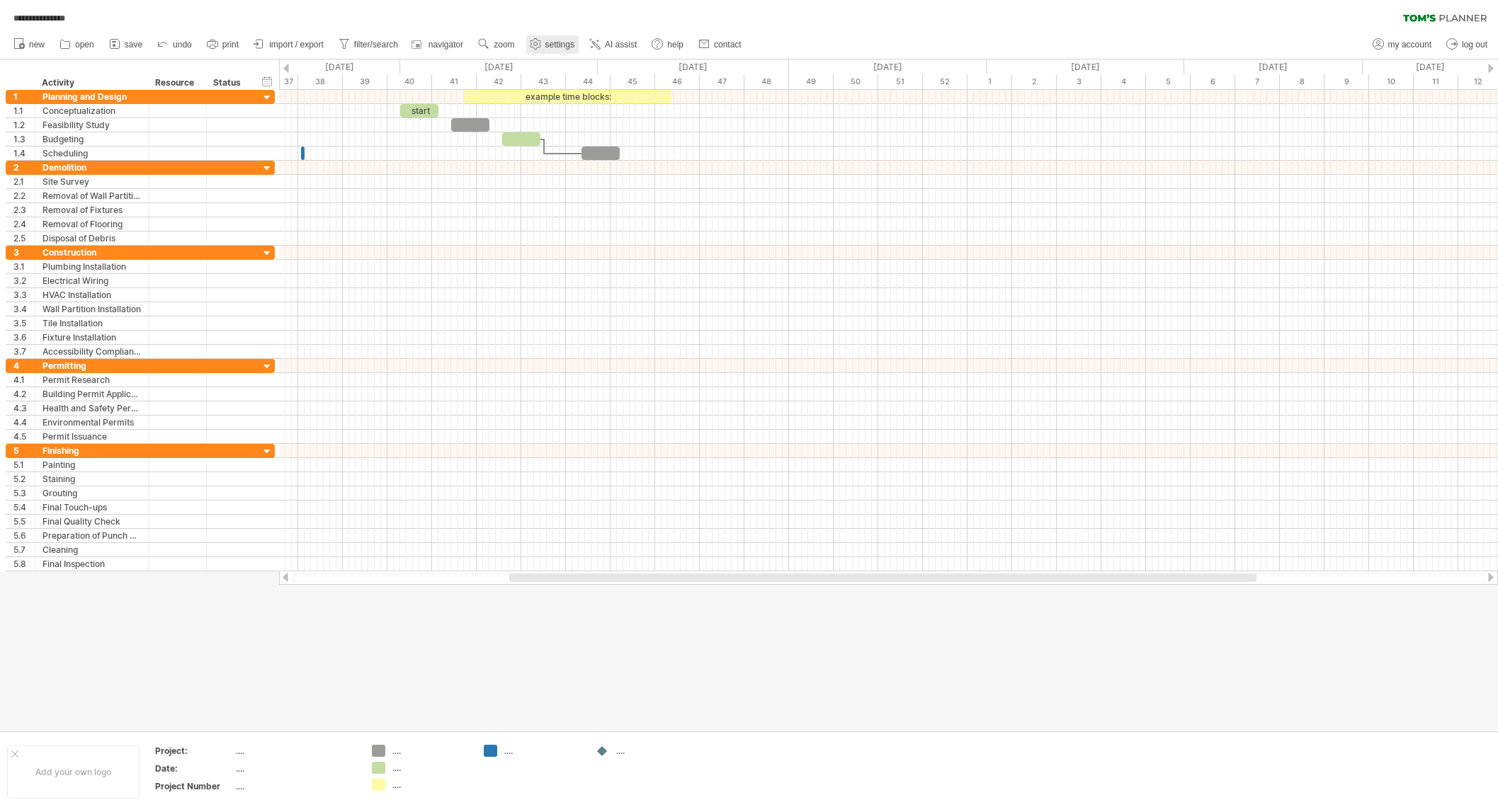
click at [558, 42] on span "settings" at bounding box center [559, 44] width 29 height 10
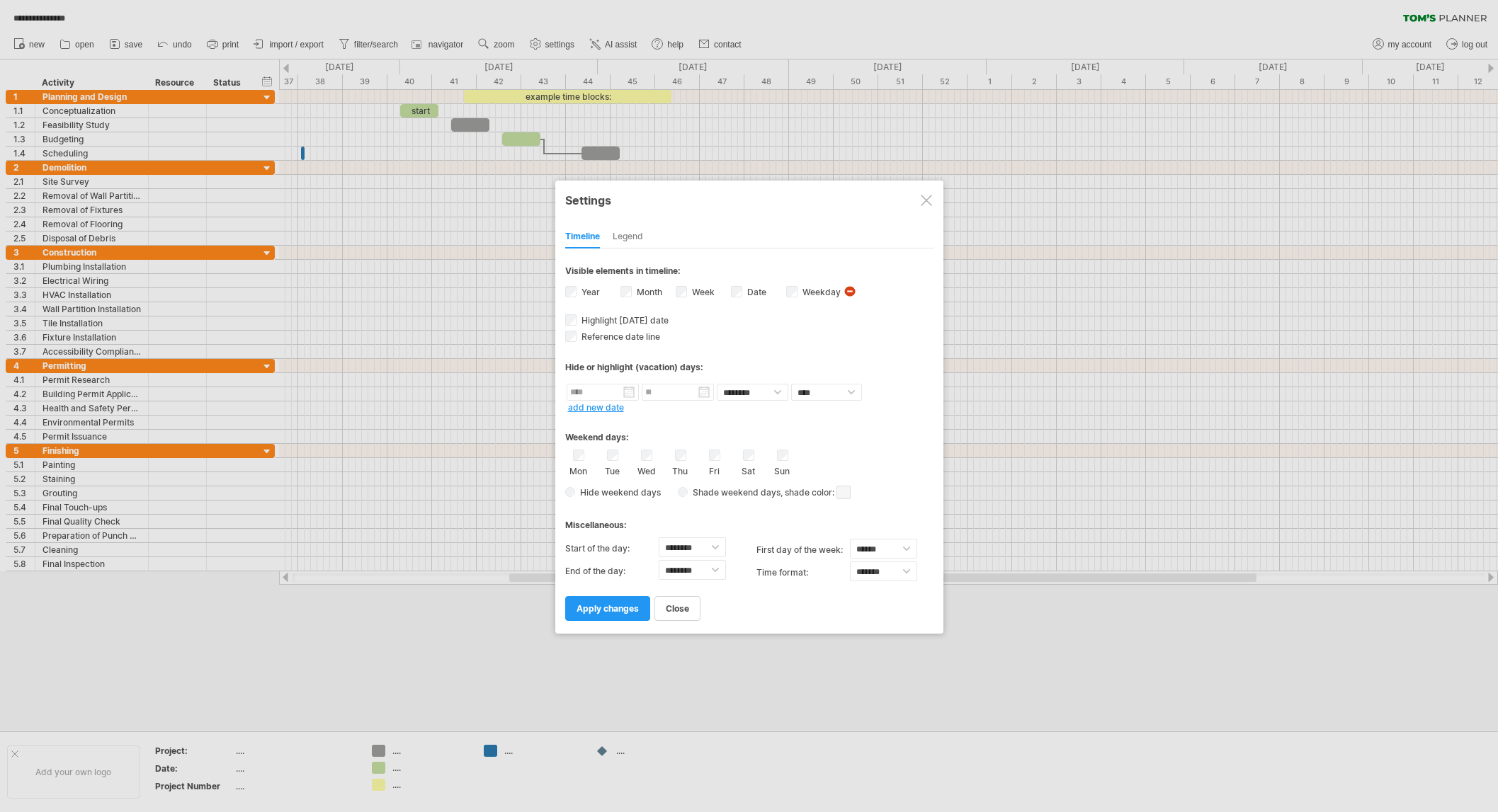
click at [841, 489] on span at bounding box center [844, 492] width 14 height 13
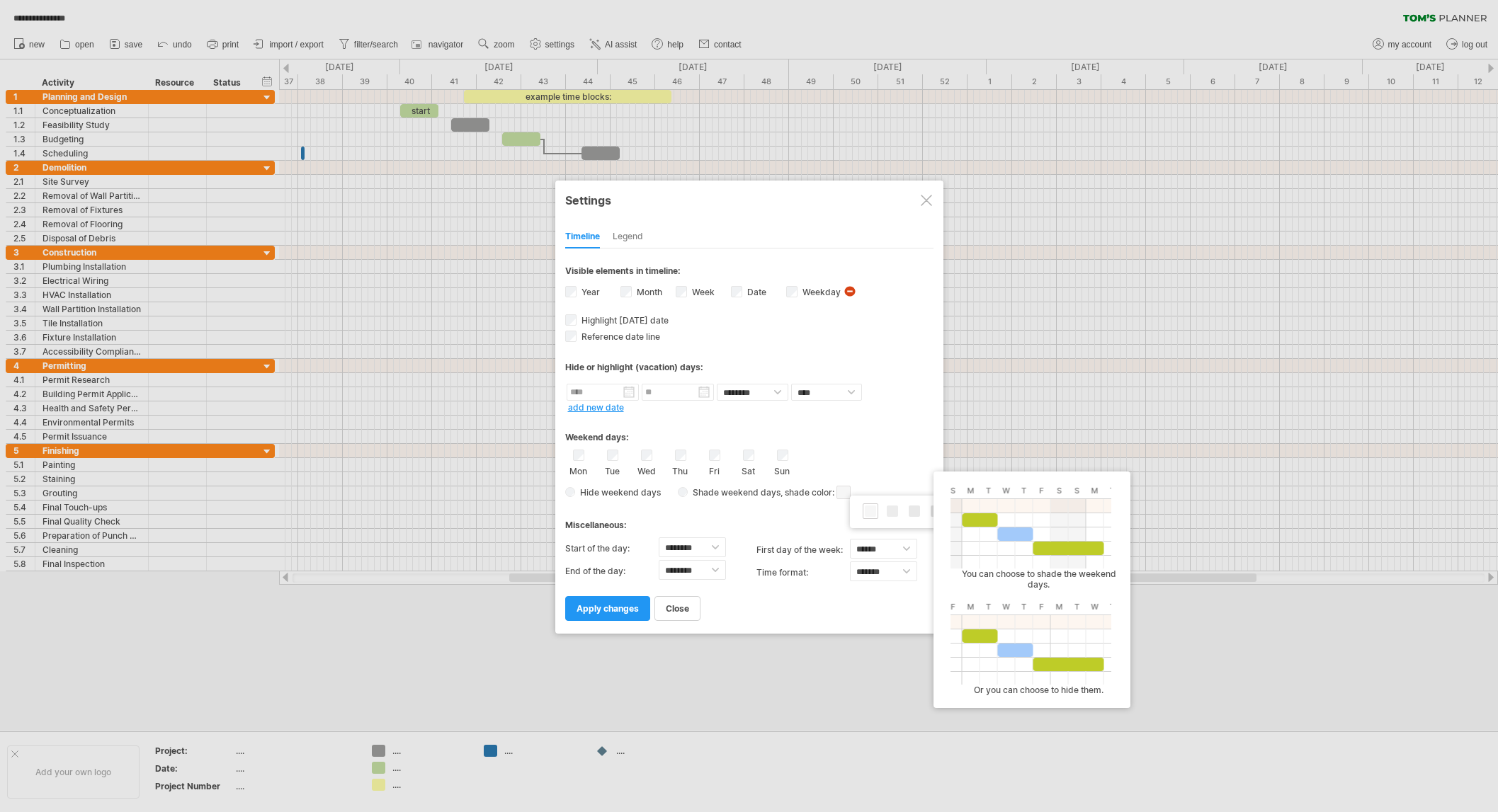
click at [844, 490] on span at bounding box center [844, 492] width 14 height 13
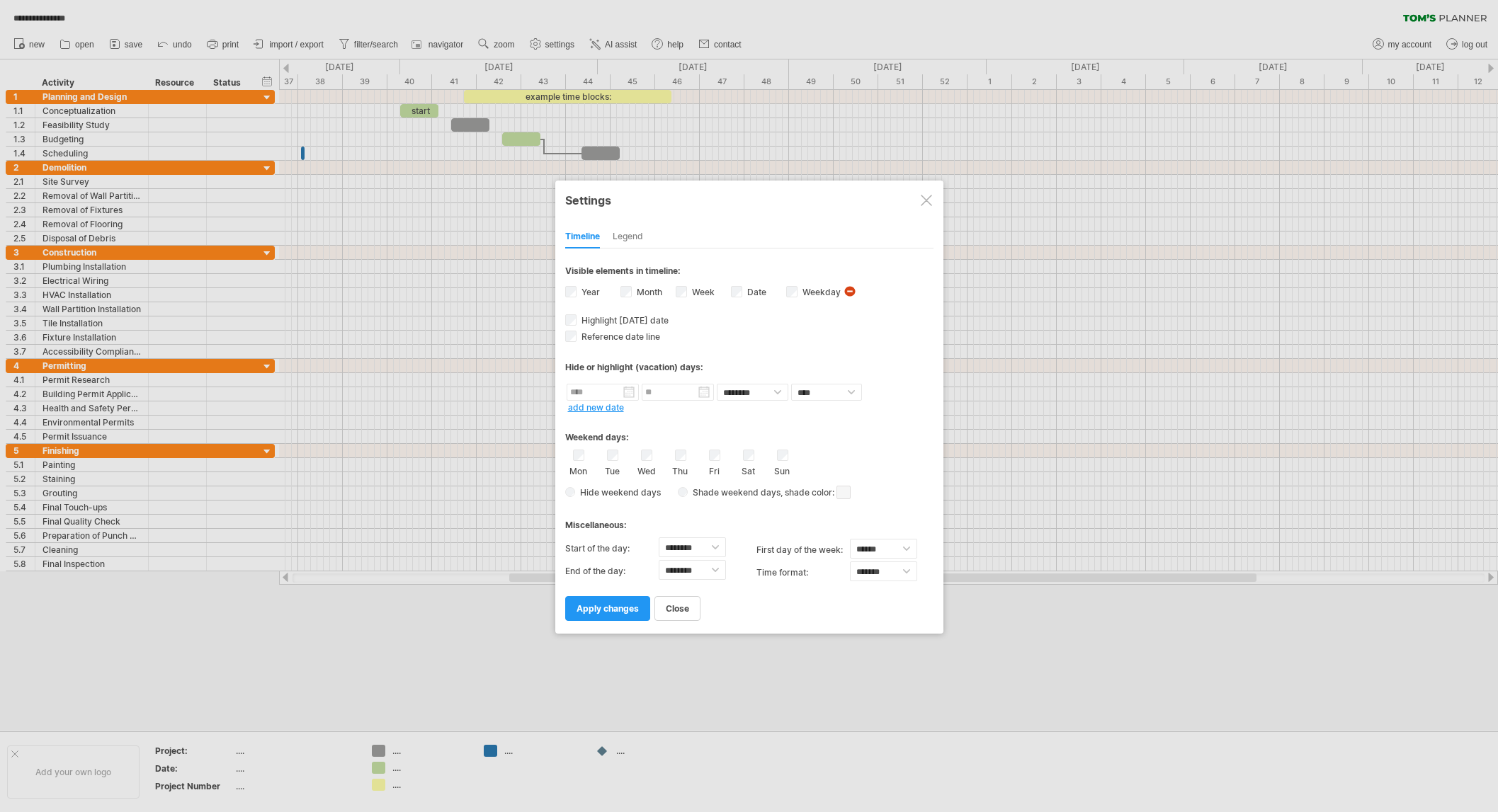
click at [845, 489] on span at bounding box center [844, 492] width 14 height 13
click at [872, 512] on span at bounding box center [872, 511] width 11 height 11
click at [844, 488] on span at bounding box center [844, 492] width 14 height 13
click at [897, 508] on span at bounding box center [894, 510] width 11 height 11
click at [599, 597] on link "apply changes" at bounding box center [607, 608] width 85 height 25
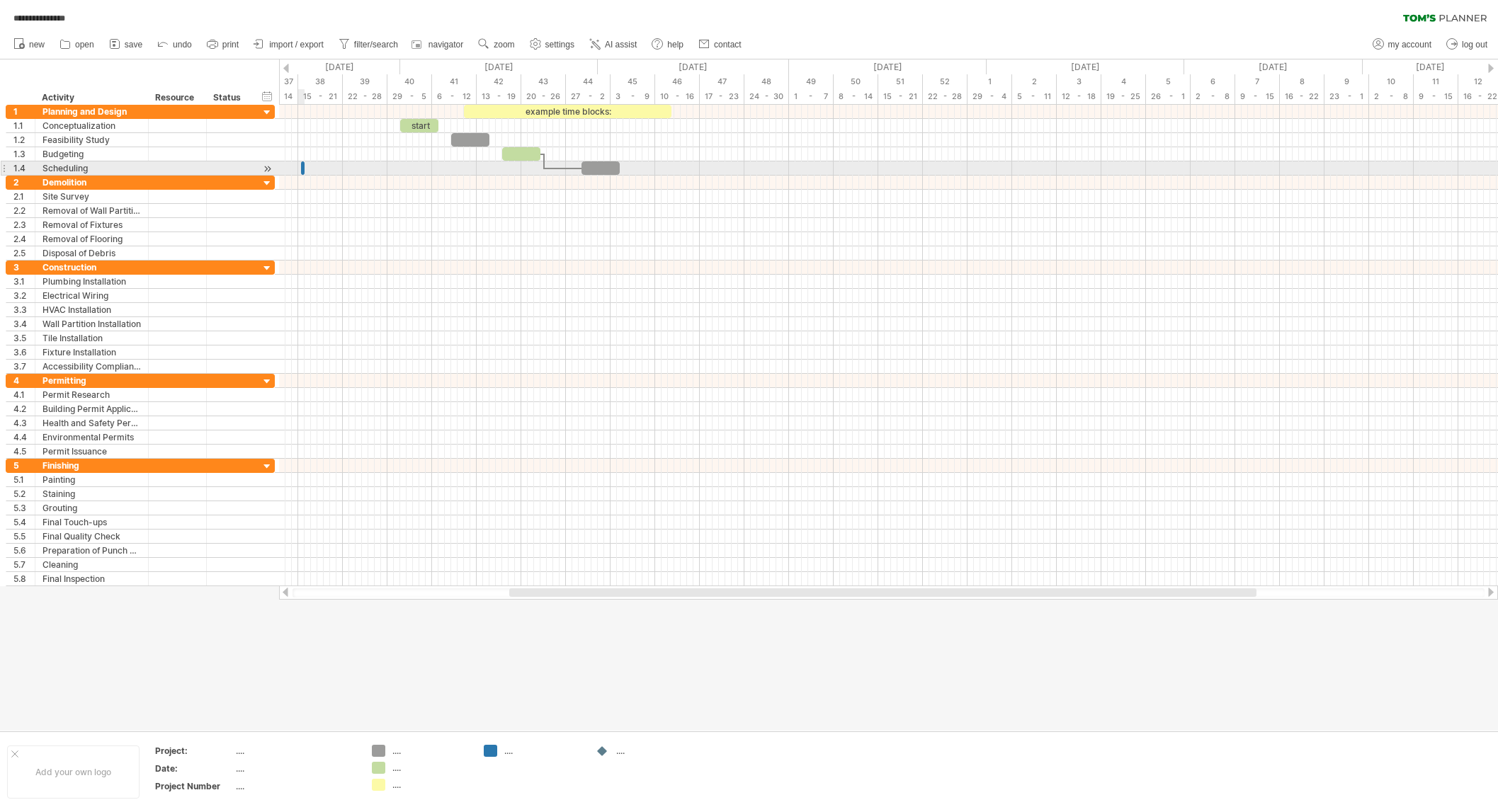
click at [302, 170] on span at bounding box center [304, 168] width 6 height 13
click at [303, 169] on span at bounding box center [304, 168] width 6 height 13
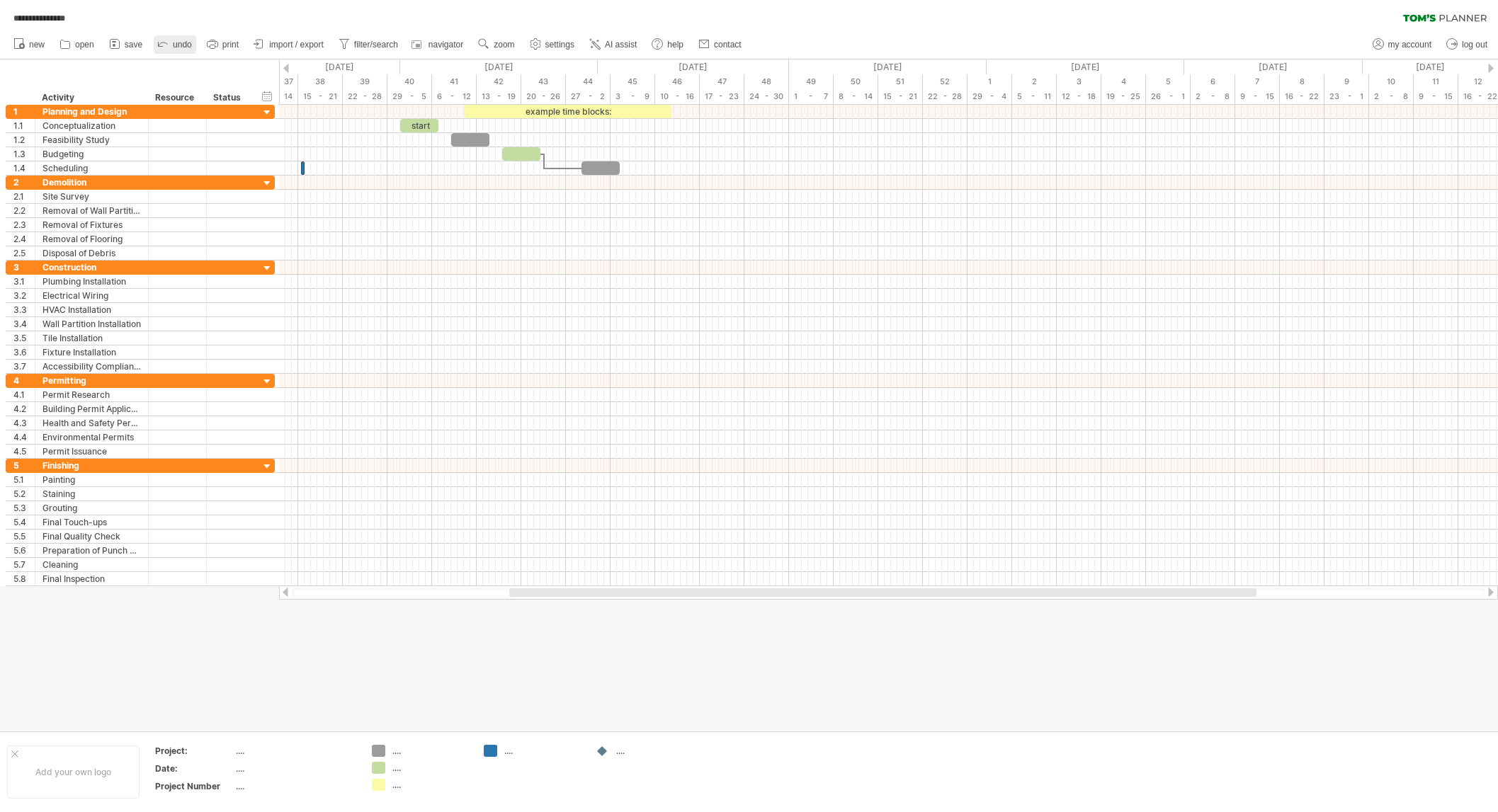
click at [185, 42] on span "undo" at bounding box center [182, 44] width 19 height 10
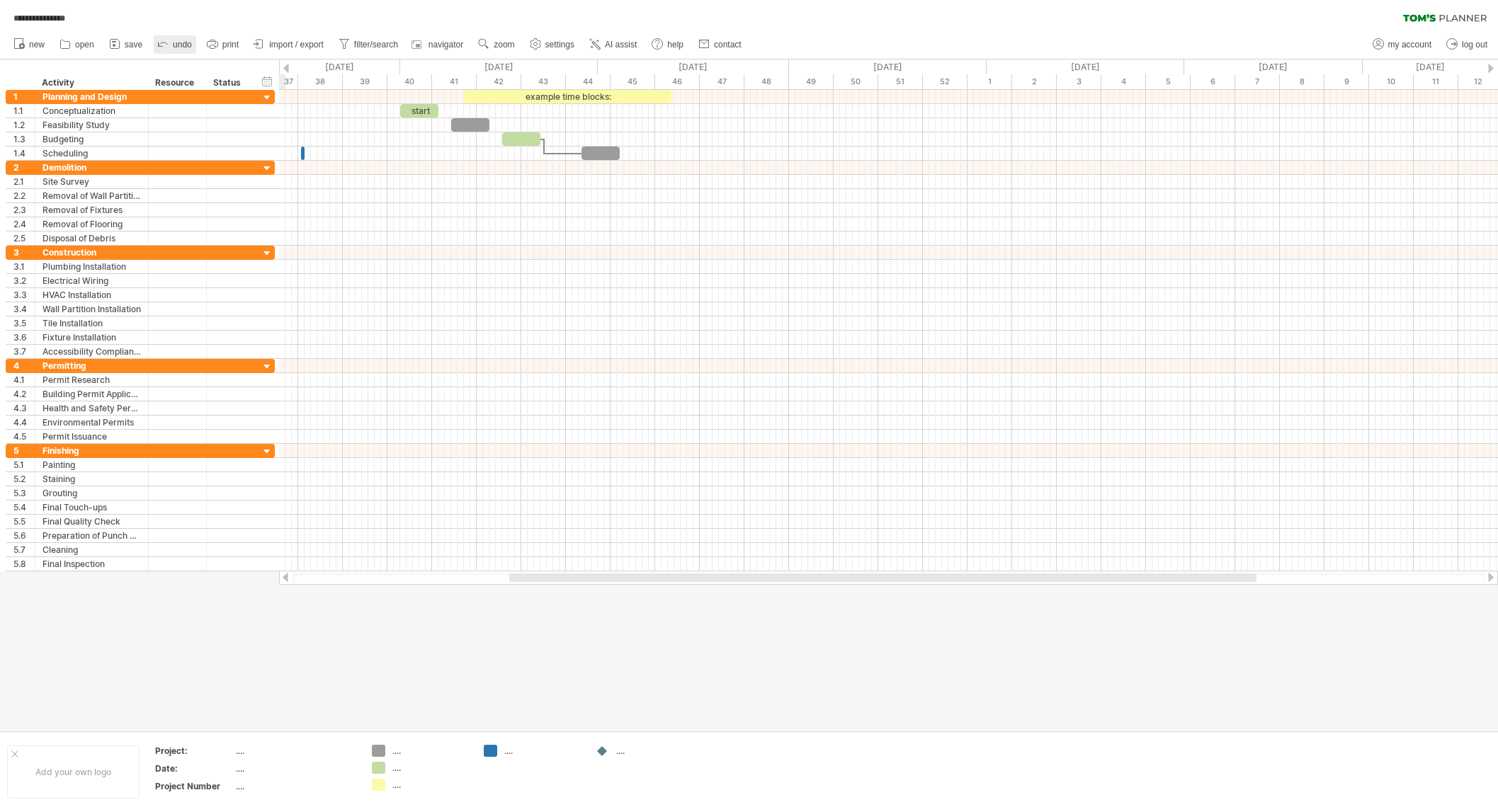
click at [185, 44] on span "undo" at bounding box center [182, 44] width 19 height 10
click at [174, 44] on span "undo" at bounding box center [182, 44] width 19 height 10
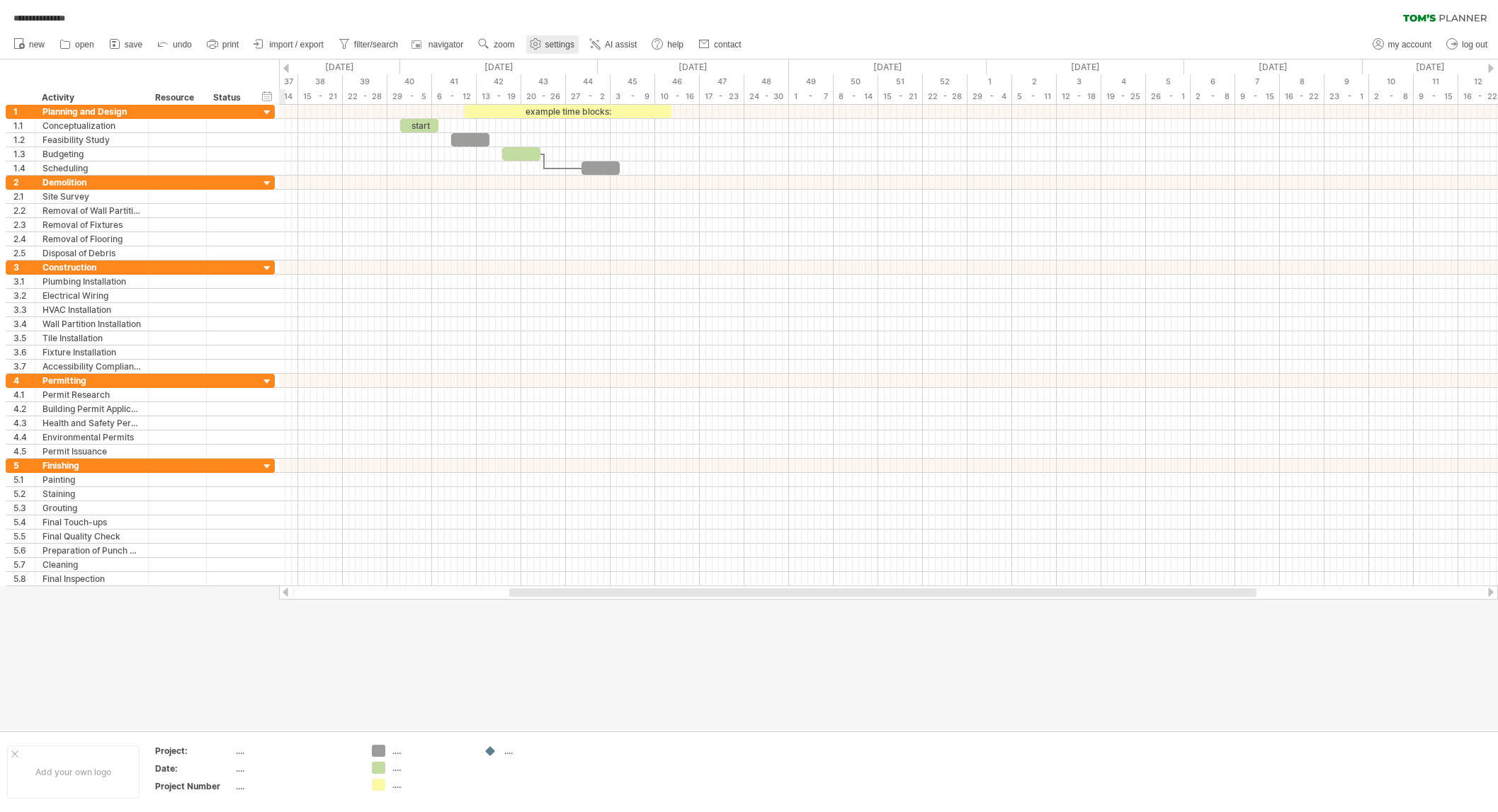
click at [558, 44] on span "settings" at bounding box center [559, 44] width 29 height 10
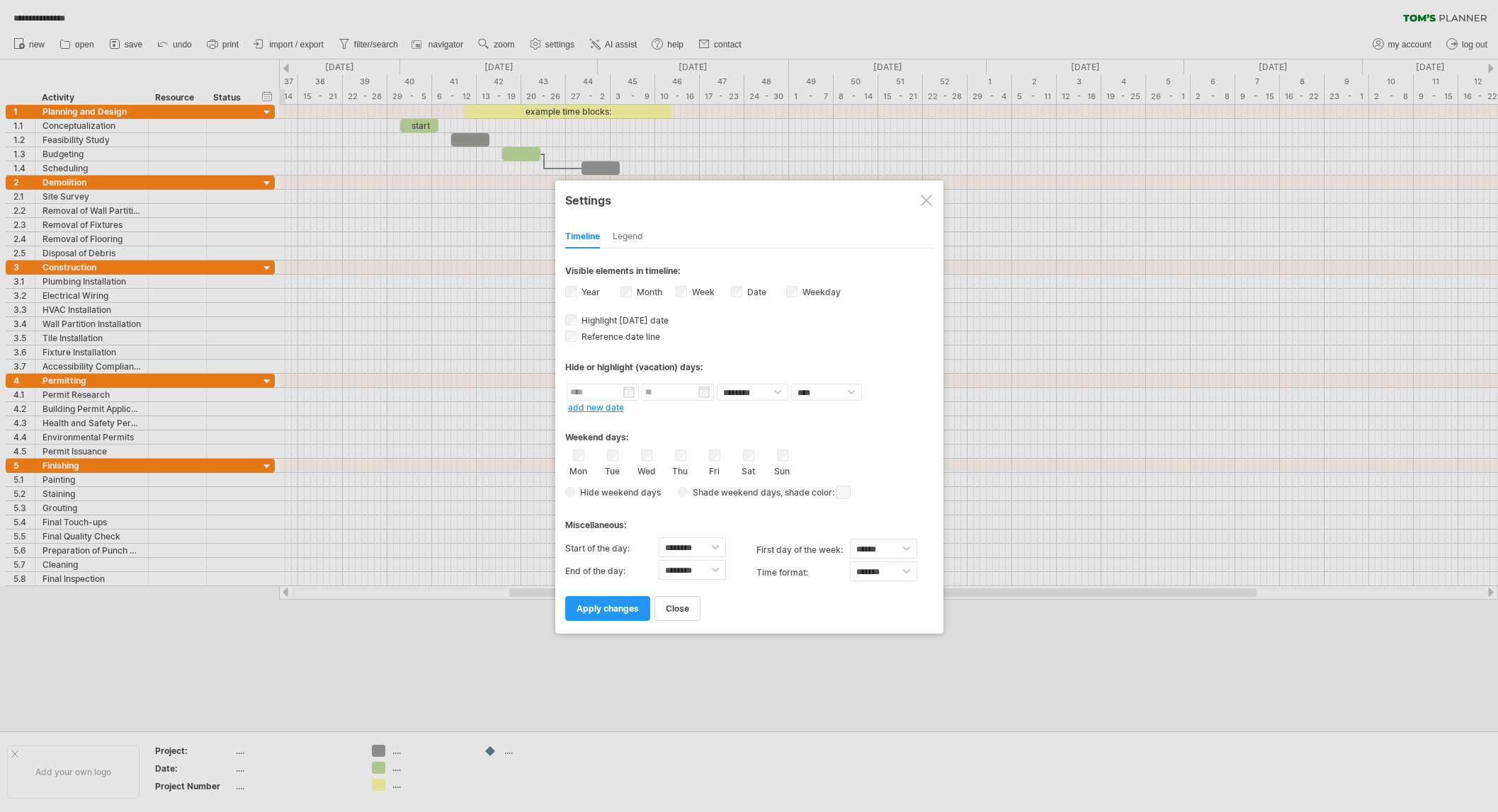
click at [382, 764] on div at bounding box center [749, 406] width 1498 height 812
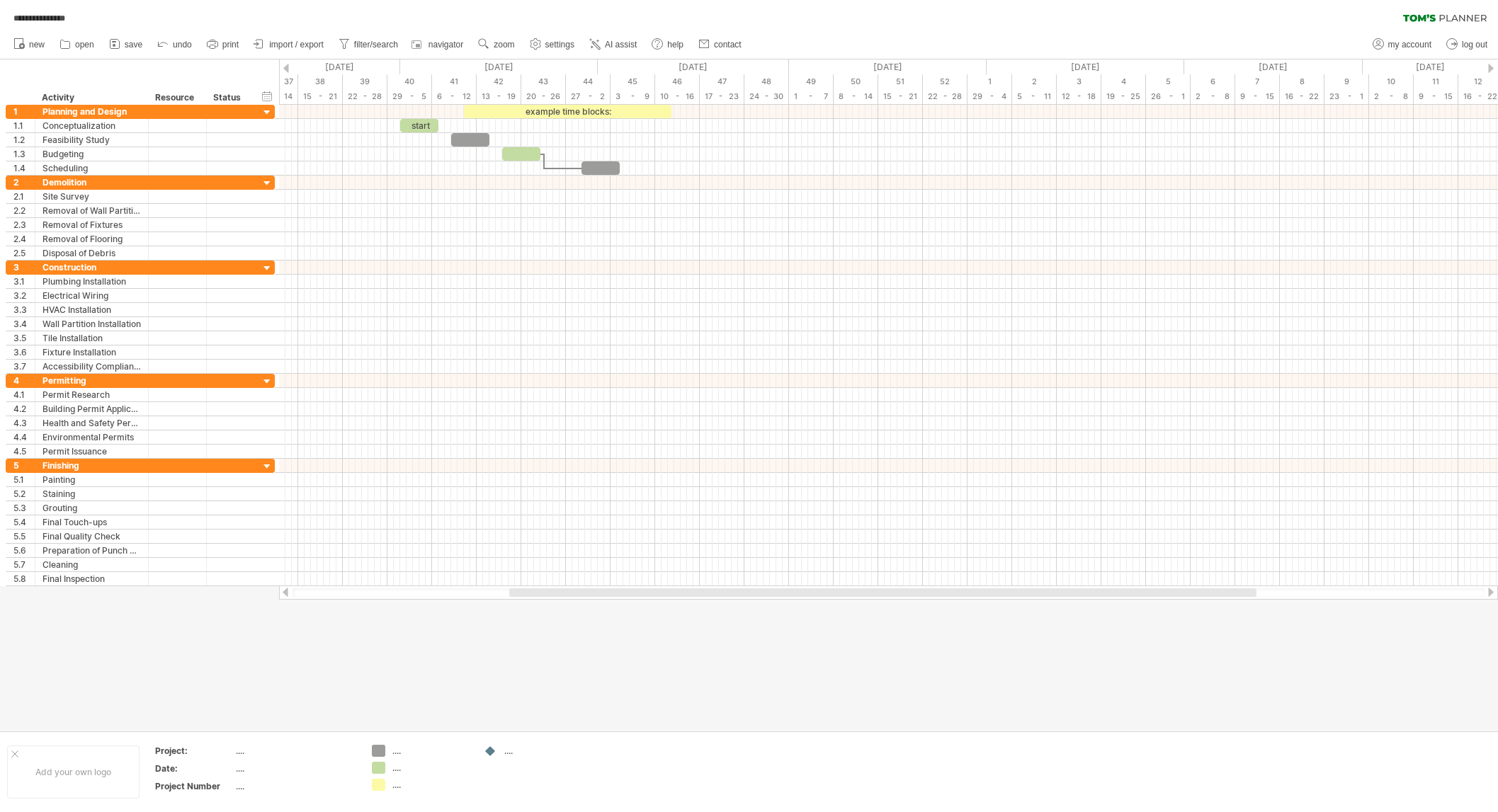
click at [478, 704] on div at bounding box center [749, 395] width 1498 height 672
click at [397, 672] on div at bounding box center [749, 395] width 1498 height 672
click at [411, 676] on div at bounding box center [749, 395] width 1498 height 672
click at [132, 123] on div "Conceptualization" at bounding box center [92, 125] width 98 height 13
click at [303, 123] on div at bounding box center [888, 126] width 1219 height 14
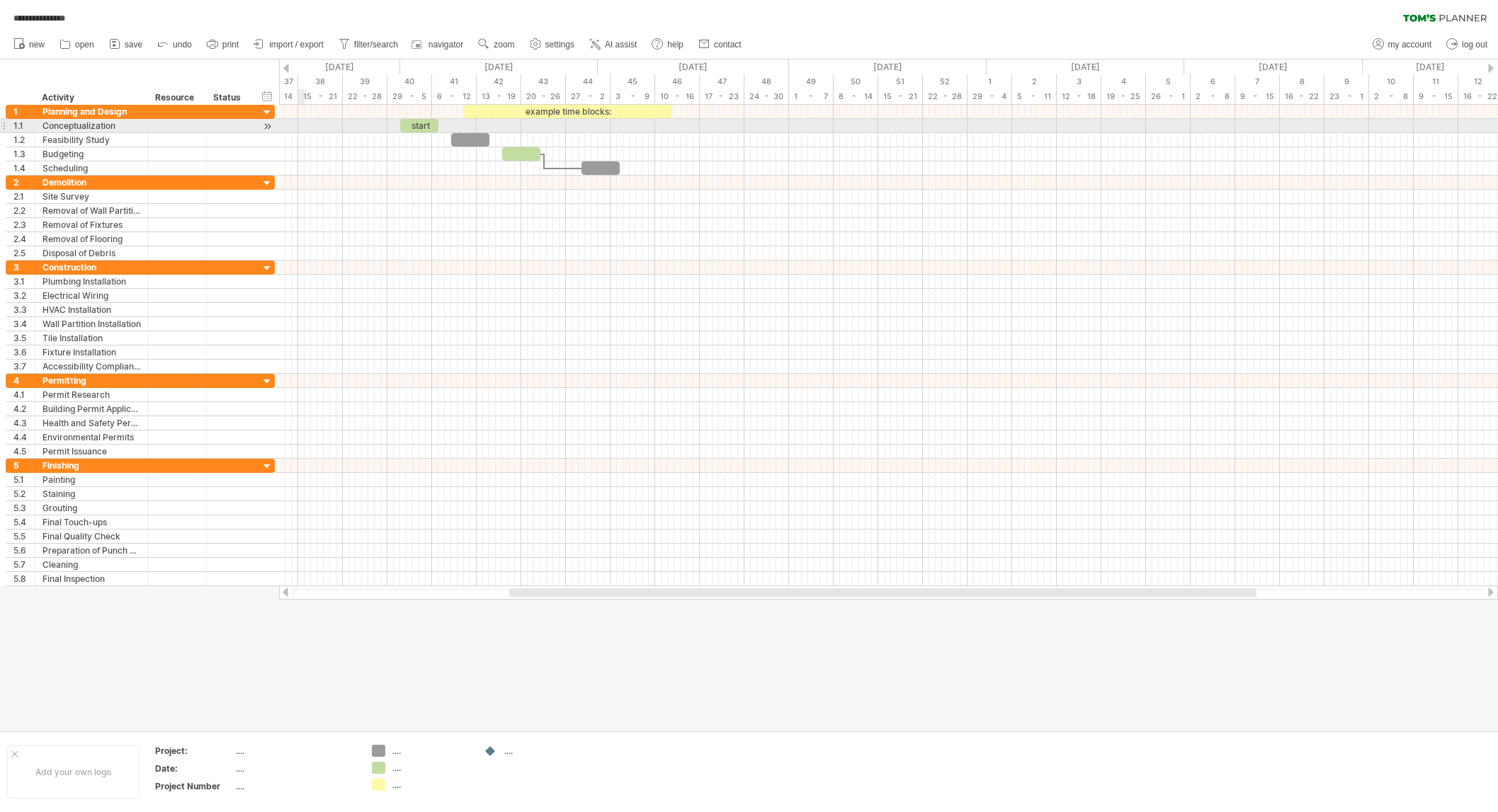
click at [303, 124] on div at bounding box center [888, 126] width 1219 height 14
drag, startPoint x: 419, startPoint y: 127, endPoint x: 314, endPoint y: 125, distance: 105.0
click at [314, 125] on div "start" at bounding box center [317, 125] width 38 height 13
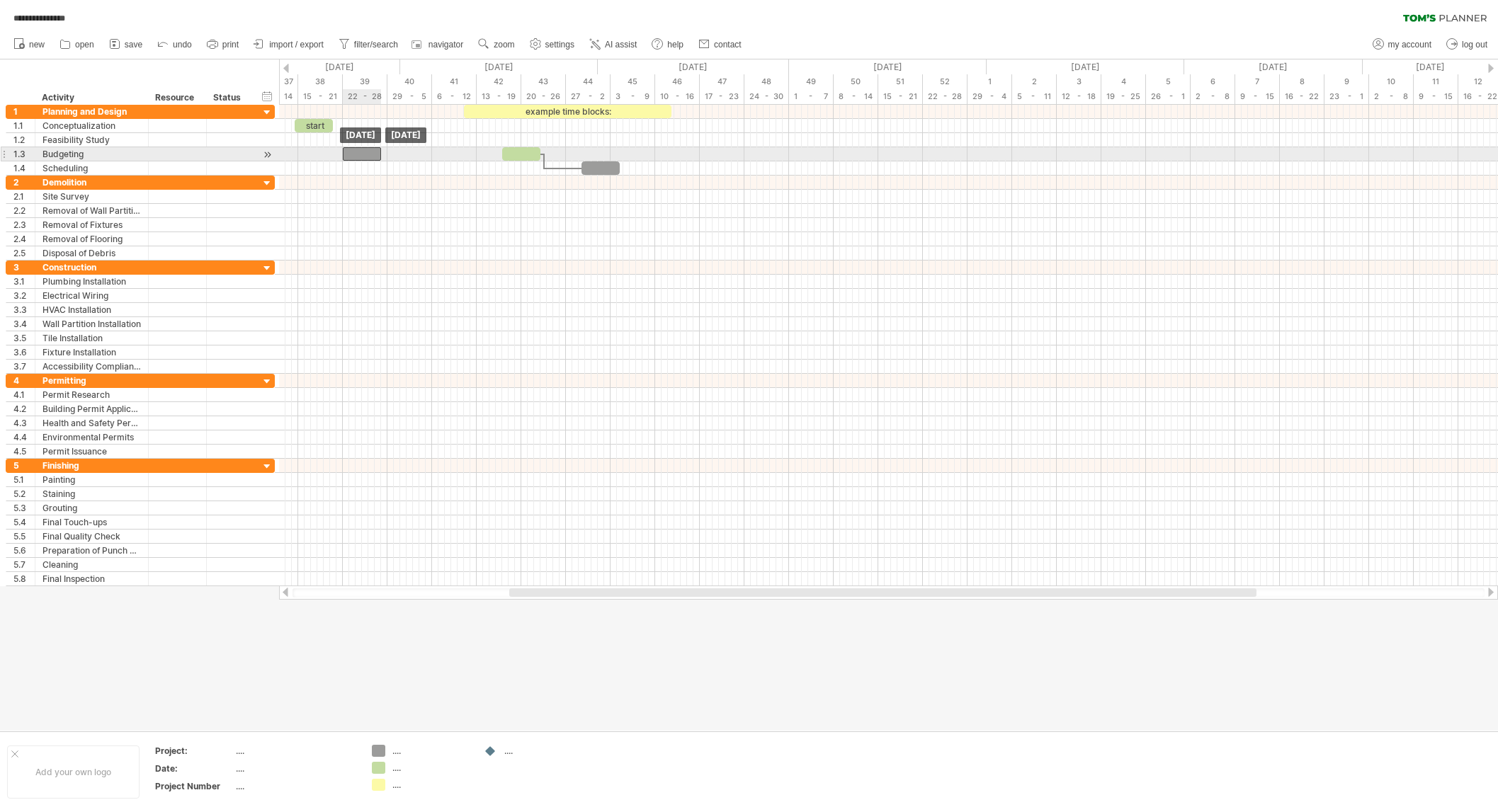
drag, startPoint x: 458, startPoint y: 138, endPoint x: 351, endPoint y: 151, distance: 107.8
drag, startPoint x: 518, startPoint y: 158, endPoint x: 448, endPoint y: 159, distance: 70.0
click at [448, 159] on div at bounding box center [451, 154] width 38 height 13
drag, startPoint x: 594, startPoint y: 164, endPoint x: 537, endPoint y: 168, distance: 57.1
click at [537, 168] on div at bounding box center [543, 168] width 38 height 13
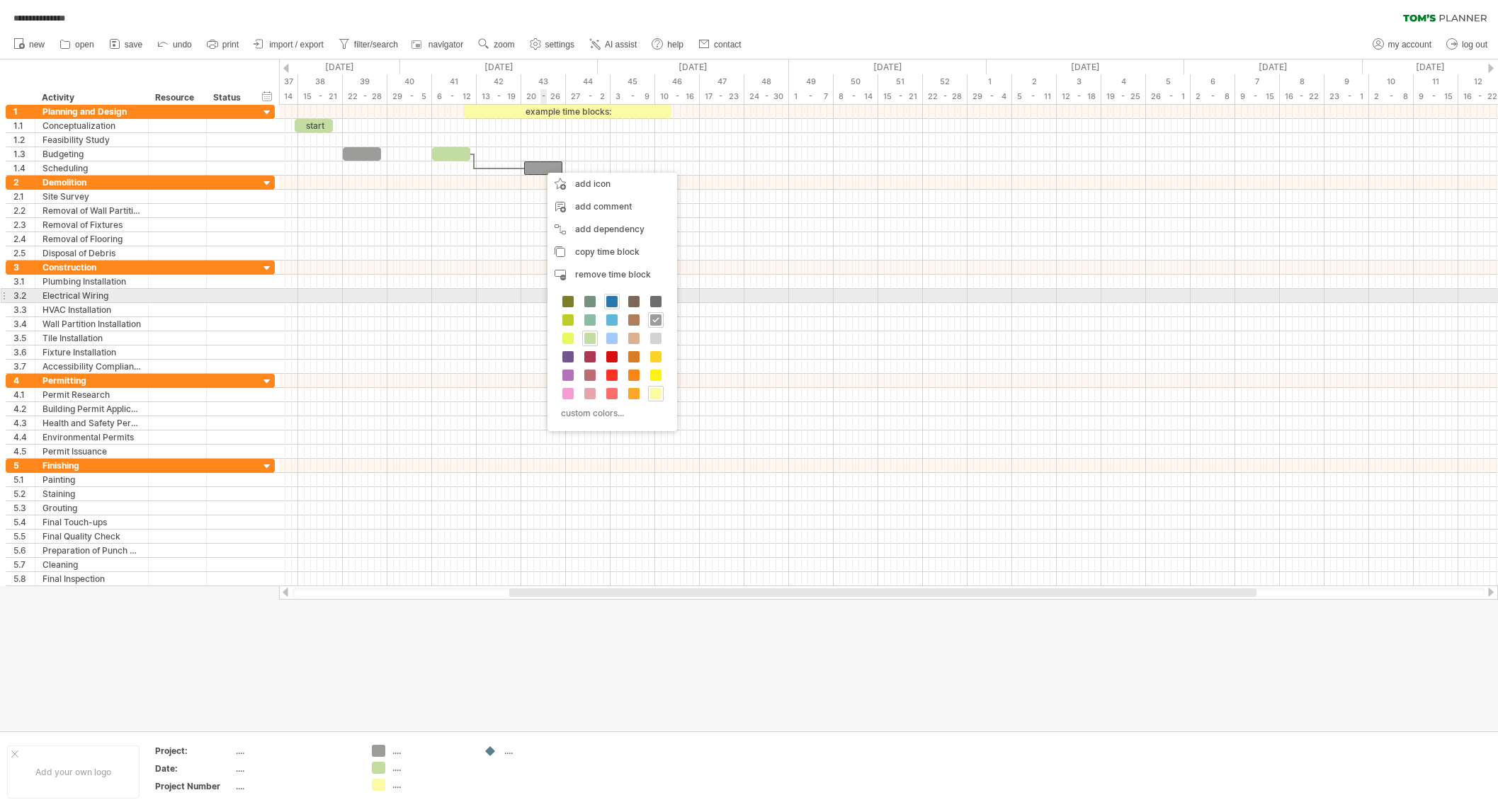
click at [614, 300] on span at bounding box center [612, 302] width 11 height 11
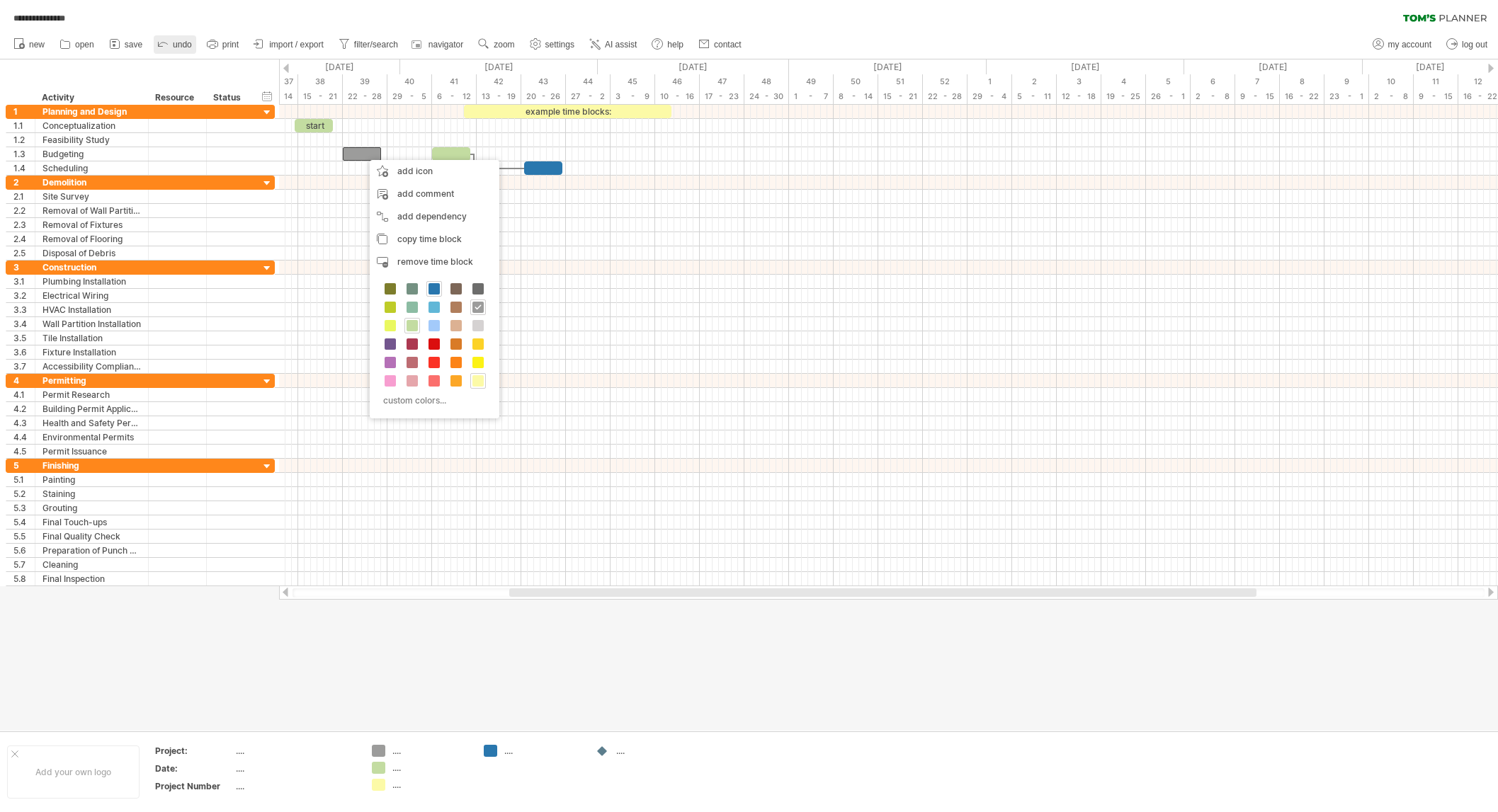
click at [165, 40] on icon at bounding box center [163, 44] width 14 height 14
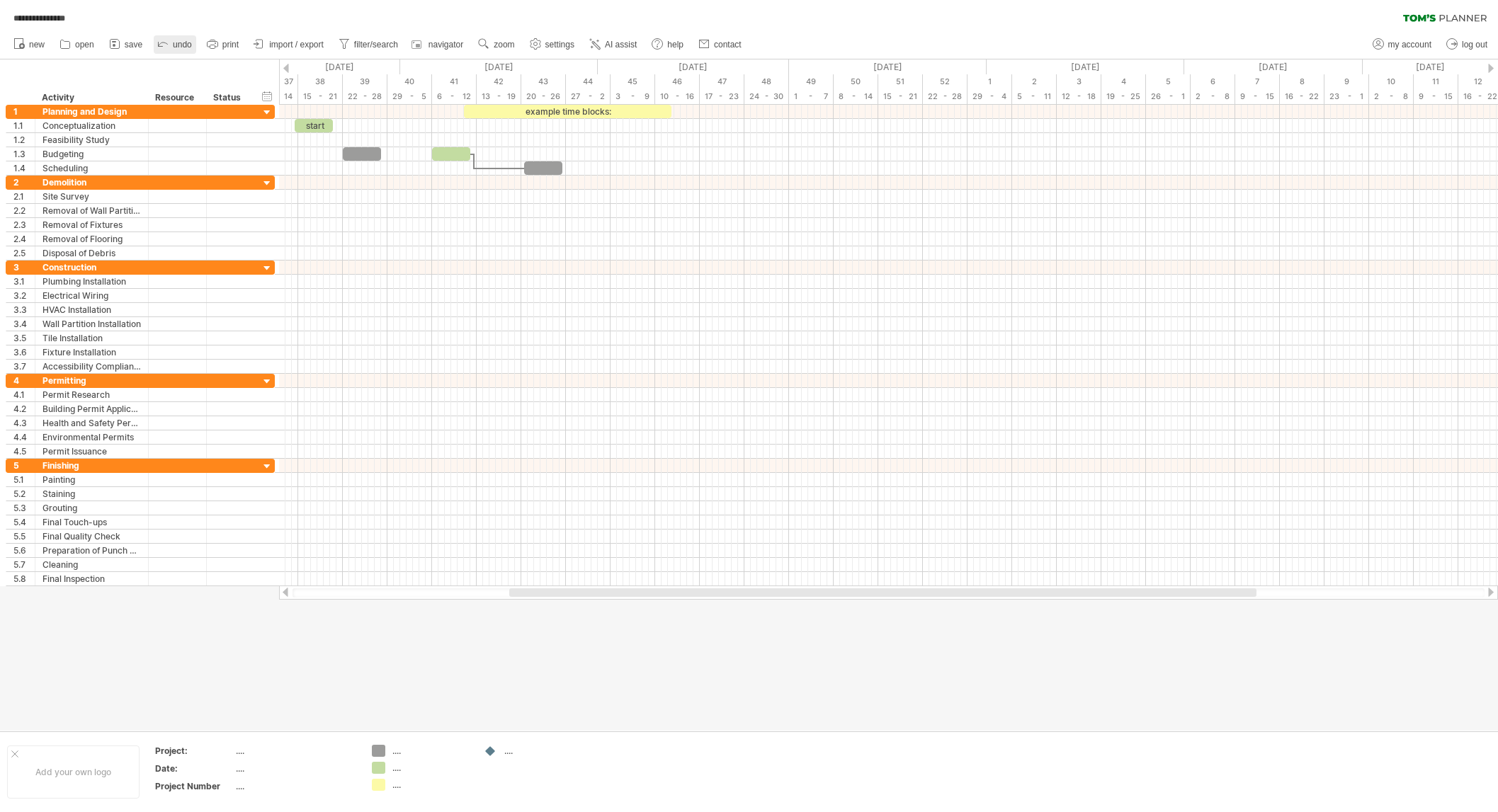
click at [166, 40] on icon at bounding box center [163, 44] width 14 height 14
click at [167, 40] on icon at bounding box center [163, 44] width 14 height 14
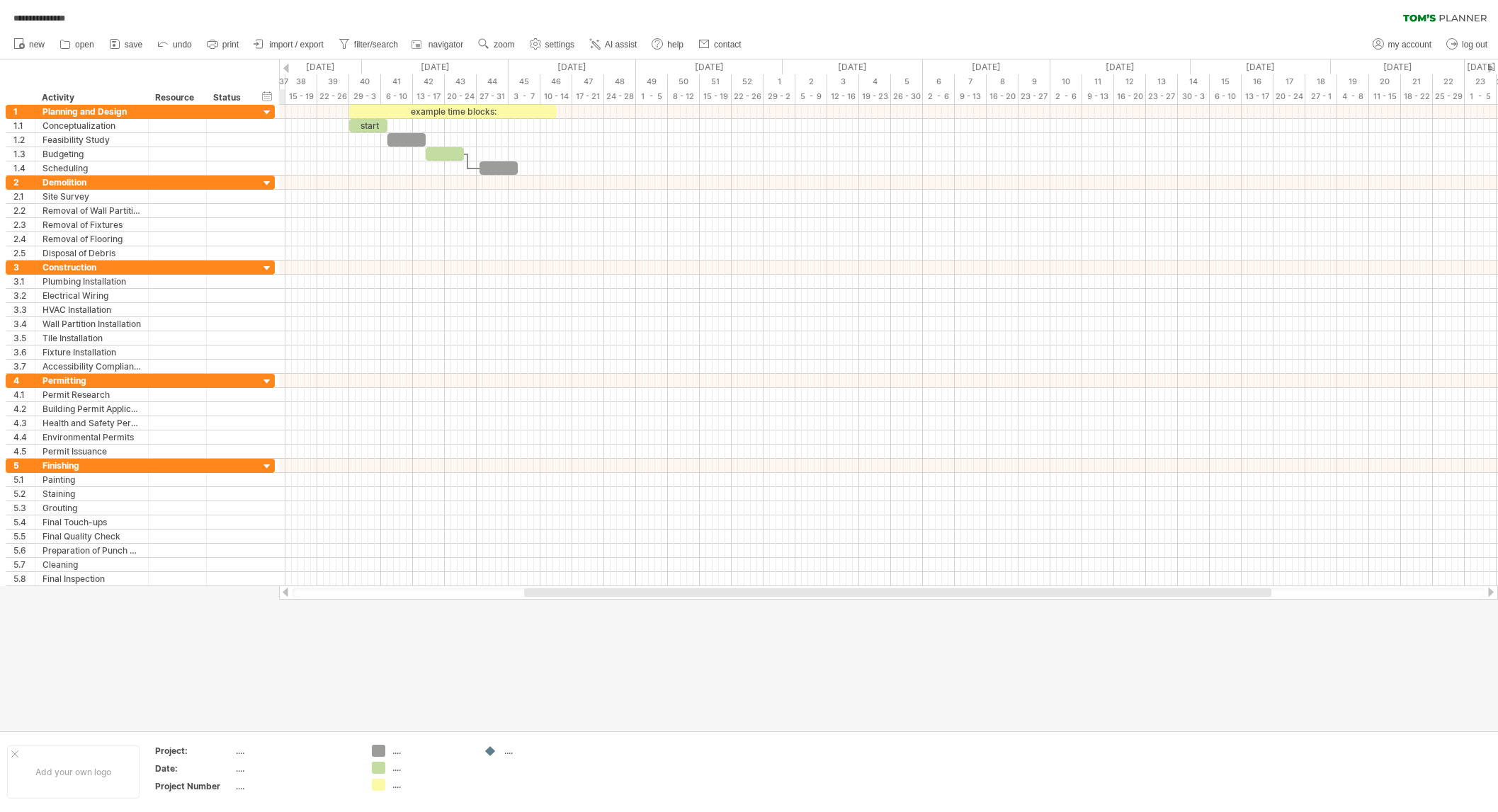
click at [284, 68] on div at bounding box center [286, 68] width 6 height 10
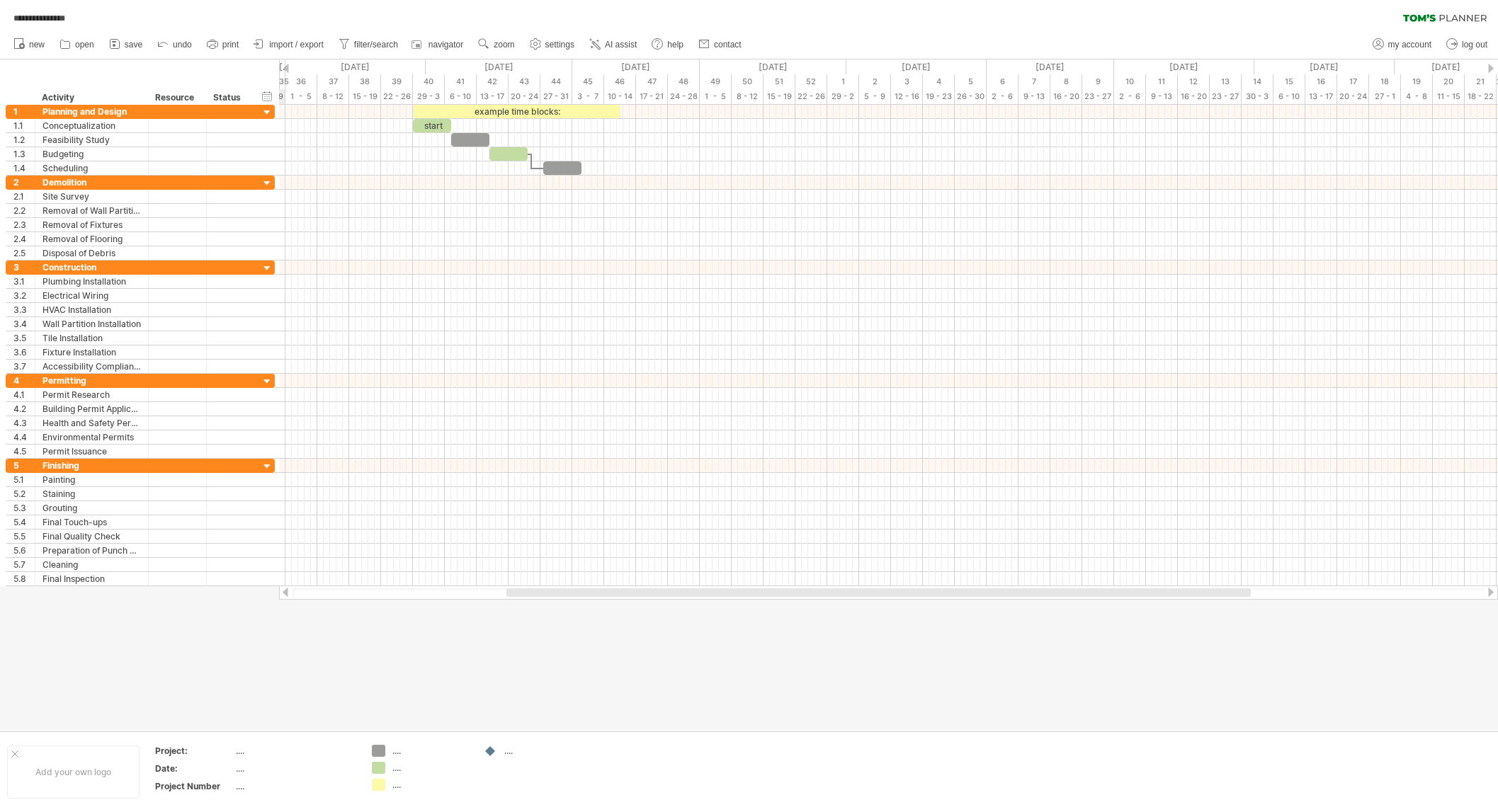
click at [284, 68] on div at bounding box center [286, 68] width 6 height 10
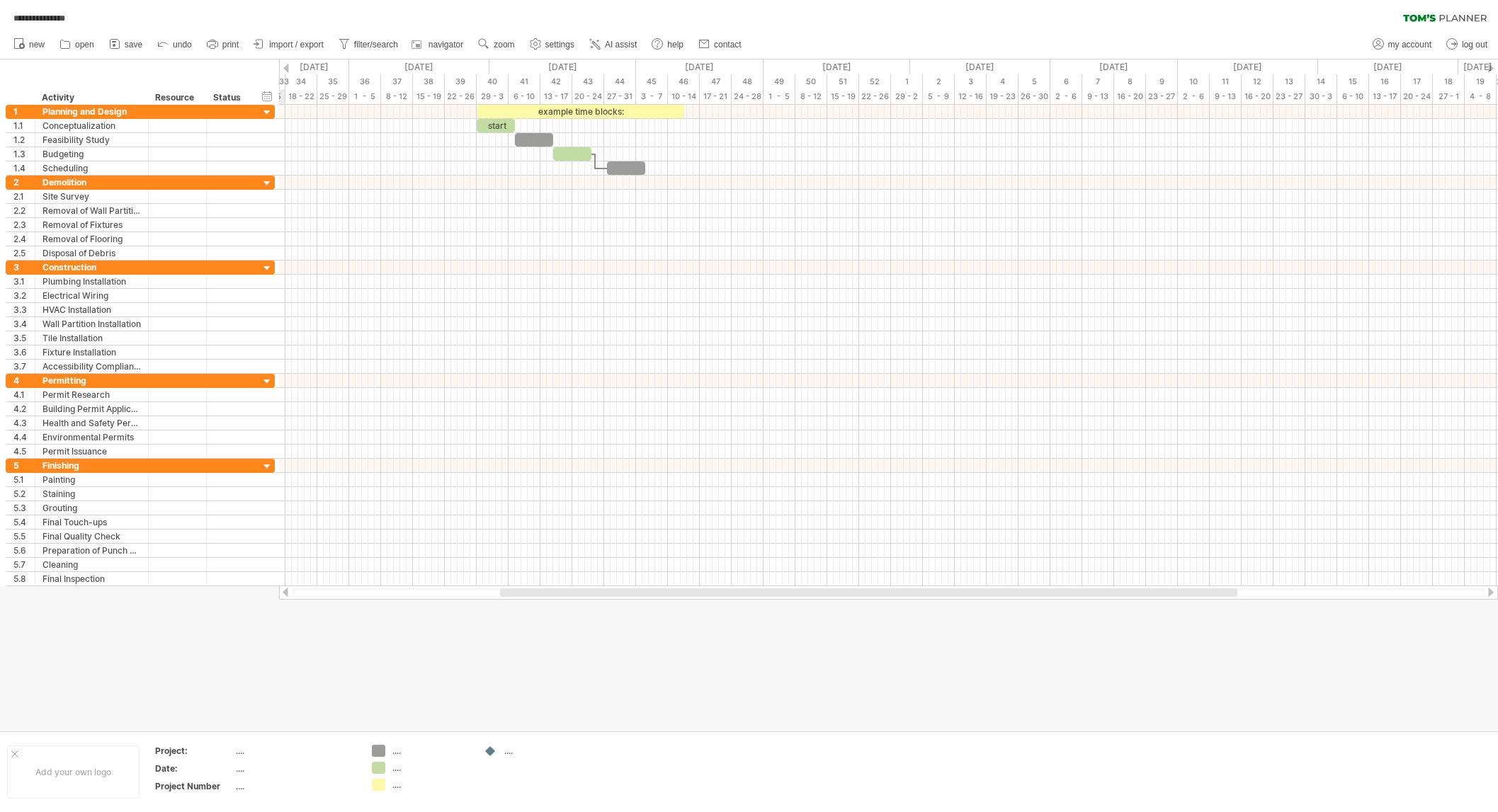
click at [287, 68] on div at bounding box center [286, 68] width 6 height 10
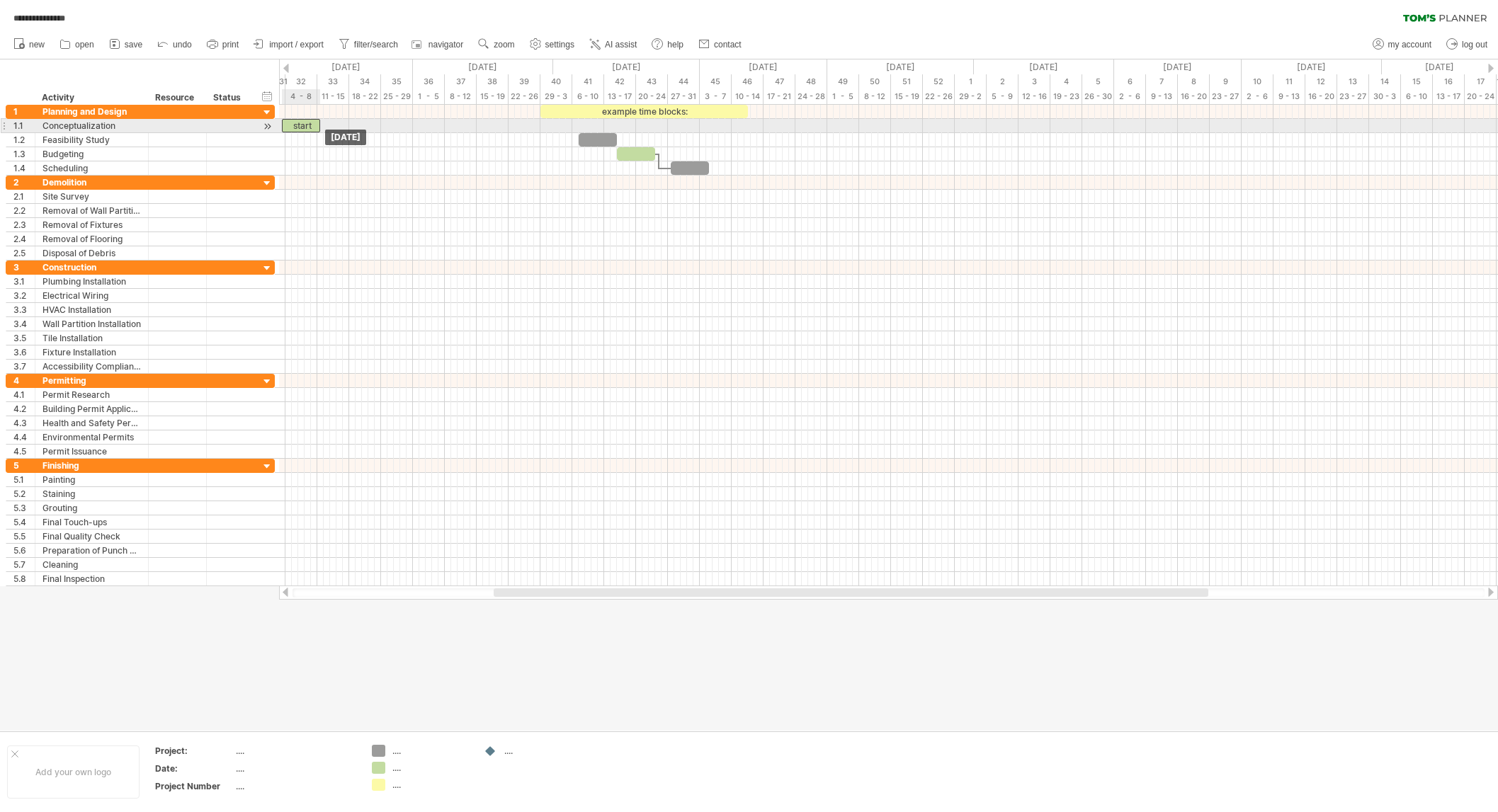
drag, startPoint x: 562, startPoint y: 124, endPoint x: 303, endPoint y: 129, distance: 259.0
click at [303, 129] on div "example time blocks: start [DATE] [DATE]" at bounding box center [888, 345] width 1219 height 482
drag, startPoint x: 593, startPoint y: 138, endPoint x: 395, endPoint y: 135, distance: 198.0
click at [395, 135] on div at bounding box center [400, 139] width 38 height 13
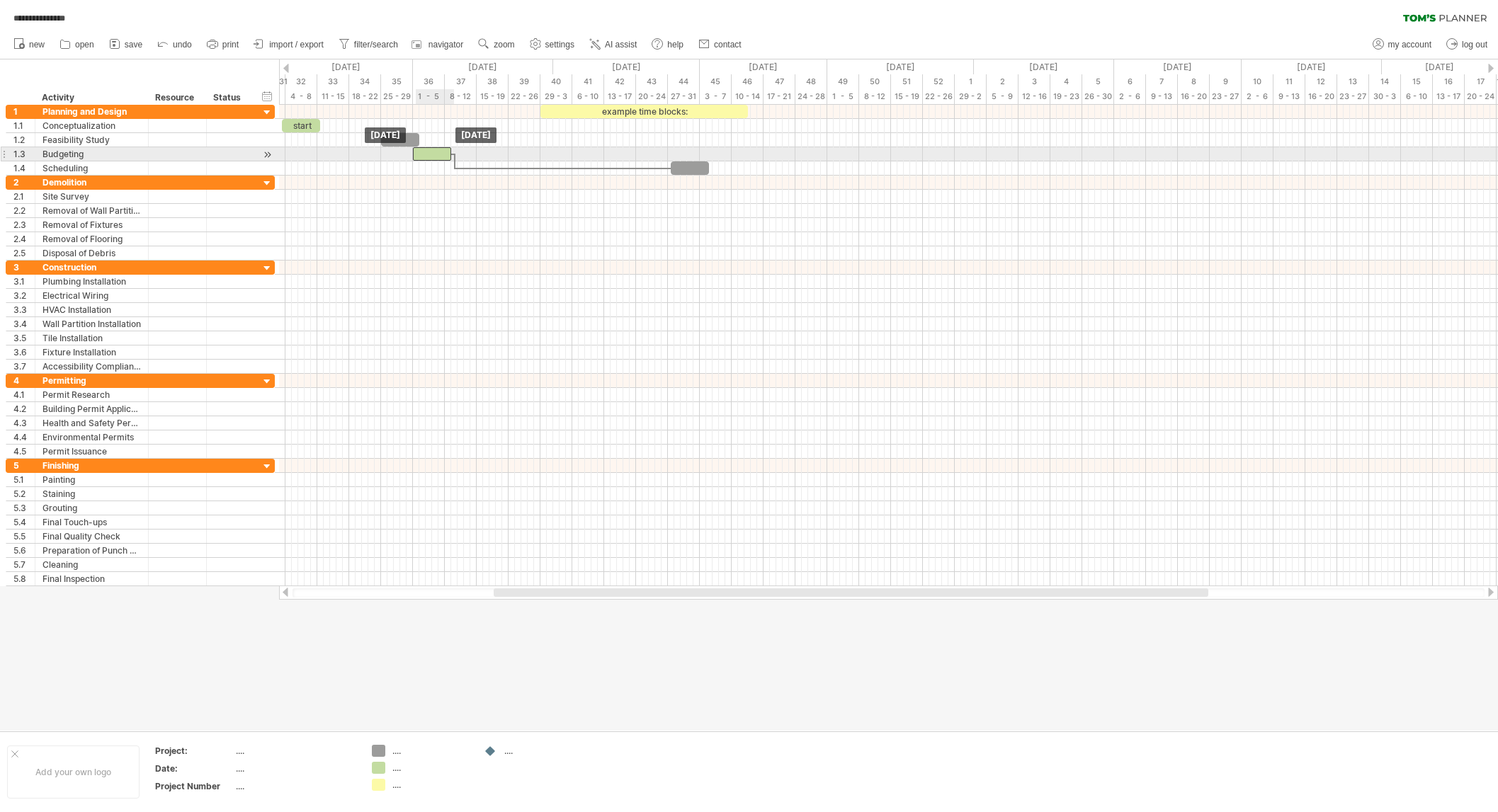
drag, startPoint x: 635, startPoint y: 153, endPoint x: 436, endPoint y: 155, distance: 199.0
click at [433, 156] on div at bounding box center [432, 154] width 38 height 13
click at [428, 154] on div at bounding box center [432, 154] width 38 height 13
drag, startPoint x: 450, startPoint y: 154, endPoint x: 572, endPoint y: 156, distance: 122.0
click at [572, 156] on span at bounding box center [572, 154] width 6 height 13
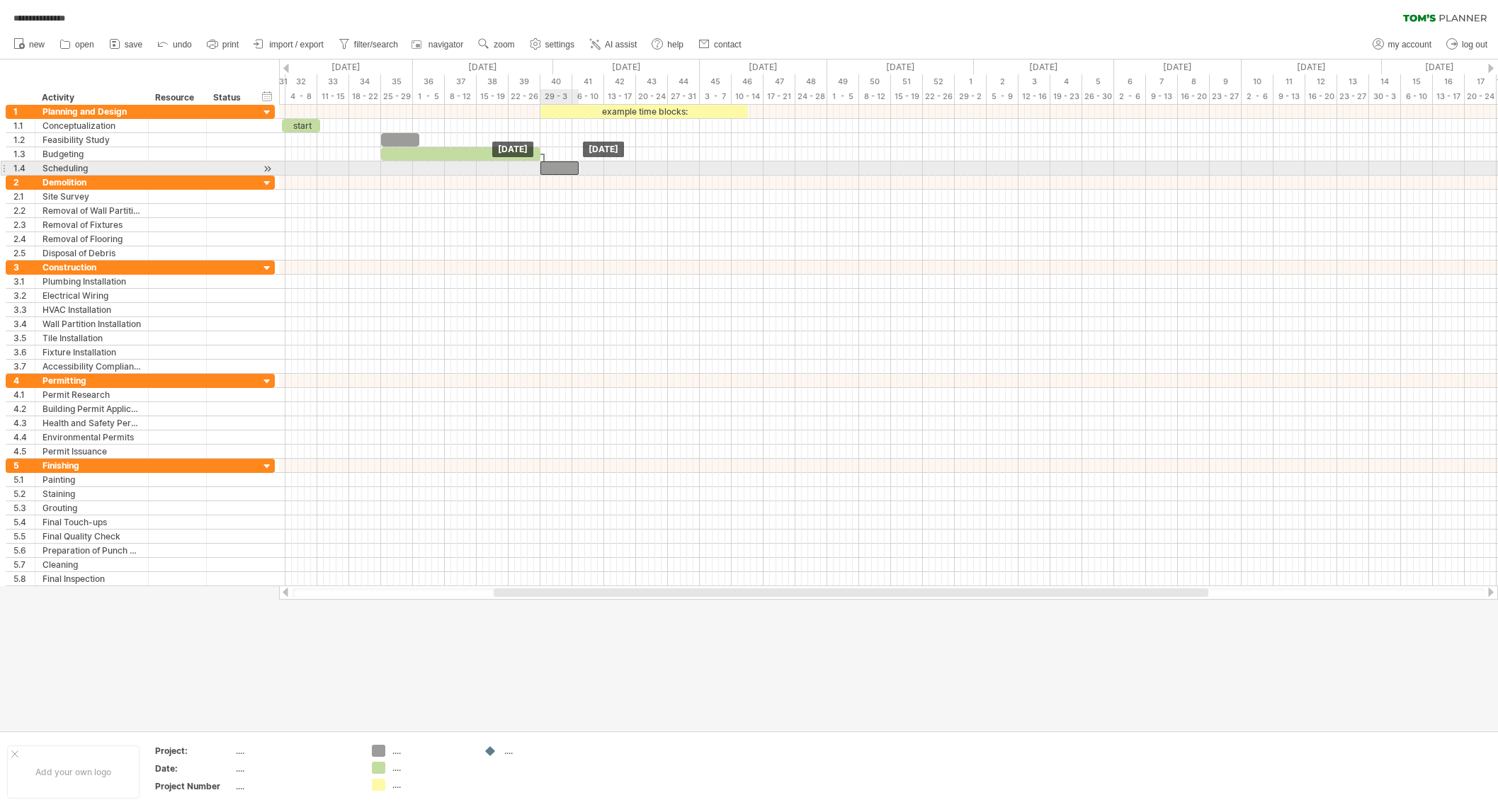
drag, startPoint x: 679, startPoint y: 165, endPoint x: 547, endPoint y: 167, distance: 132.0
click at [547, 167] on div at bounding box center [559, 168] width 38 height 13
drag, startPoint x: 553, startPoint y: 168, endPoint x: 588, endPoint y: 167, distance: 35.0
click at [588, 167] on div at bounding box center [594, 168] width 38 height 13
drag, startPoint x: 533, startPoint y: 151, endPoint x: 566, endPoint y: 153, distance: 33.1
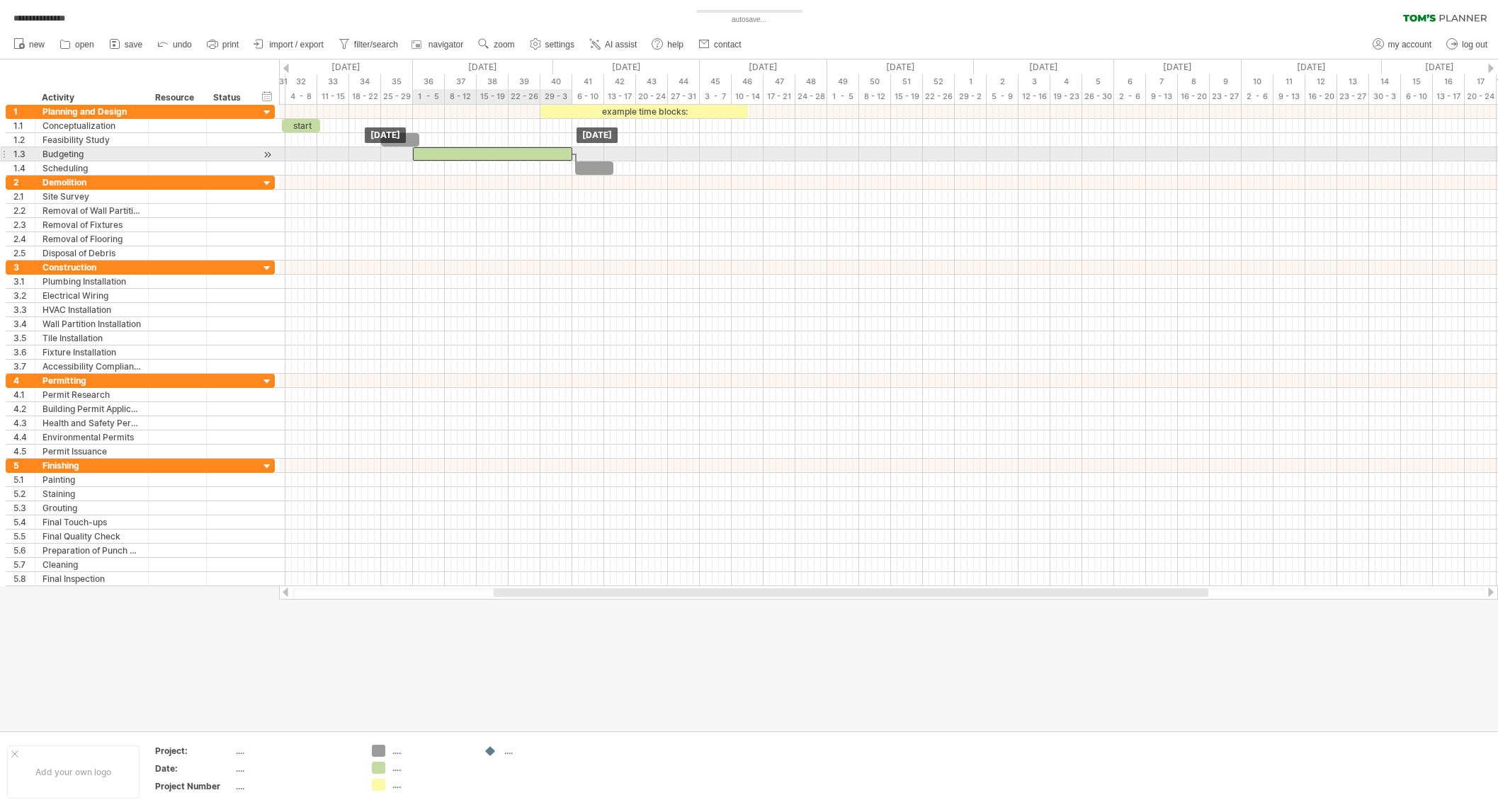
click at [566, 153] on div at bounding box center [492, 154] width 159 height 13
drag, startPoint x: 401, startPoint y: 138, endPoint x: 333, endPoint y: 142, distance: 68.1
click at [333, 142] on div at bounding box center [333, 139] width 38 height 13
click at [332, 142] on div at bounding box center [333, 139] width 38 height 13
drag, startPoint x: 444, startPoint y: 154, endPoint x: 382, endPoint y: 155, distance: 62.0
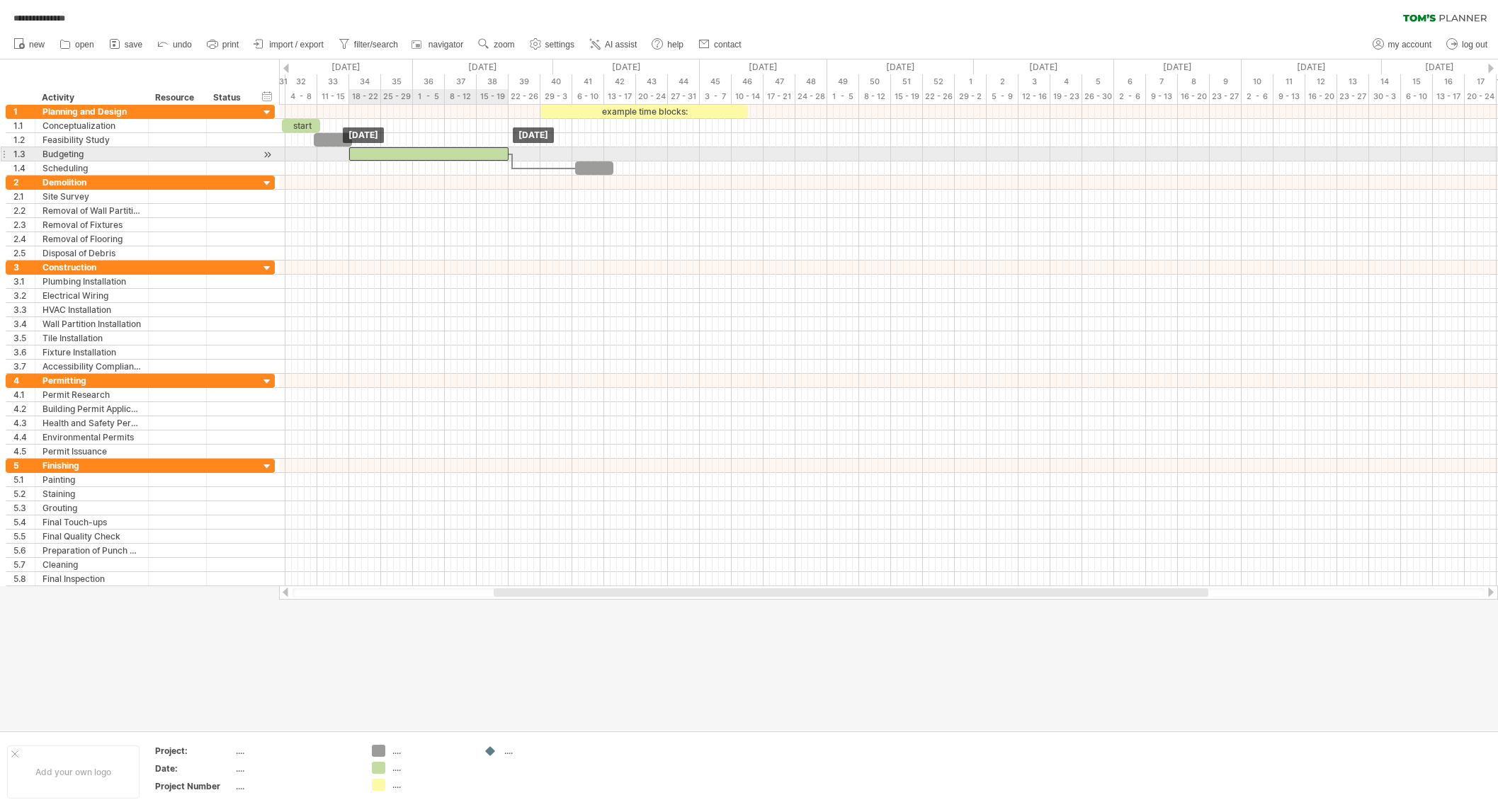
click at [382, 155] on div at bounding box center [429, 154] width 159 height 13
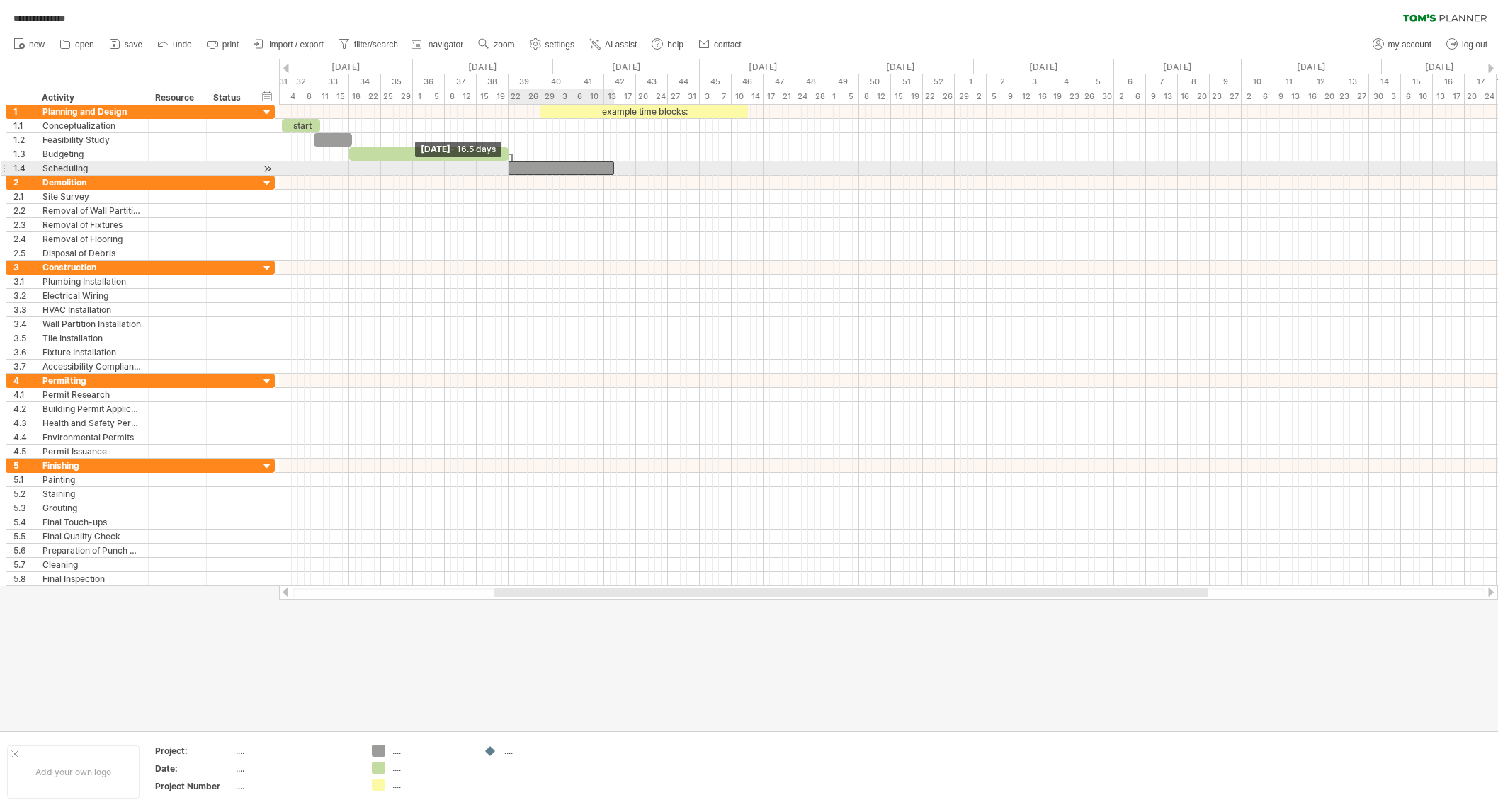
drag, startPoint x: 577, startPoint y: 166, endPoint x: 512, endPoint y: 169, distance: 65.1
click at [512, 169] on div at bounding box center [561, 168] width 105 height 13
drag, startPoint x: 612, startPoint y: 168, endPoint x: 551, endPoint y: 168, distance: 61.0
click at [551, 168] on span at bounding box center [553, 168] width 6 height 13
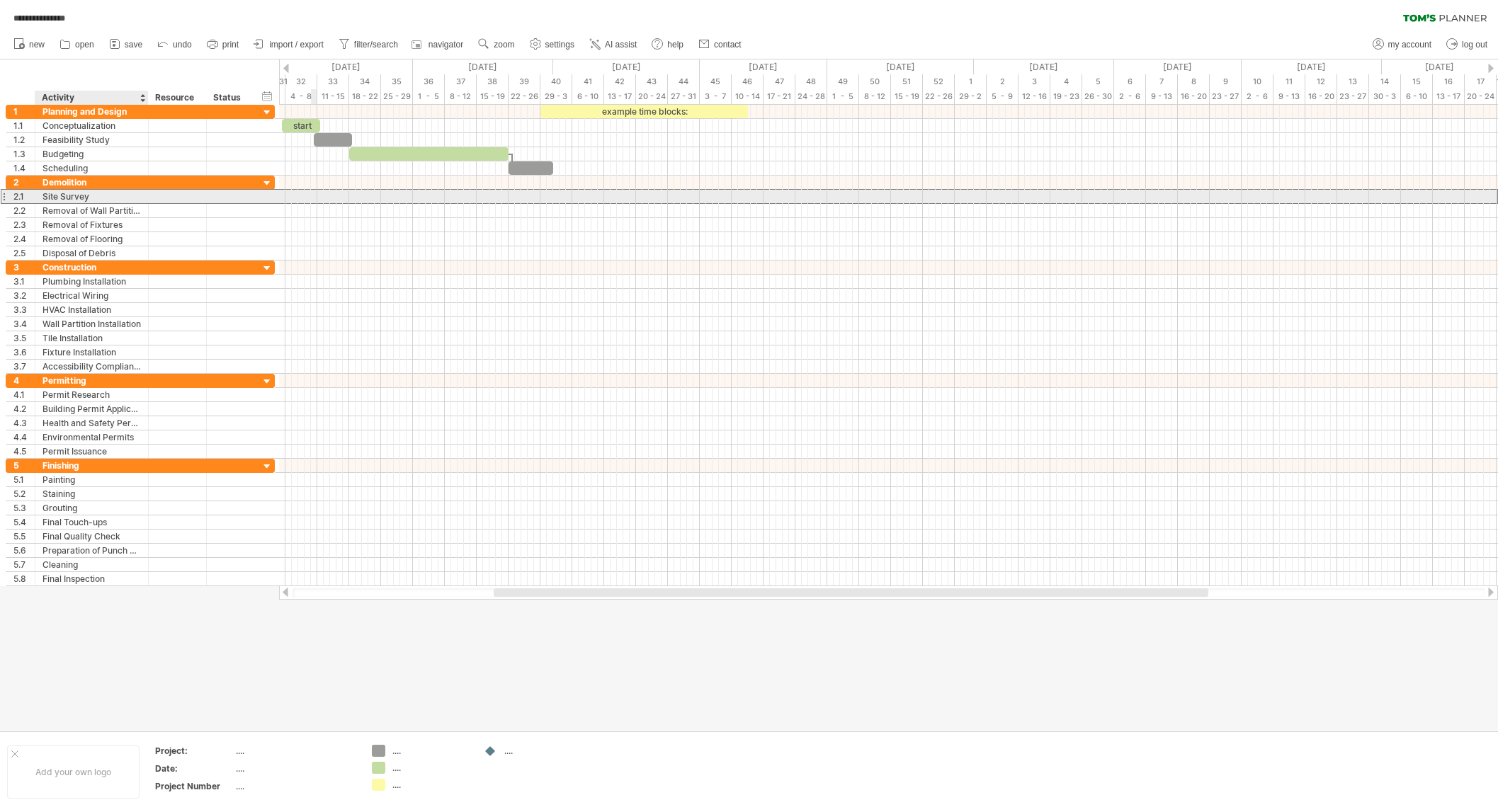
click at [101, 193] on div "Site Survey" at bounding box center [92, 196] width 98 height 13
click at [86, 193] on input "**********" at bounding box center [92, 196] width 98 height 13
click at [102, 197] on input "**********" at bounding box center [92, 196] width 98 height 13
type input "**********"
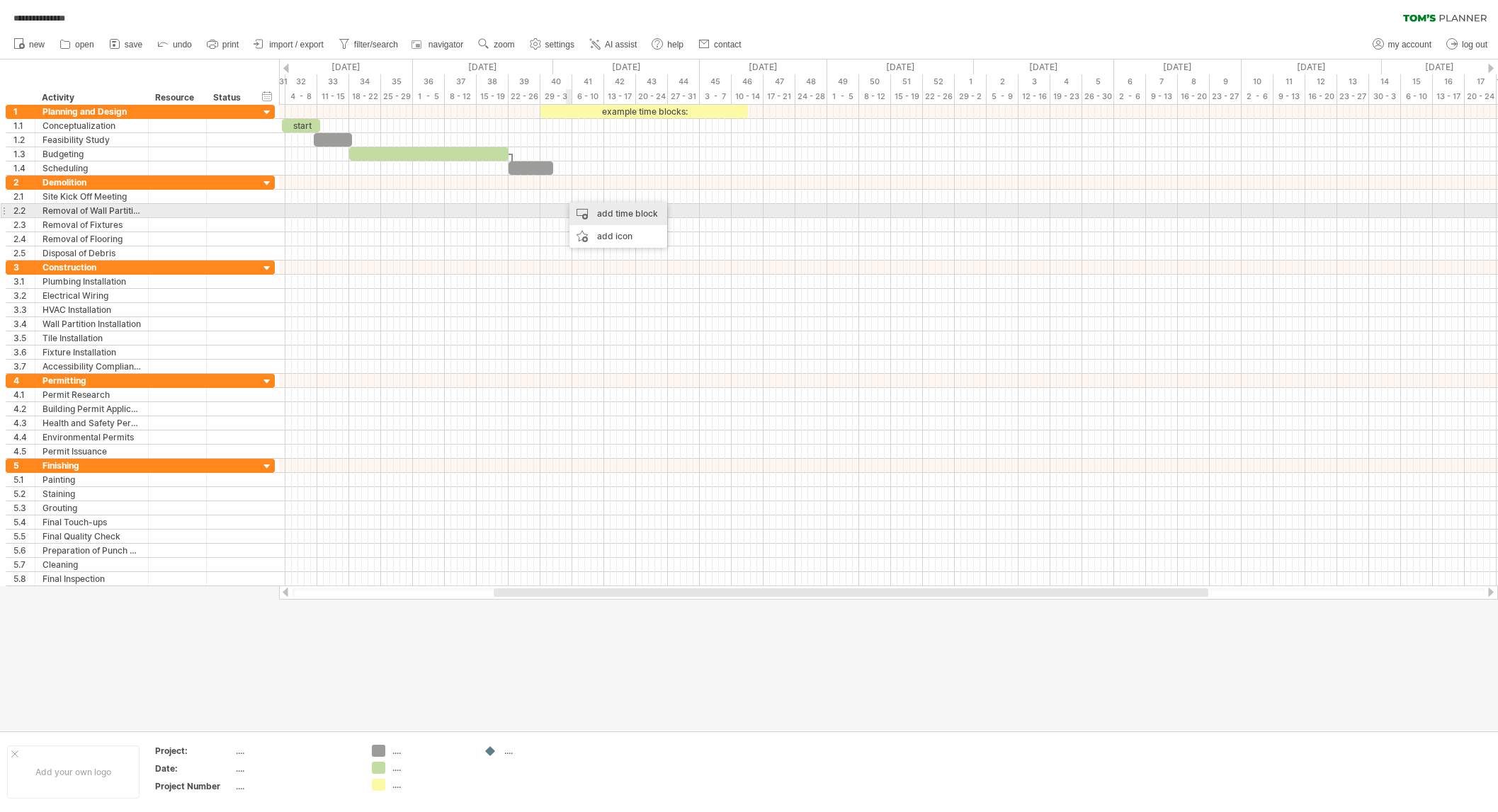
click at [589, 212] on div "add time block" at bounding box center [618, 214] width 97 height 23
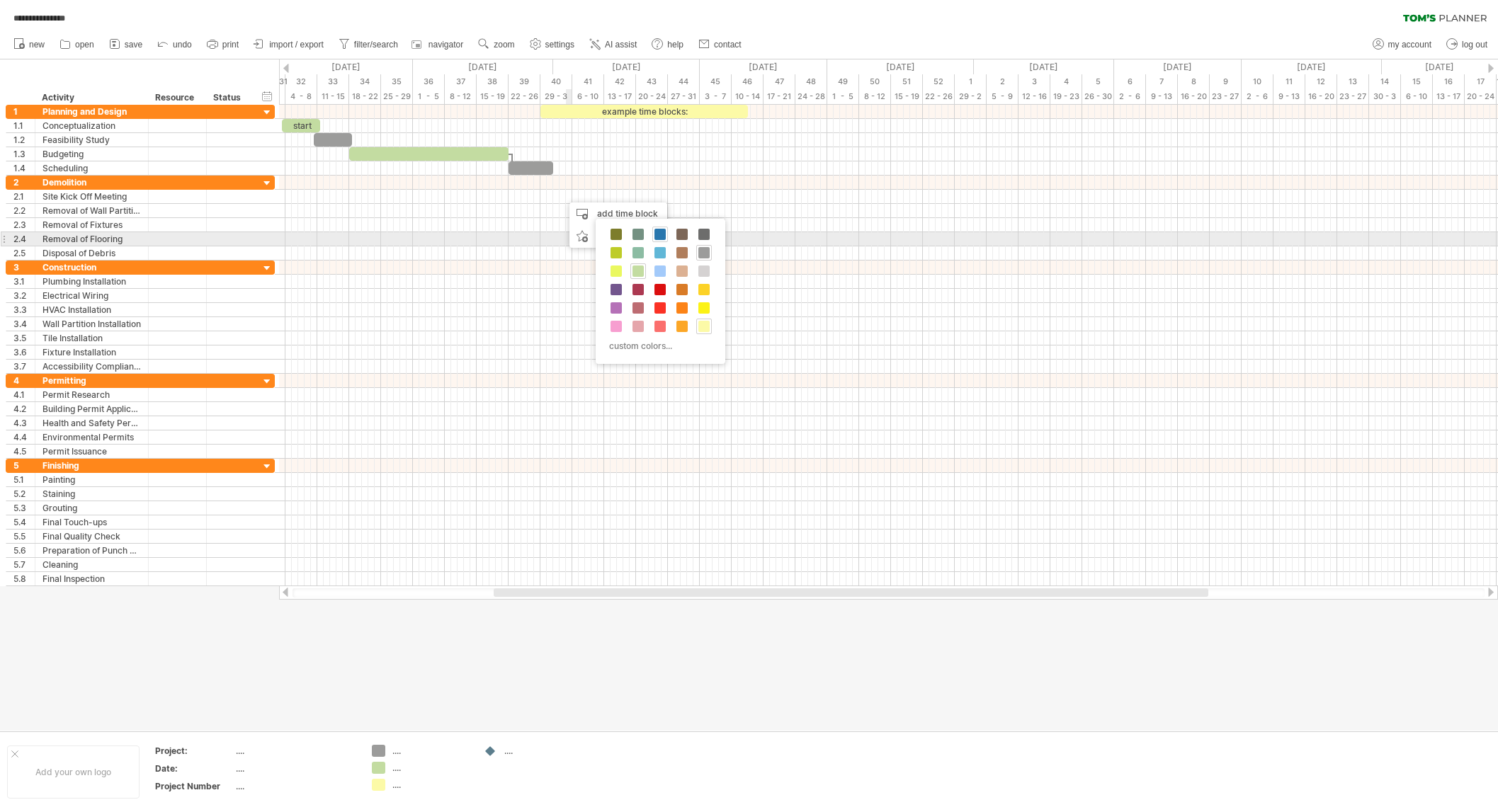
click at [658, 233] on span at bounding box center [660, 234] width 11 height 11
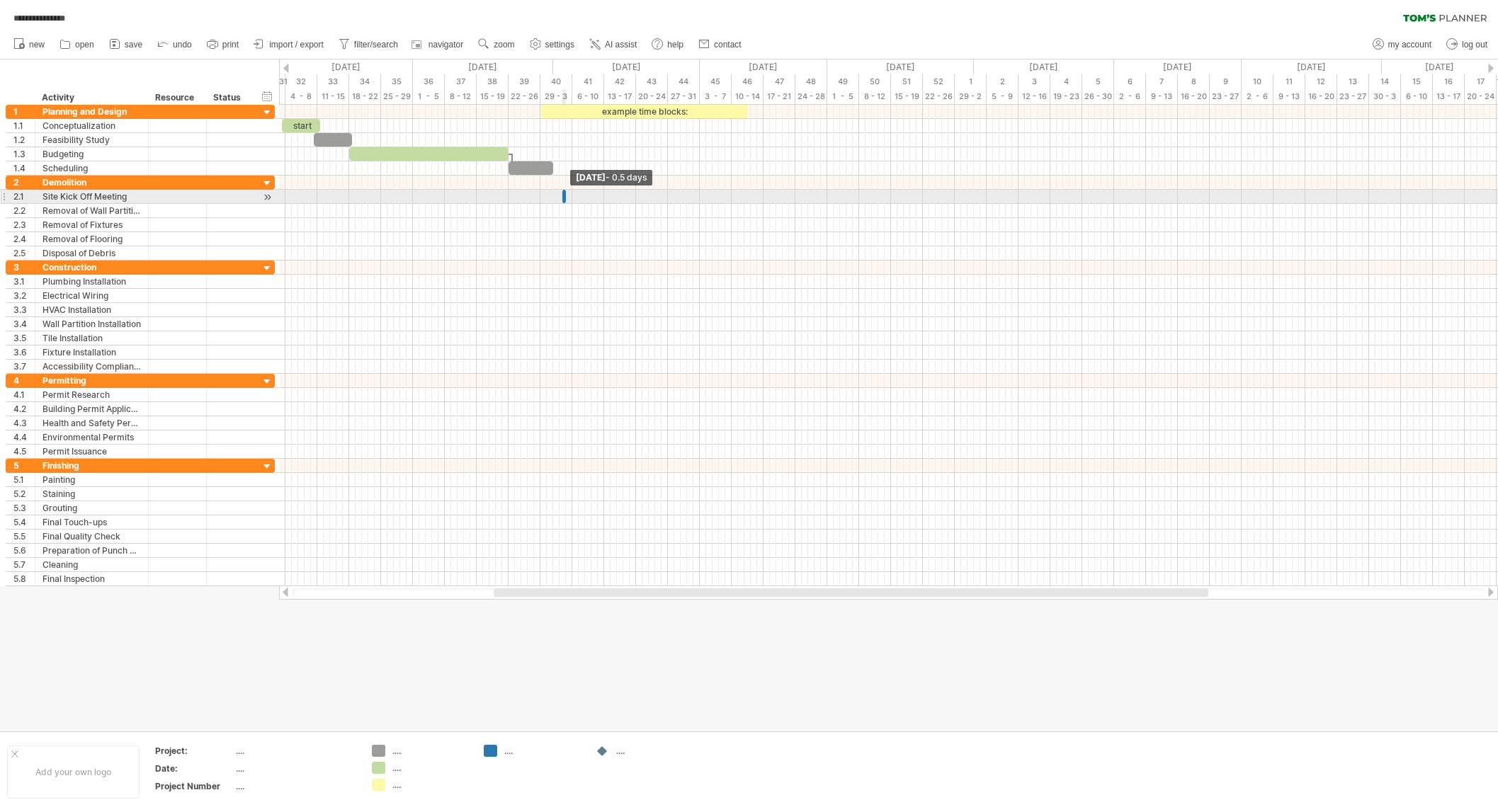
click at [564, 197] on span at bounding box center [566, 196] width 6 height 13
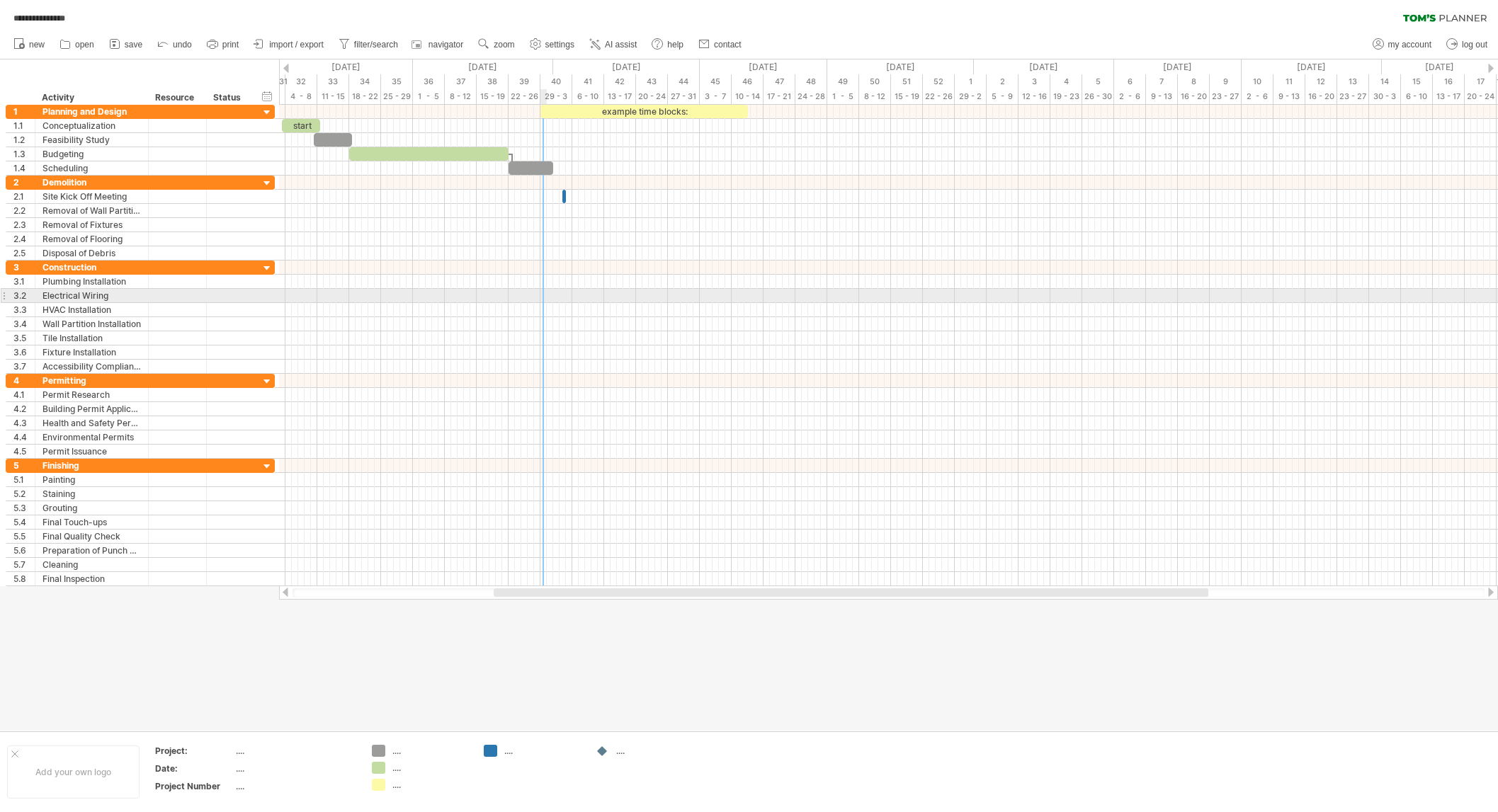
click at [542, 296] on div at bounding box center [888, 296] width 1219 height 14
click at [577, 309] on div "add time block" at bounding box center [598, 315] width 97 height 23
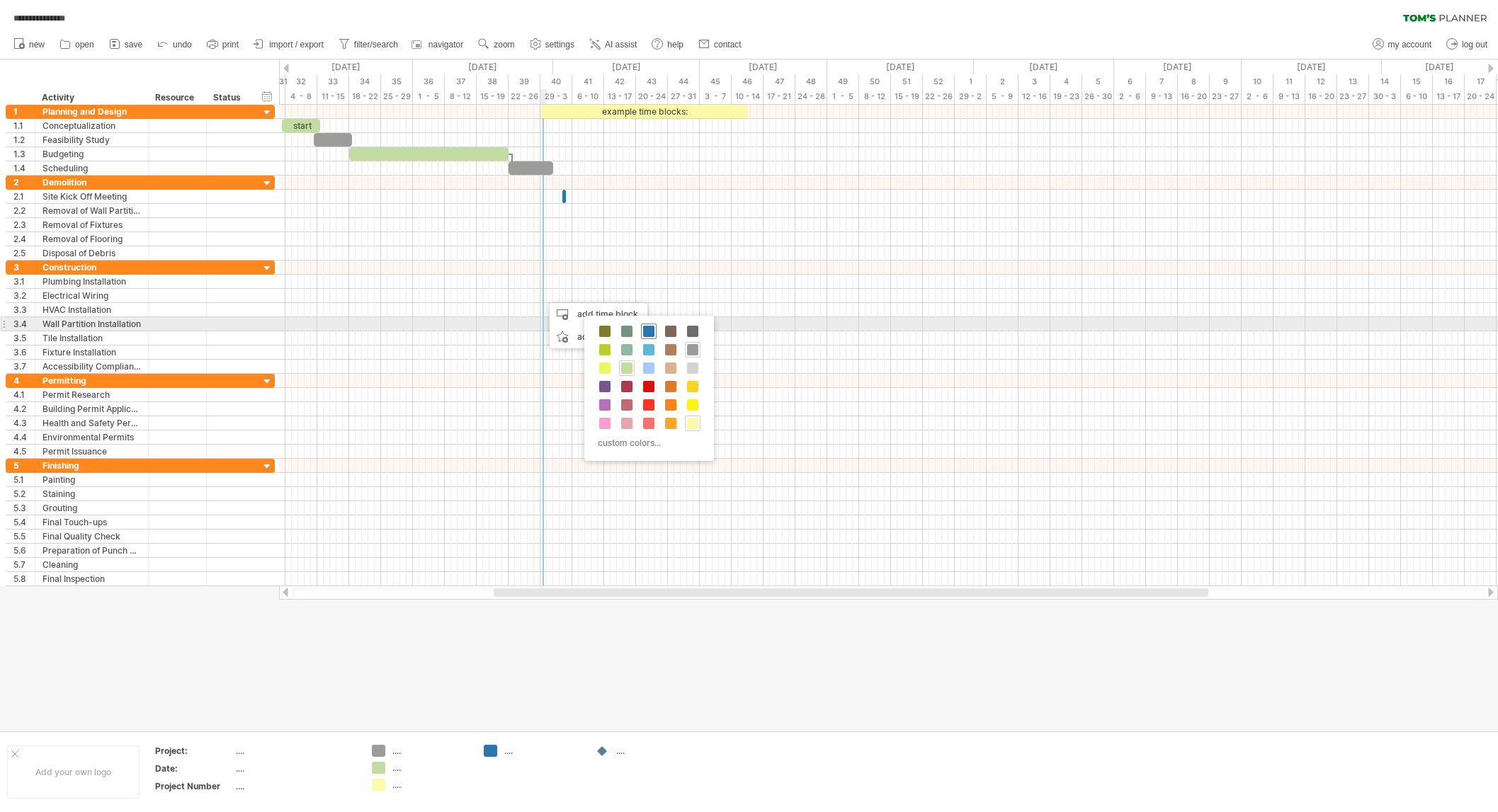
click at [650, 330] on span at bounding box center [649, 331] width 11 height 11
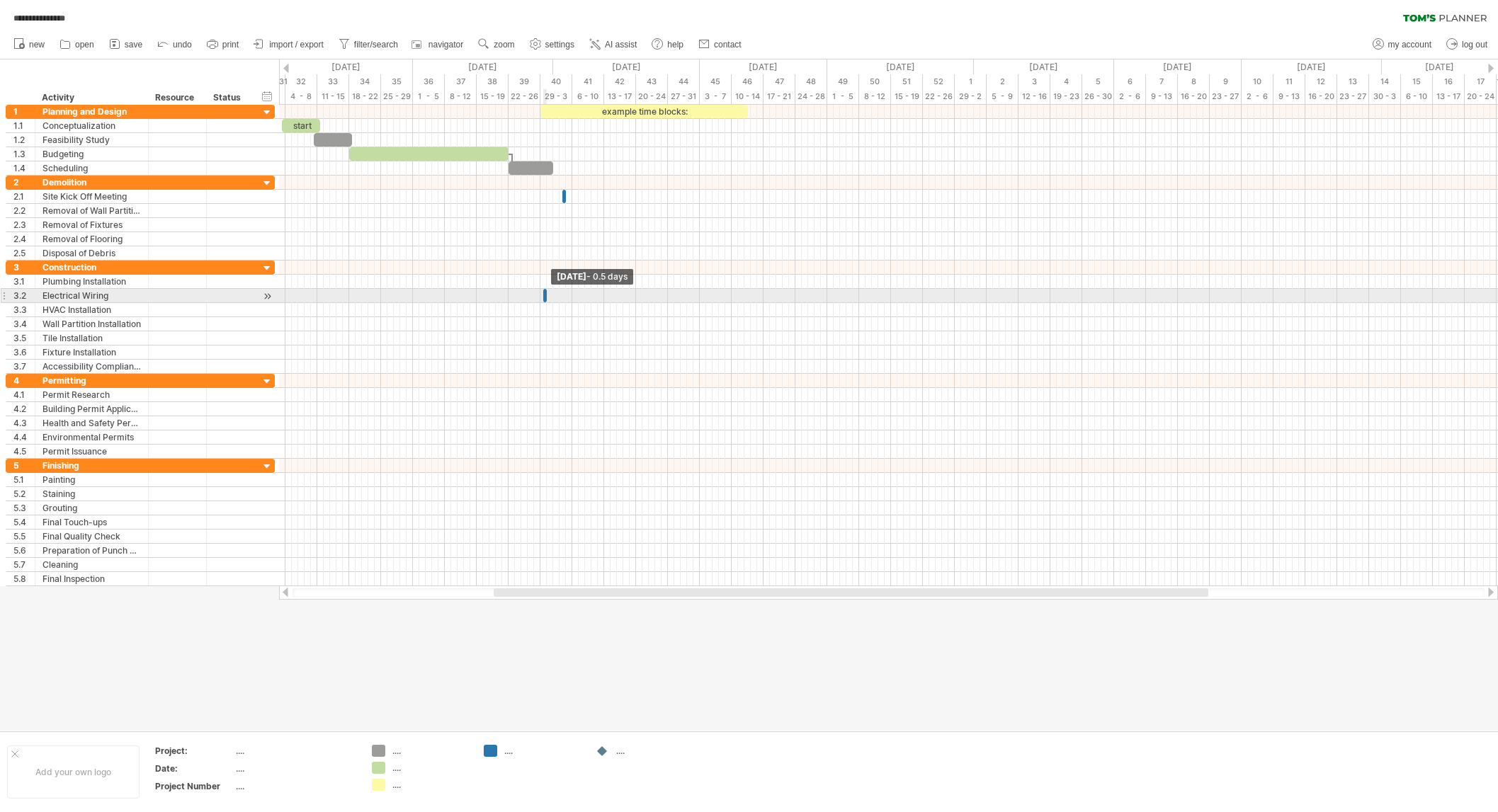
click at [543, 299] on div at bounding box center [545, 295] width 3 height 13
click at [544, 298] on span at bounding box center [547, 295] width 6 height 13
drag, startPoint x: 544, startPoint y: 297, endPoint x: 600, endPoint y: 299, distance: 56.0
click at [600, 299] on div at bounding box center [574, 295] width 61 height 13
click at [544, 297] on div at bounding box center [572, 295] width 63 height 13
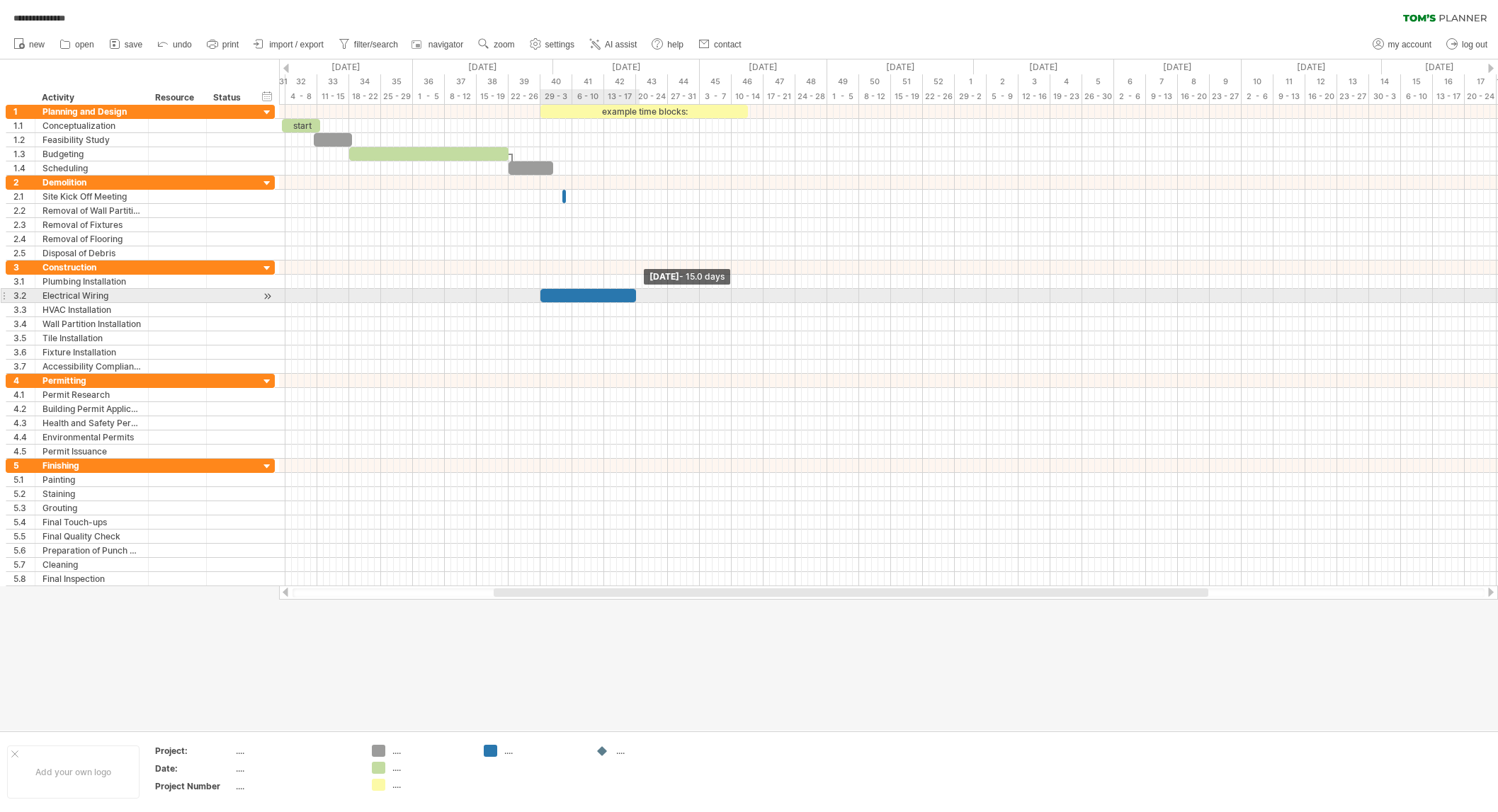
drag, startPoint x: 601, startPoint y: 298, endPoint x: 635, endPoint y: 300, distance: 34.1
click at [635, 300] on span at bounding box center [635, 295] width 6 height 13
click at [116, 297] on div "Electrical Wiring" at bounding box center [92, 295] width 98 height 13
type input "**********"
click at [117, 309] on div "HVAC Installation" at bounding box center [92, 310] width 98 height 13
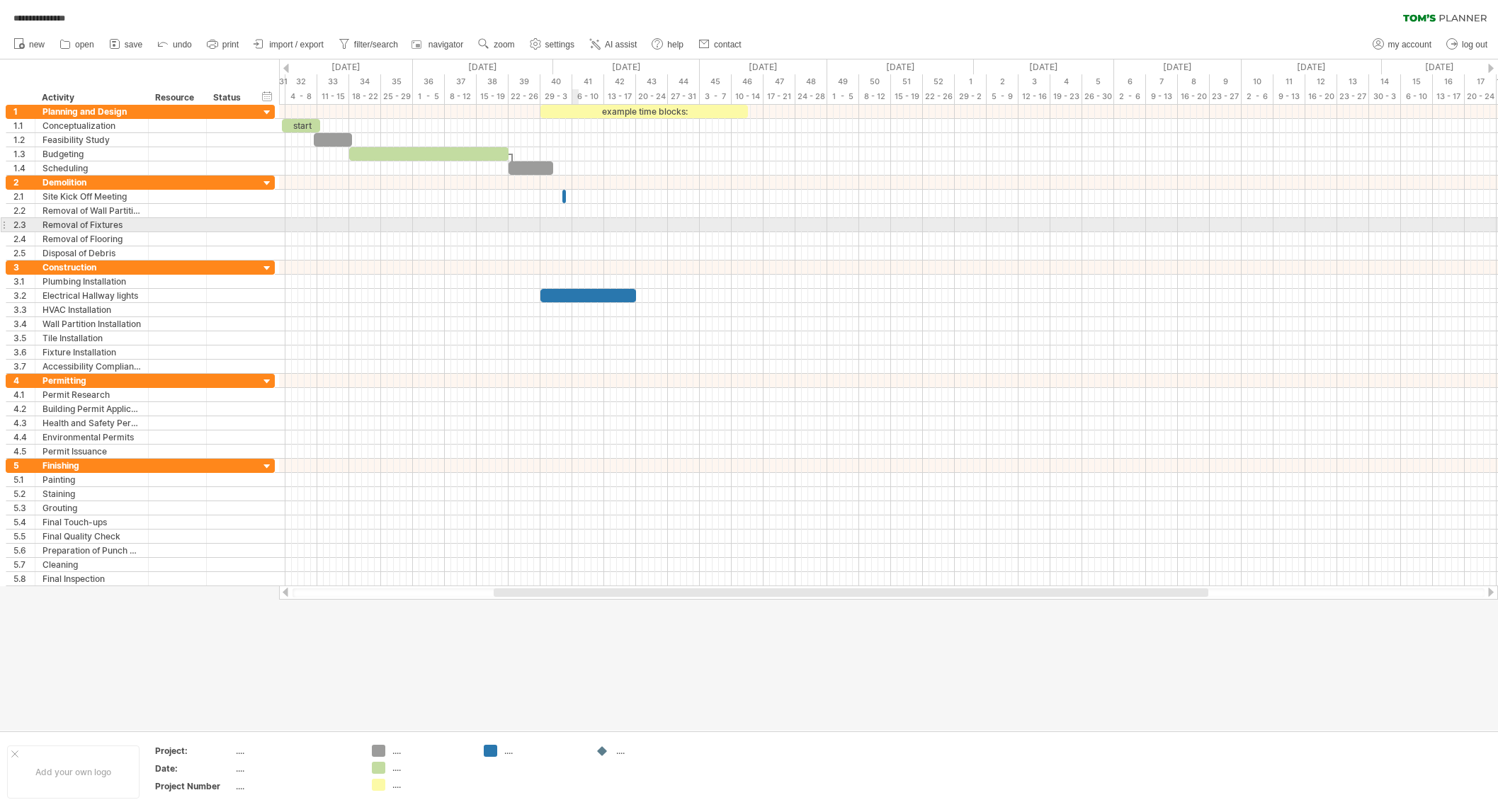
click at [574, 224] on div at bounding box center [888, 225] width 1219 height 14
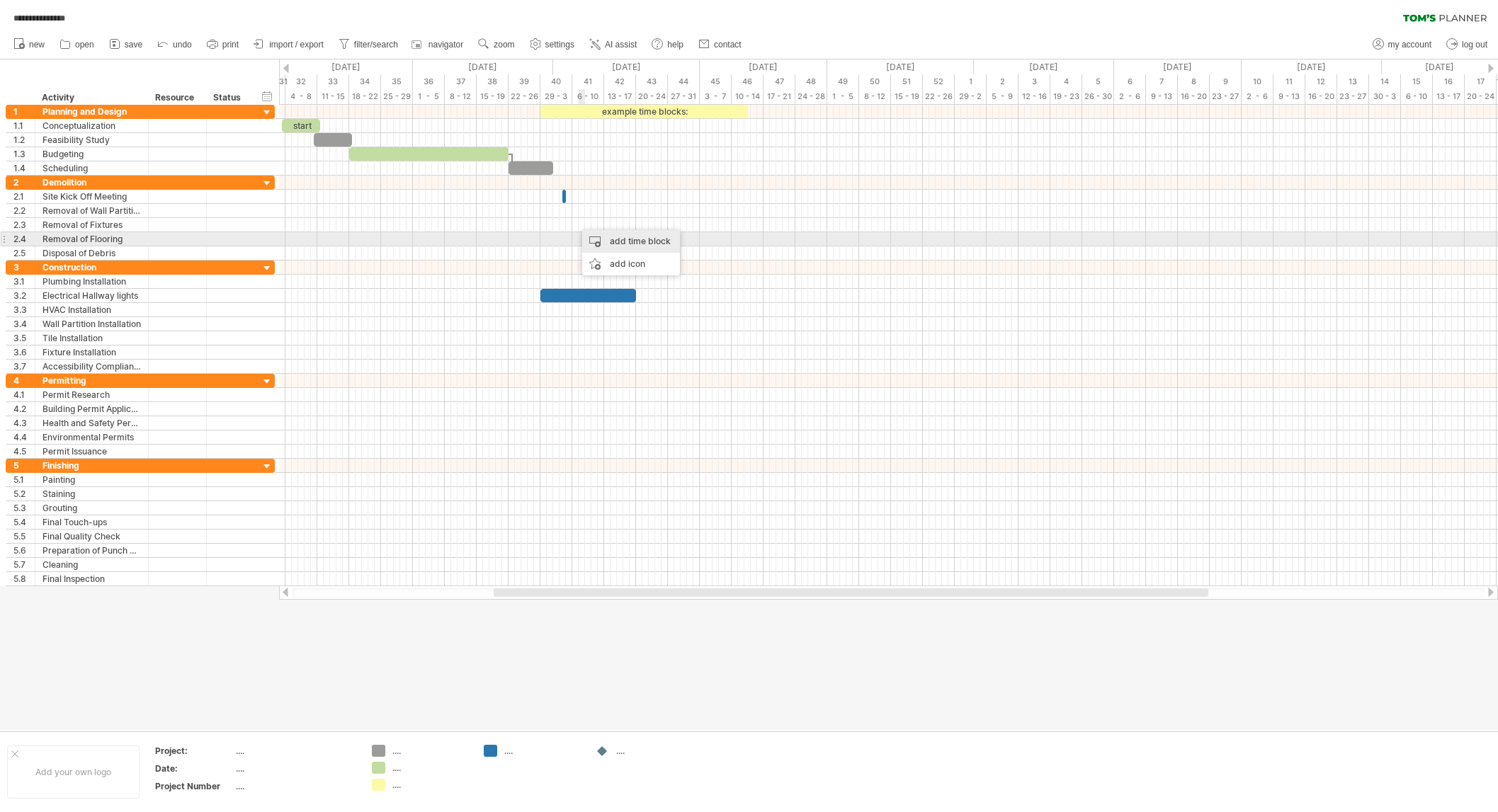
click at [595, 240] on div "add time block" at bounding box center [631, 242] width 97 height 23
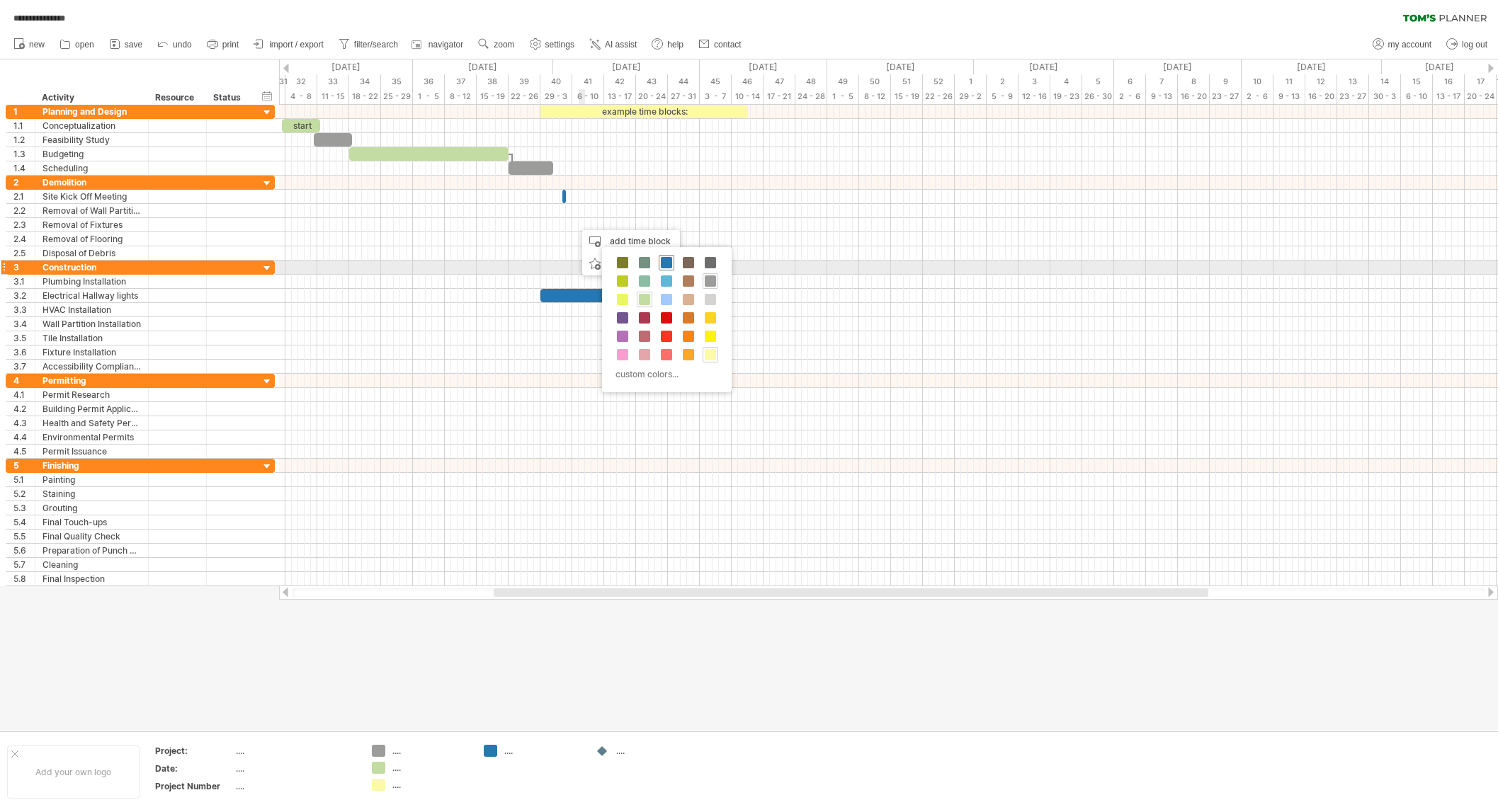
click at [661, 263] on span at bounding box center [666, 263] width 11 height 11
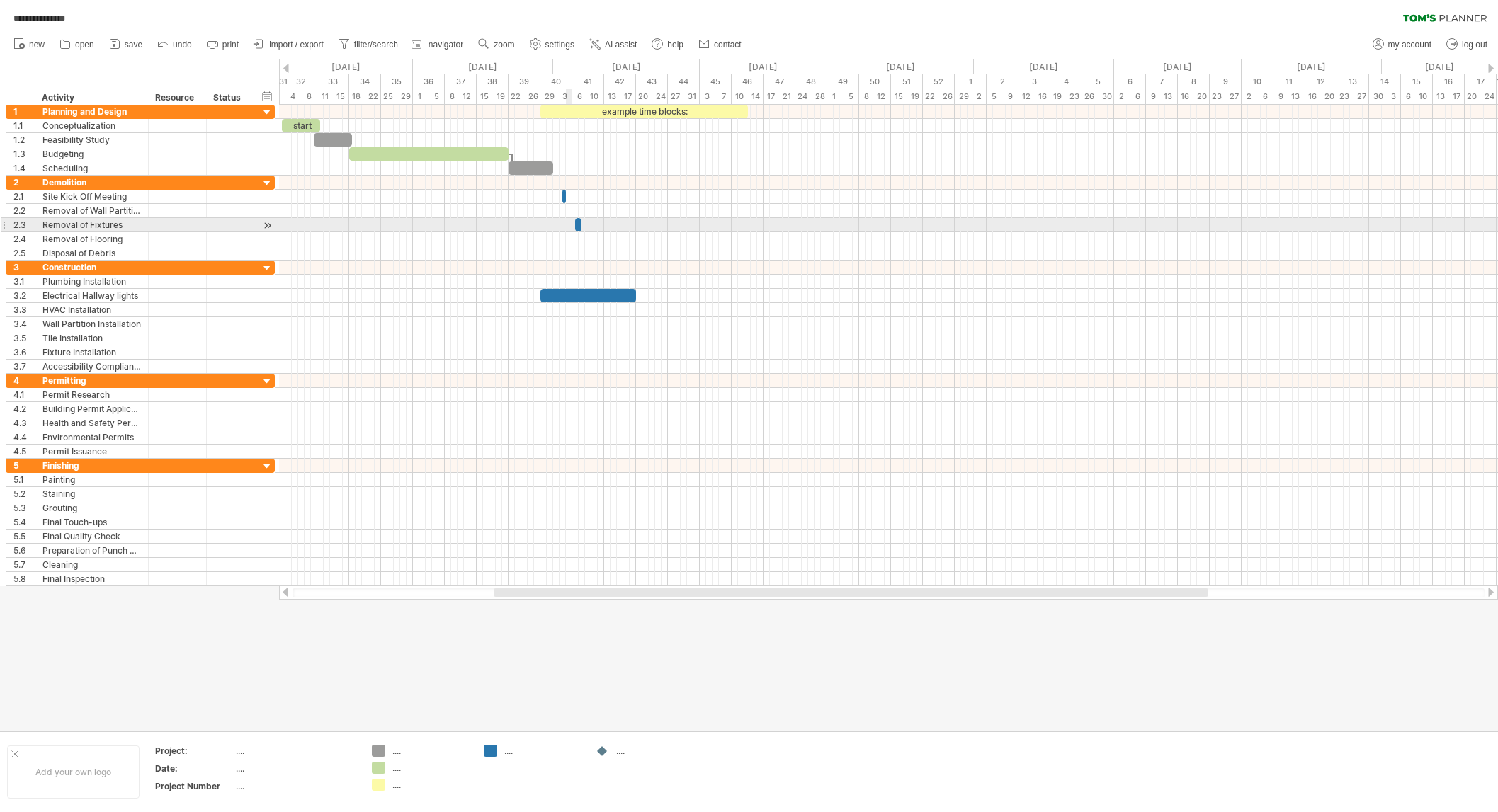
click at [571, 227] on div at bounding box center [888, 225] width 1219 height 14
click at [570, 227] on div at bounding box center [888, 225] width 1219 height 14
click at [573, 224] on span at bounding box center [572, 224] width 6 height 13
click at [140, 225] on div "Removal of Fixtures" at bounding box center [92, 224] width 98 height 13
type input "**********"
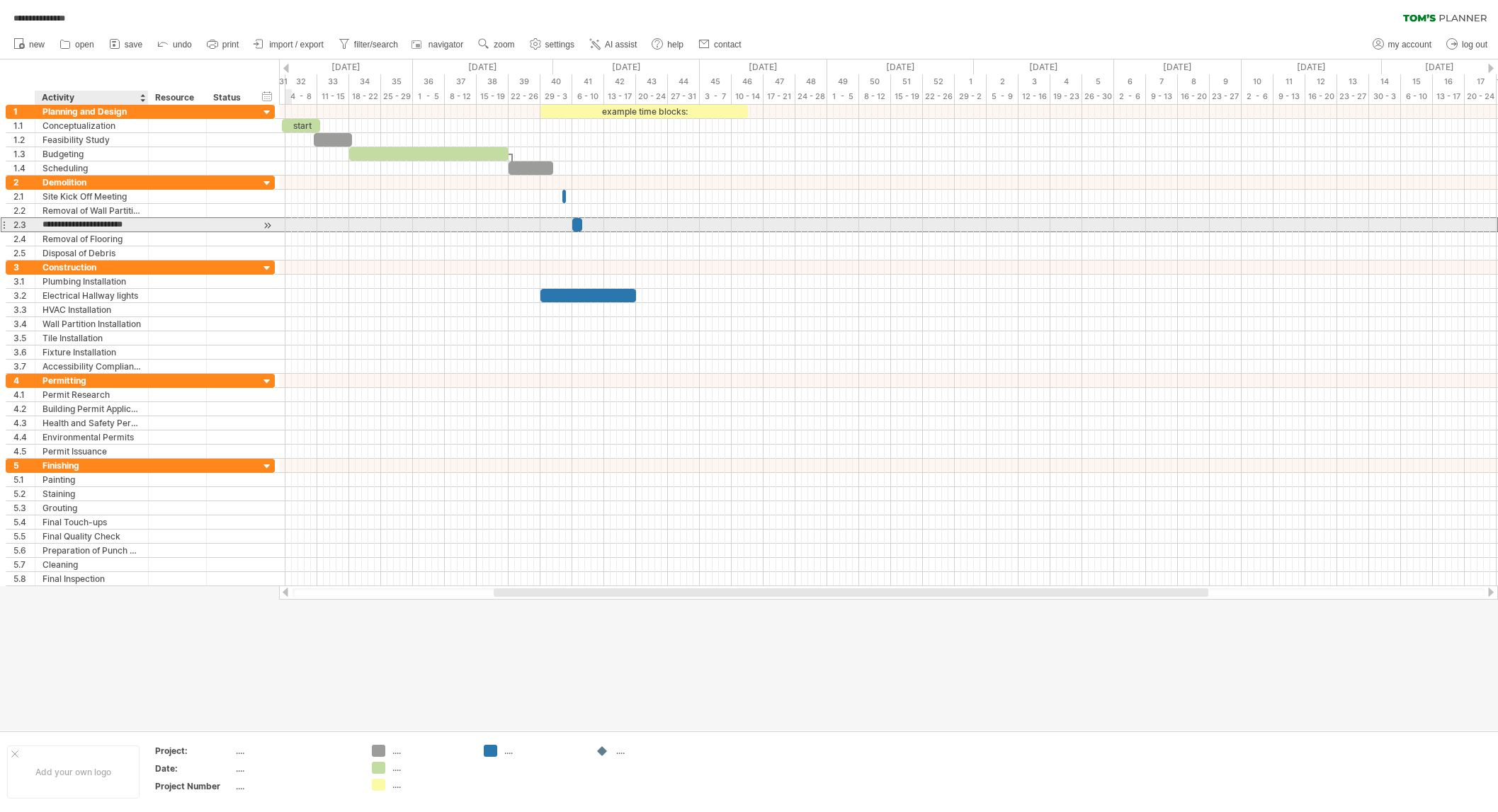
scroll to position [0, 2]
drag, startPoint x: 581, startPoint y: 226, endPoint x: 603, endPoint y: 226, distance: 22.0
click at [603, 226] on span at bounding box center [604, 224] width 6 height 13
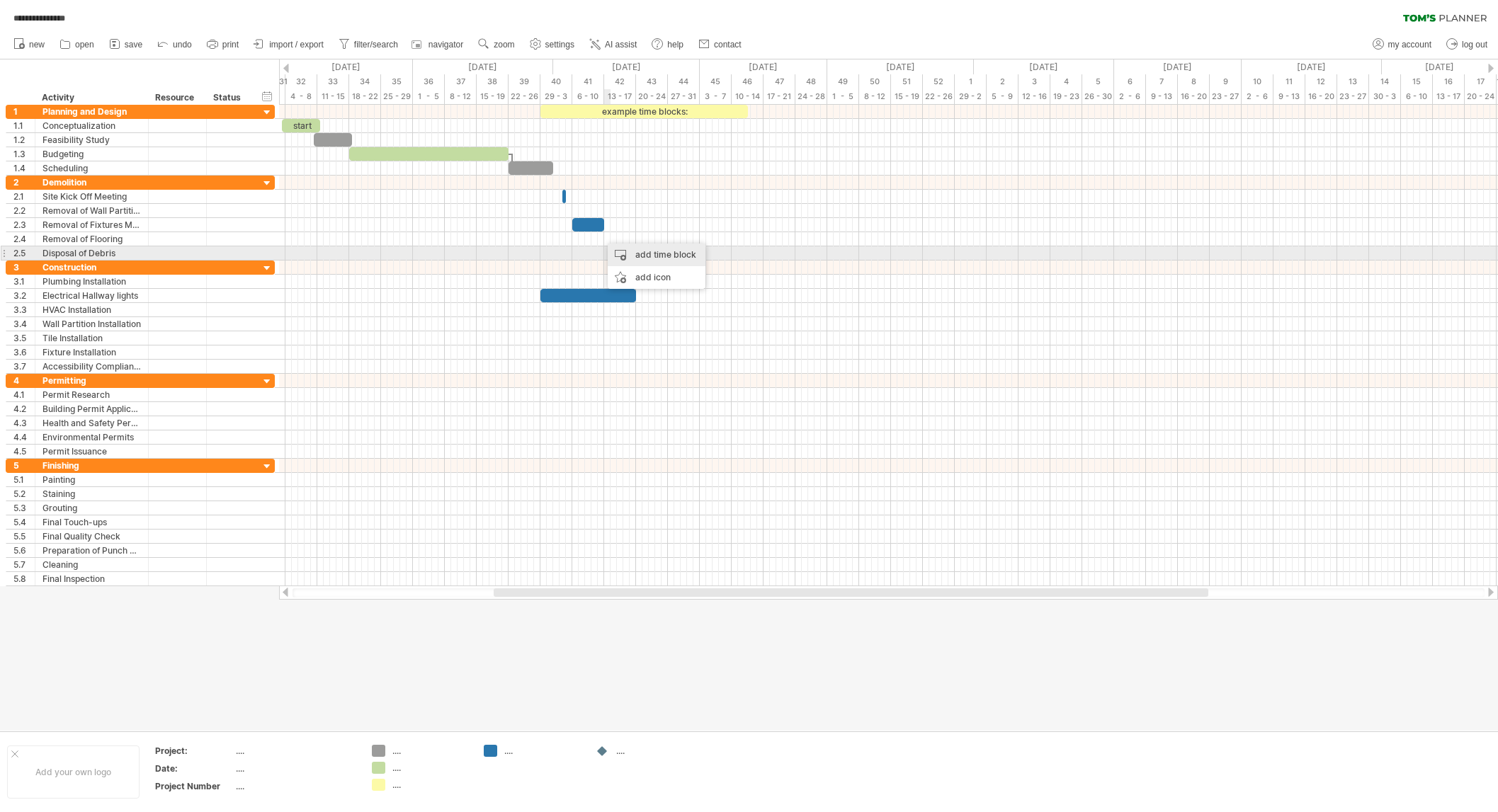
click at [625, 254] on div "add time block" at bounding box center [656, 255] width 97 height 23
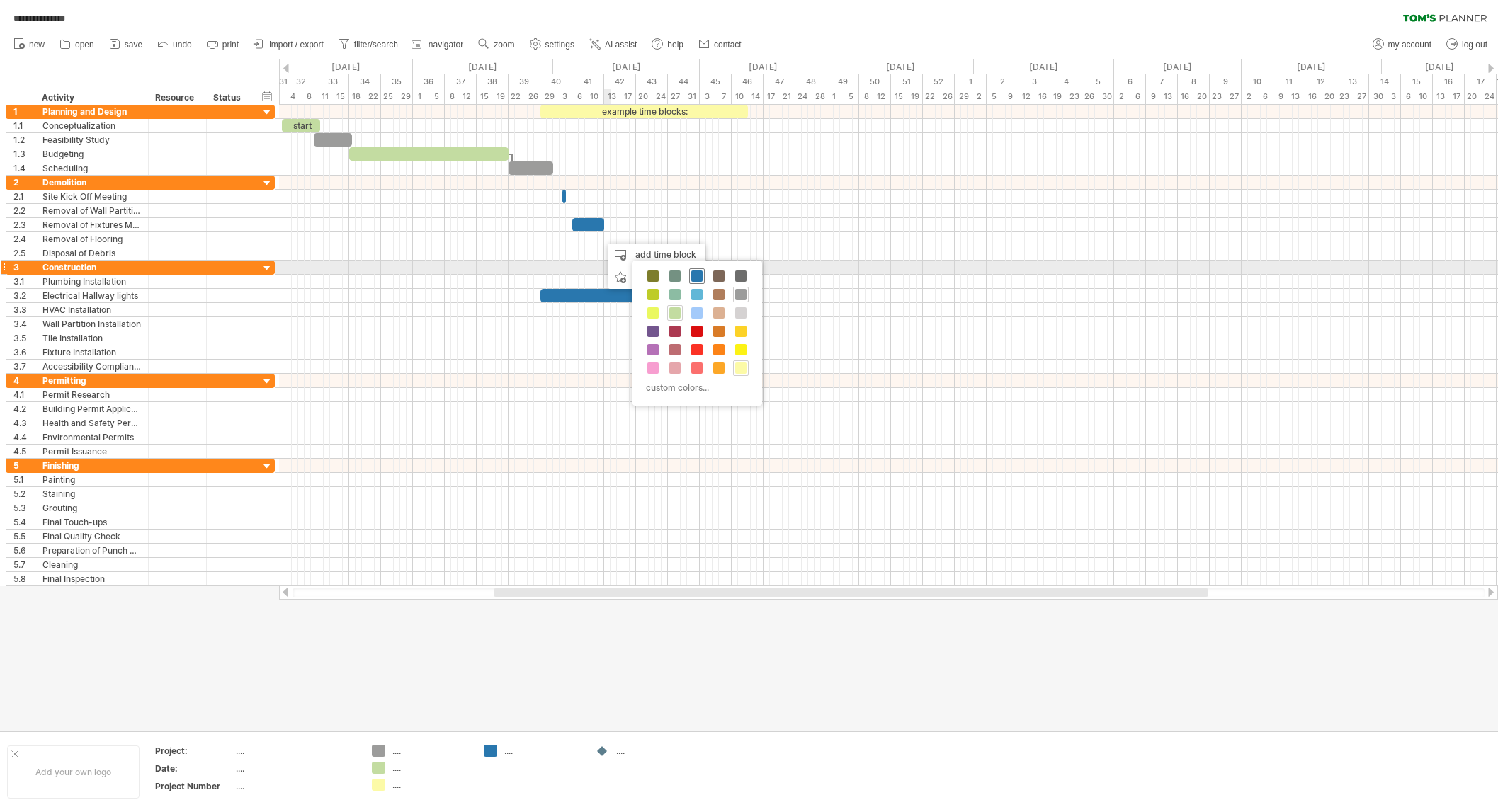
click at [693, 275] on span at bounding box center [697, 276] width 11 height 11
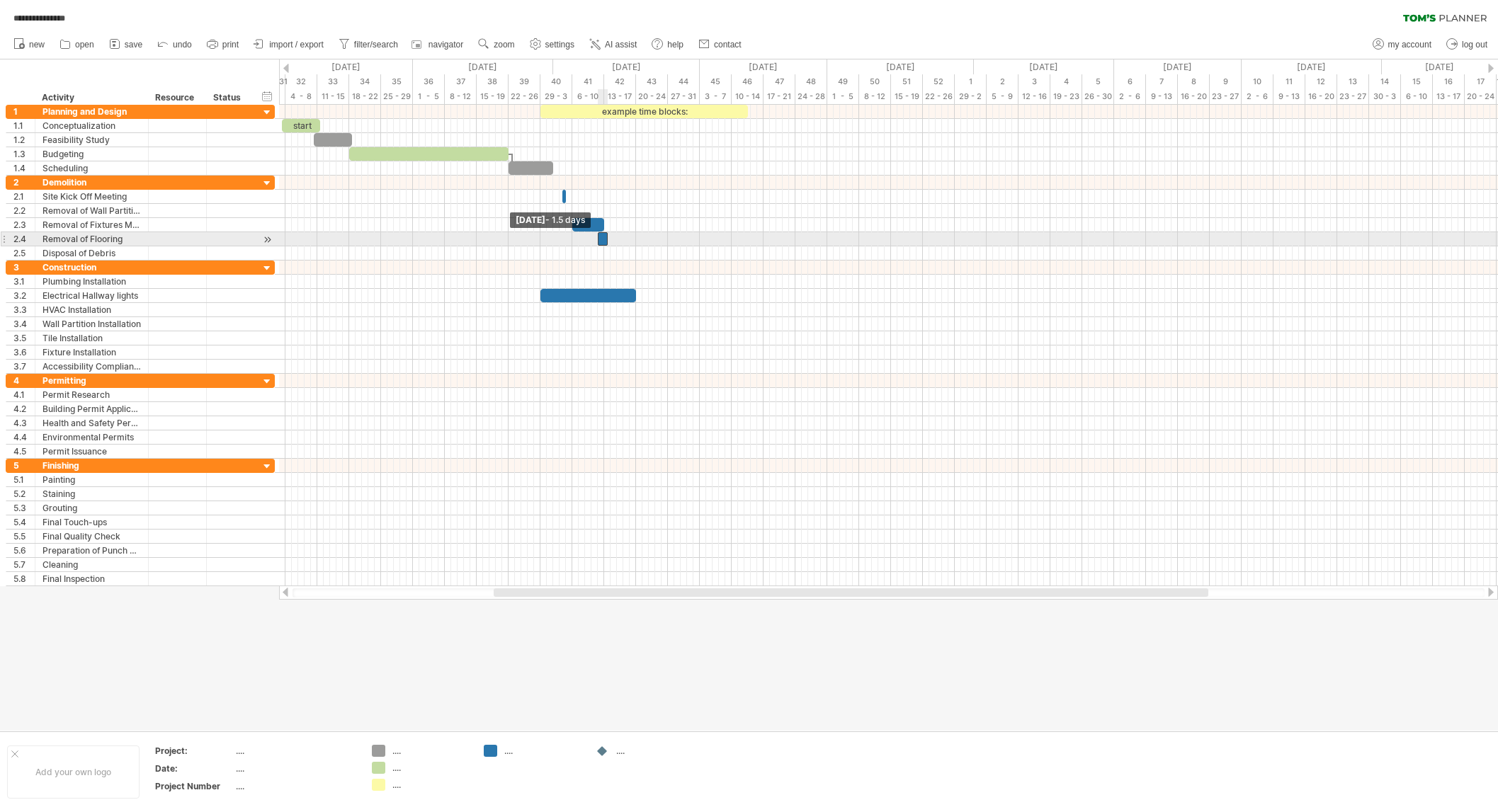
click at [598, 242] on span at bounding box center [597, 238] width 6 height 13
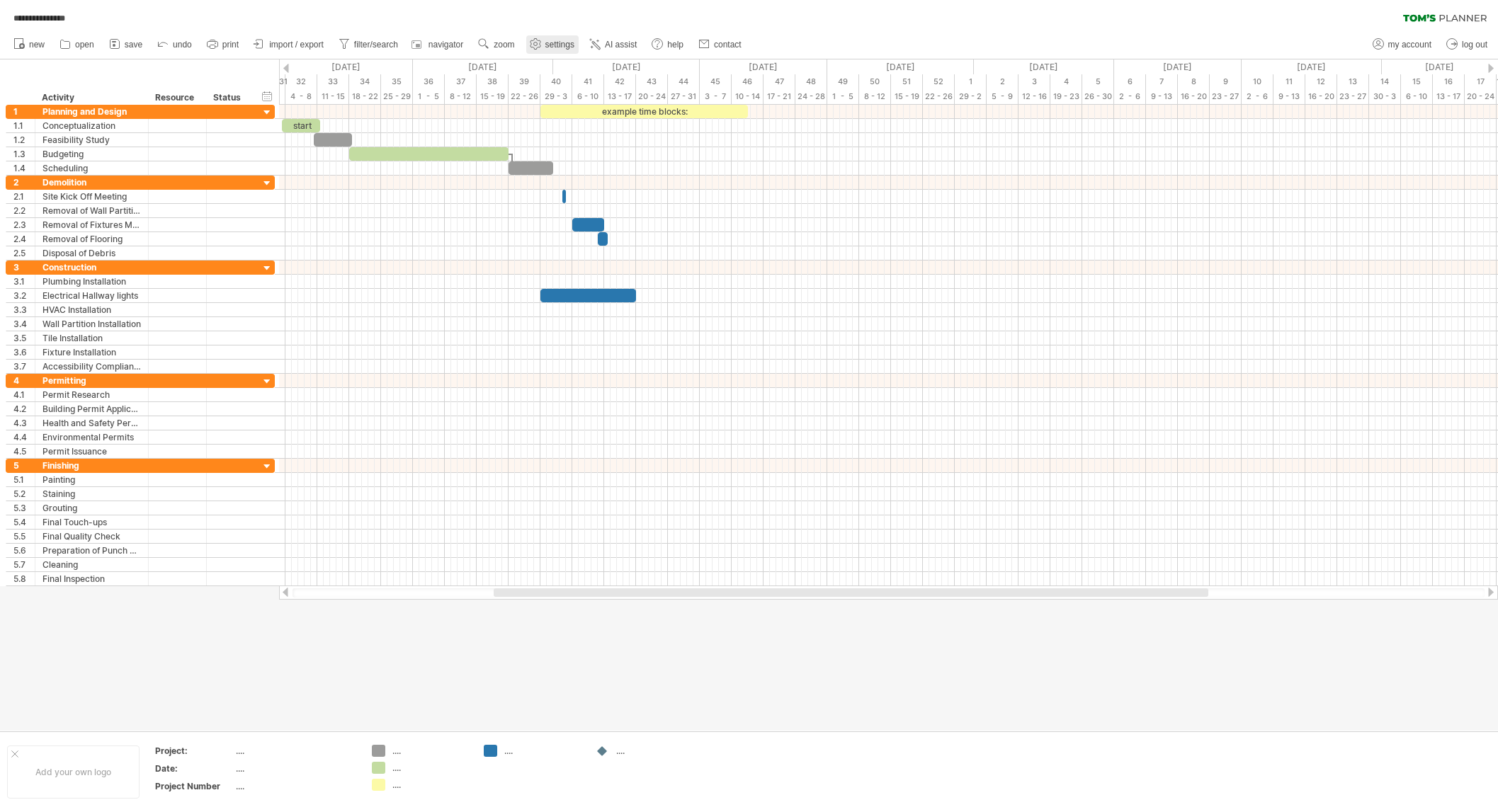
click at [547, 41] on span "settings" at bounding box center [559, 44] width 29 height 10
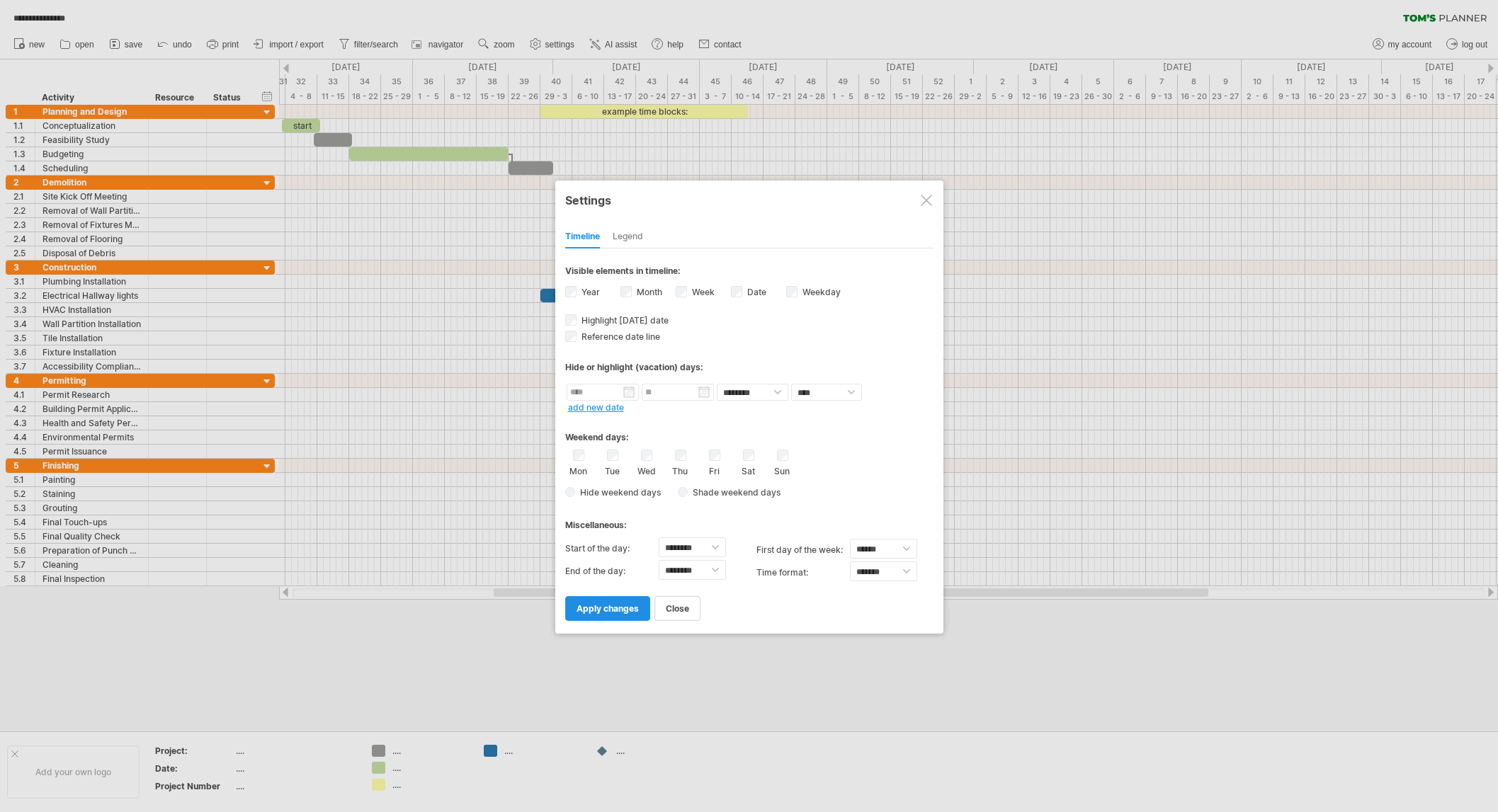
click at [610, 611] on span "apply changes" at bounding box center [608, 608] width 63 height 10
click at [612, 606] on span "apply changes" at bounding box center [608, 608] width 63 height 10
click at [614, 605] on span "apply changes" at bounding box center [608, 608] width 63 height 10
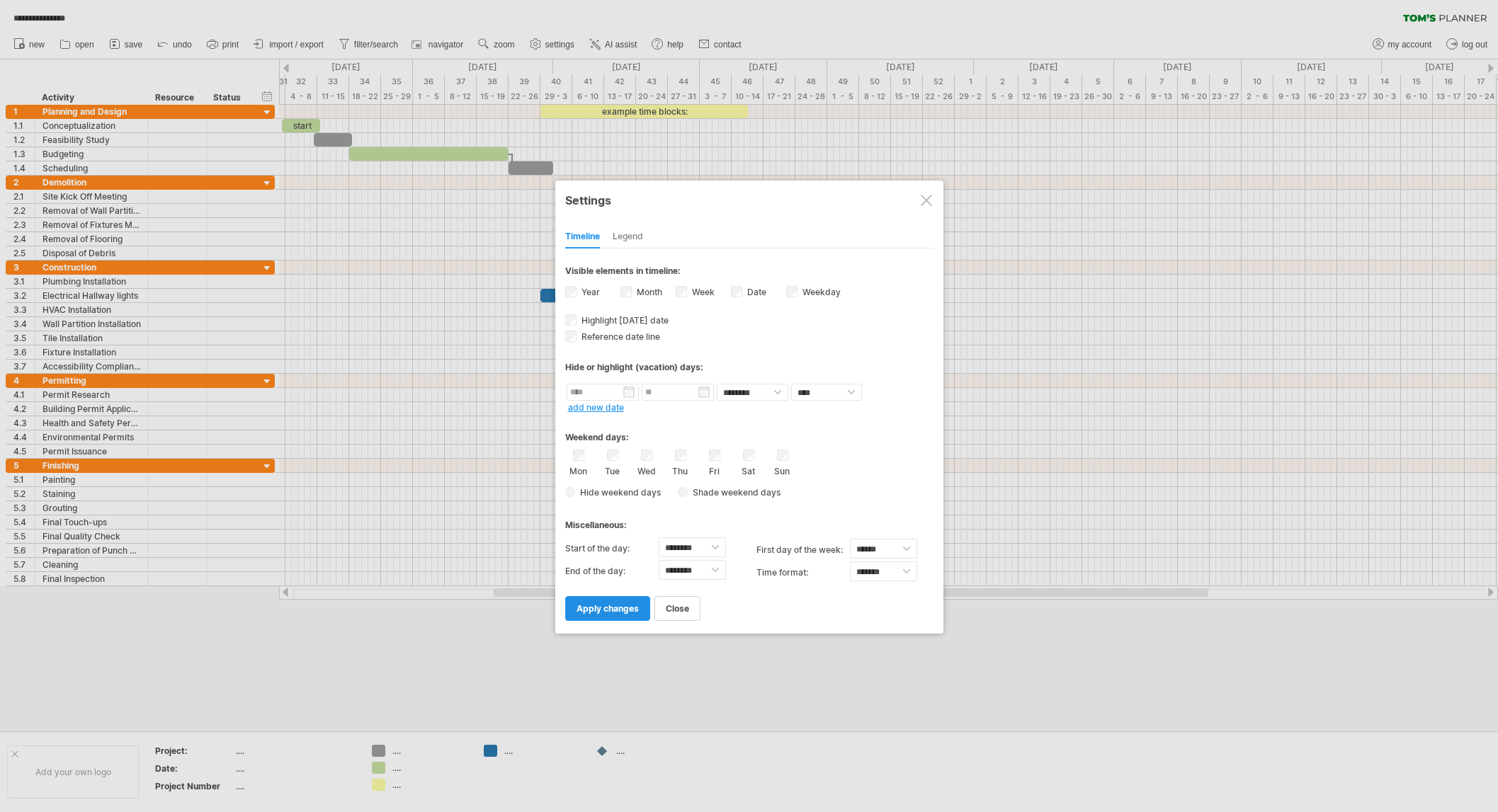
click at [614, 605] on span "apply changes" at bounding box center [608, 608] width 63 height 10
click at [612, 606] on span "apply changes" at bounding box center [608, 608] width 63 height 10
click at [612, 606] on span "apply changes" at bounding box center [608, 608] width 63 height 10
click at [613, 606] on span "apply changes" at bounding box center [608, 608] width 63 height 10
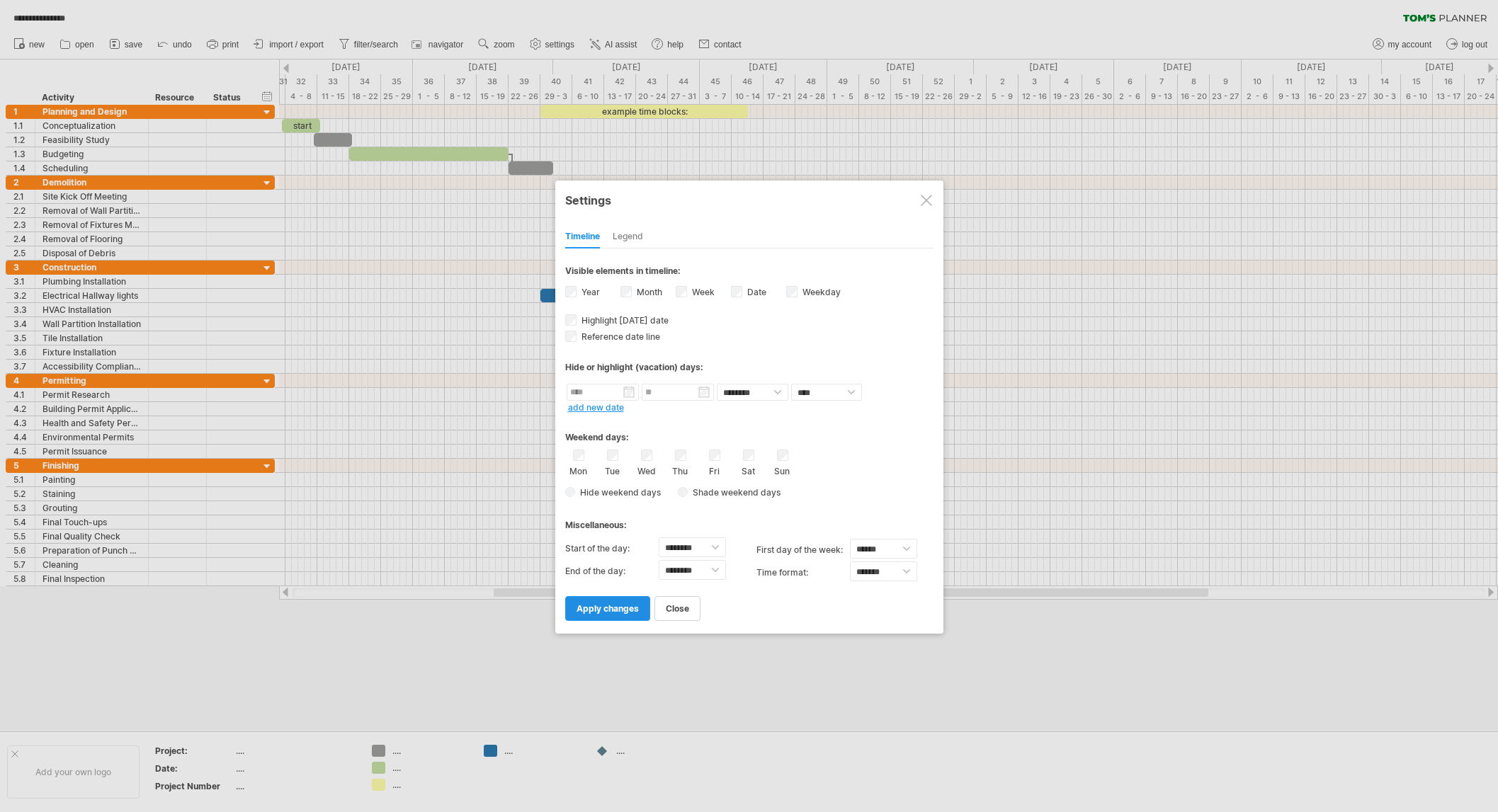
click at [613, 606] on span "apply changes" at bounding box center [608, 608] width 63 height 10
click at [614, 606] on span "apply changes" at bounding box center [608, 608] width 63 height 10
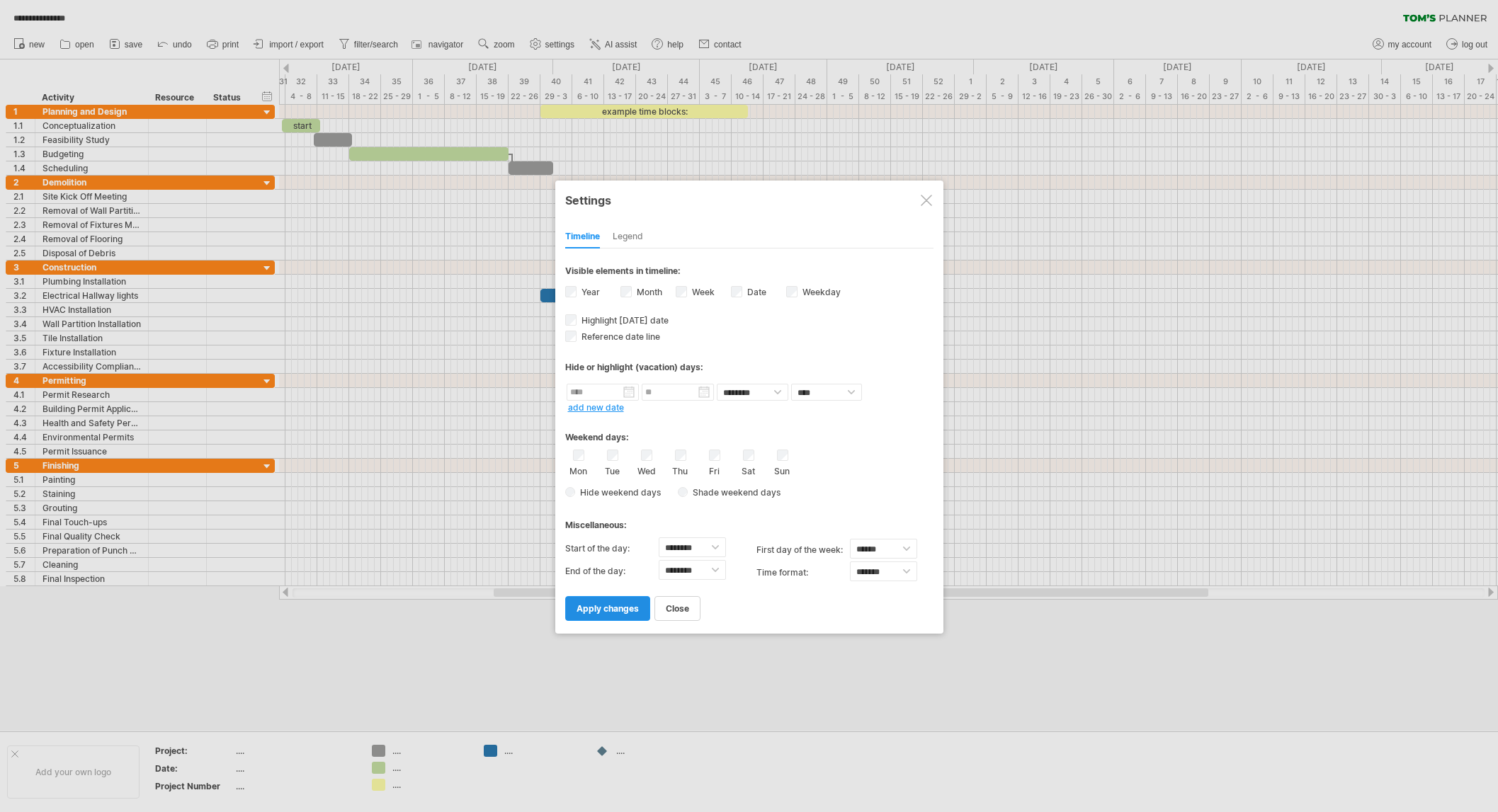
click at [614, 606] on span "apply changes" at bounding box center [608, 608] width 63 height 10
click at [616, 605] on span "apply changes" at bounding box center [608, 608] width 63 height 10
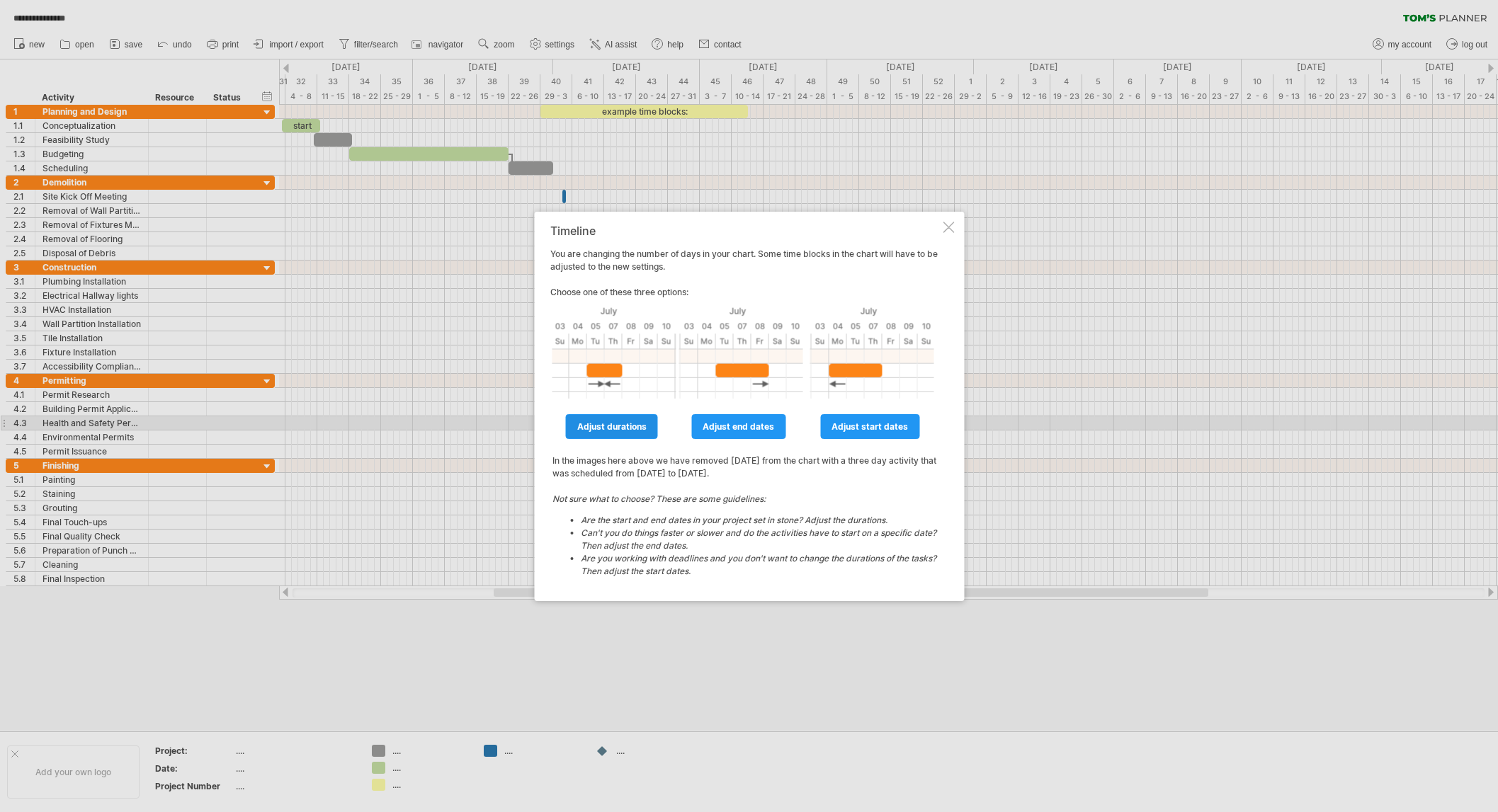
click at [624, 426] on span "adjust durations" at bounding box center [612, 426] width 70 height 10
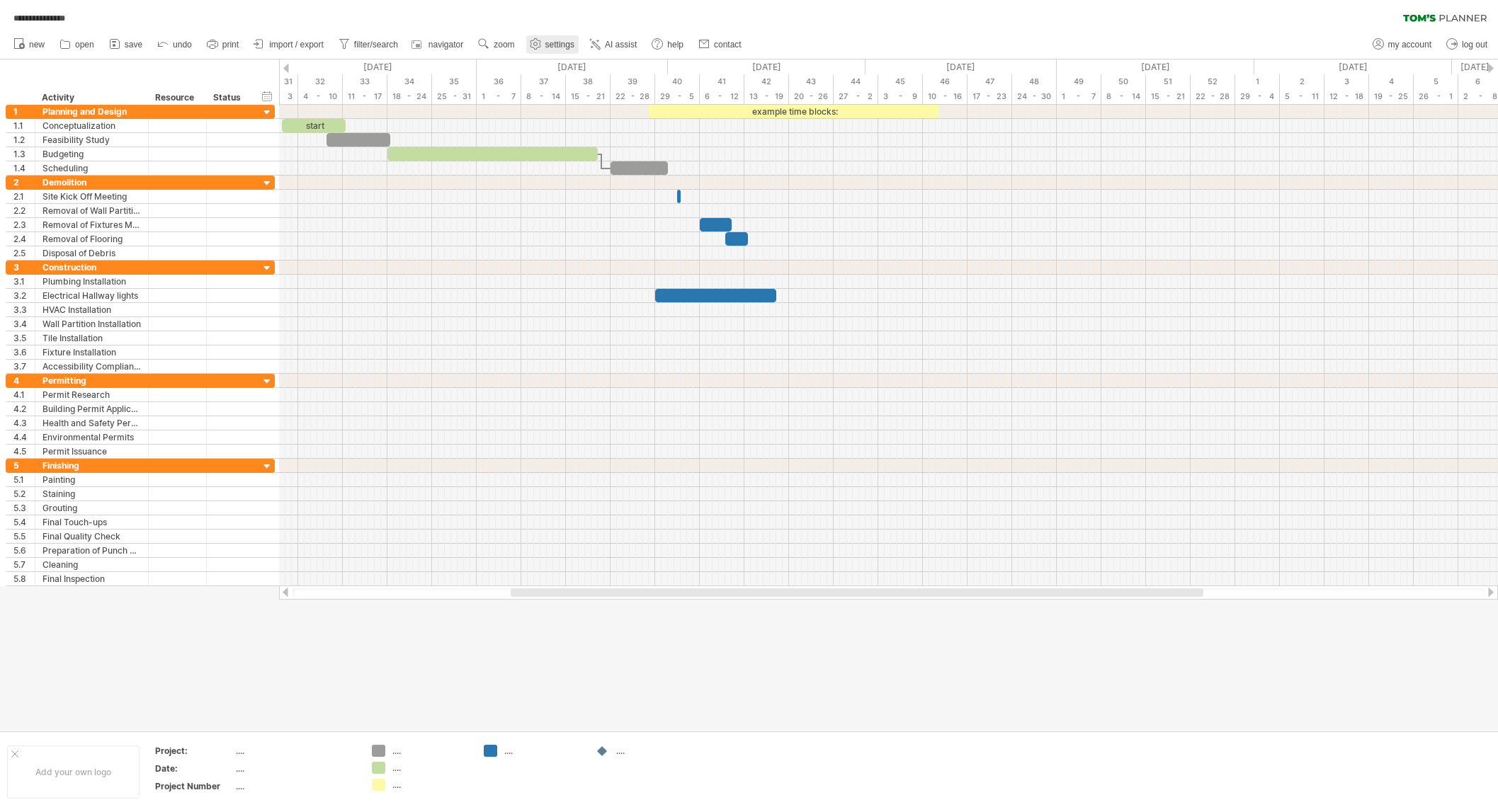
click at [545, 42] on span "settings" at bounding box center [559, 44] width 29 height 10
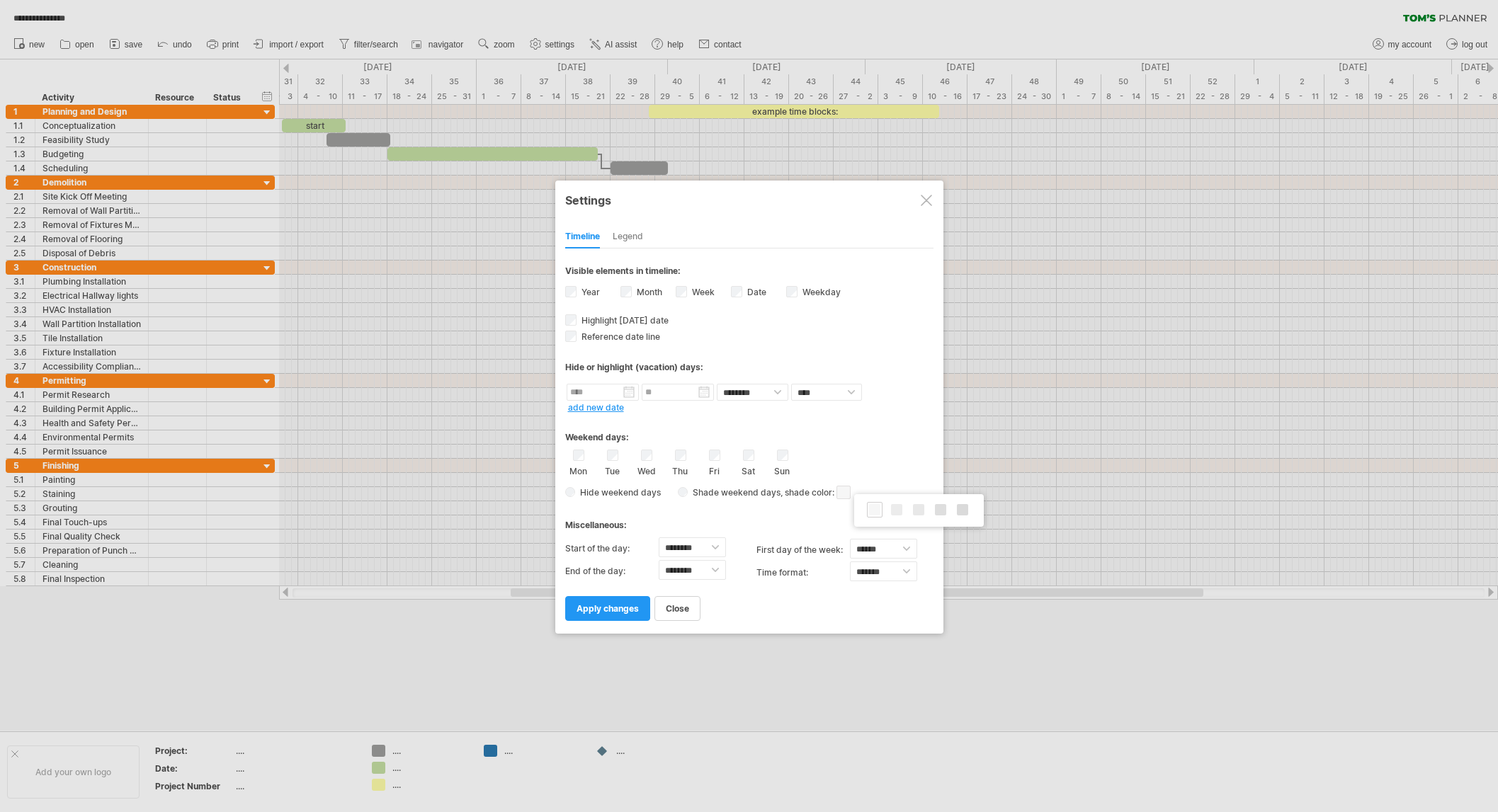
click at [845, 488] on span at bounding box center [844, 492] width 14 height 13
click at [913, 510] on span at bounding box center [917, 510] width 11 height 11
click at [623, 605] on span "apply changes" at bounding box center [608, 608] width 63 height 10
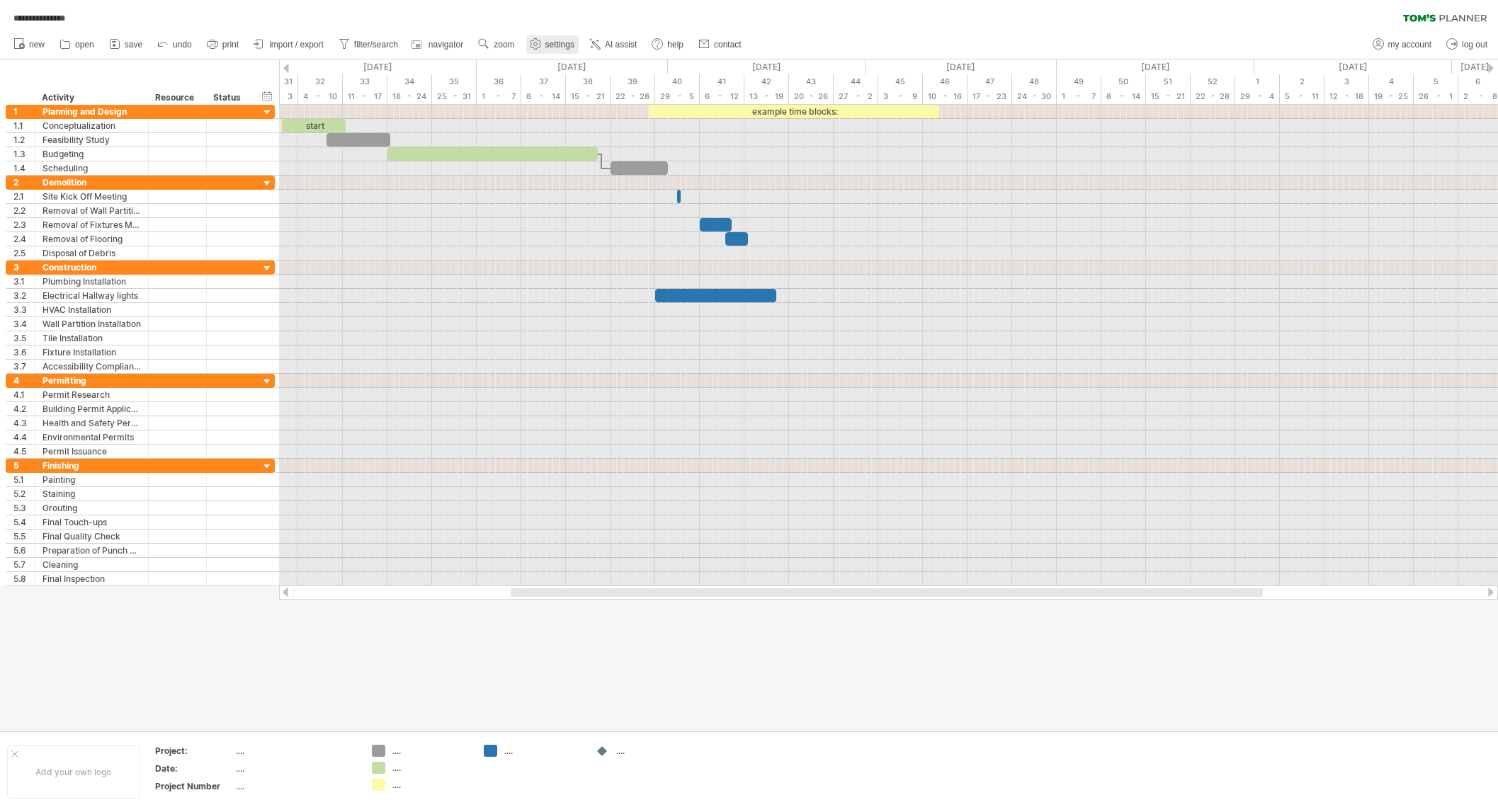
click at [554, 50] on link "settings" at bounding box center [552, 44] width 52 height 18
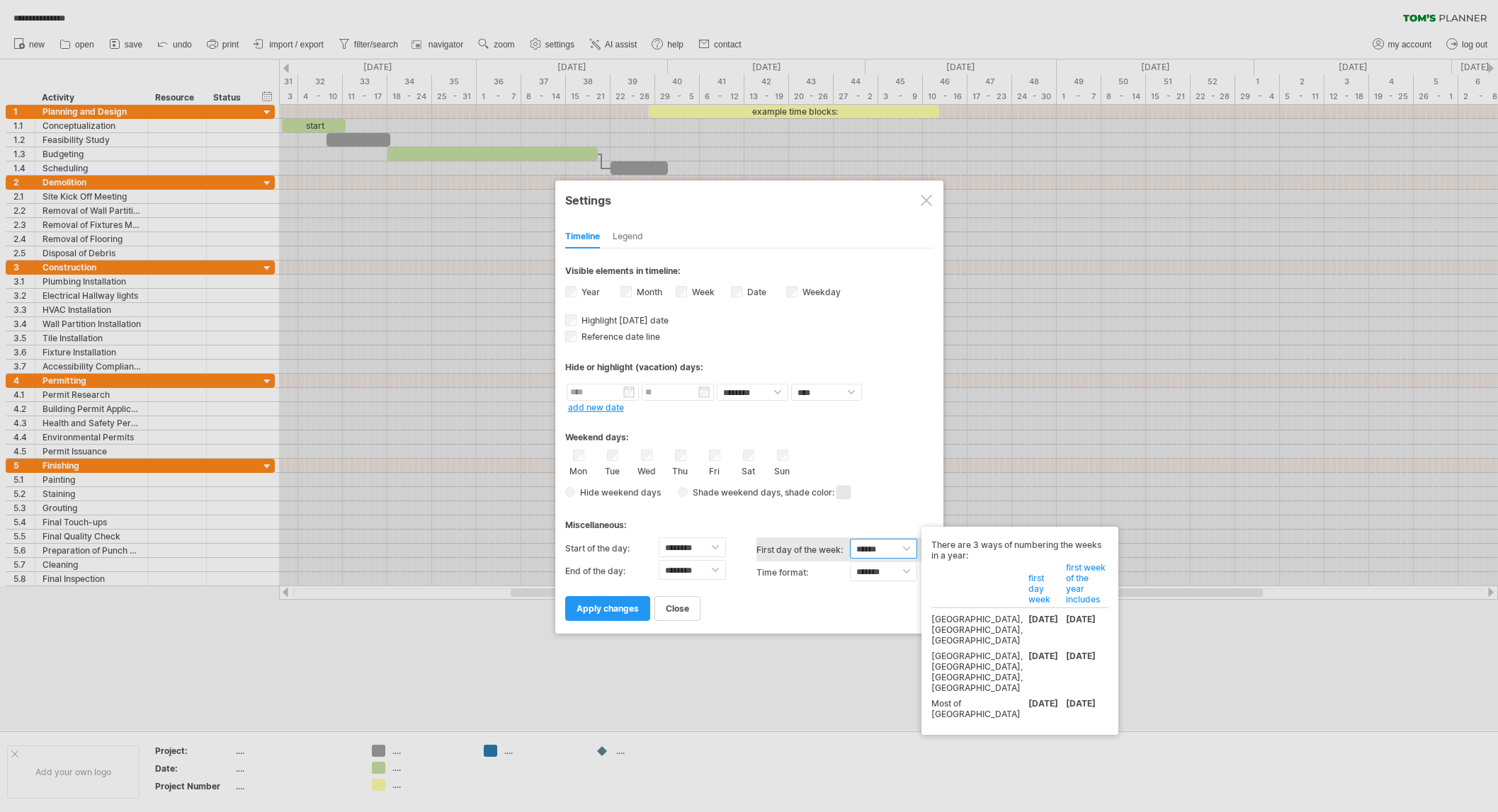
click at [905, 544] on select "****** ****** ********" at bounding box center [883, 548] width 67 height 20
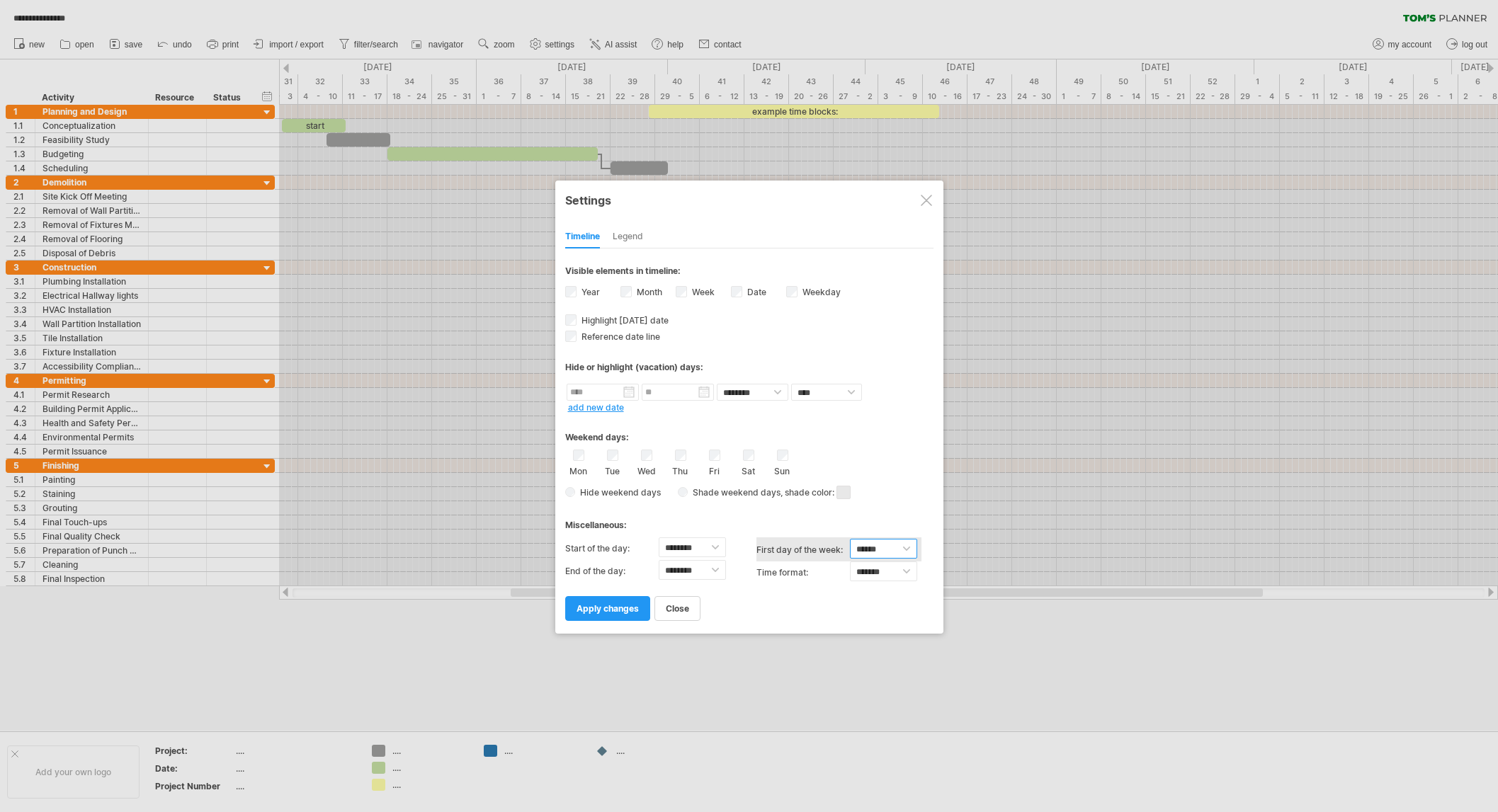
click at [850, 539] on select "****** ****** ********" at bounding box center [883, 548] width 67 height 20
click at [595, 612] on link "apply changes" at bounding box center [607, 608] width 85 height 25
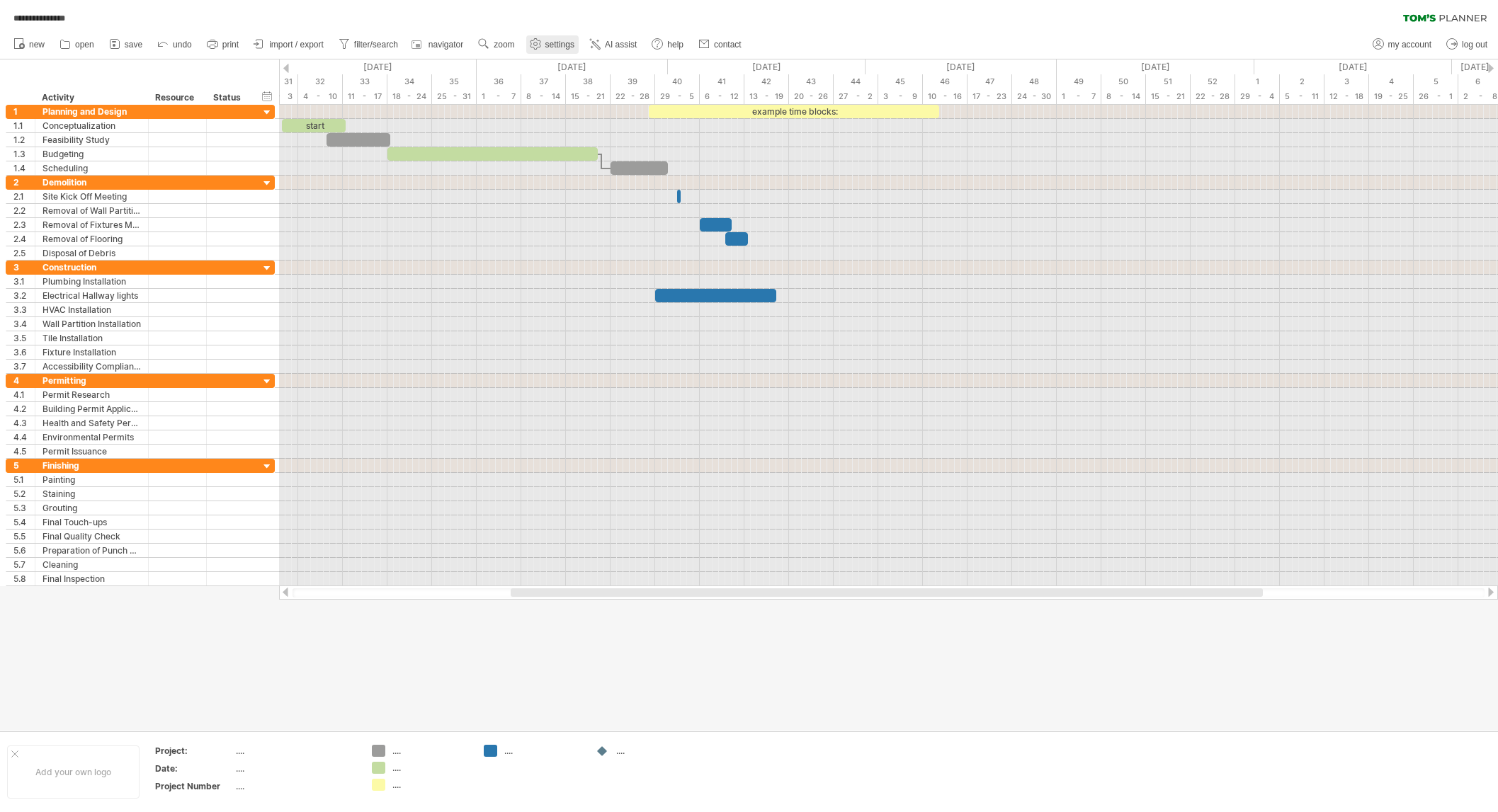
click at [546, 44] on span "settings" at bounding box center [559, 44] width 29 height 10
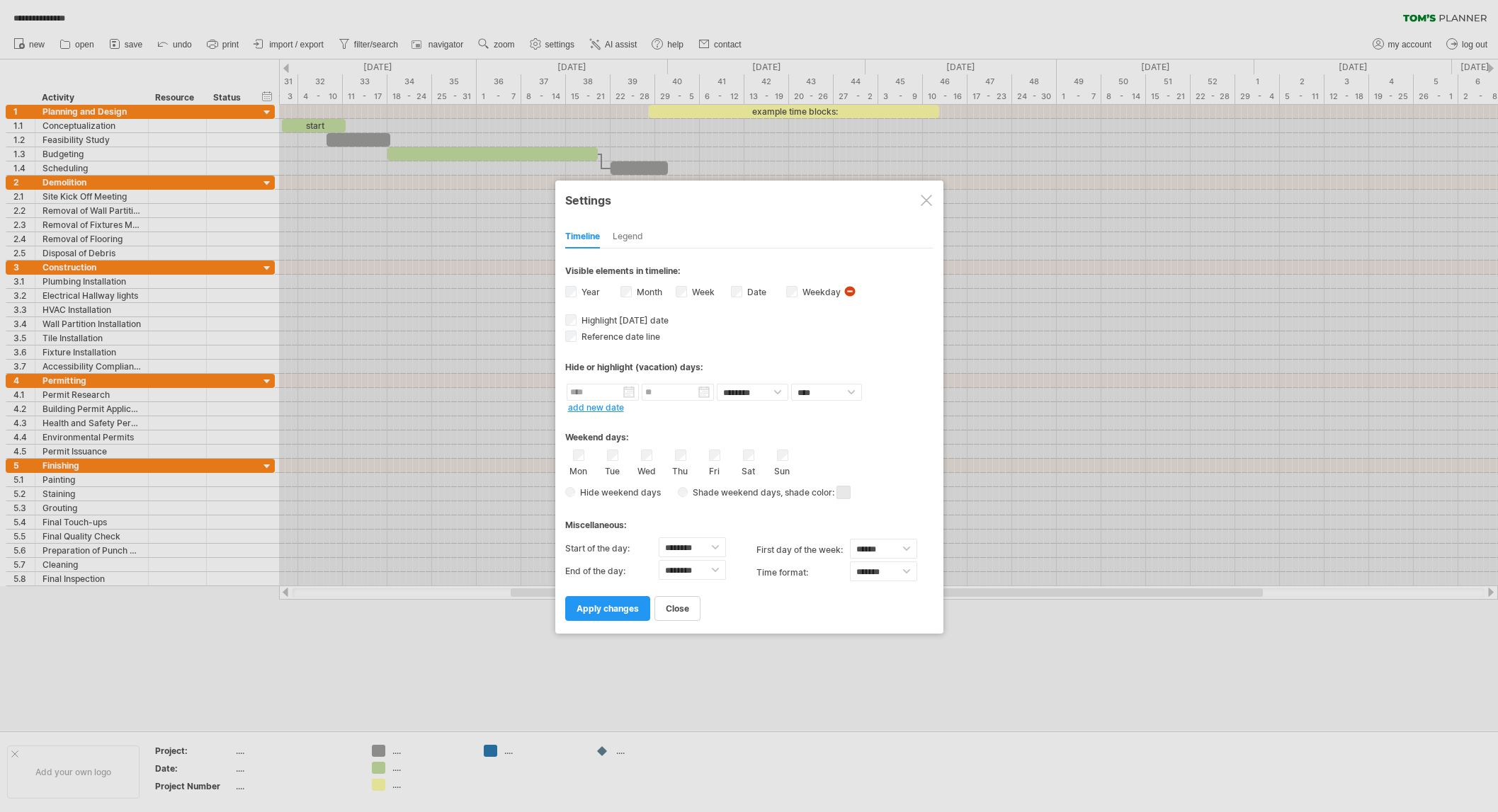
click at [378, 781] on div at bounding box center [749, 406] width 1498 height 812
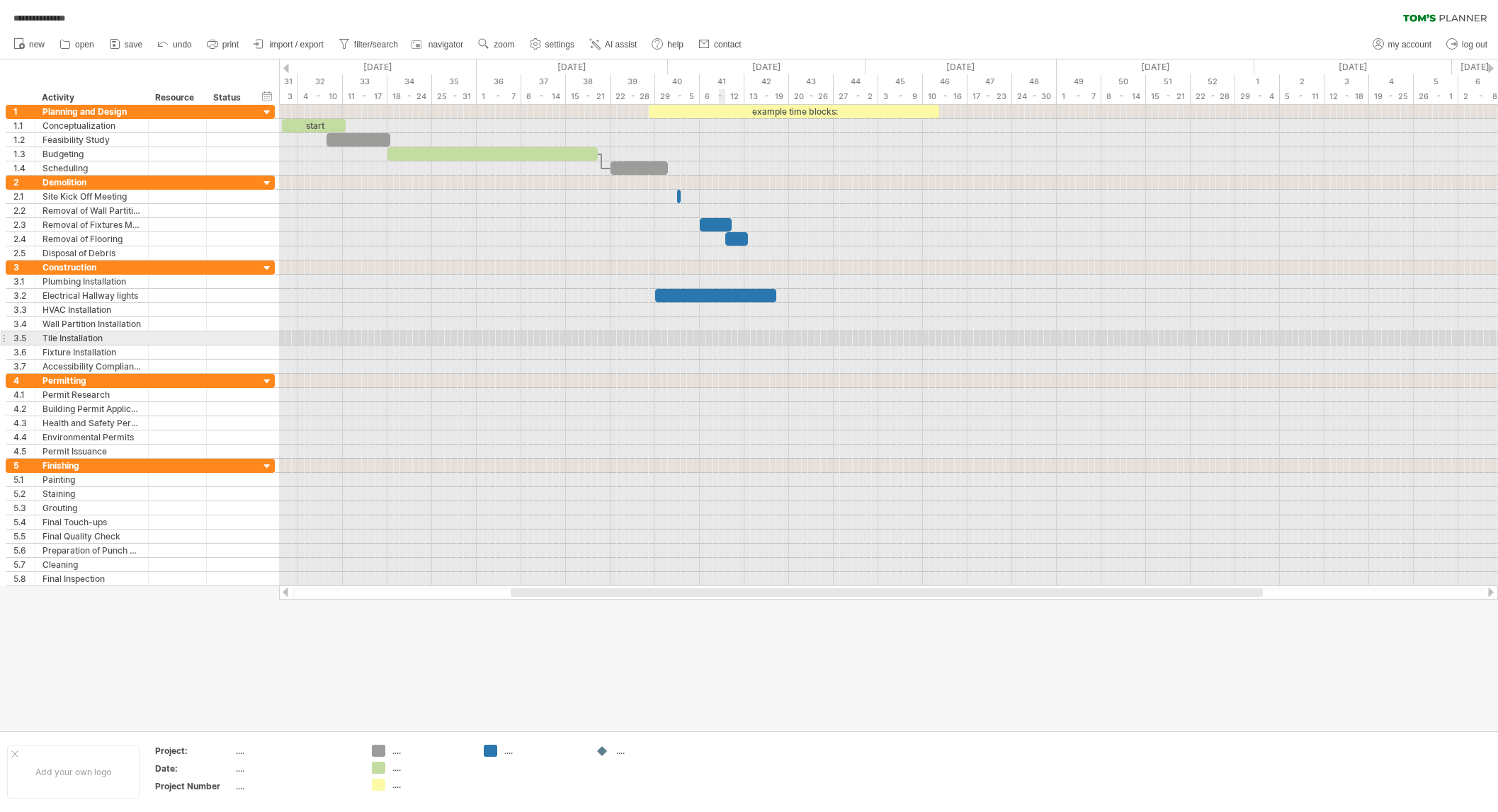
click at [722, 337] on div at bounding box center [888, 338] width 1219 height 14
click at [451, 327] on div at bounding box center [888, 325] width 1219 height 14
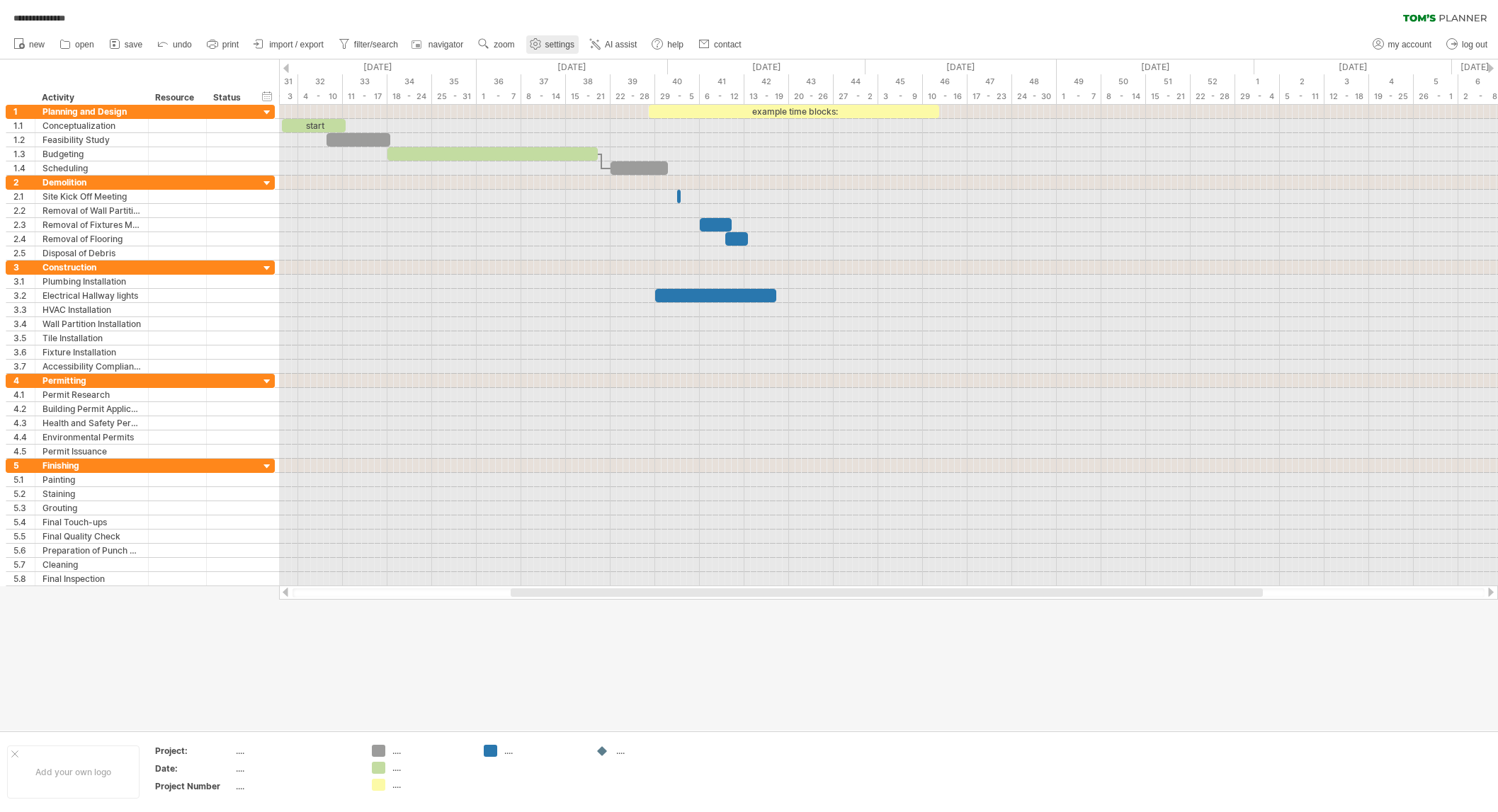
click at [558, 44] on span "settings" at bounding box center [559, 44] width 29 height 10
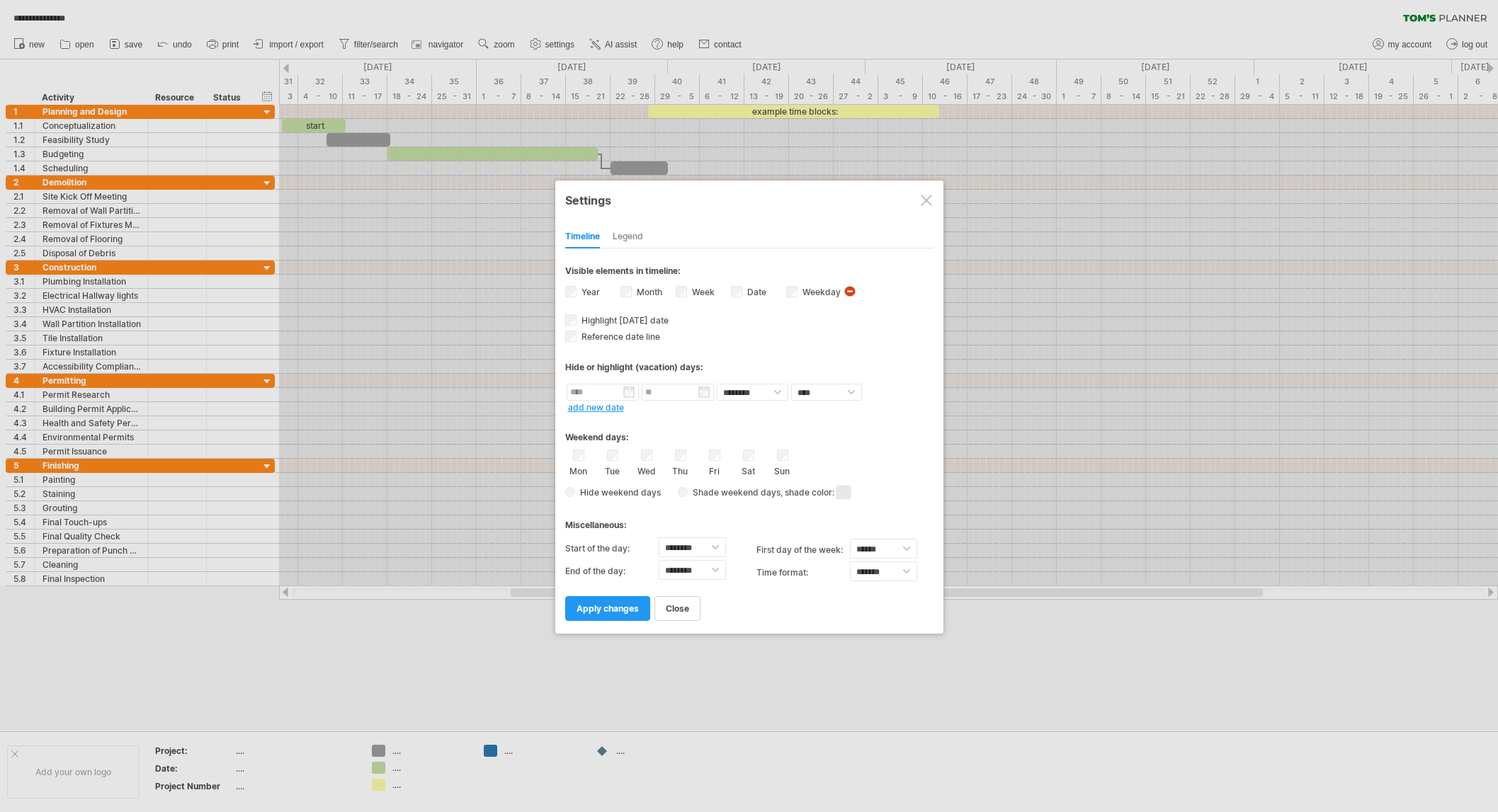
click at [604, 605] on span "apply changes" at bounding box center [608, 608] width 63 height 10
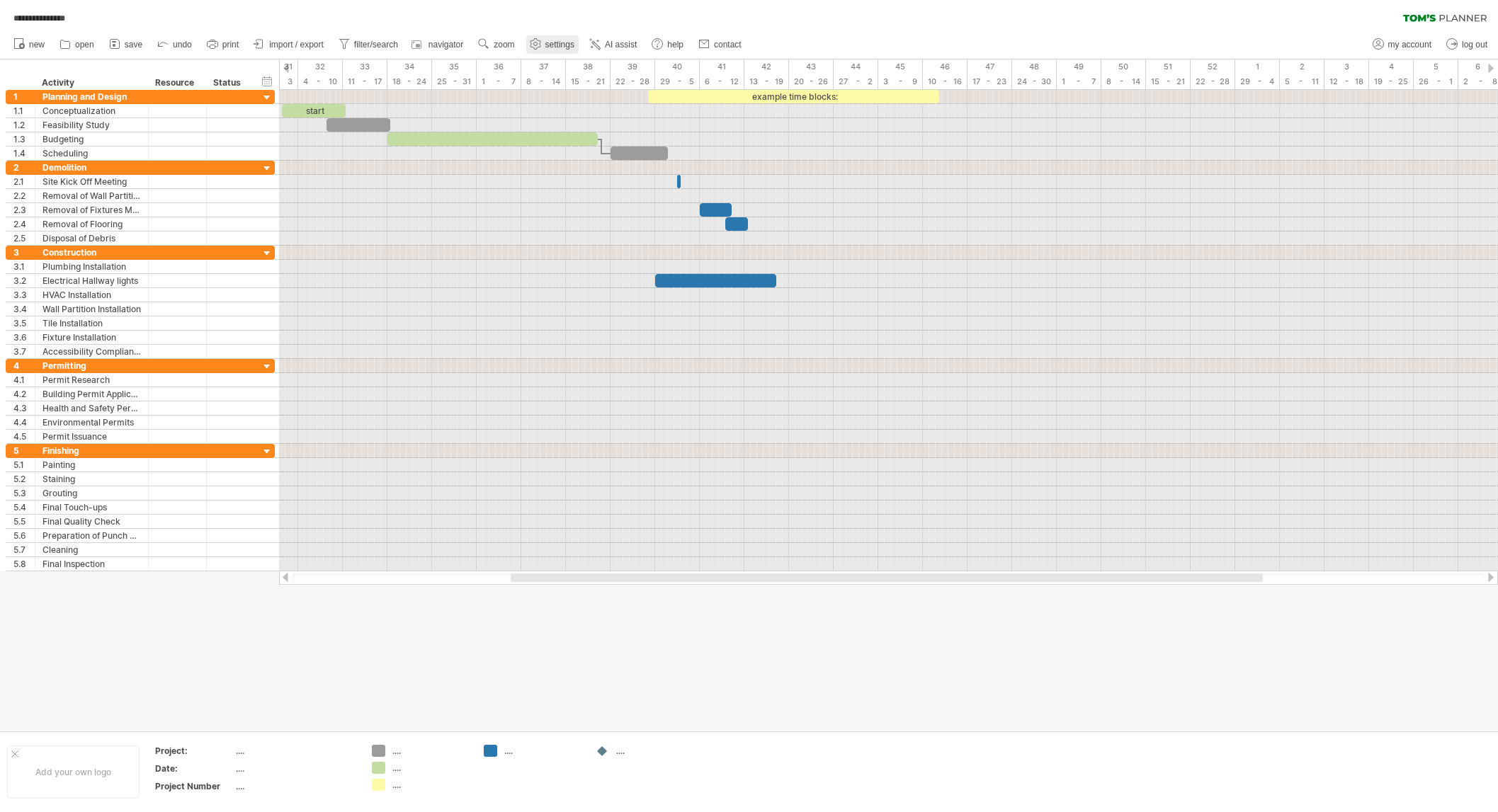
click at [562, 44] on span "settings" at bounding box center [559, 44] width 29 height 10
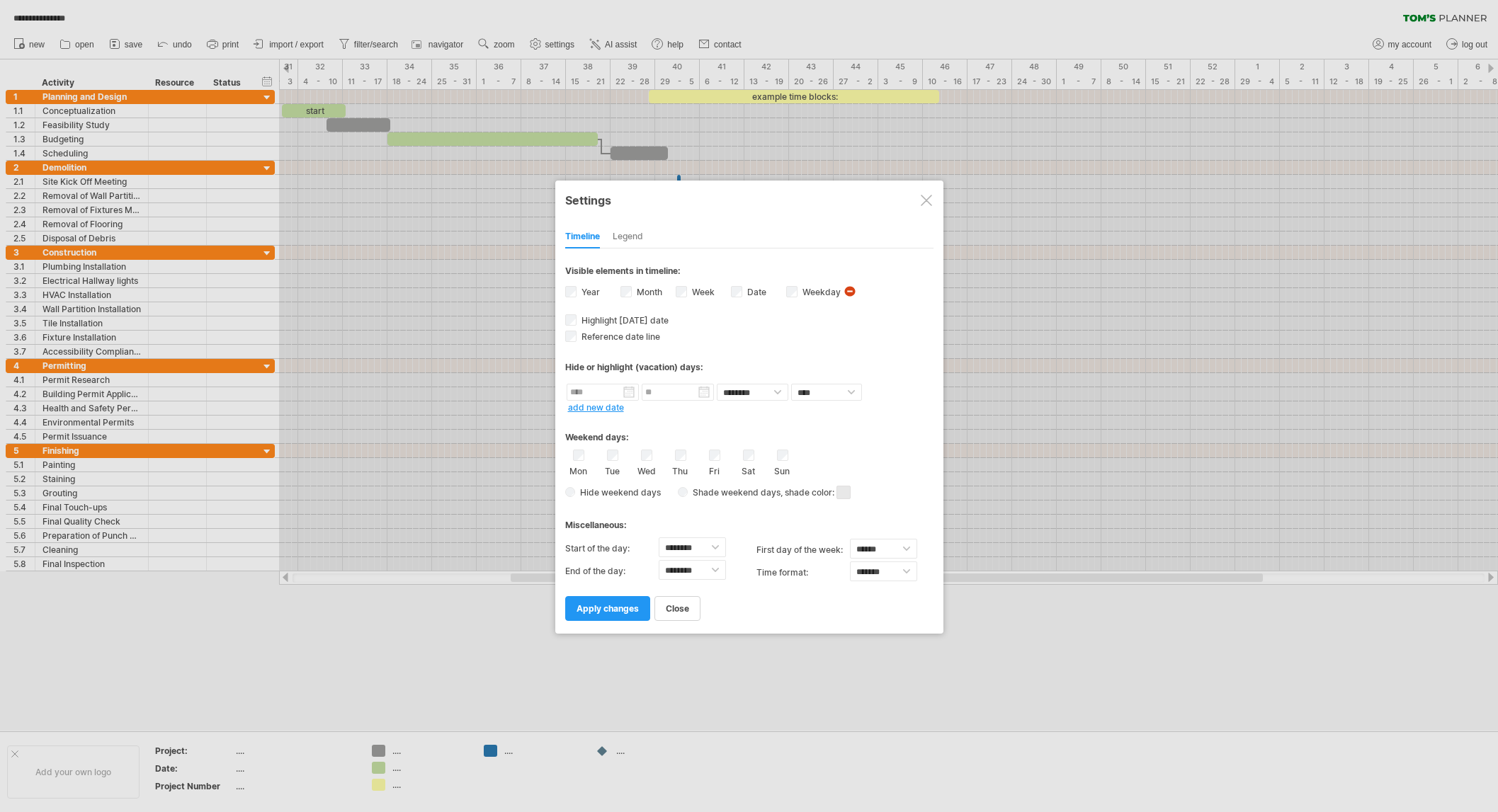
click at [632, 292] on div "Month" at bounding box center [648, 294] width 55 height 19
click at [622, 606] on span "apply changes" at bounding box center [608, 608] width 63 height 10
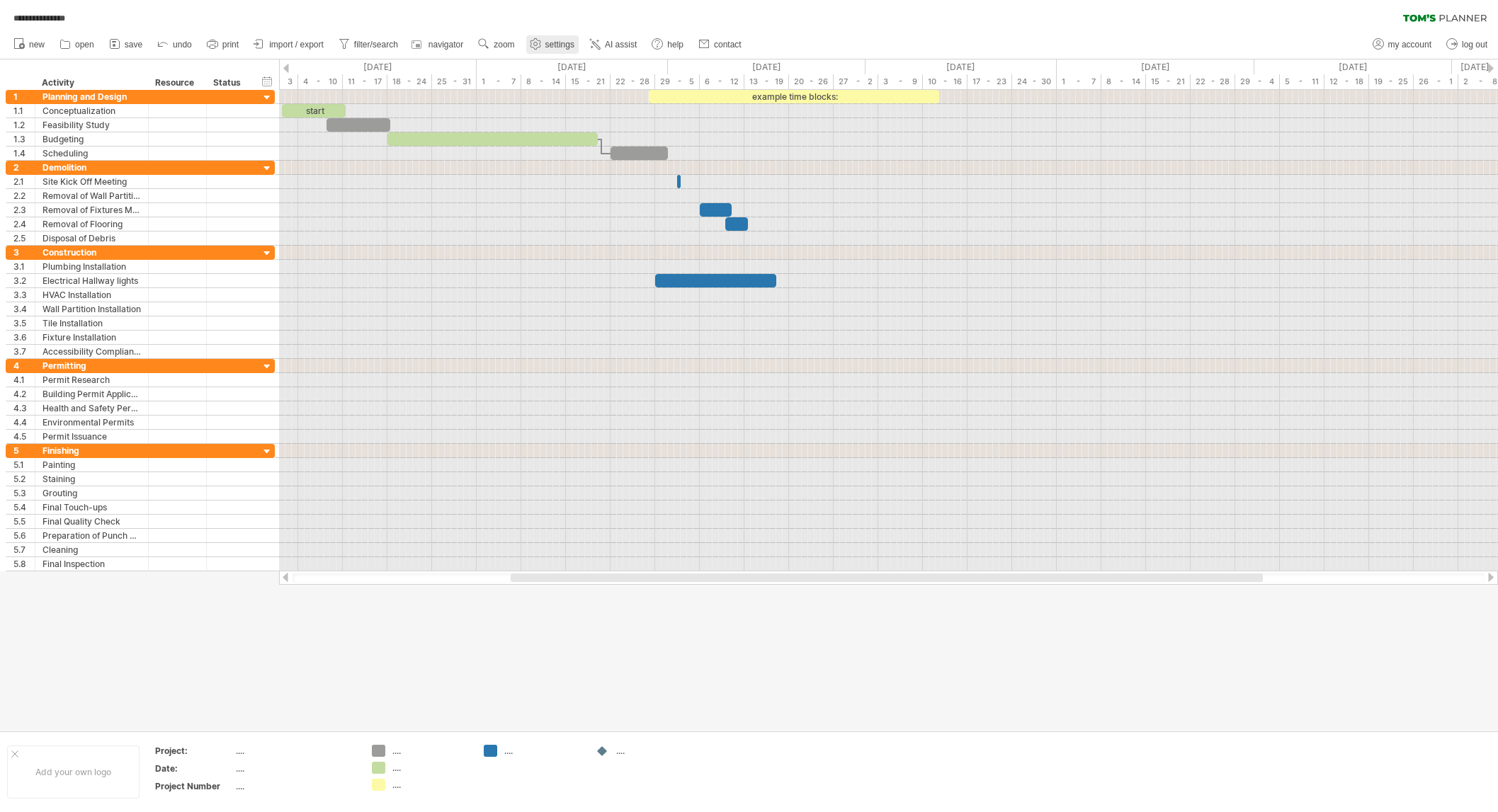
click at [545, 45] on link "settings" at bounding box center [552, 44] width 52 height 18
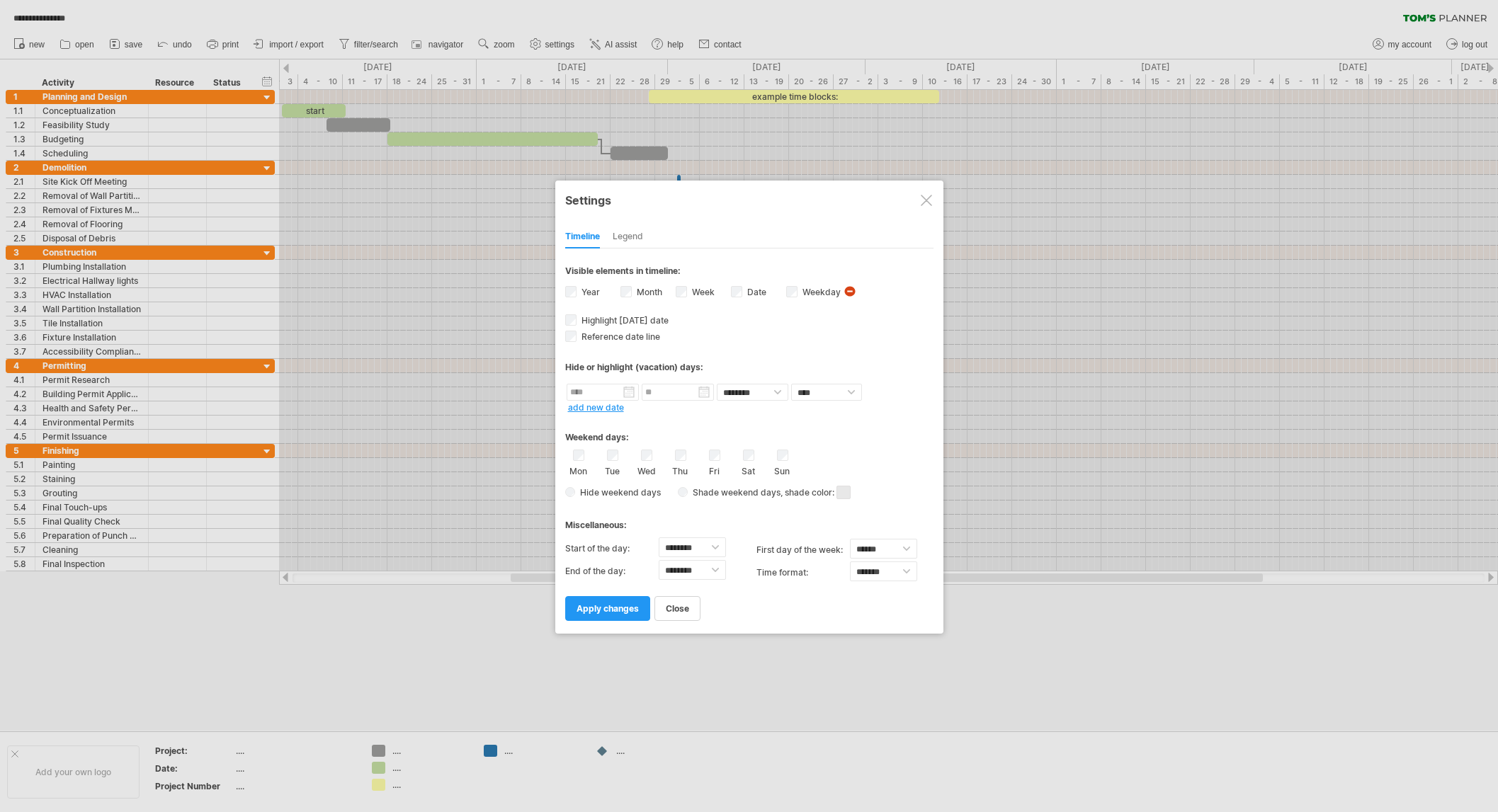
click at [844, 492] on span at bounding box center [844, 492] width 14 height 13
click at [845, 490] on span at bounding box center [844, 492] width 14 height 13
click at [943, 515] on span at bounding box center [939, 513] width 11 height 11
click at [626, 604] on span "apply changes" at bounding box center [608, 608] width 63 height 10
